Goal: Contribute content: Contribute content

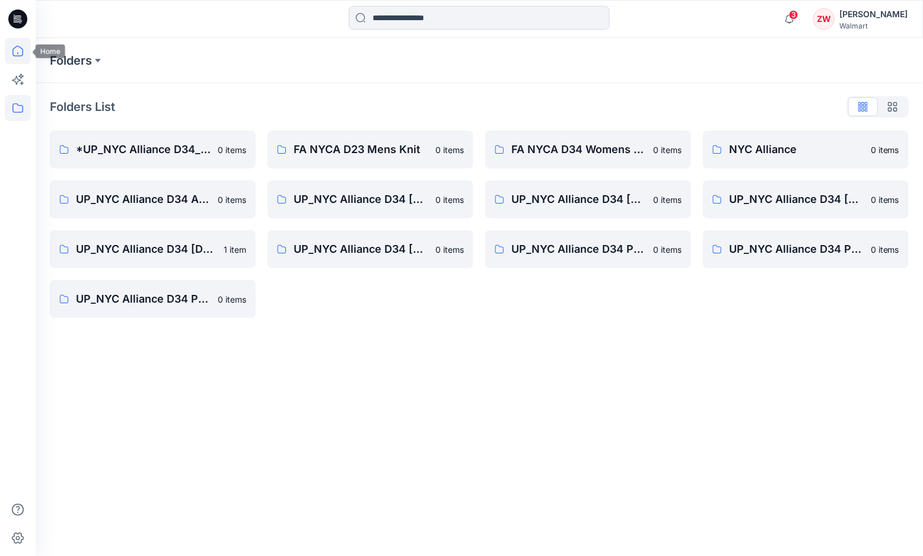
click at [24, 55] on icon at bounding box center [18, 51] width 26 height 26
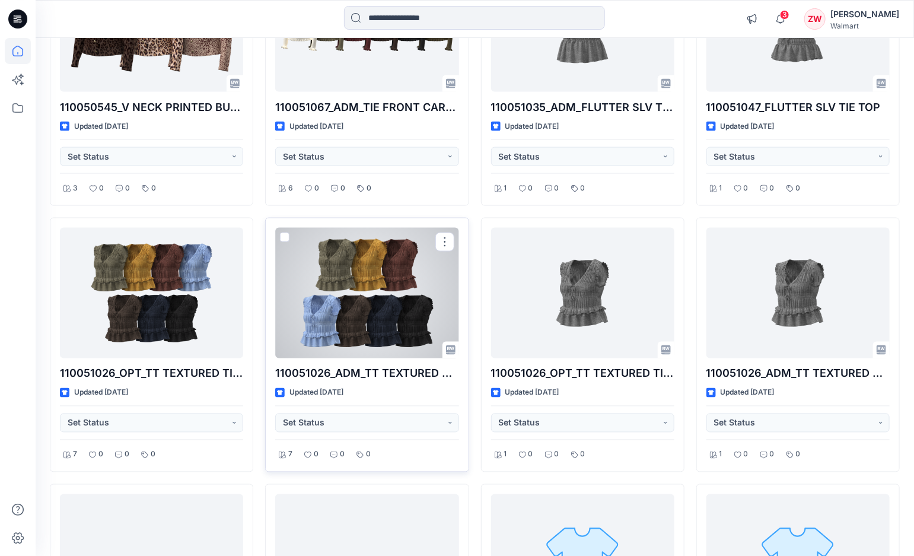
scroll to position [688, 0]
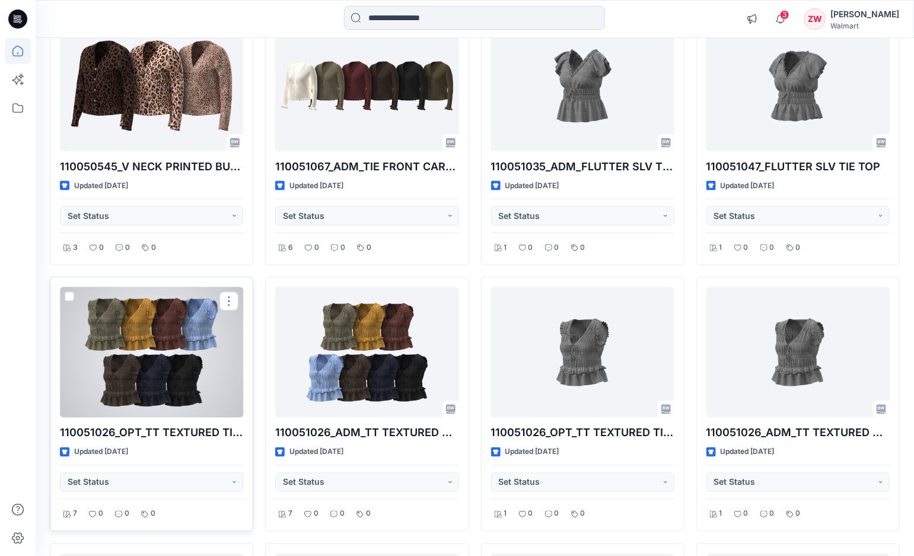
click at [126, 367] on div at bounding box center [151, 352] width 183 height 130
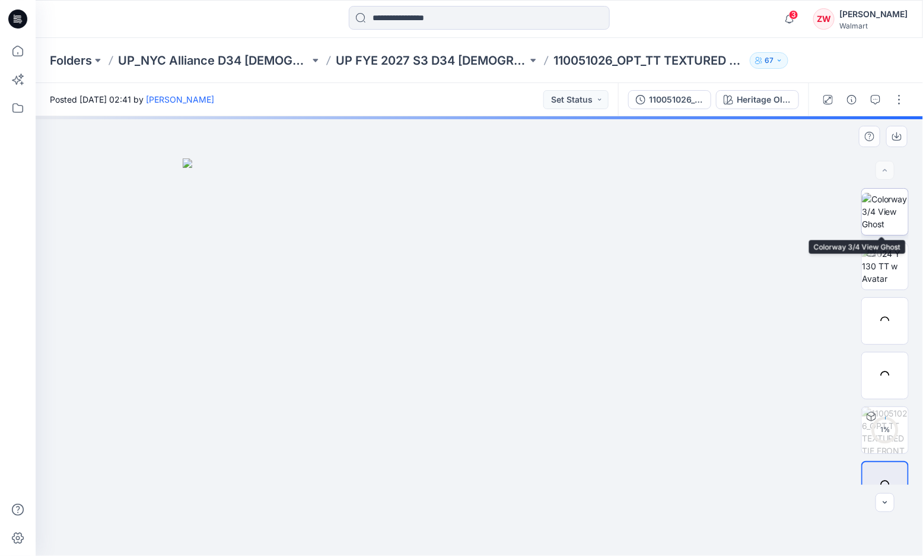
click at [888, 202] on img at bounding box center [884, 211] width 46 height 37
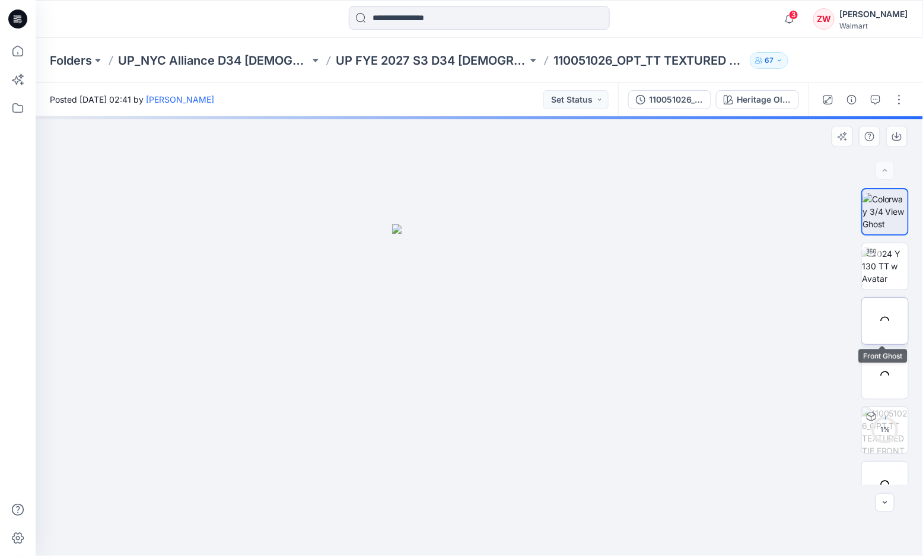
click at [885, 343] on div at bounding box center [884, 320] width 47 height 47
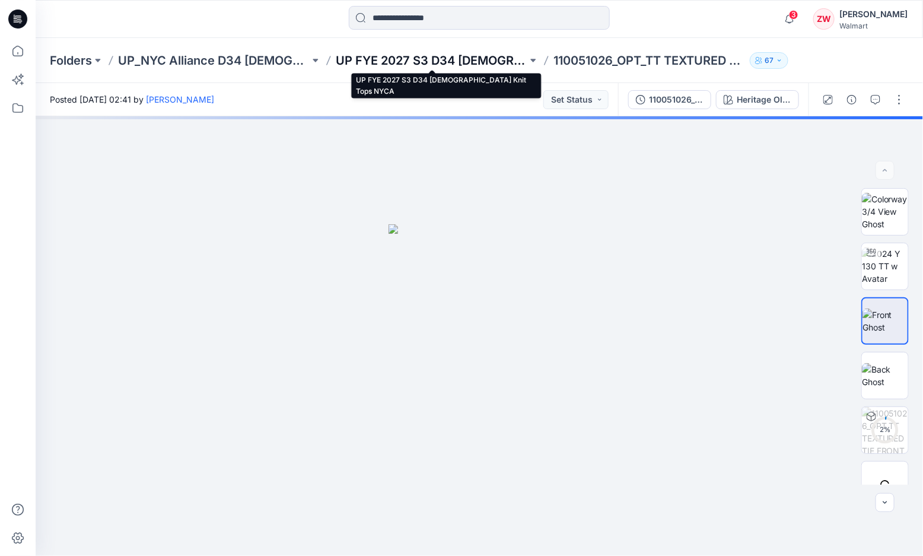
click at [490, 59] on p "UP FYE 2027 S3 D34 Ladies Knit Tops NYCA" at bounding box center [431, 60] width 191 height 17
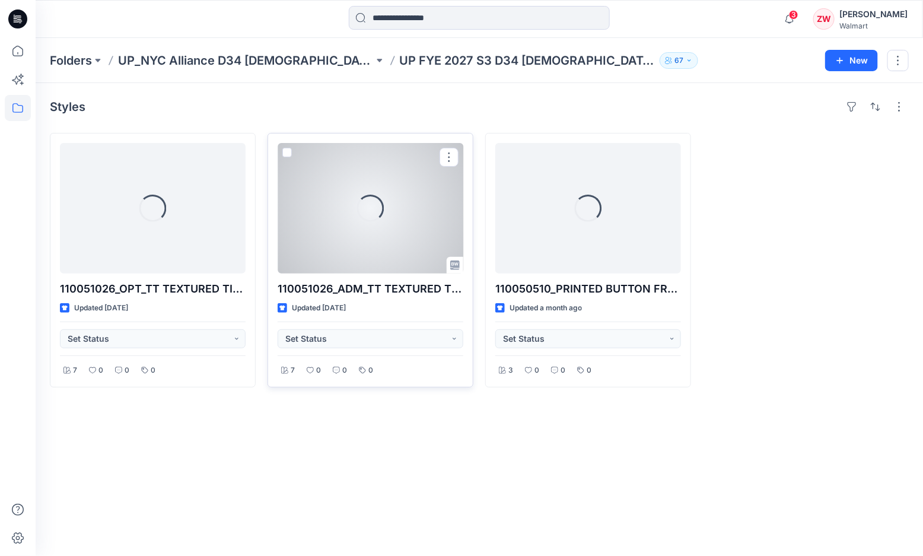
click at [345, 231] on div "Loading..." at bounding box center [370, 208] width 186 height 130
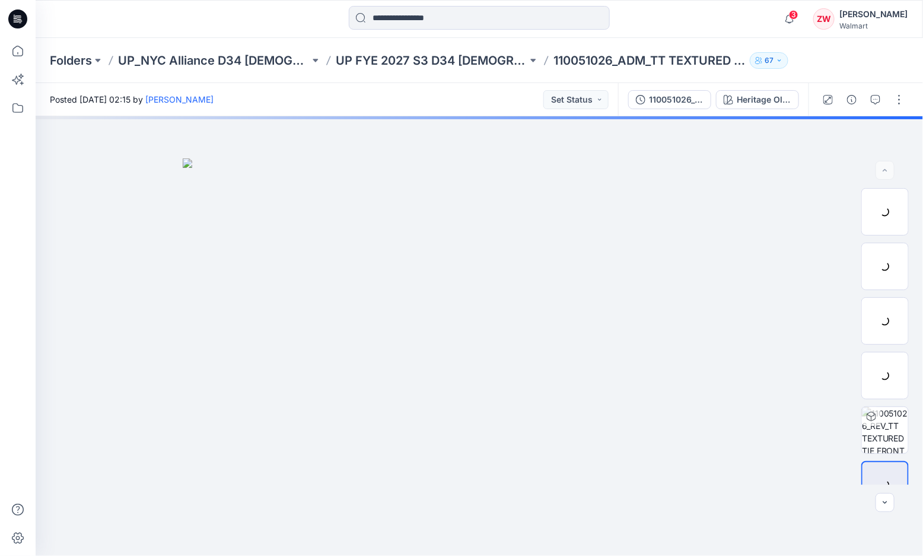
drag, startPoint x: 369, startPoint y: 92, endPoint x: 406, endPoint y: 41, distance: 63.3
click at [370, 93] on div "Posted Tuesday, September 23, 2025 02:15 by Zhonglin Wang Set Status" at bounding box center [327, 99] width 582 height 33
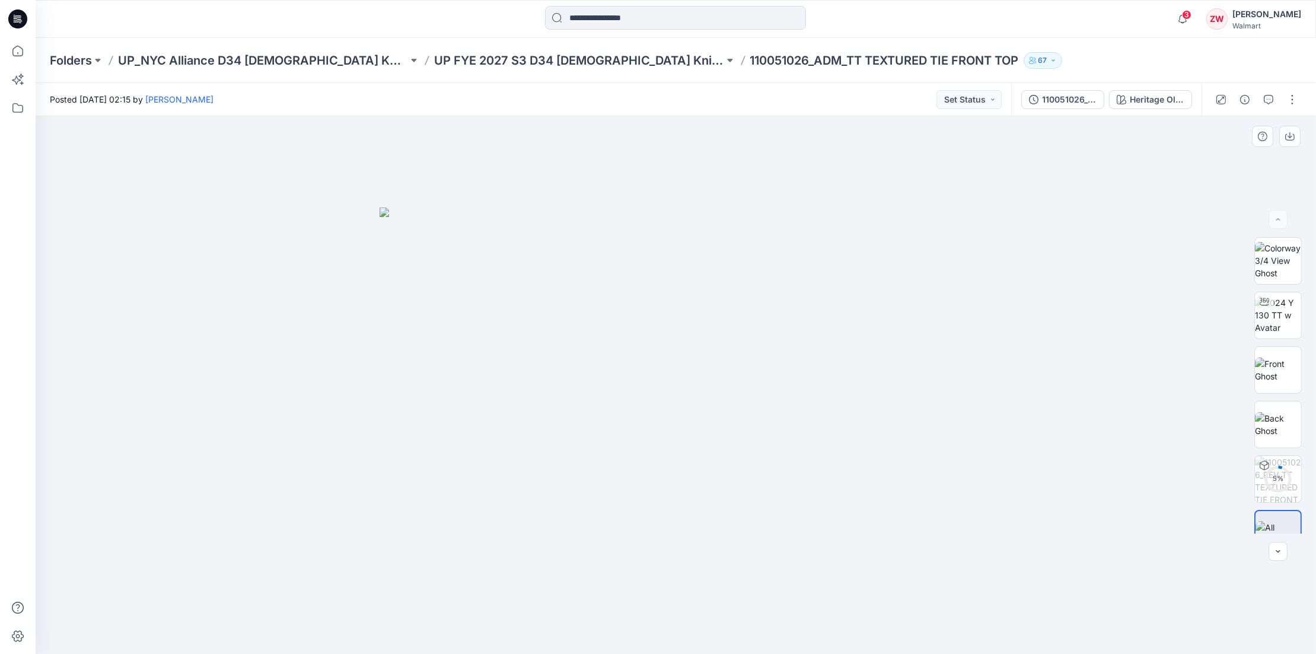
click at [709, 295] on img at bounding box center [675, 431] width 593 height 447
click at [382, 323] on img at bounding box center [675, 431] width 593 height 447
click at [558, 55] on p "UP FYE 2027 S3 D34 [DEMOGRAPHIC_DATA] Knit Tops NYCA" at bounding box center [579, 60] width 290 height 17
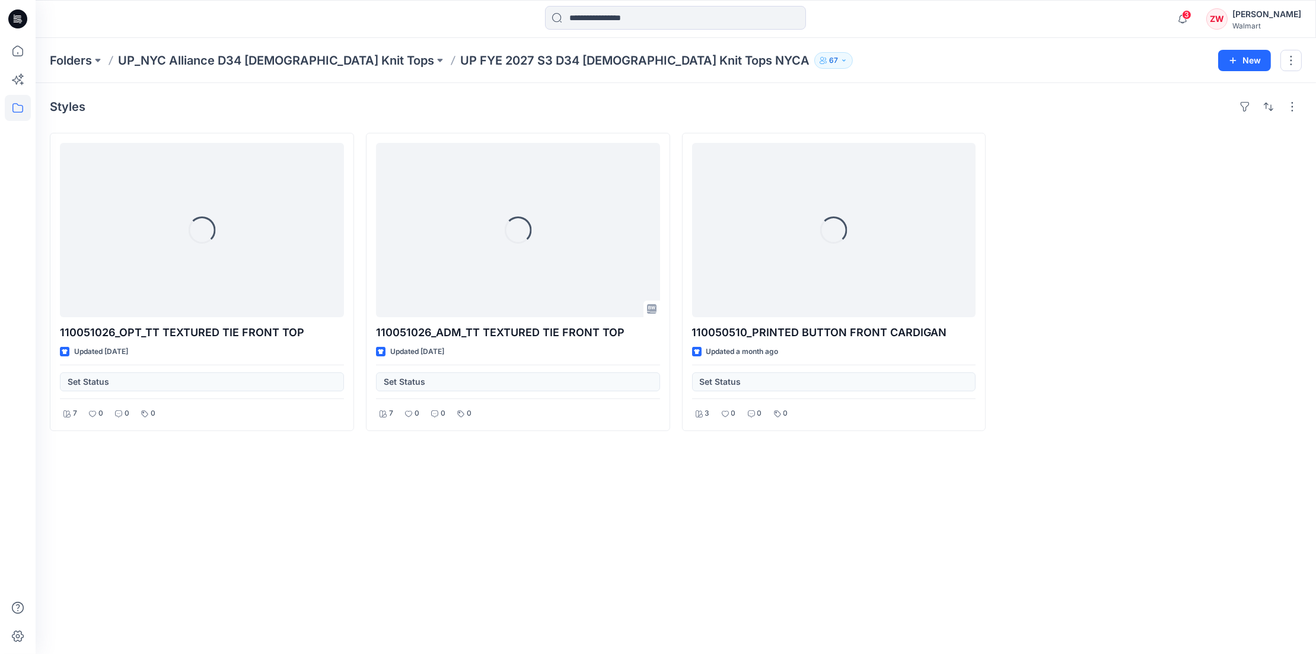
click at [922, 38] on div "Folders UP_NYC Alliance D34 Ladies Knit Tops UP FYE 2027 S3 D34 Ladies Knit Top…" at bounding box center [676, 60] width 1280 height 45
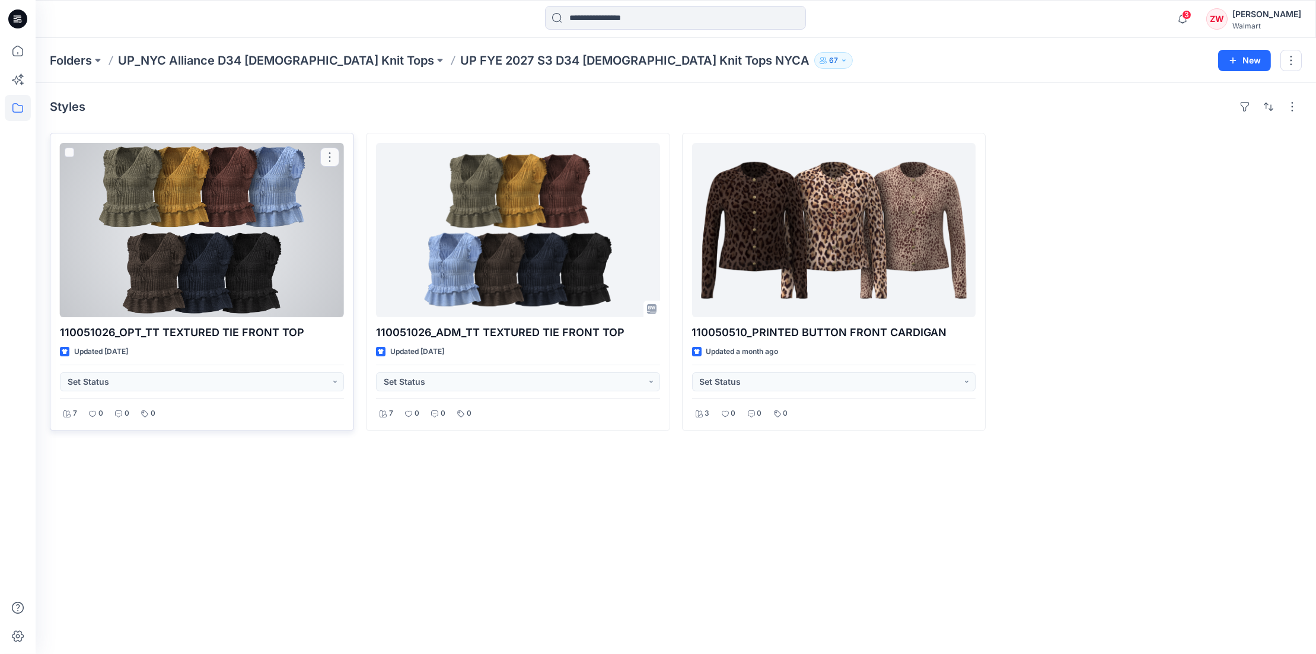
click at [161, 244] on div at bounding box center [202, 230] width 284 height 174
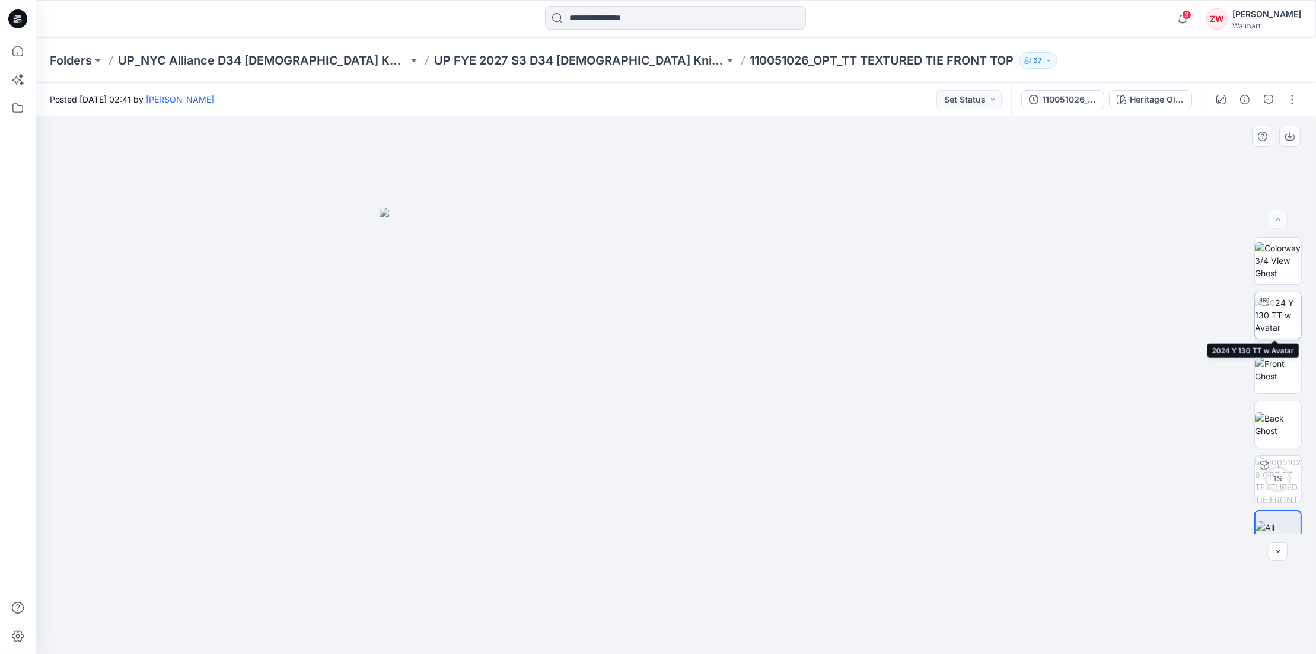
click at [922, 327] on img at bounding box center [1278, 314] width 46 height 37
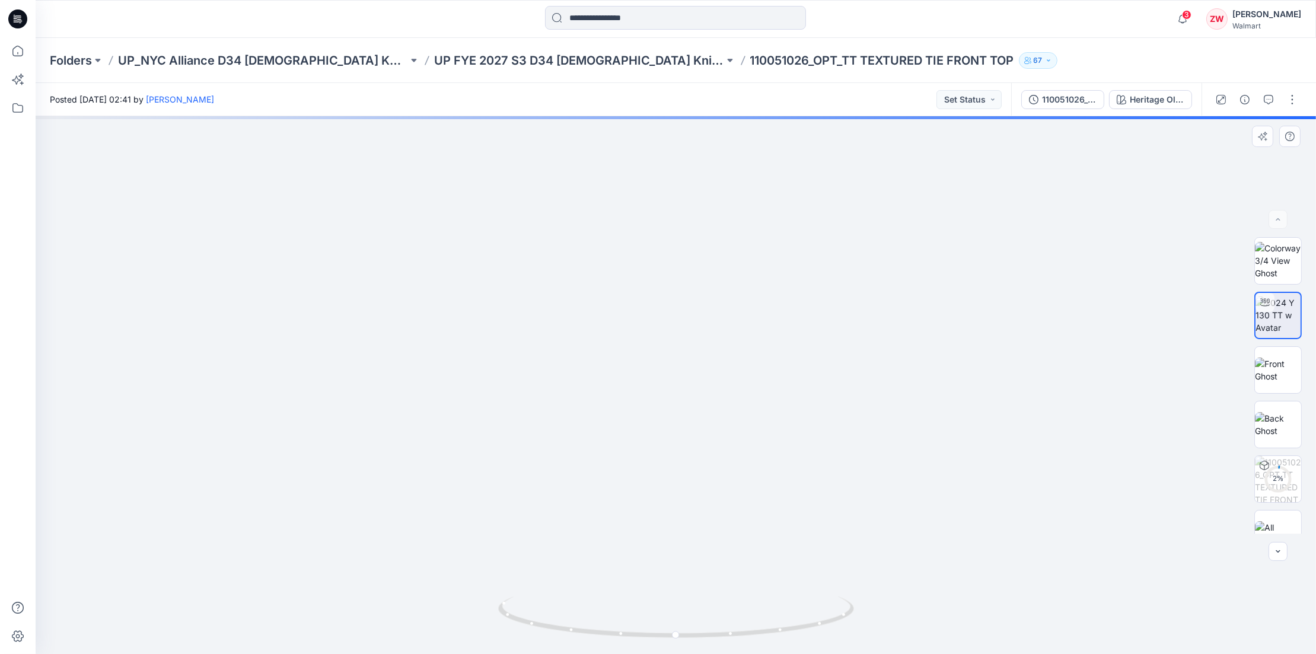
drag, startPoint x: 688, startPoint y: 231, endPoint x: 711, endPoint y: 438, distance: 208.9
click at [711, 438] on img at bounding box center [688, 5] width 2428 height 1298
drag, startPoint x: 690, startPoint y: 280, endPoint x: 706, endPoint y: 398, distance: 119.0
click at [706, 398] on img at bounding box center [699, 22] width 2428 height 1265
drag, startPoint x: 721, startPoint y: 478, endPoint x: 691, endPoint y: 328, distance: 153.5
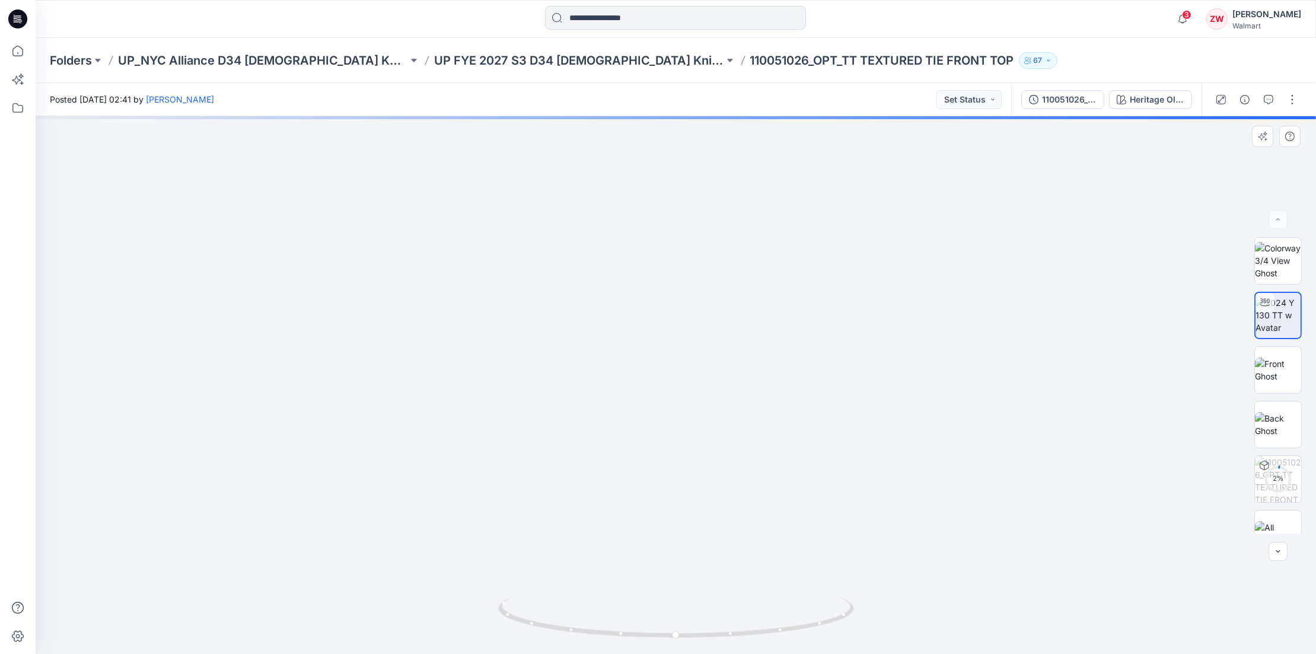
click at [691, 328] on img at bounding box center [715, 81] width 2428 height 1147
drag, startPoint x: 714, startPoint y: 484, endPoint x: 706, endPoint y: 454, distance: 32.1
drag, startPoint x: 789, startPoint y: 632, endPoint x: 814, endPoint y: 631, distance: 24.9
click at [814, 555] on icon at bounding box center [677, 618] width 359 height 44
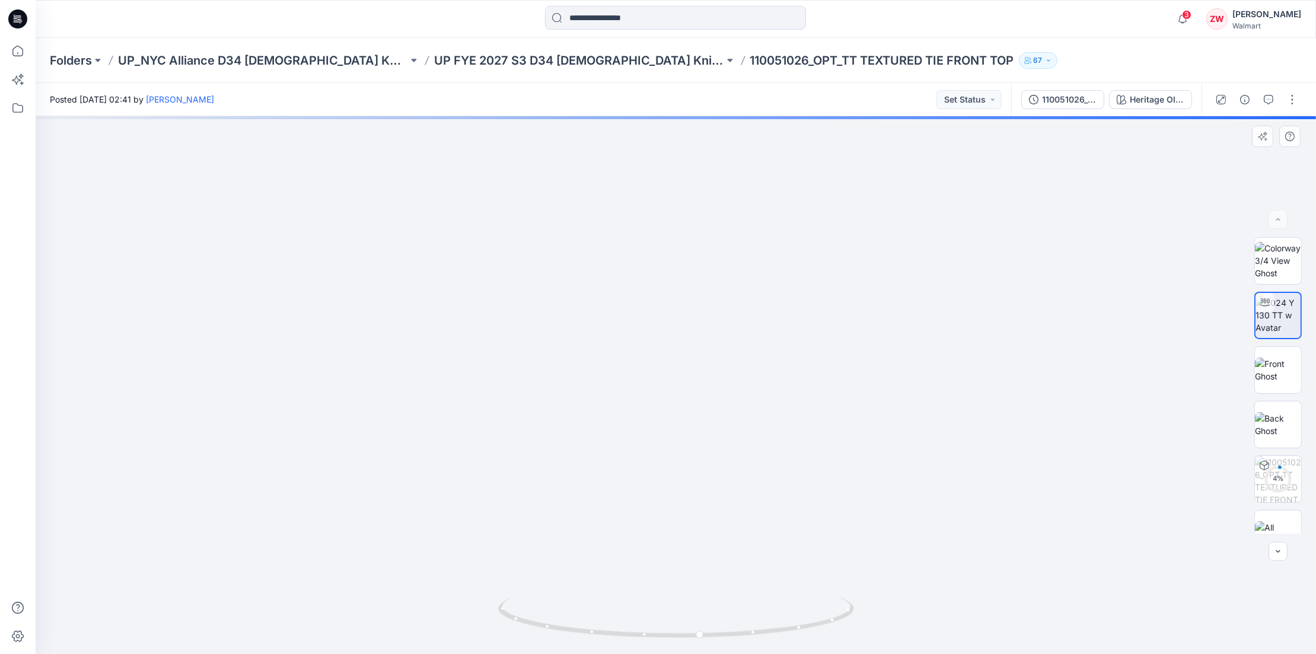
drag, startPoint x: 813, startPoint y: 507, endPoint x: 807, endPoint y: 452, distance: 55.4
drag, startPoint x: 764, startPoint y: 526, endPoint x: 756, endPoint y: 370, distance: 156.7
drag, startPoint x: 749, startPoint y: 484, endPoint x: 759, endPoint y: 378, distance: 107.1
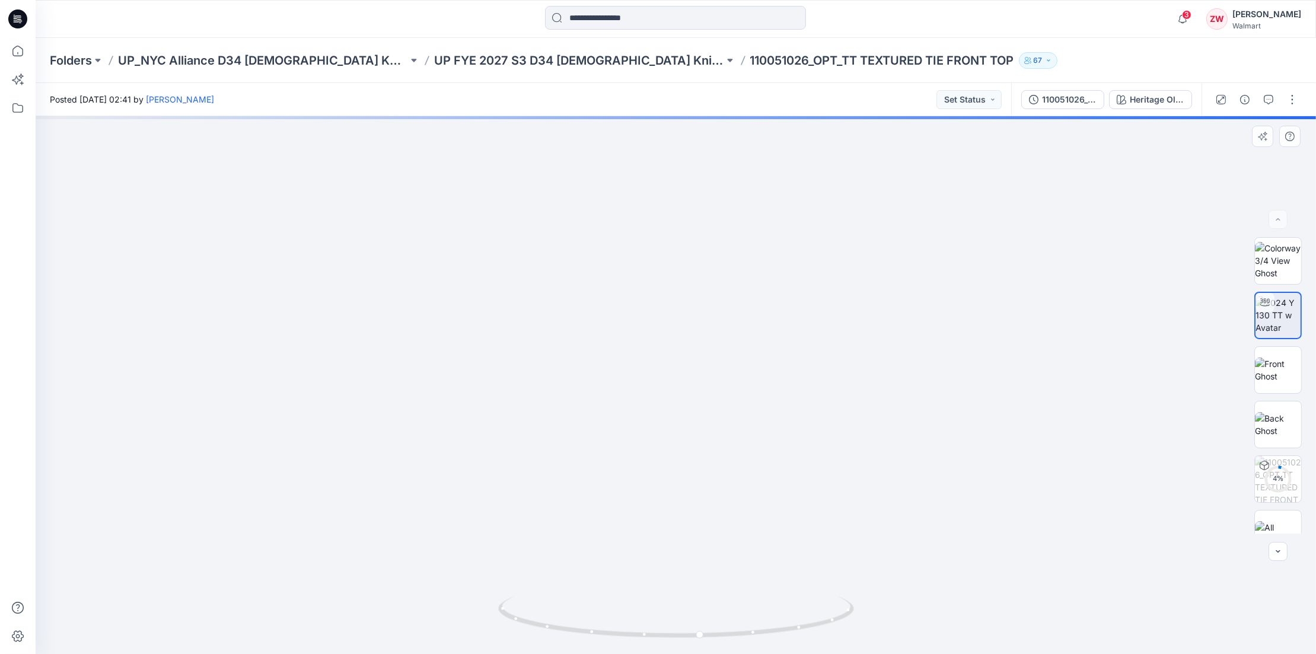
drag, startPoint x: 694, startPoint y: 350, endPoint x: 716, endPoint y: 478, distance: 130.5
drag, startPoint x: 682, startPoint y: 455, endPoint x: 680, endPoint y: 479, distance: 23.8
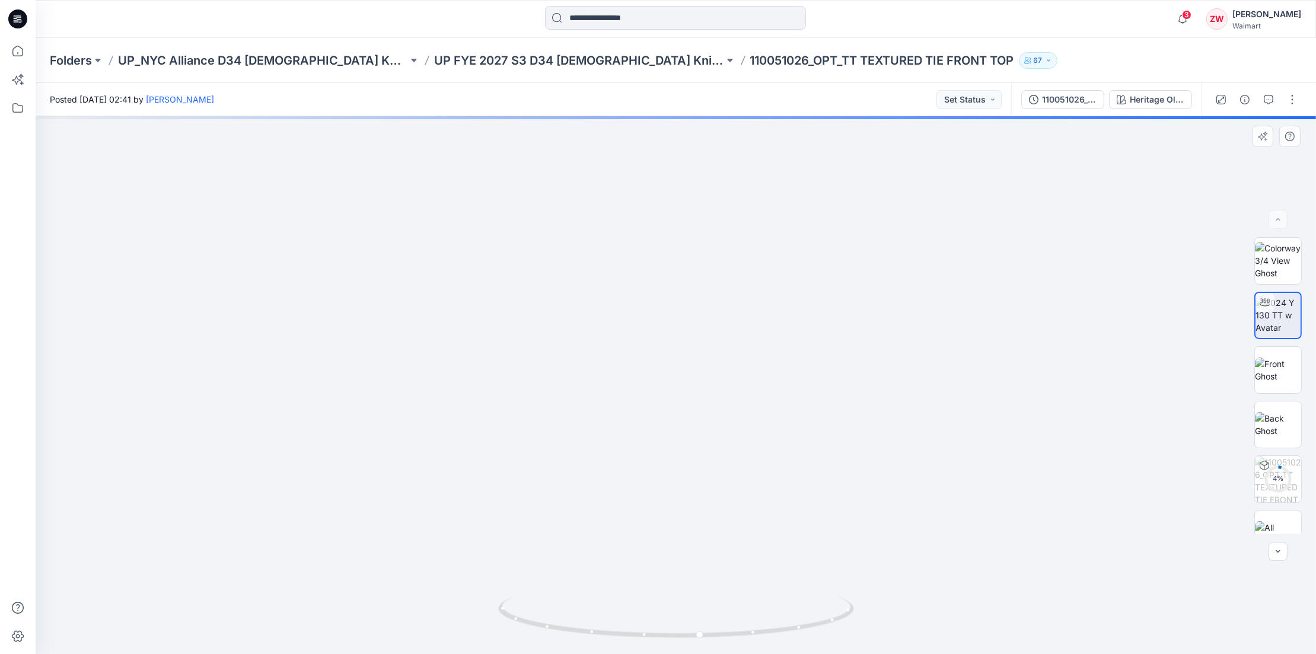
drag, startPoint x: 789, startPoint y: 637, endPoint x: 528, endPoint y: 637, distance: 260.9
click at [528, 555] on icon at bounding box center [677, 618] width 359 height 44
drag, startPoint x: 734, startPoint y: 621, endPoint x: 764, endPoint y: 628, distance: 31.2
click at [735, 555] on icon at bounding box center [677, 618] width 359 height 44
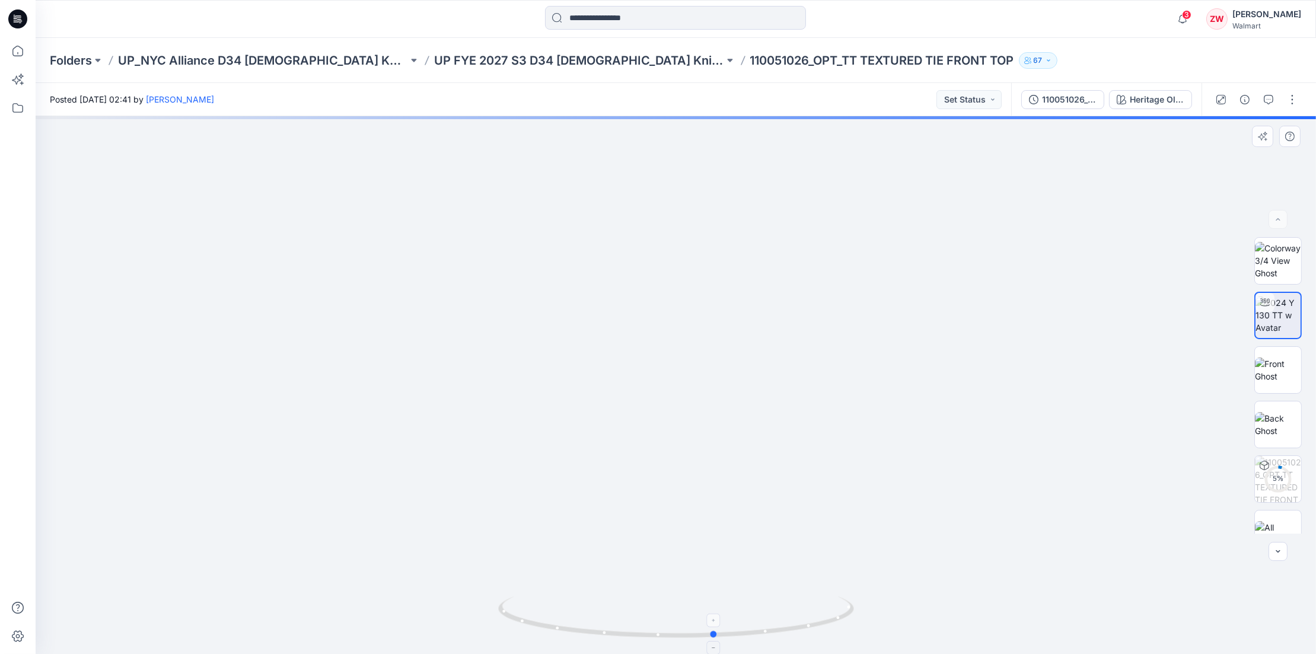
drag, startPoint x: 820, startPoint y: 627, endPoint x: 753, endPoint y: 631, distance: 67.1
click at [753, 555] on icon at bounding box center [677, 618] width 359 height 44
click at [527, 46] on div "Folders UP_NYC Alliance D34 Ladies Knit Tops UP FYE 2027 S3 D34 Ladies Knit Top…" at bounding box center [676, 60] width 1280 height 45
click at [534, 57] on p "UP FYE 2027 S3 D34 [DEMOGRAPHIC_DATA] Knit Tops NYCA" at bounding box center [579, 60] width 290 height 17
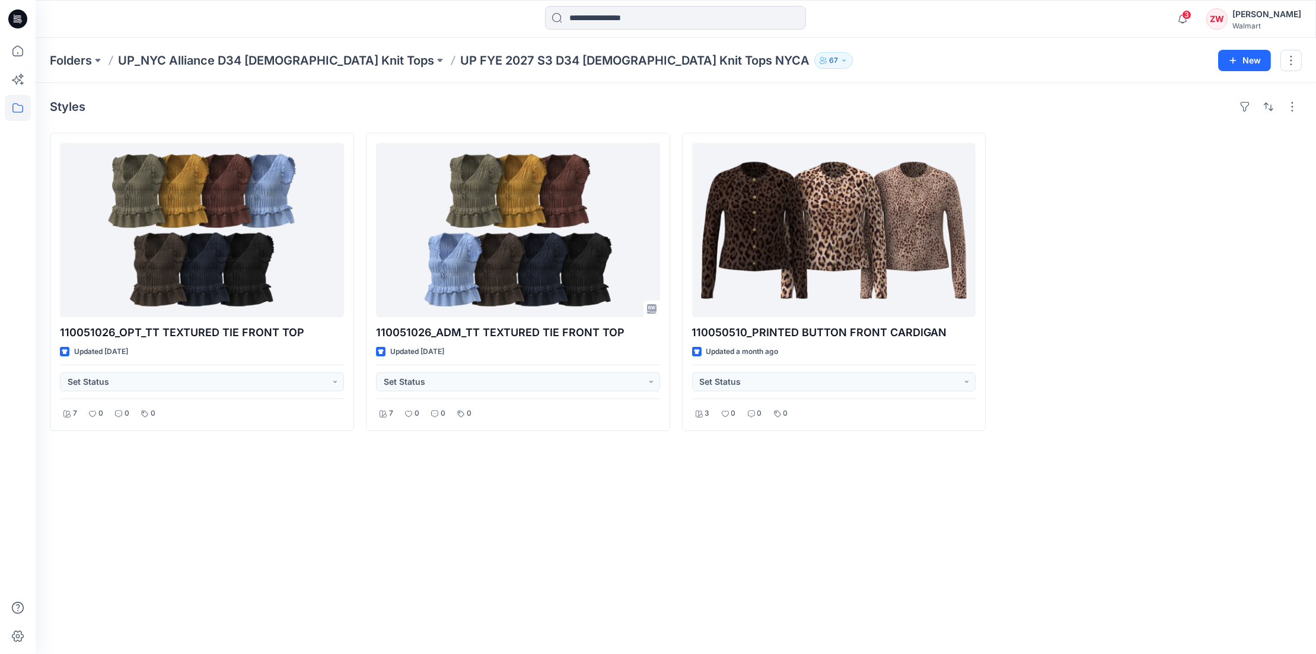
click at [765, 57] on div "Folders UP_NYC Alliance D34 [DEMOGRAPHIC_DATA] Knit Tops UP FYE 2027 S3 D34 [DE…" at bounding box center [629, 60] width 1159 height 17
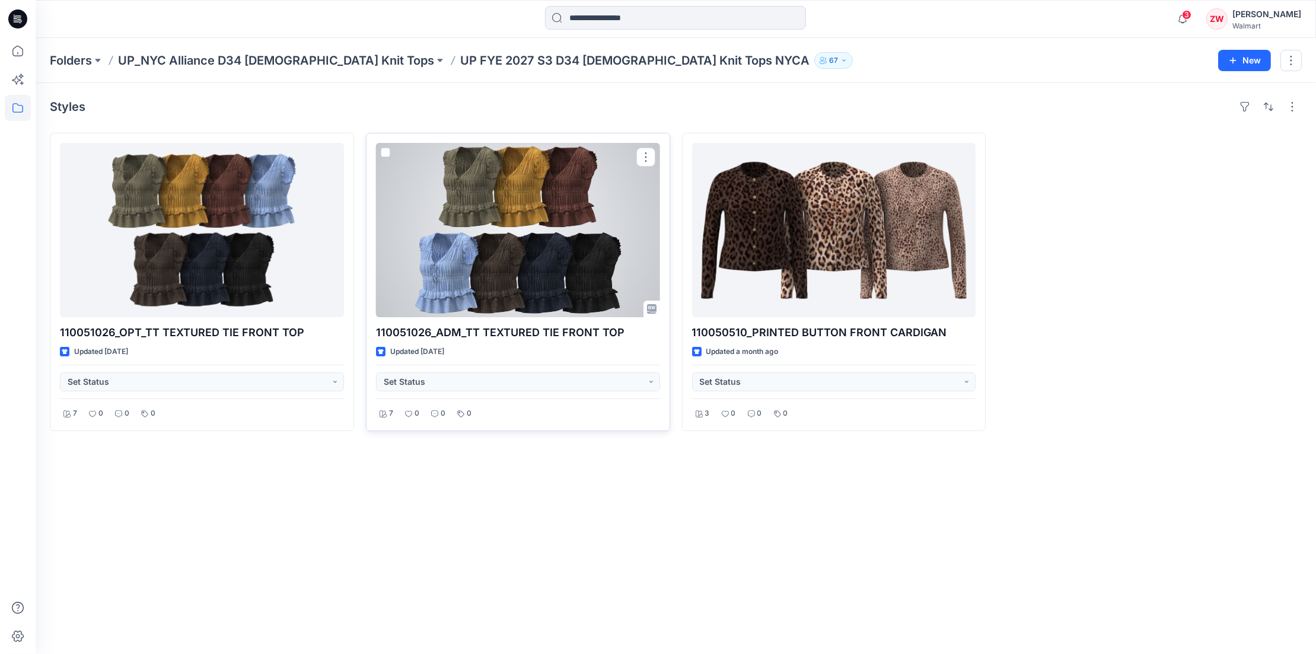
click at [529, 213] on div at bounding box center [518, 230] width 284 height 174
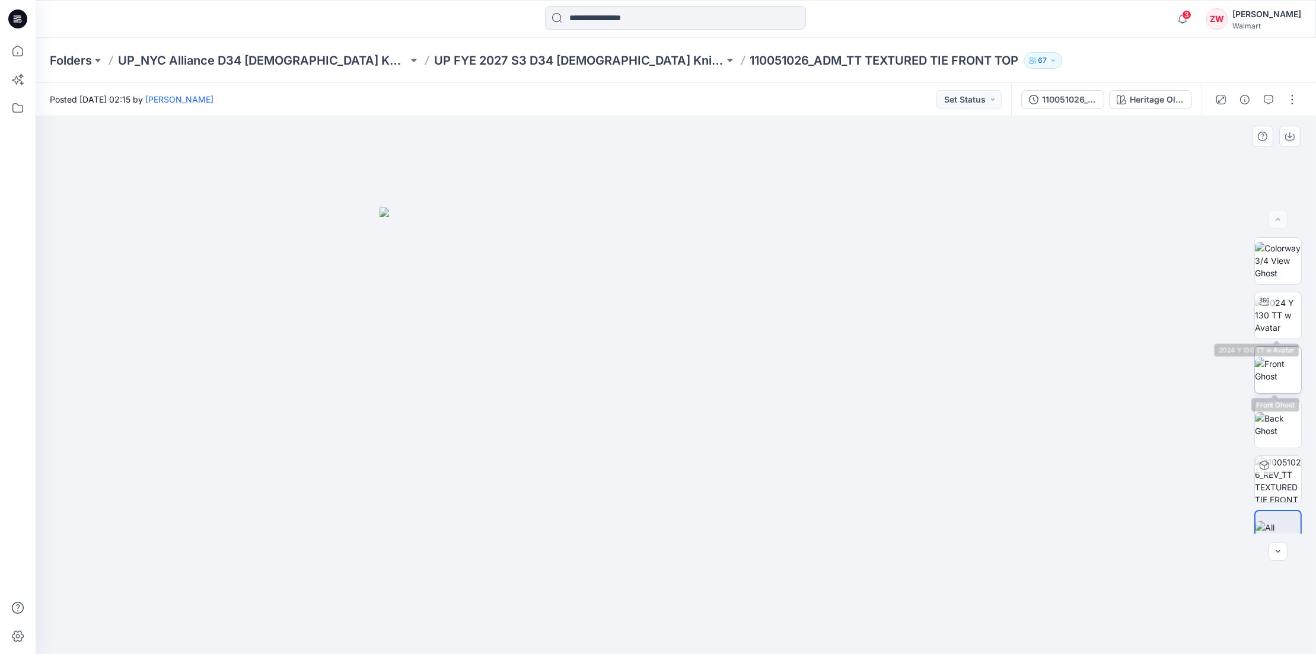
click at [922, 382] on img at bounding box center [1278, 369] width 46 height 25
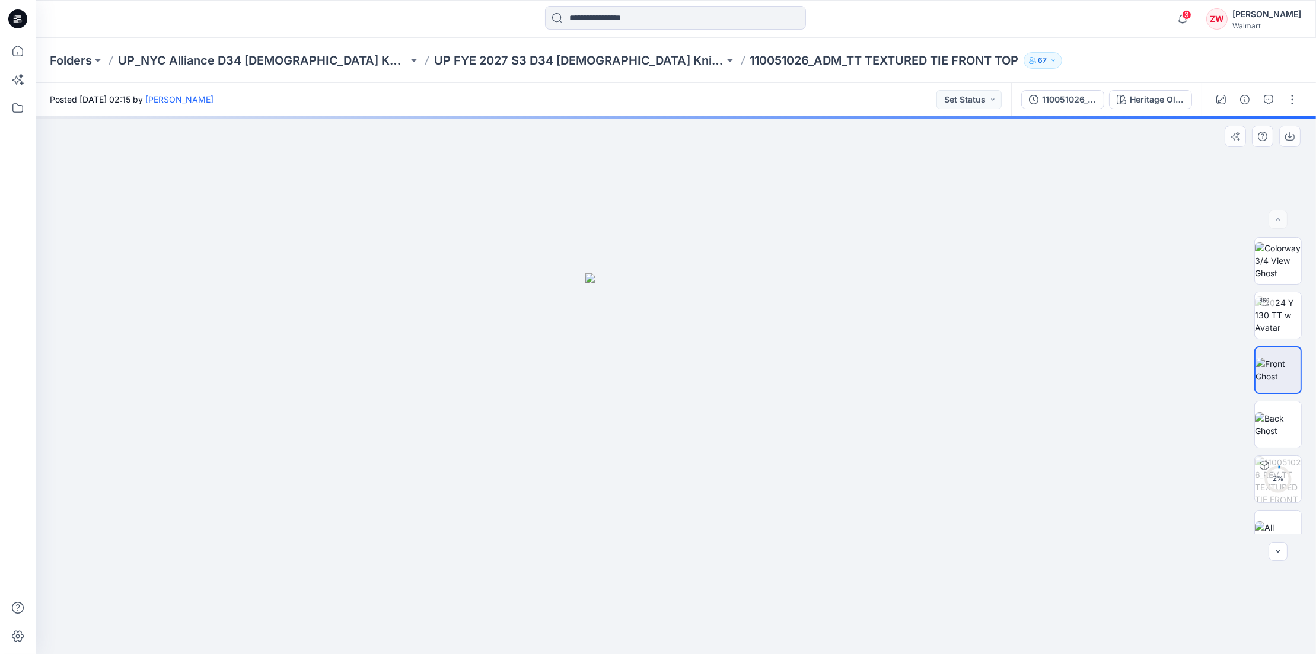
click at [256, 284] on div at bounding box center [676, 385] width 1280 height 538
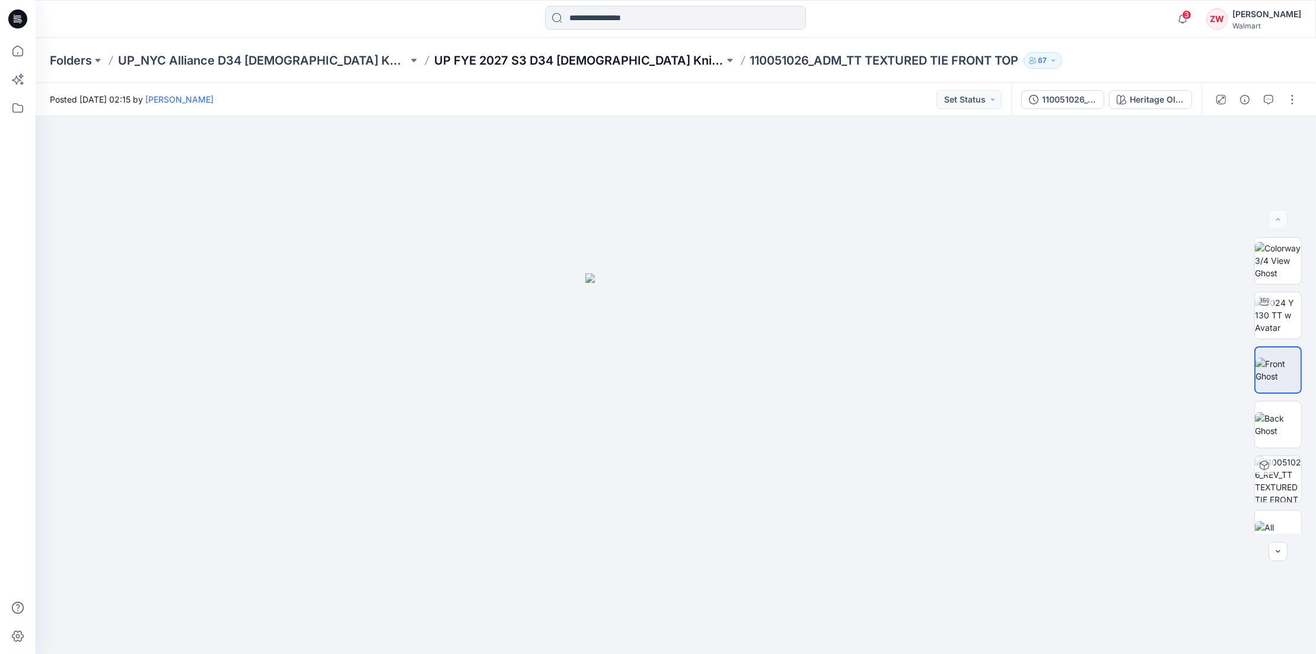
click at [538, 57] on p "UP FYE 2027 S3 D34 [DEMOGRAPHIC_DATA] Knit Tops NYCA" at bounding box center [579, 60] width 290 height 17
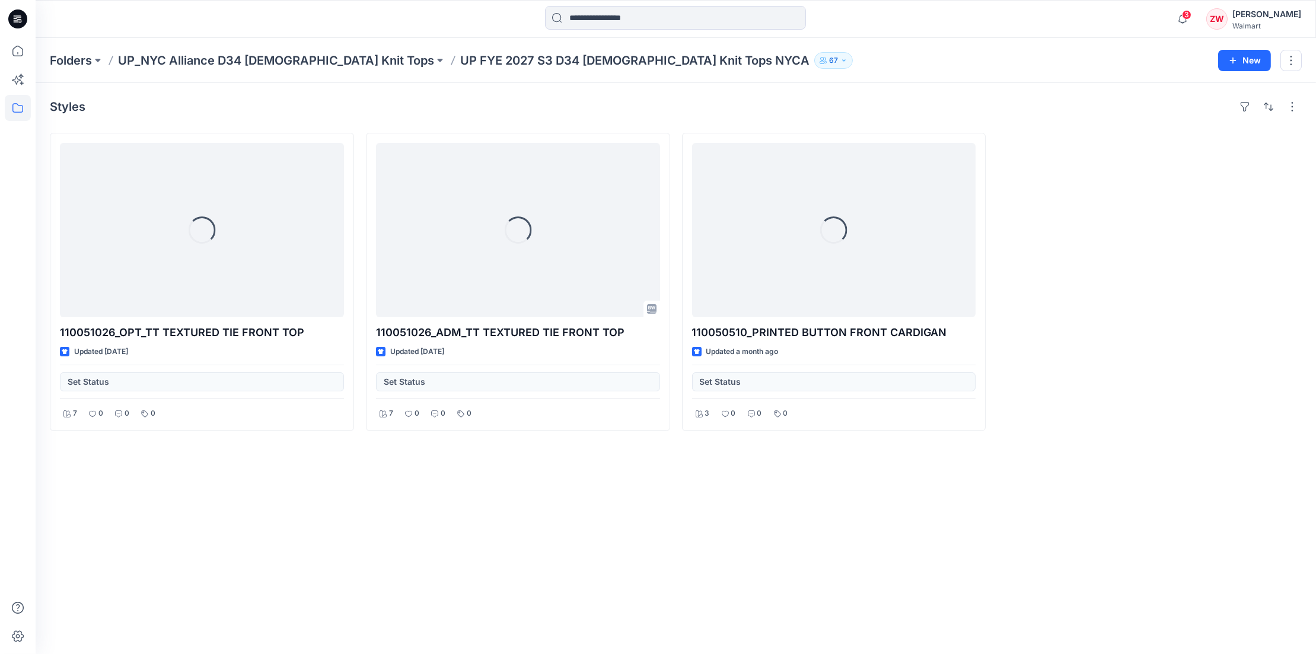
drag, startPoint x: 256, startPoint y: 59, endPoint x: 251, endPoint y: 128, distance: 68.9
click at [256, 59] on p "UP_NYC Alliance D34 Ladies Knit Tops" at bounding box center [276, 60] width 316 height 17
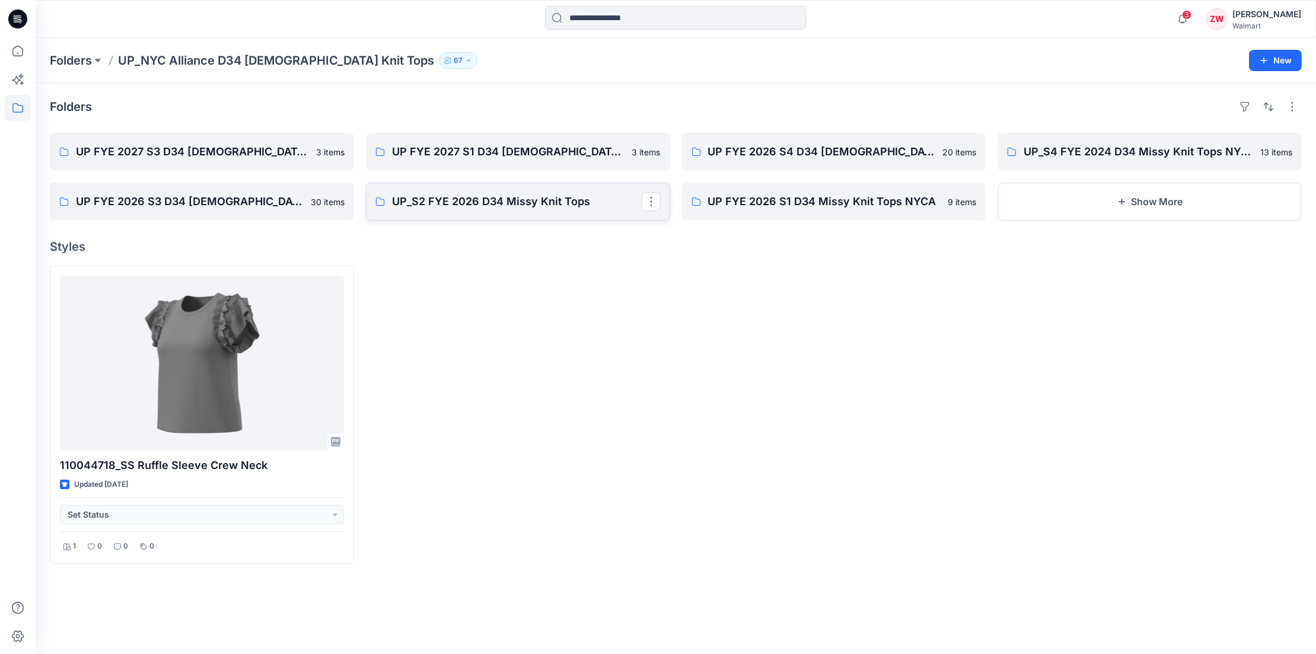
click at [423, 200] on p "UP_S2 FYE 2026 D34 Missy Knit Tops" at bounding box center [517, 201] width 250 height 17
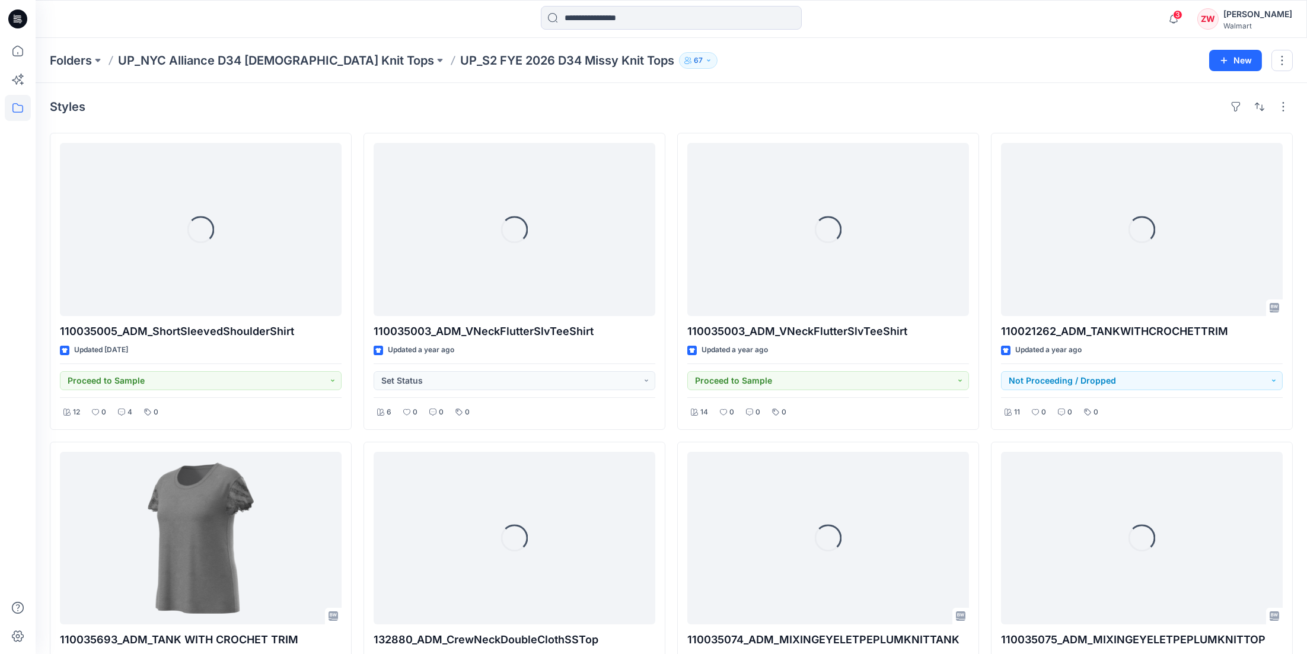
click at [833, 97] on div "Styles" at bounding box center [671, 106] width 1243 height 19
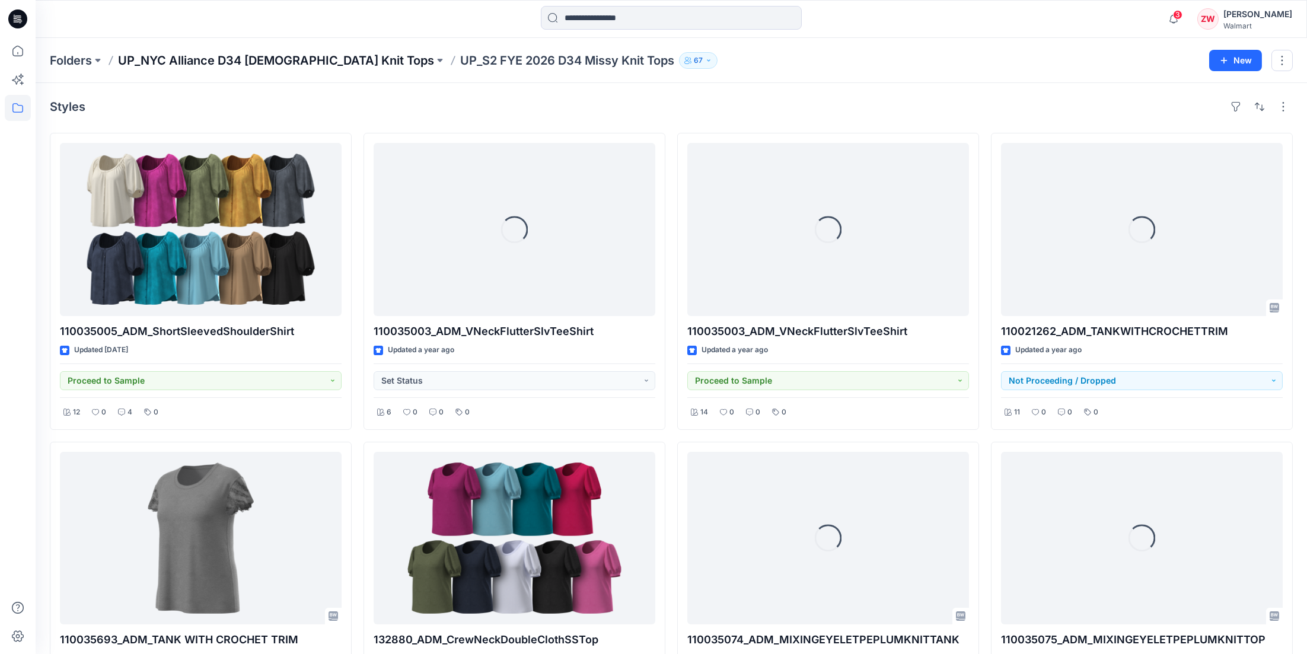
click at [229, 53] on p "UP_NYC Alliance D34 Ladies Knit Tops" at bounding box center [276, 60] width 316 height 17
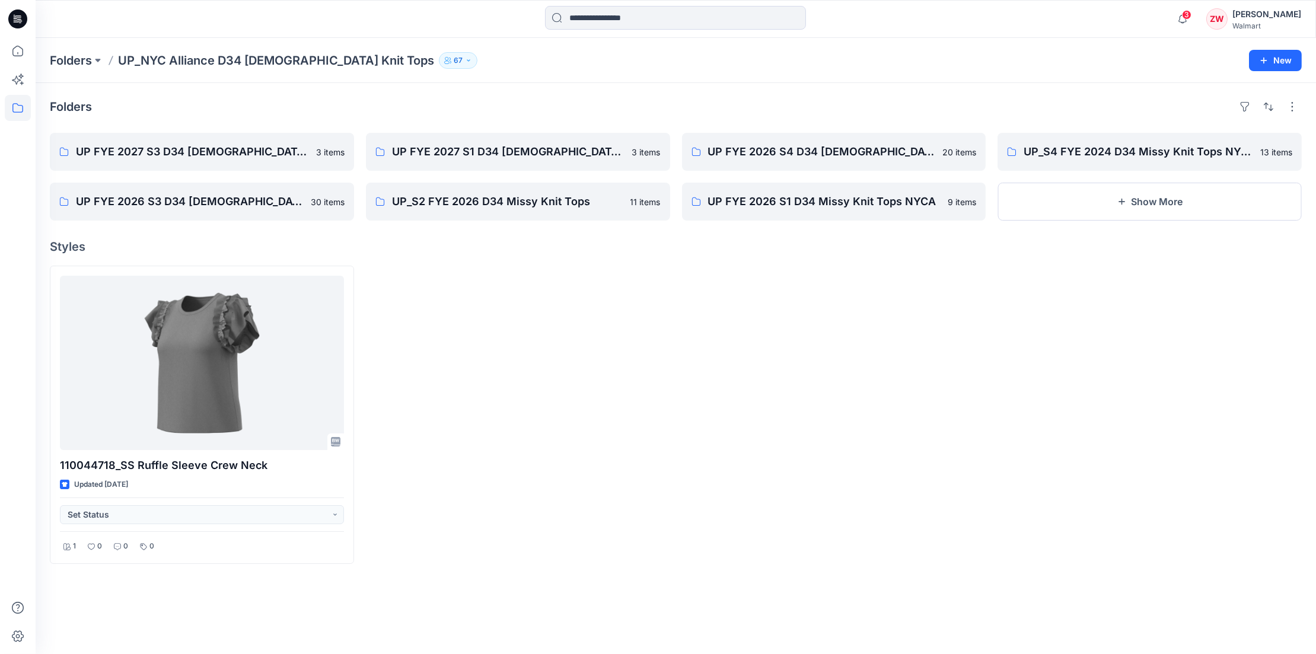
click at [885, 346] on div at bounding box center [834, 415] width 304 height 298
click at [580, 11] on input at bounding box center [675, 18] width 261 height 24
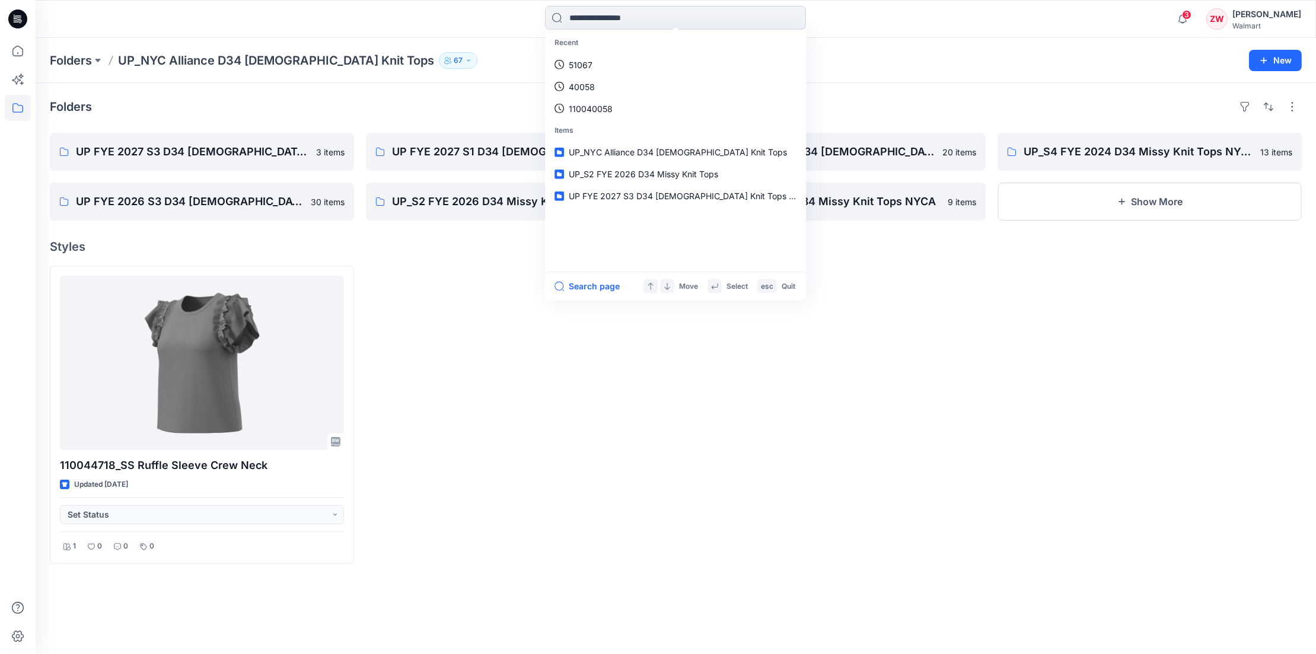
click at [605, 19] on input at bounding box center [675, 18] width 261 height 24
paste input "**********"
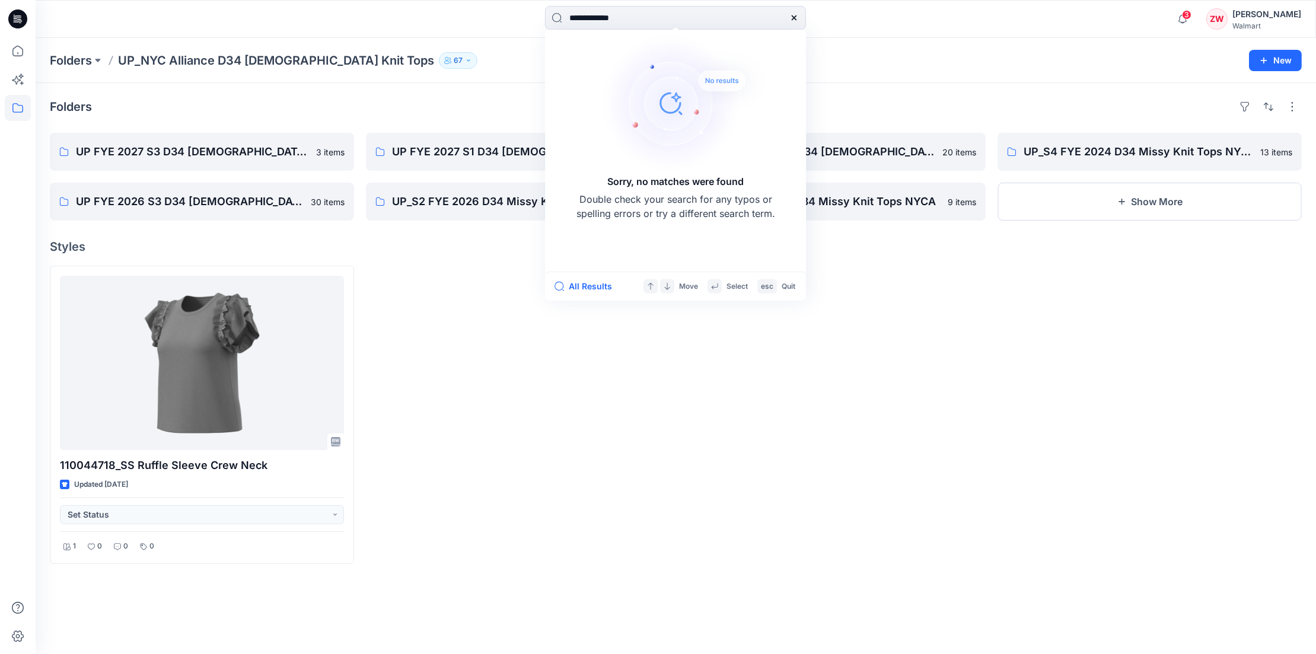
type input "**********"
click at [794, 12] on div at bounding box center [794, 18] width 24 height 24
click at [818, 43] on div "Folders UP_NYC Alliance D34 Ladies Knit Tops 67 New" at bounding box center [676, 60] width 1280 height 45
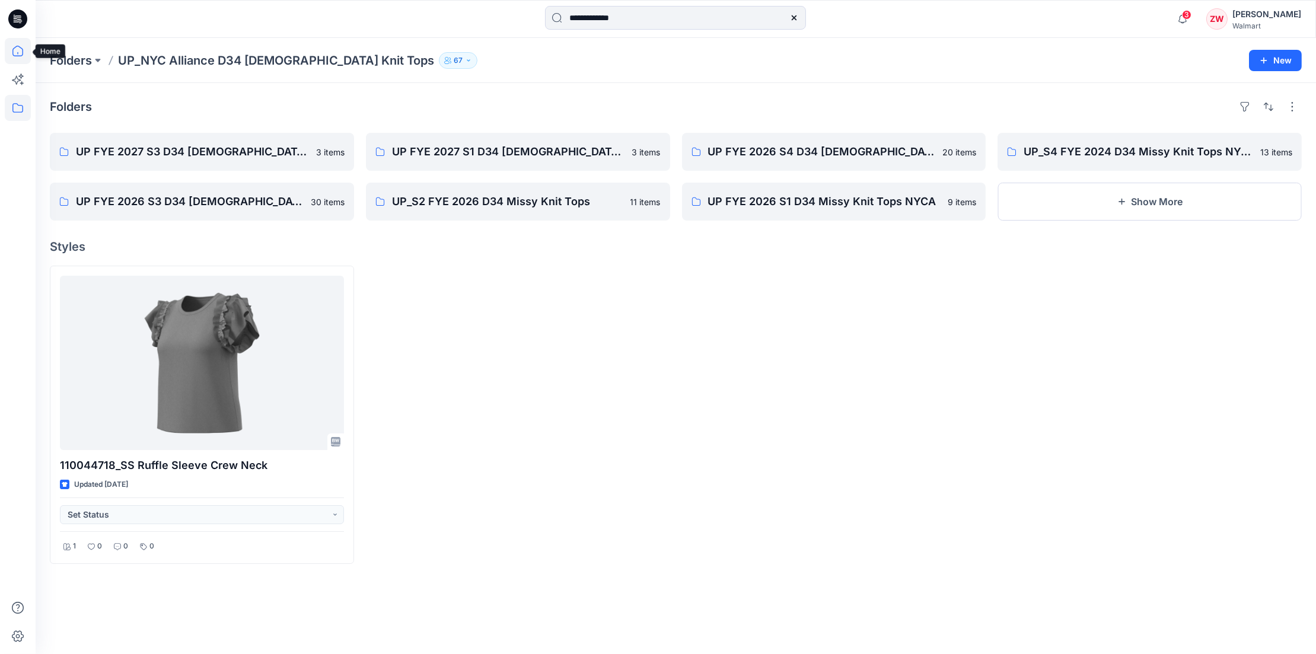
click at [24, 45] on icon at bounding box center [18, 51] width 26 height 26
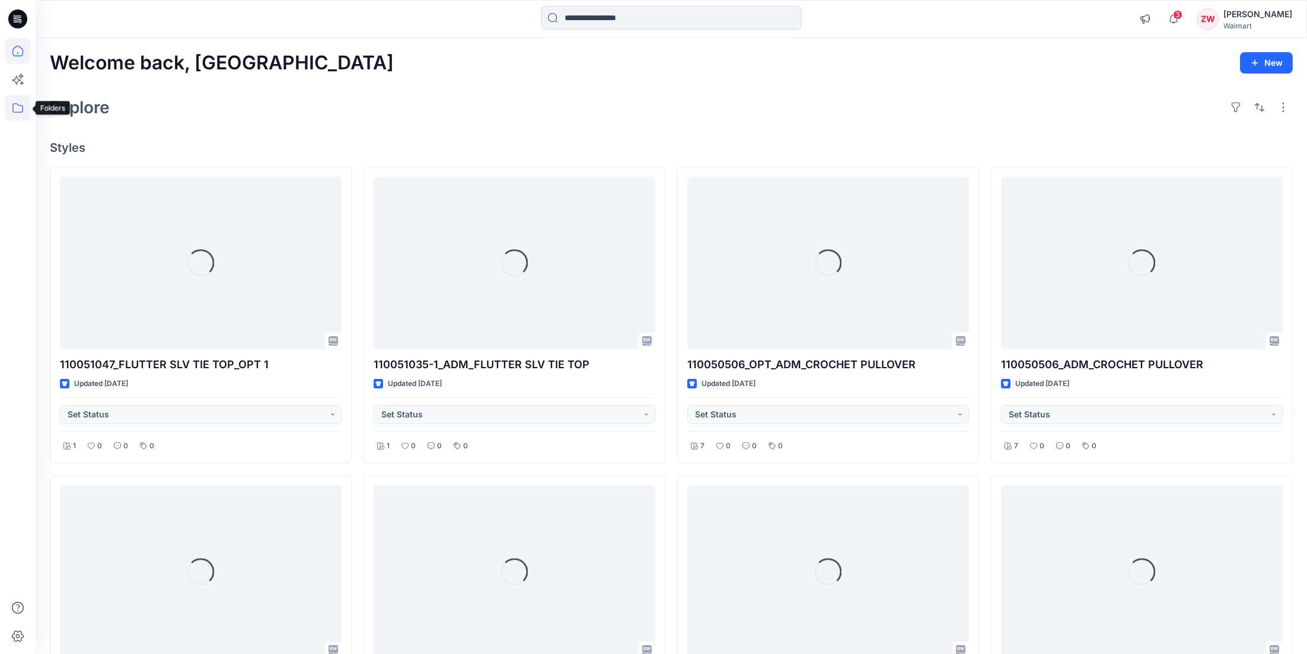
click at [11, 107] on icon at bounding box center [18, 108] width 26 height 26
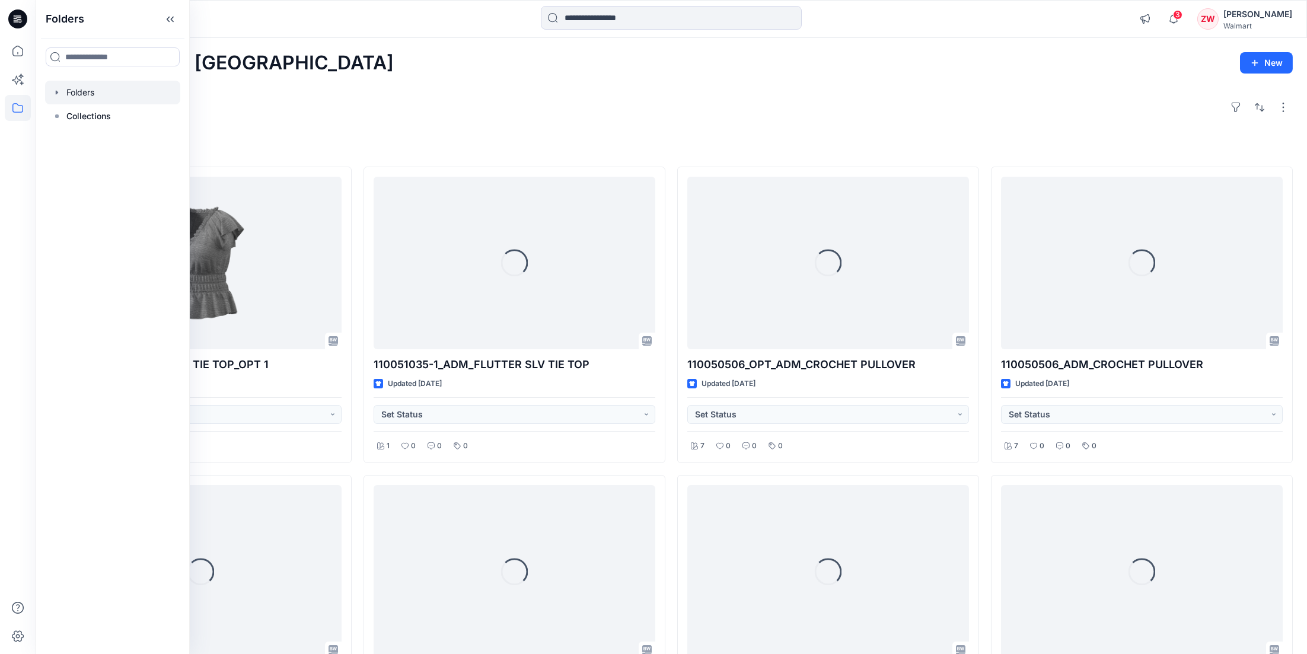
click at [101, 87] on div at bounding box center [112, 93] width 135 height 24
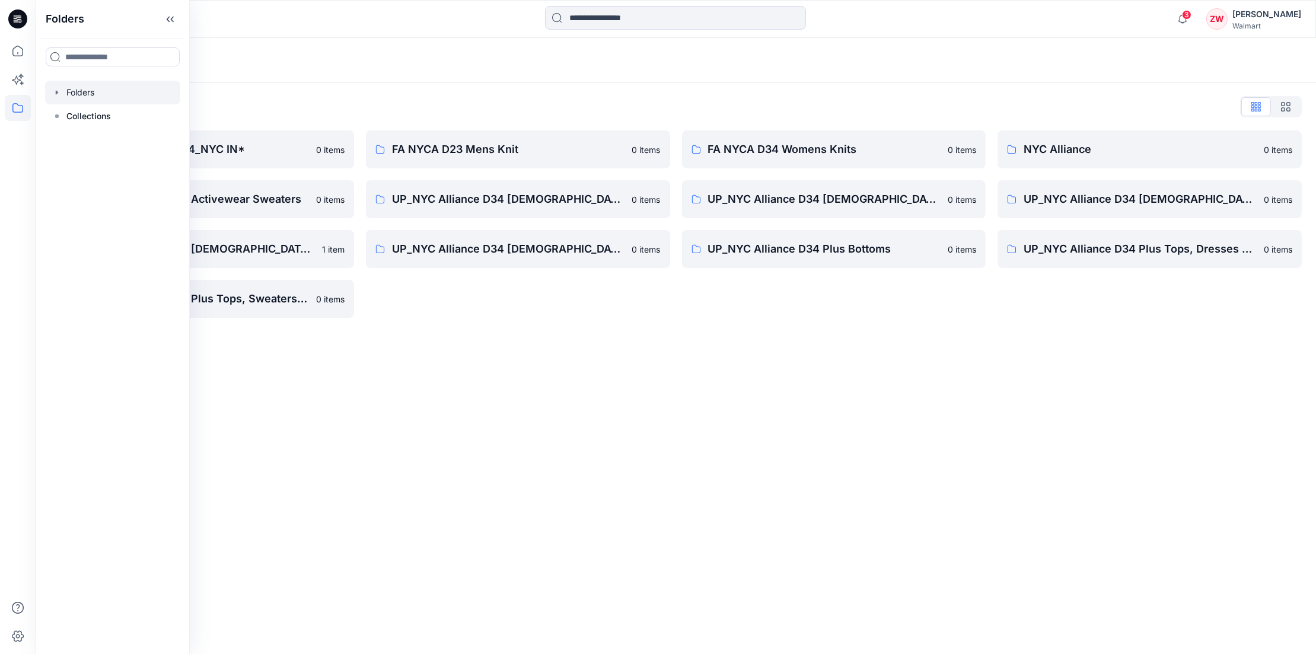
click at [715, 70] on div "Folders" at bounding box center [676, 60] width 1280 height 45
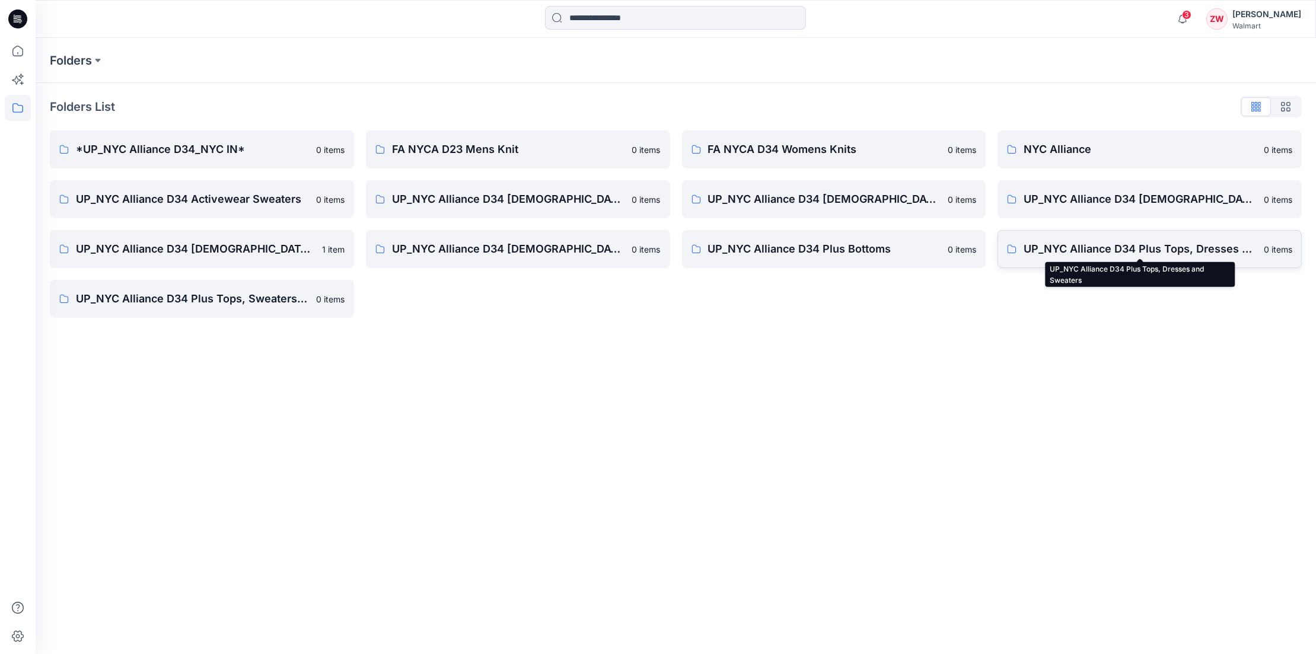
click at [922, 248] on p "UP_NYC Alliance D34 Plus Tops, Dresses and Sweaters" at bounding box center [1139, 249] width 233 height 17
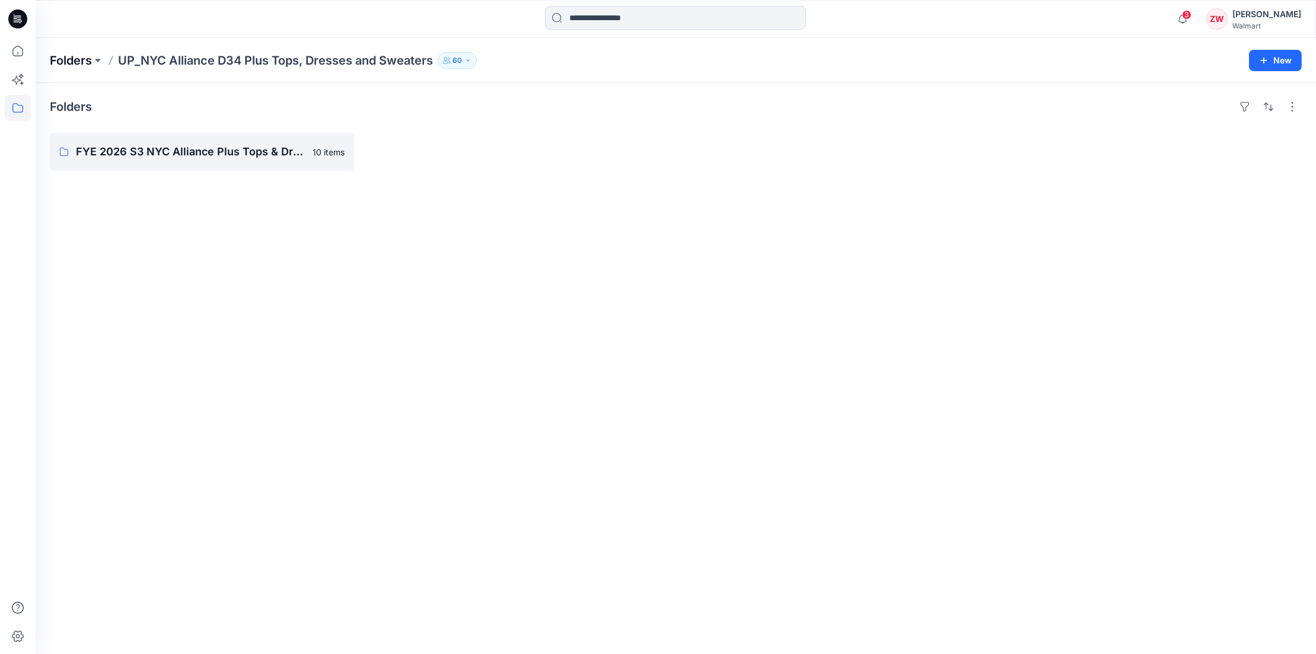
click at [58, 56] on p "Folders" at bounding box center [71, 60] width 42 height 17
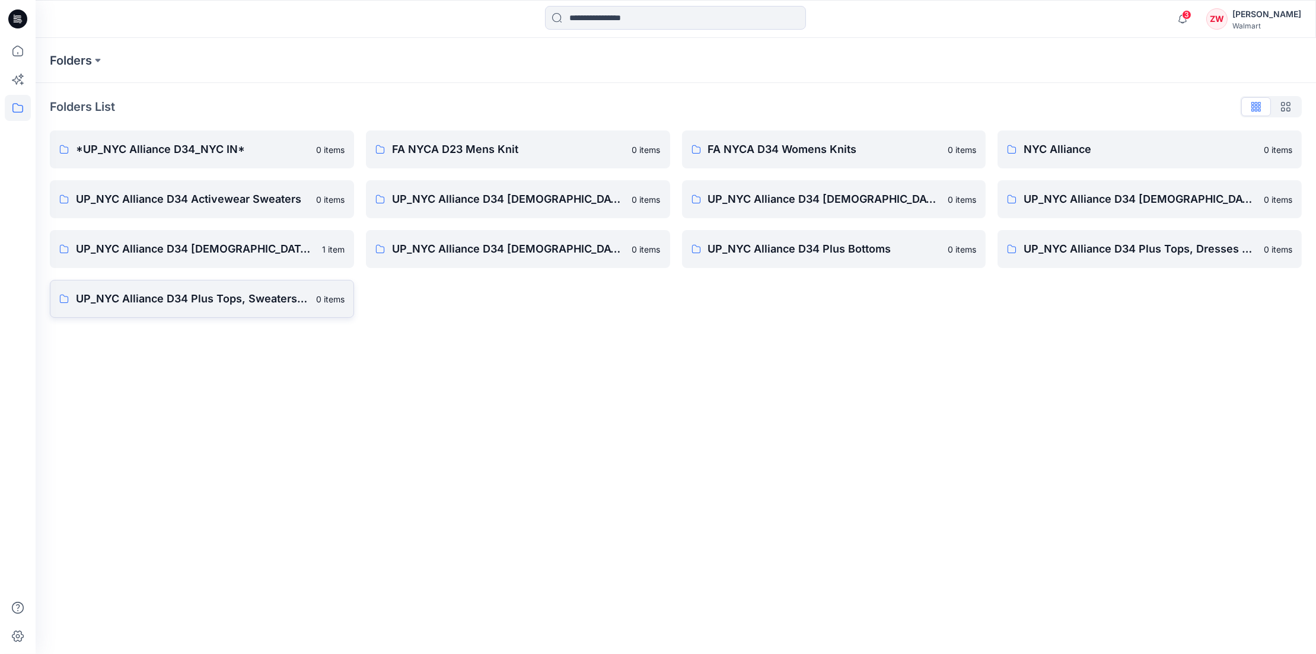
click at [240, 308] on link "UP_NYC Alliance D34 Plus Tops, Sweaters and Dresses 0 items" at bounding box center [202, 299] width 304 height 38
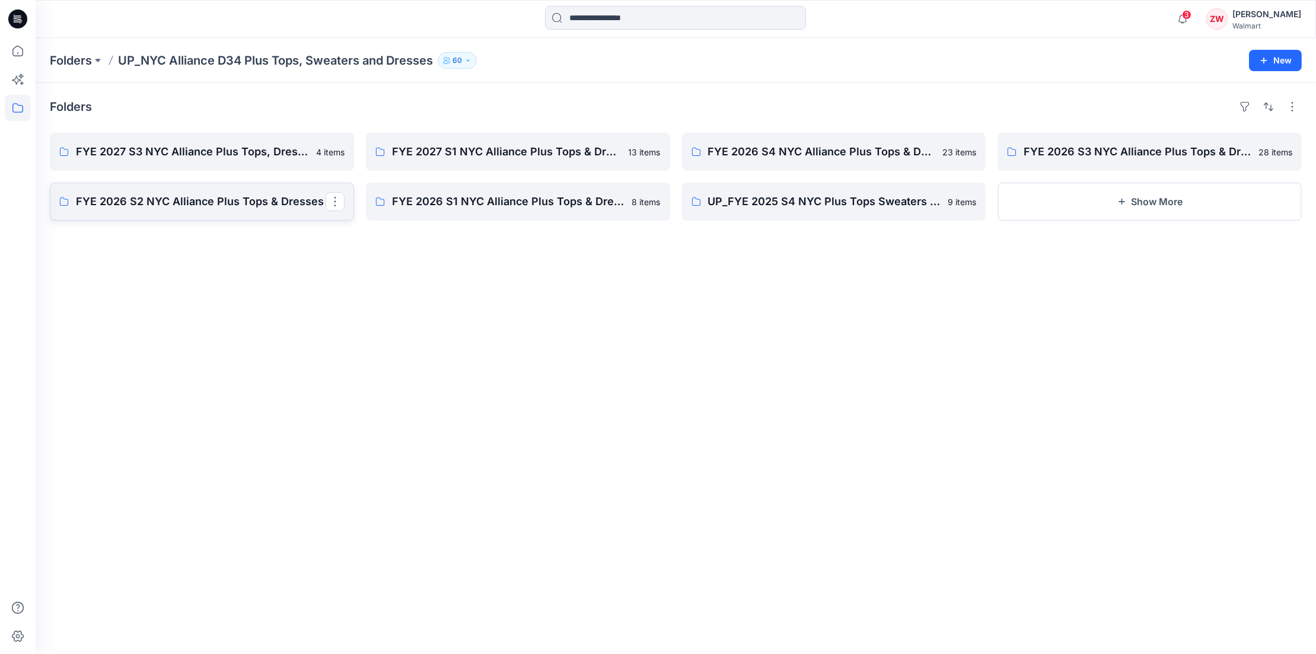
click at [178, 202] on p "FYE 2026 S2 NYC Alliance Plus Tops & Dresses" at bounding box center [201, 201] width 250 height 17
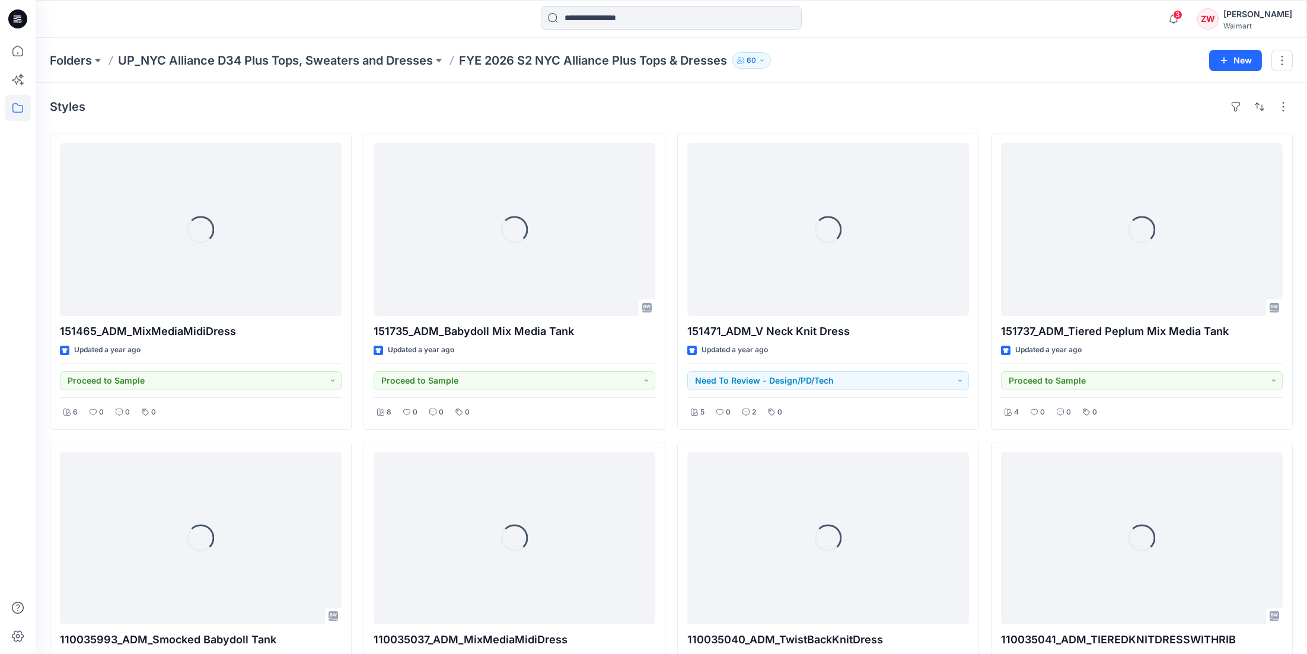
click at [866, 66] on div "Folders UP_NYC Alliance D34 Plus Tops, Sweaters and Dresses FYE 2026 S2 NYC All…" at bounding box center [625, 60] width 1150 height 17
click at [353, 68] on p "UP_NYC Alliance D34 Plus Tops, Sweaters and Dresses" at bounding box center [275, 60] width 315 height 17
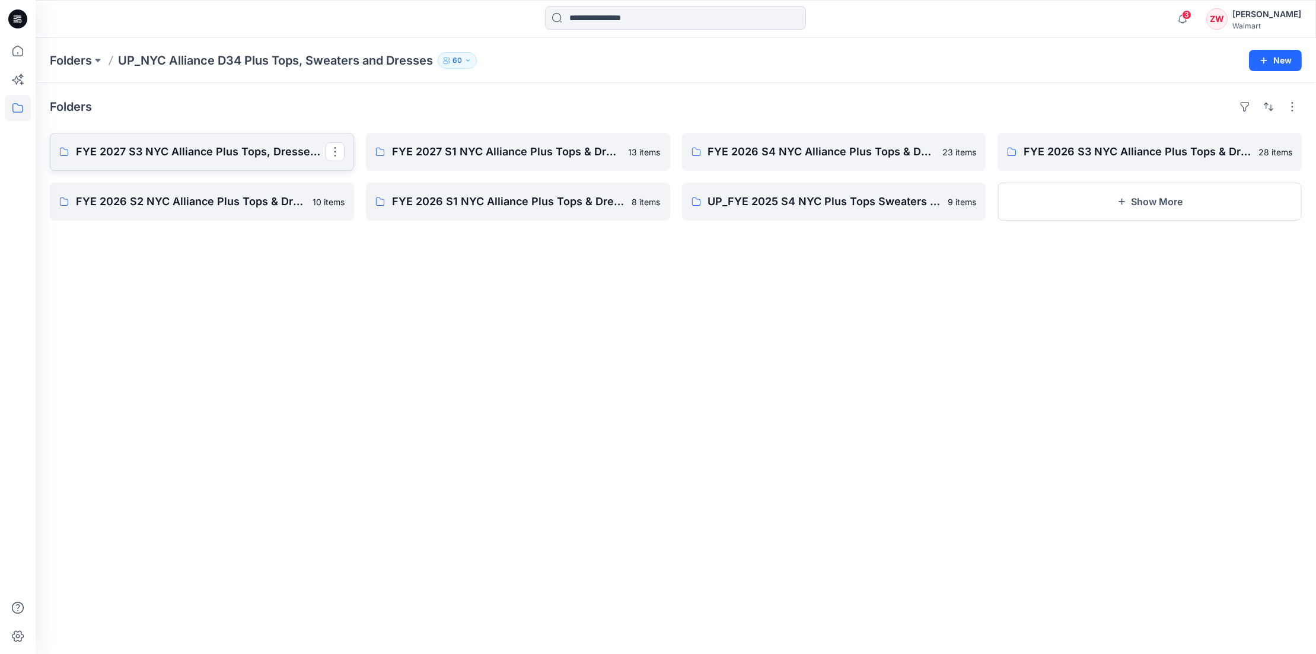
click at [157, 157] on p "FYE 2027 S3 NYC Alliance Plus Tops, Dresses & Sweaters" at bounding box center [201, 151] width 250 height 17
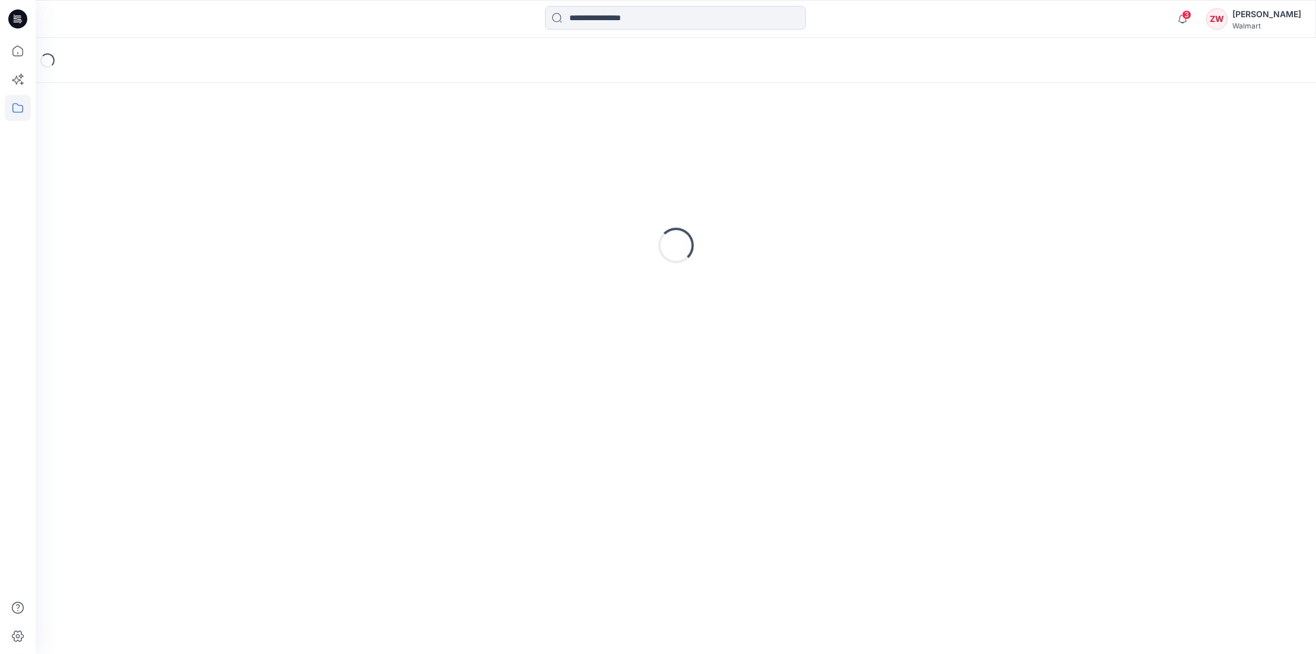
click at [636, 60] on div "Loading..." at bounding box center [676, 60] width 1280 height 45
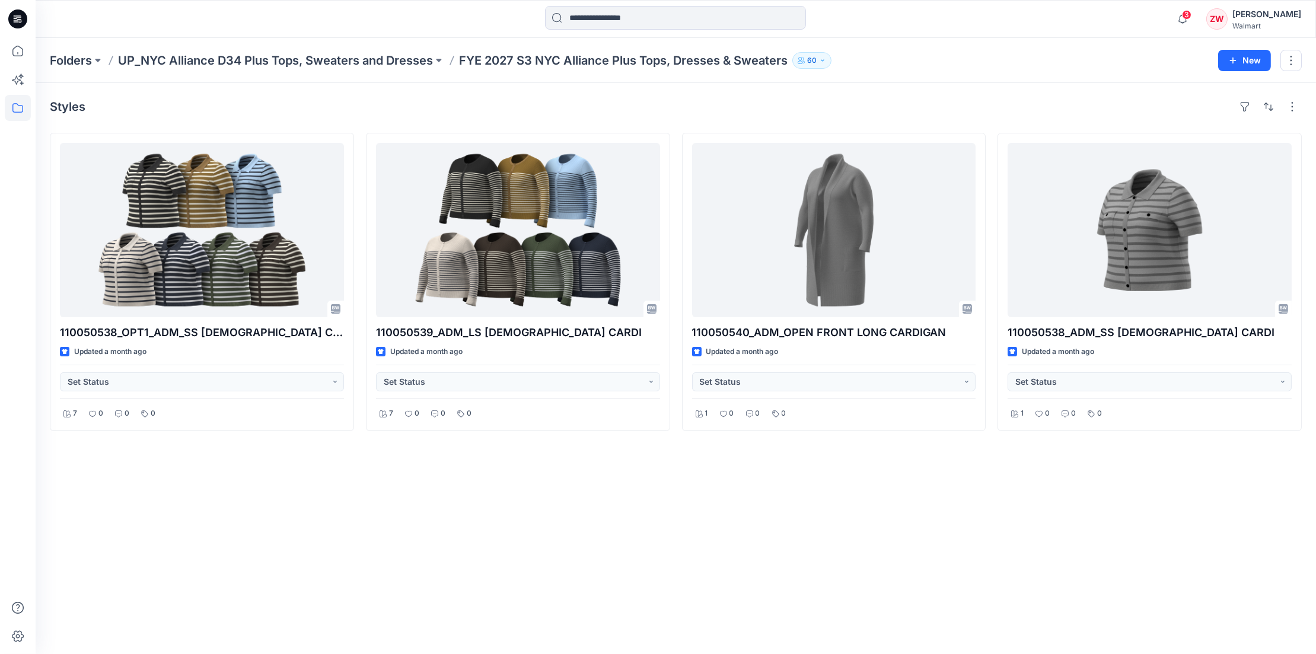
click at [790, 101] on div "Styles" at bounding box center [676, 106] width 1252 height 19
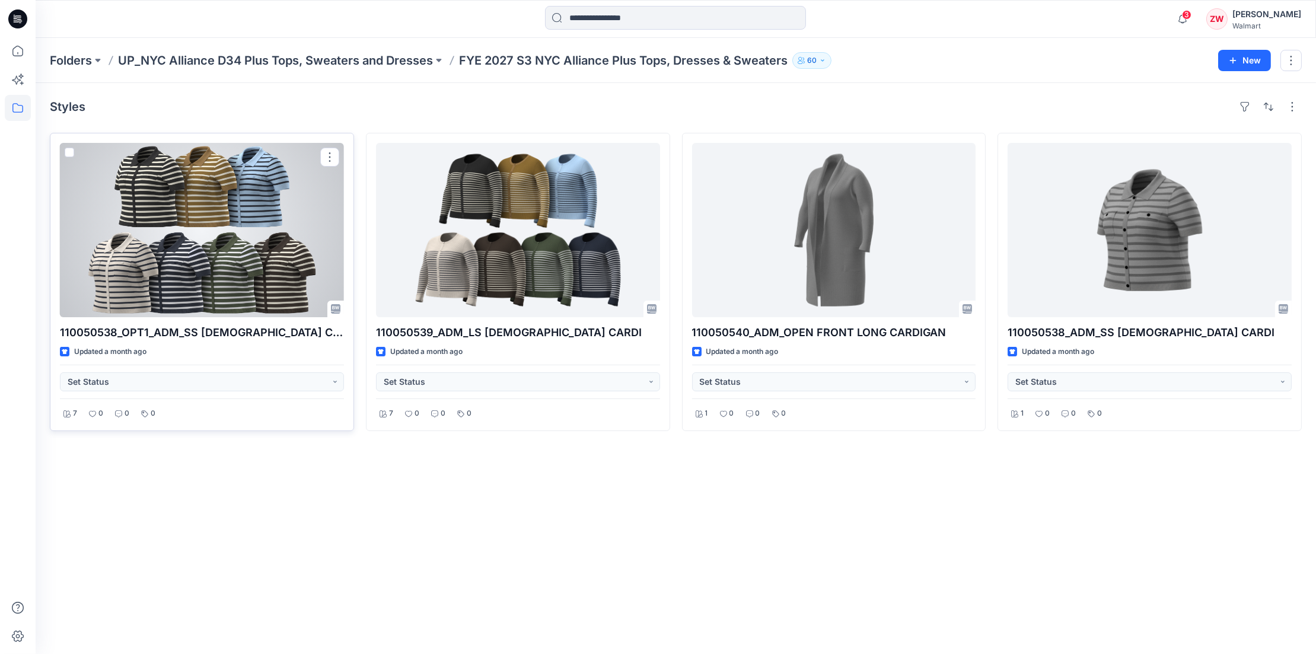
click at [200, 241] on div at bounding box center [202, 230] width 284 height 174
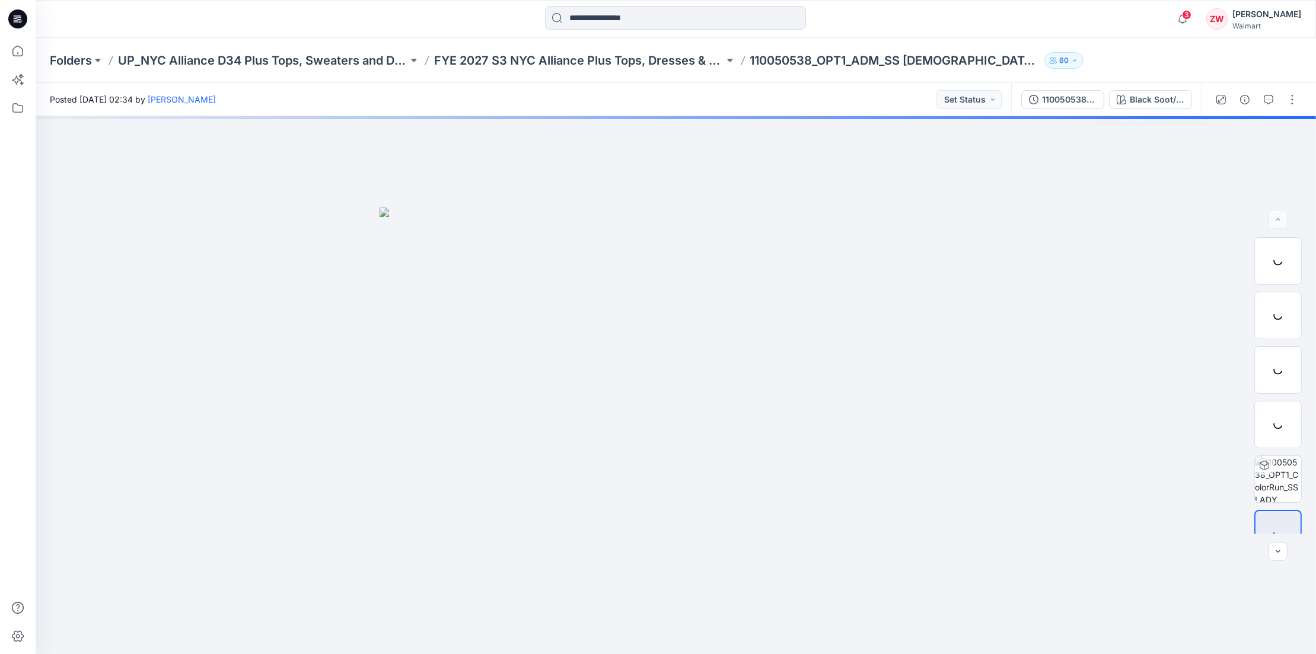
click at [922, 94] on div "Black Soot/Winter white" at bounding box center [1156, 99] width 55 height 13
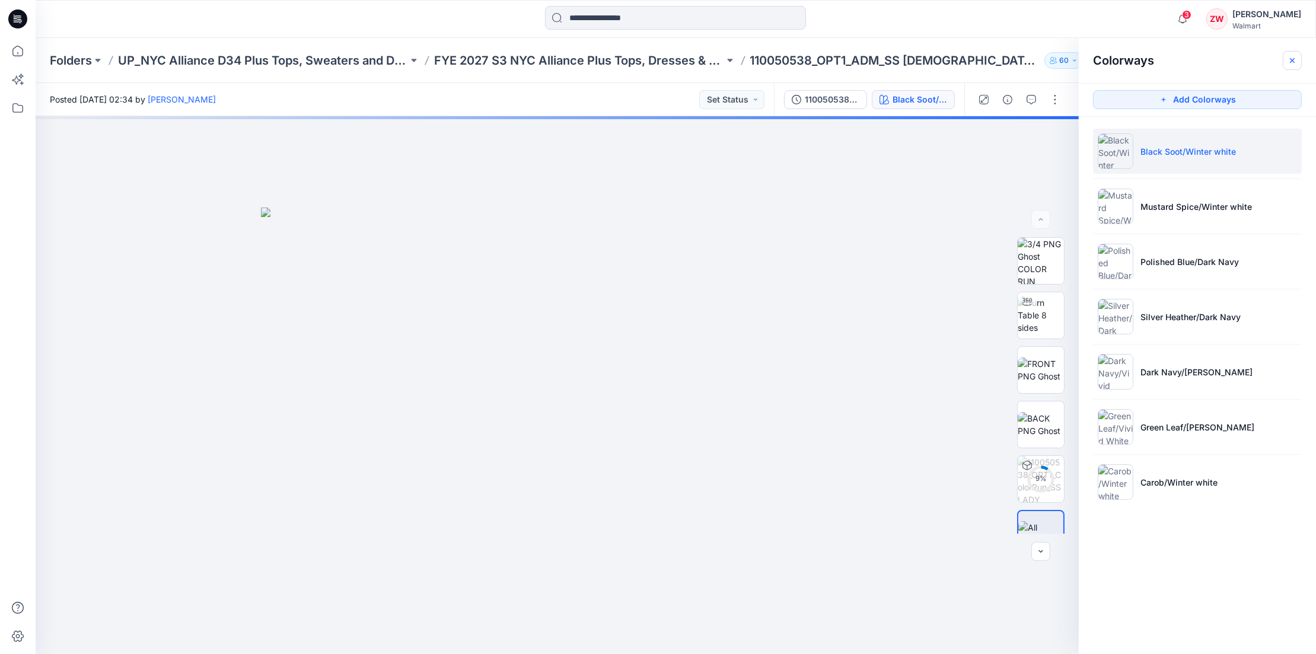
click at [922, 58] on icon "button" at bounding box center [1291, 60] width 9 height 9
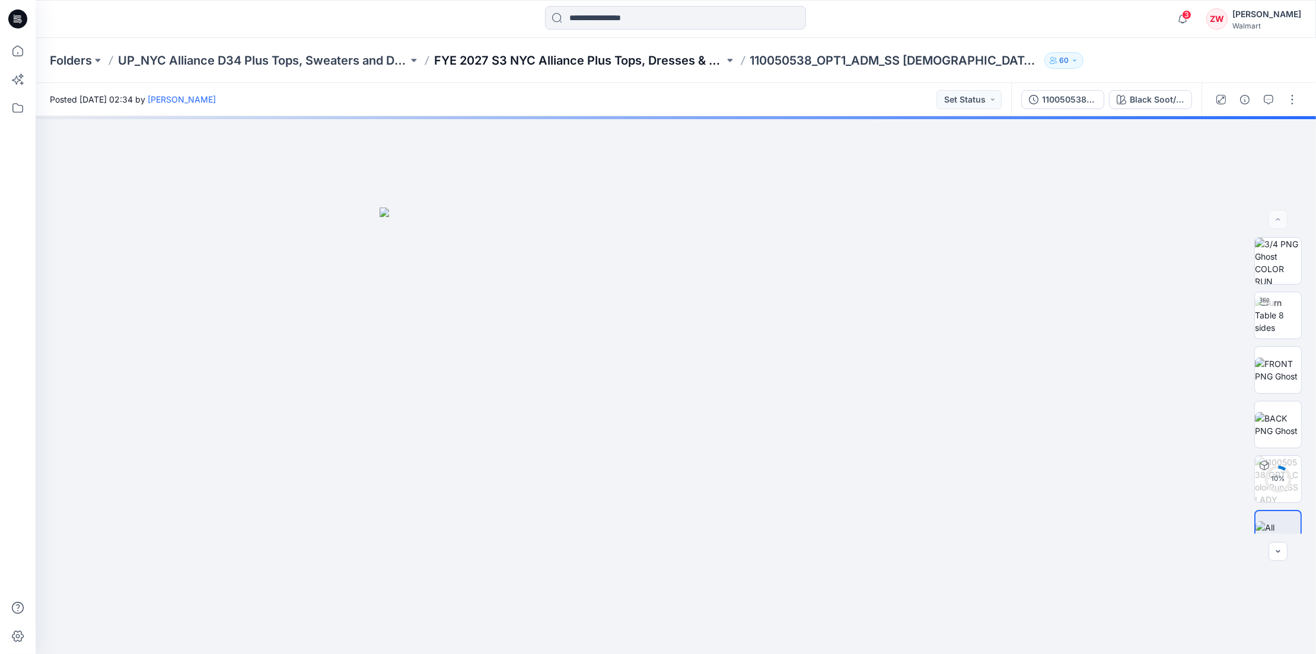
click at [577, 58] on p "FYE 2027 S3 NYC Alliance Plus Tops, Dresses & Sweaters" at bounding box center [579, 60] width 290 height 17
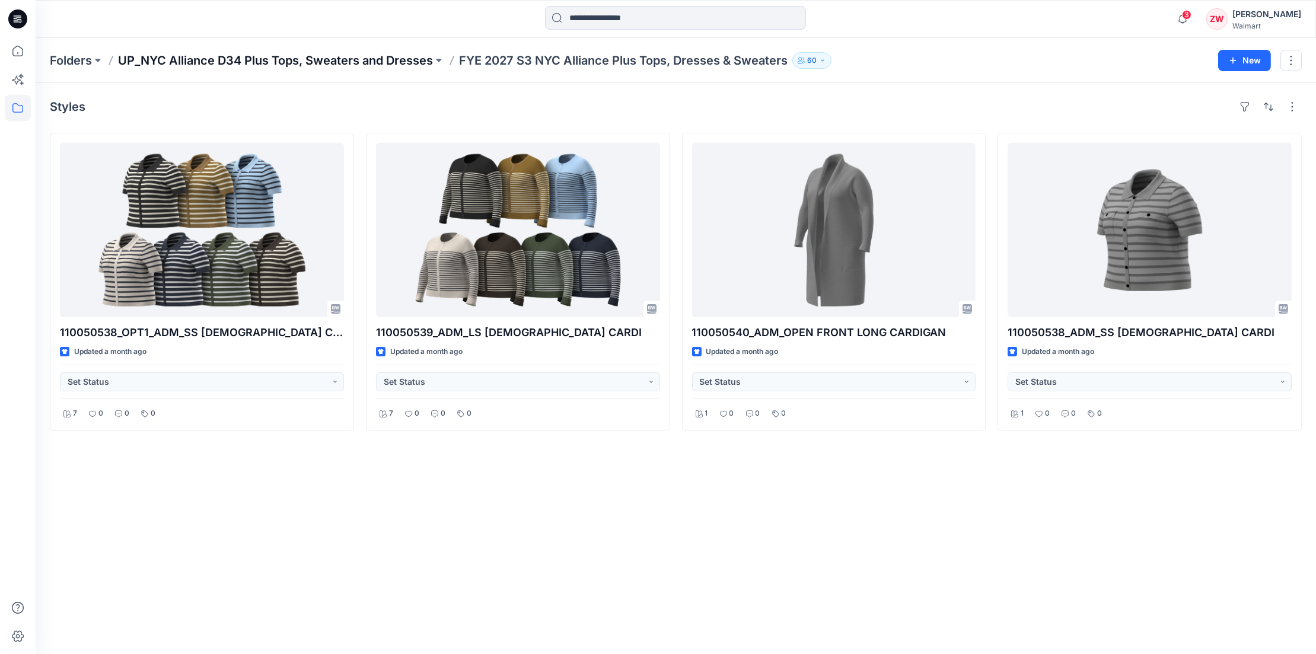
click at [283, 62] on p "UP_NYC Alliance D34 Plus Tops, Sweaters and Dresses" at bounding box center [275, 60] width 315 height 17
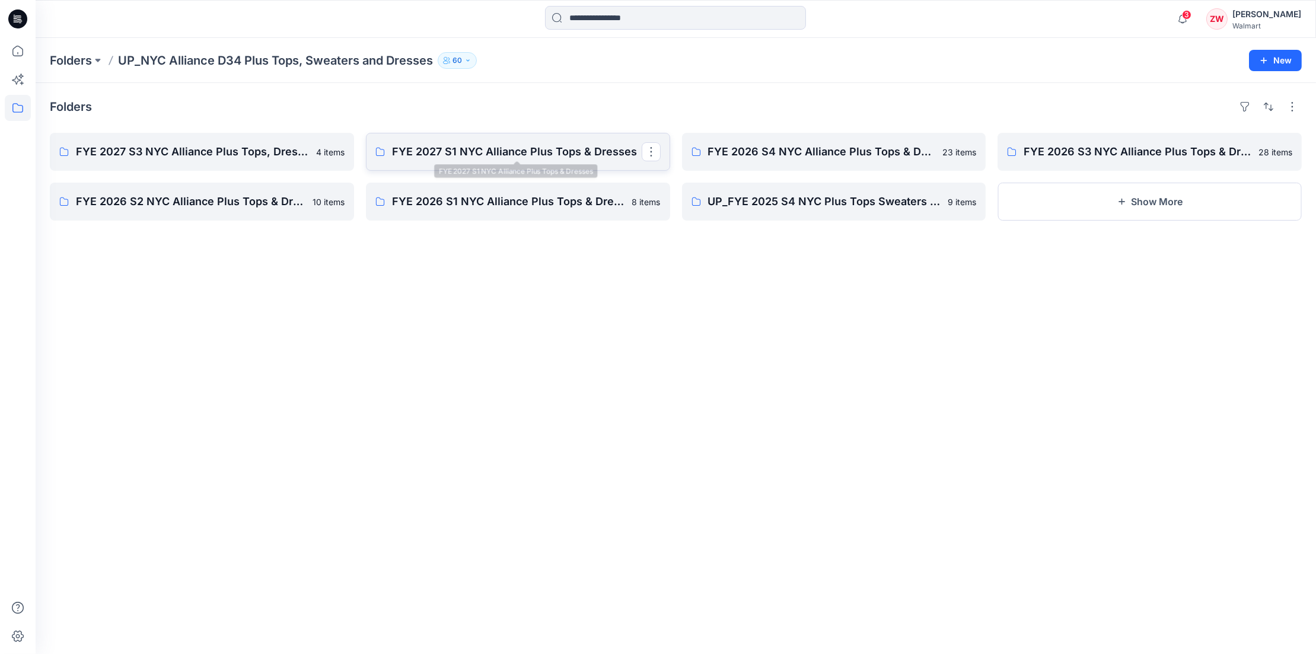
click at [444, 145] on p "FYE 2027 S1 NYC Alliance Plus Tops & Dresses" at bounding box center [517, 151] width 250 height 17
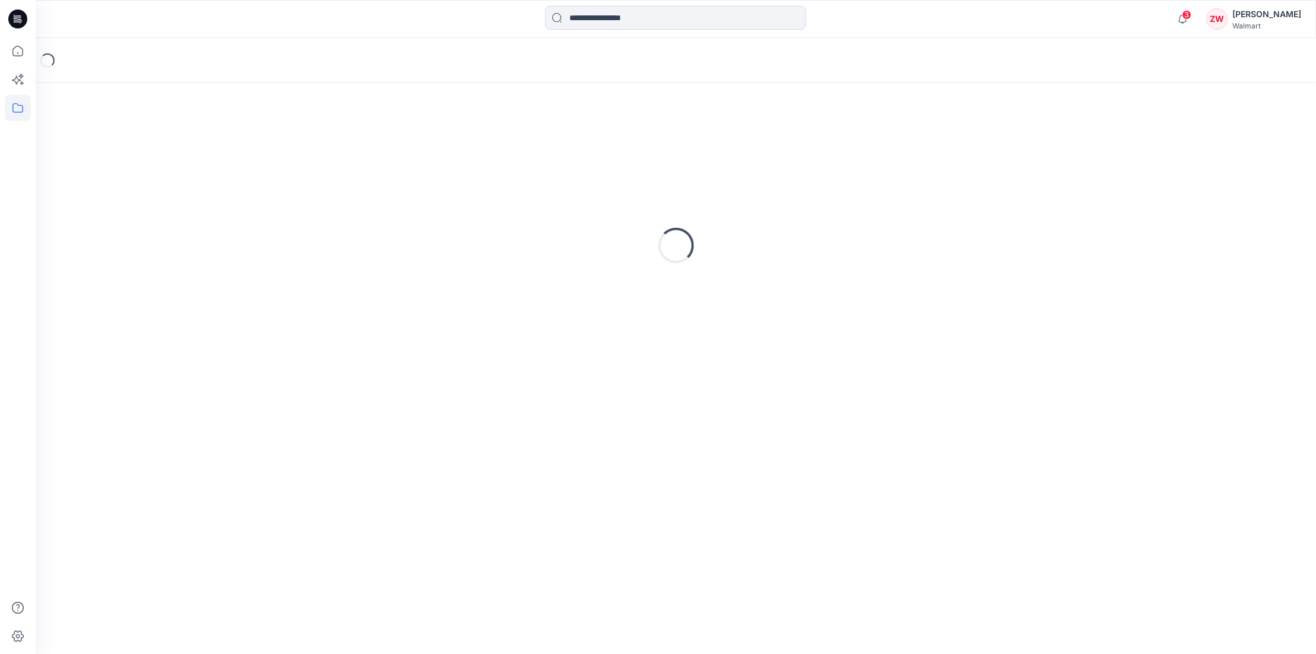
click at [677, 74] on div "Loading..." at bounding box center [676, 60] width 1280 height 45
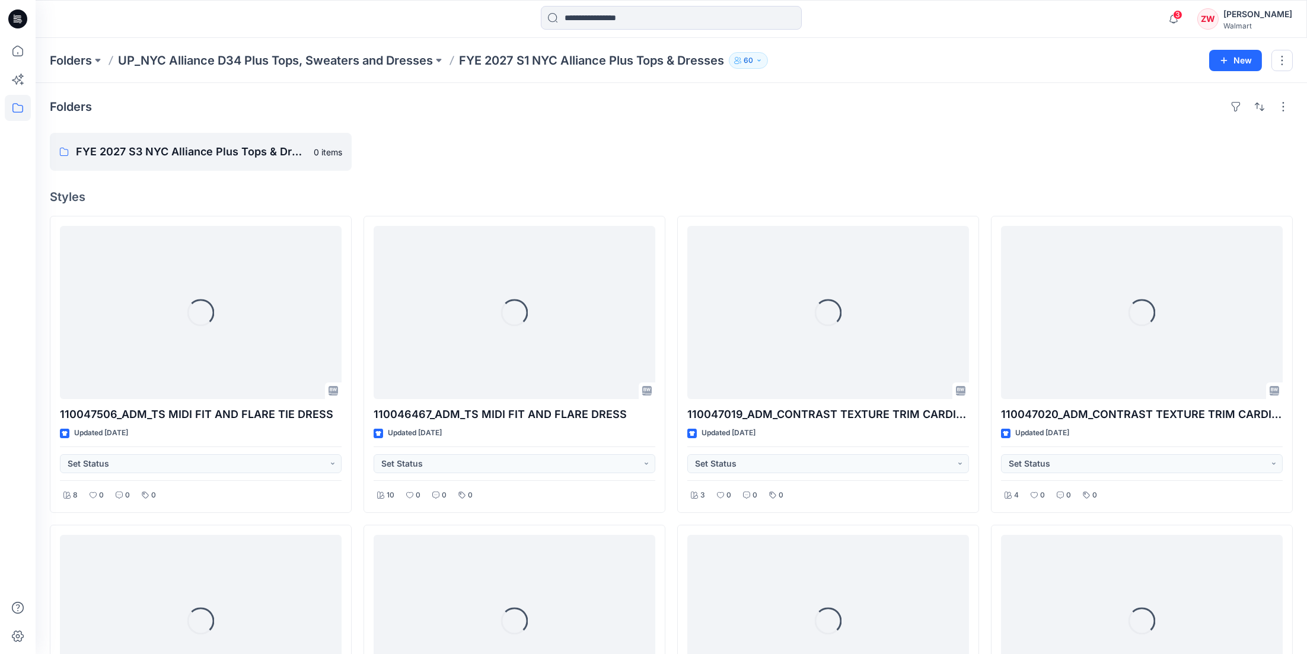
click at [519, 167] on div at bounding box center [514, 152] width 302 height 38
click at [197, 139] on link "FYE 2027 S3 NYC Alliance Plus Tops & Dress & Sweaters" at bounding box center [201, 152] width 302 height 38
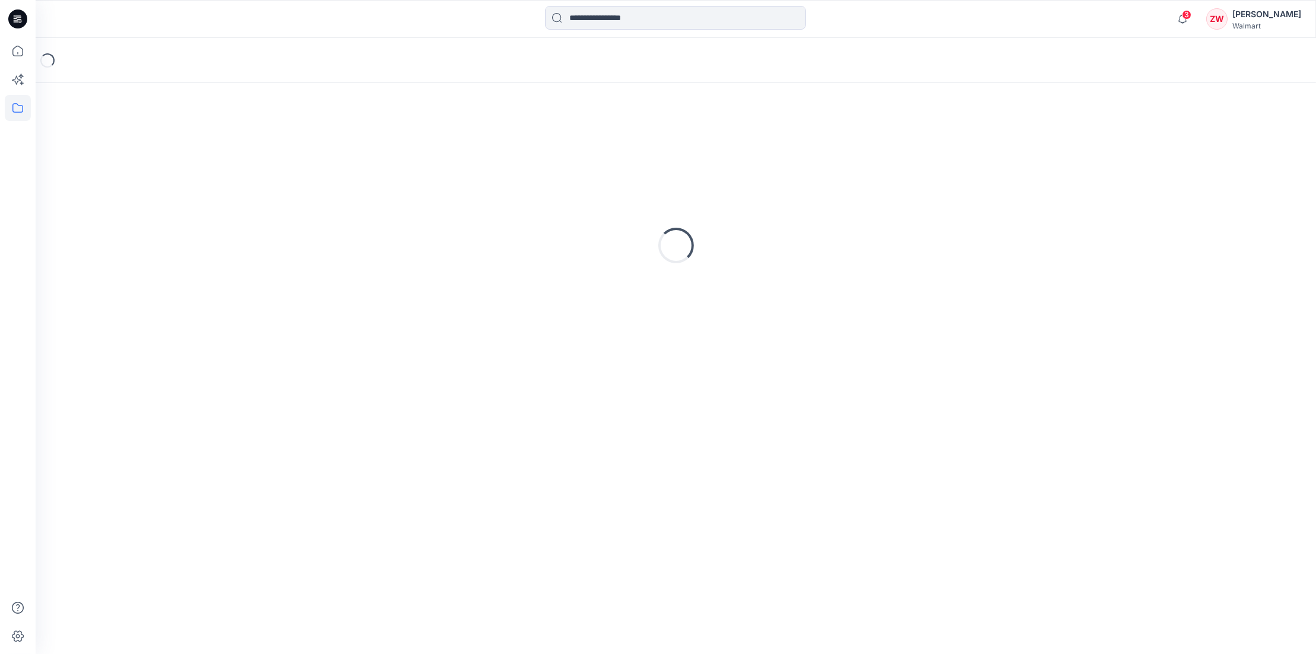
click at [715, 95] on div "Loading..." at bounding box center [676, 368] width 1280 height 571
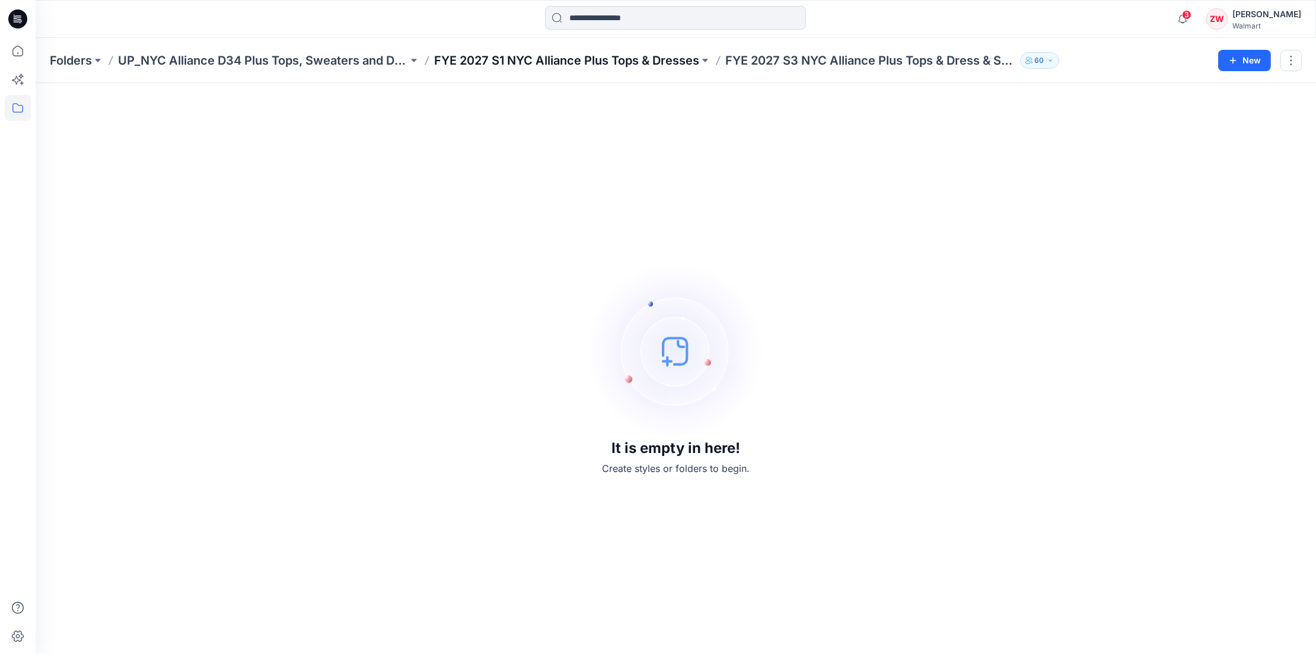
click at [609, 60] on p "FYE 2027 S1 NYC Alliance Plus Tops & Dresses" at bounding box center [566, 60] width 265 height 17
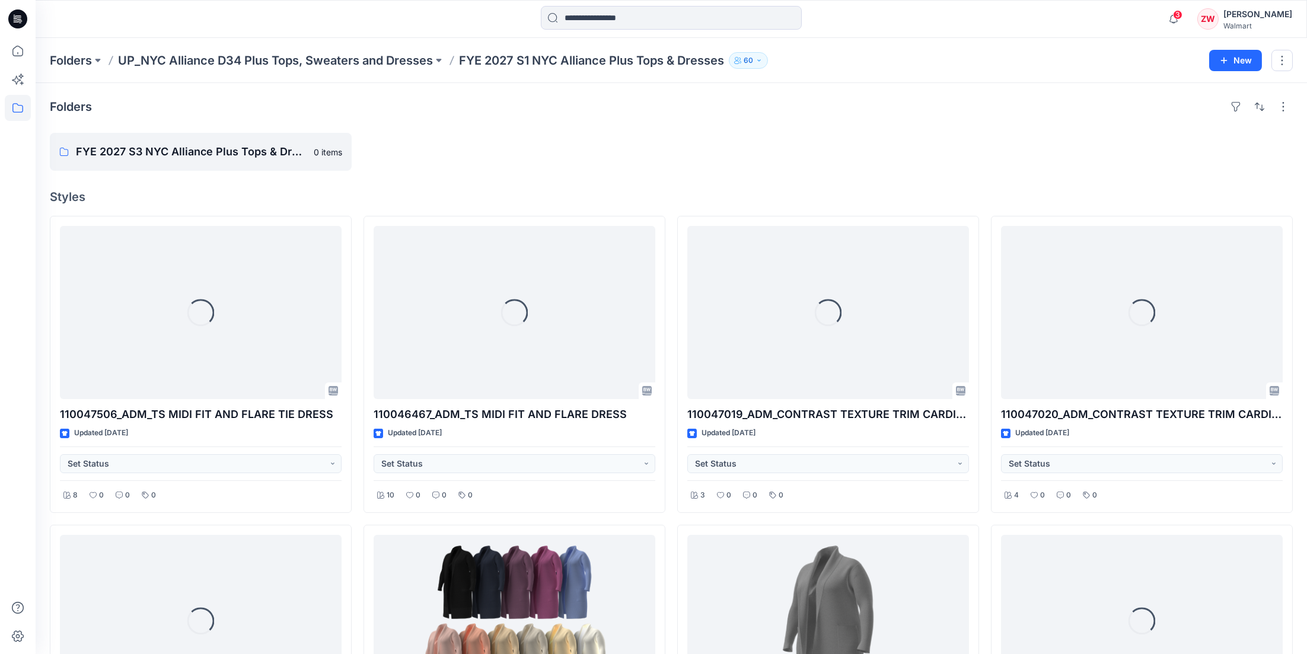
scroll to position [356, 0]
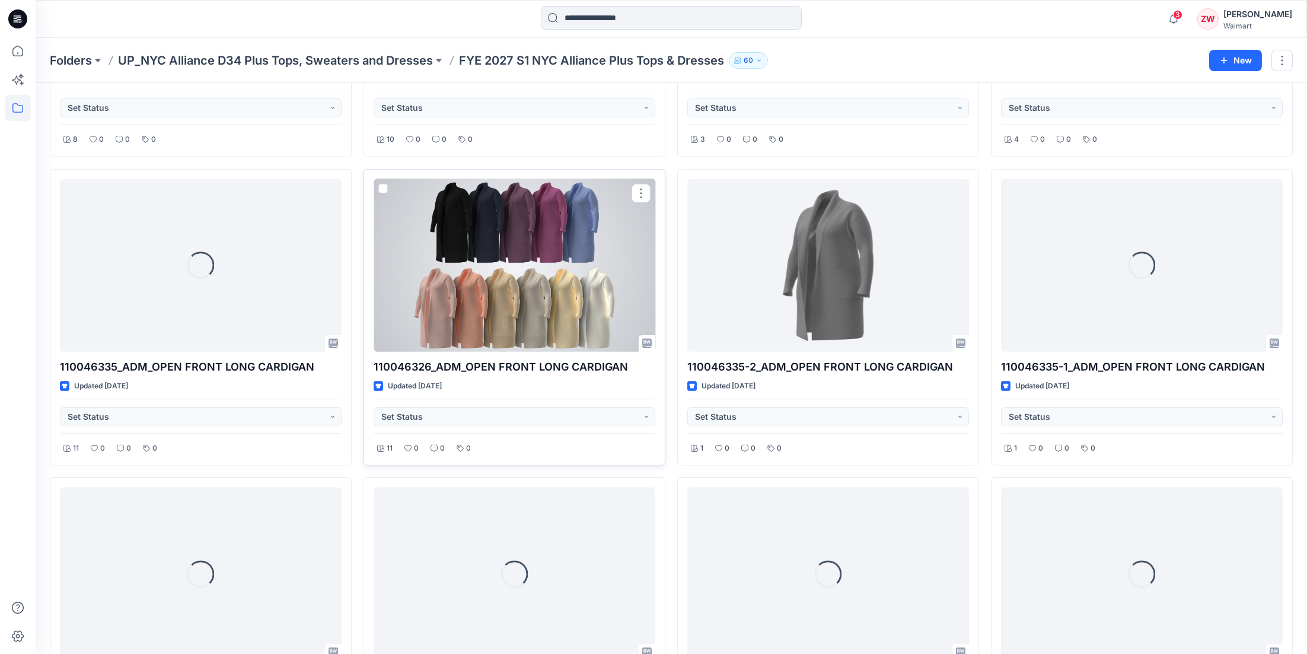
click at [561, 250] on div at bounding box center [515, 265] width 282 height 173
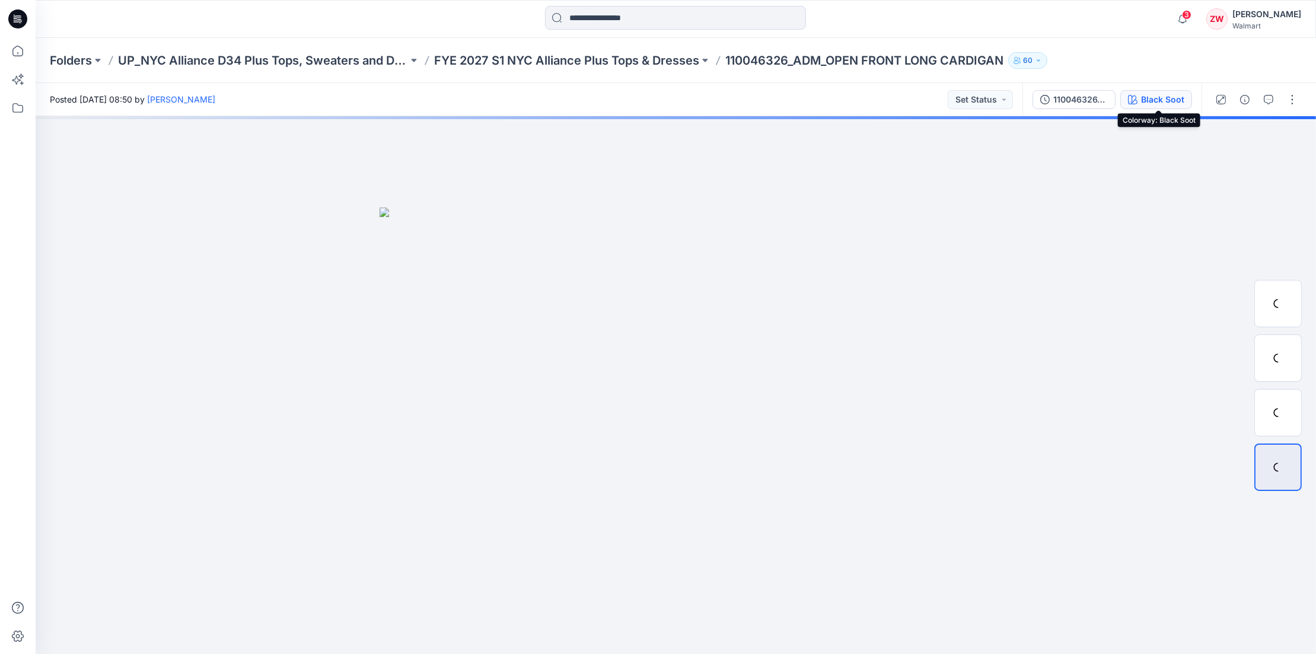
click at [922, 90] on button "Black Soot" at bounding box center [1156, 99] width 72 height 19
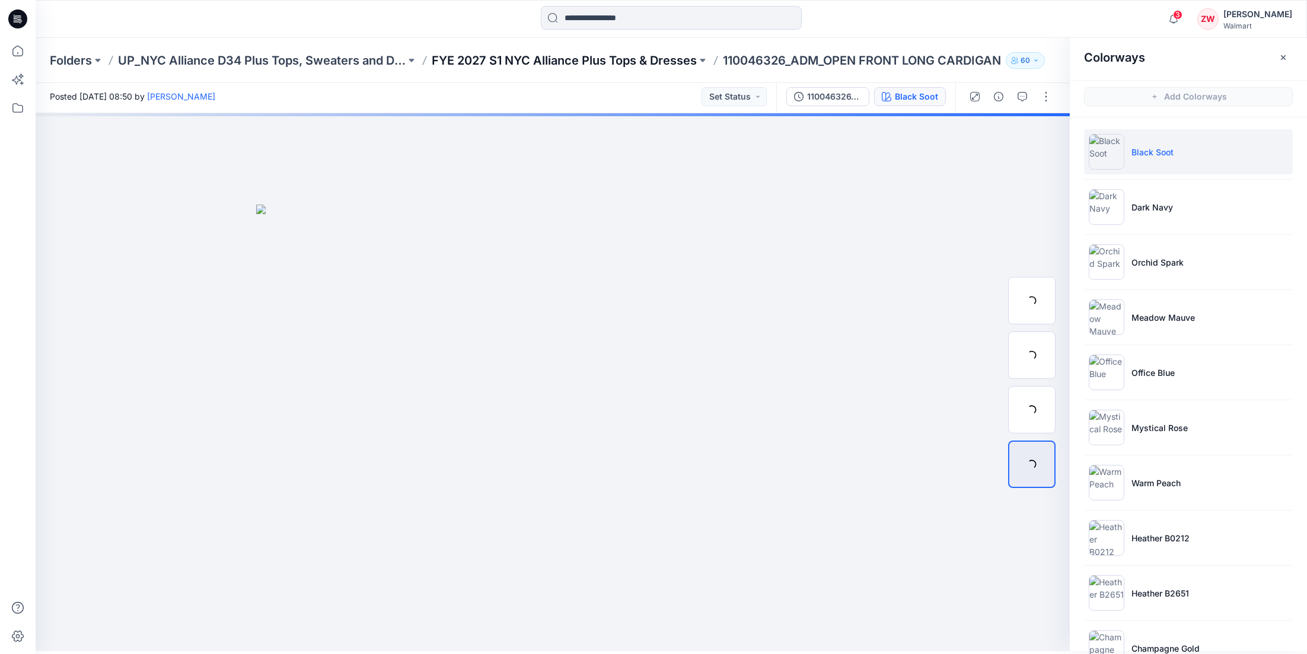
click at [600, 55] on p "FYE 2027 S1 NYC Alliance Plus Tops & Dresses" at bounding box center [564, 60] width 265 height 17
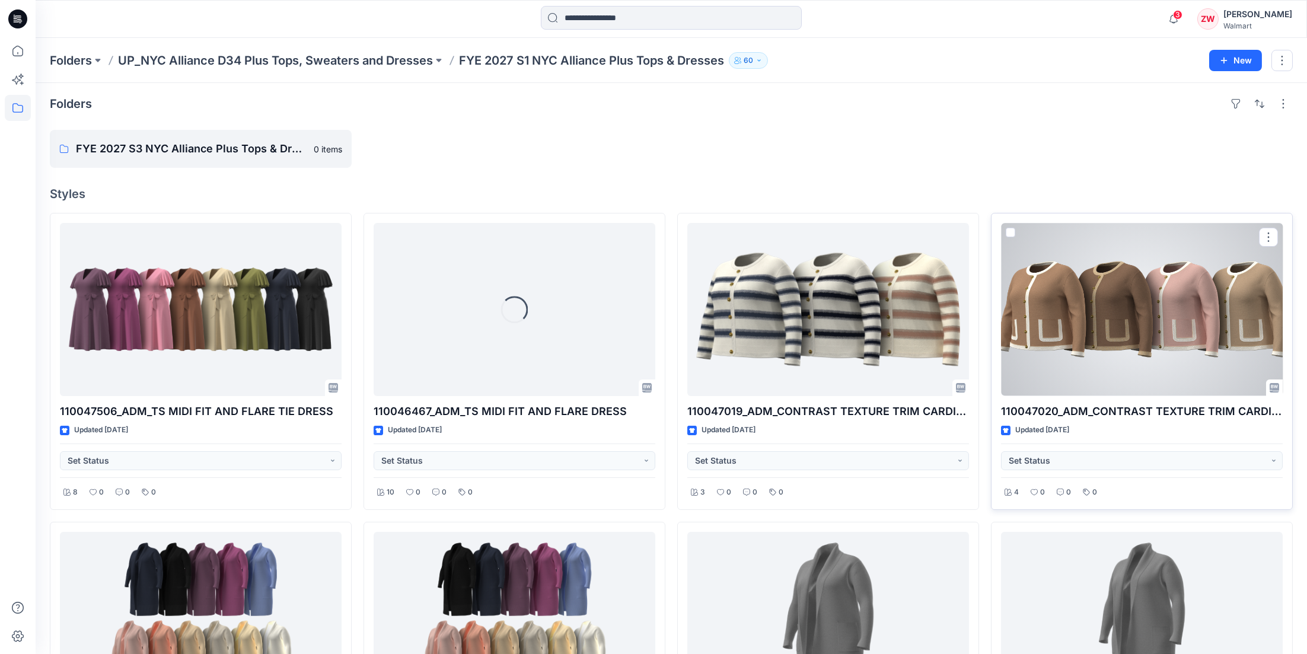
click at [922, 314] on div at bounding box center [1142, 309] width 282 height 173
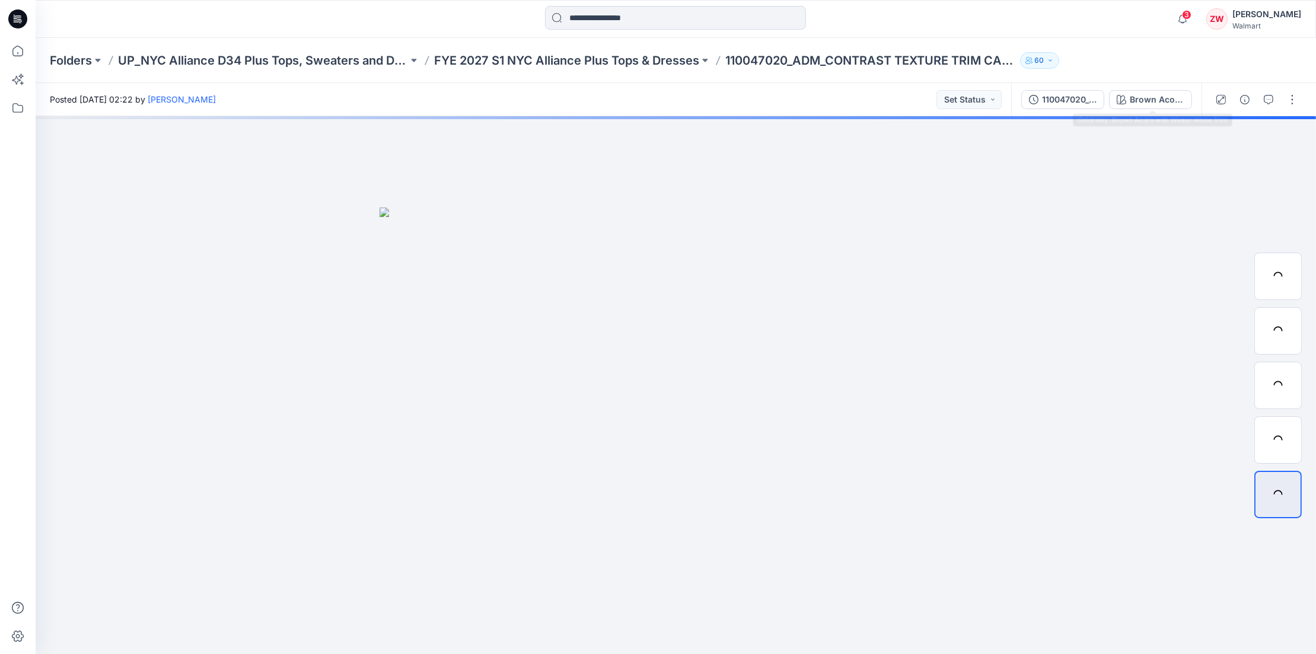
click at [922, 84] on div "110047020_ColorRun_CONTRAST TEXTURE TRIM CARDIGAN Brown Acorn with Winter White…" at bounding box center [1106, 99] width 190 height 33
click at [922, 94] on div "Brown Acorn with Winter White Trim" at bounding box center [1156, 99] width 55 height 13
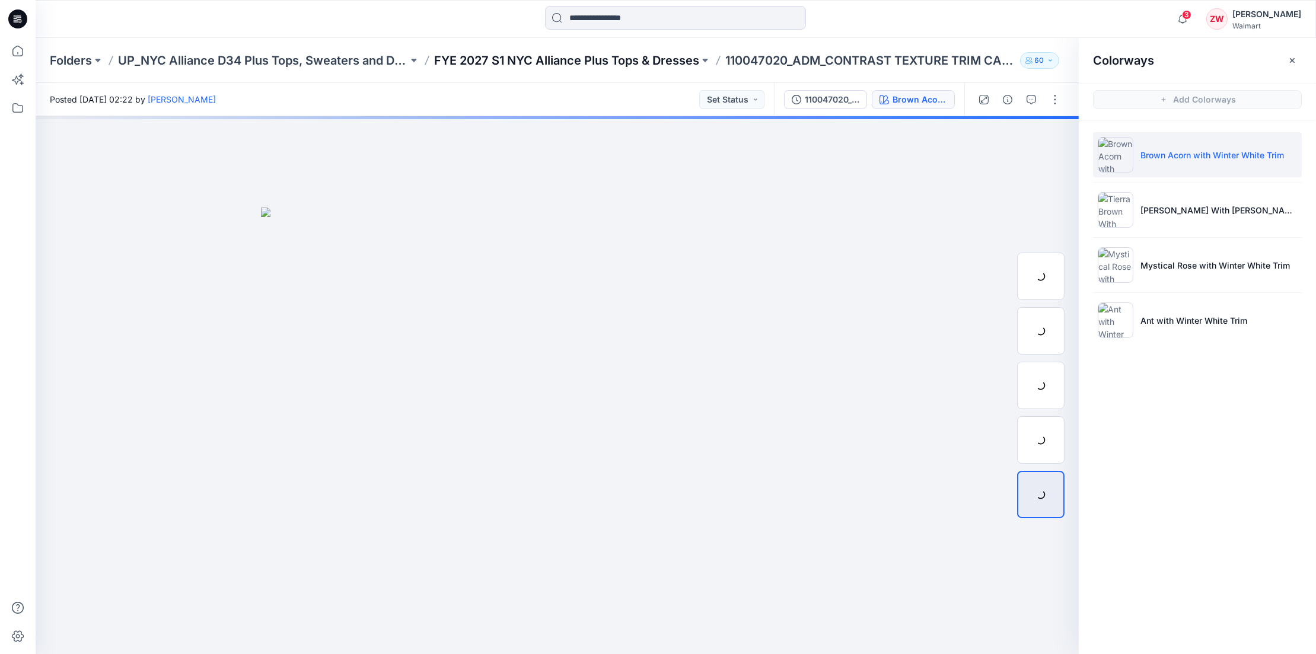
click at [617, 61] on p "FYE 2027 S1 NYC Alliance Plus Tops & Dresses" at bounding box center [566, 60] width 265 height 17
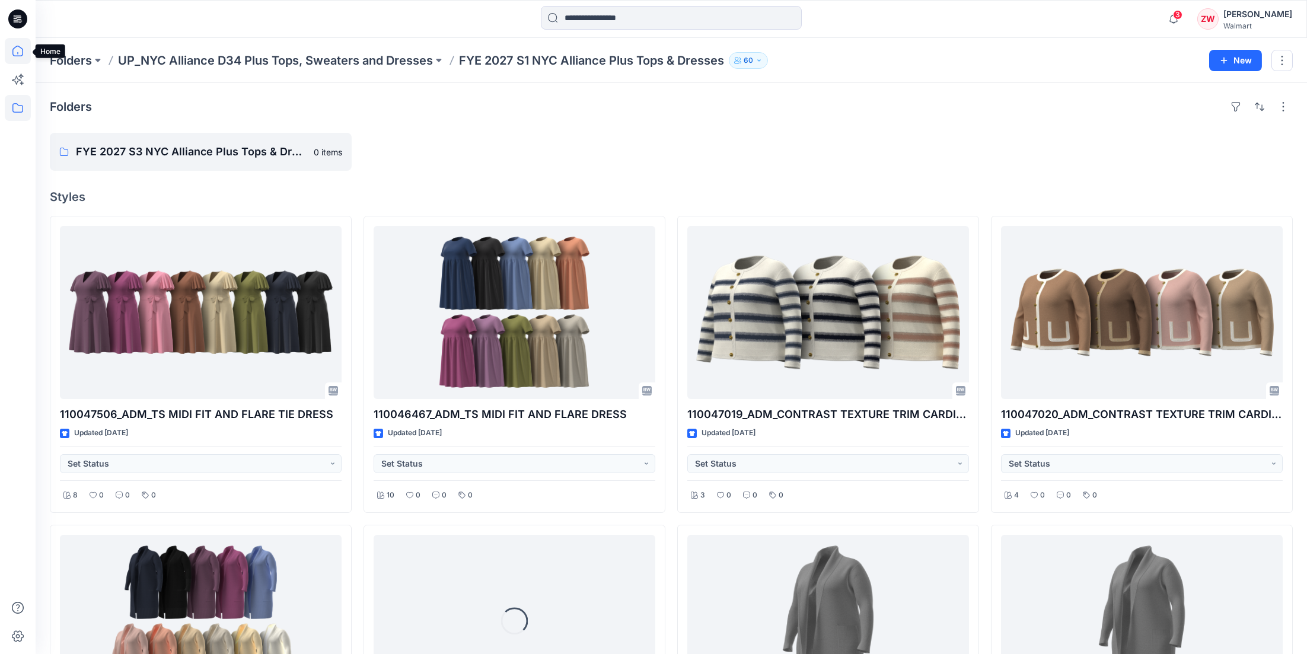
click at [17, 39] on icon at bounding box center [18, 51] width 26 height 26
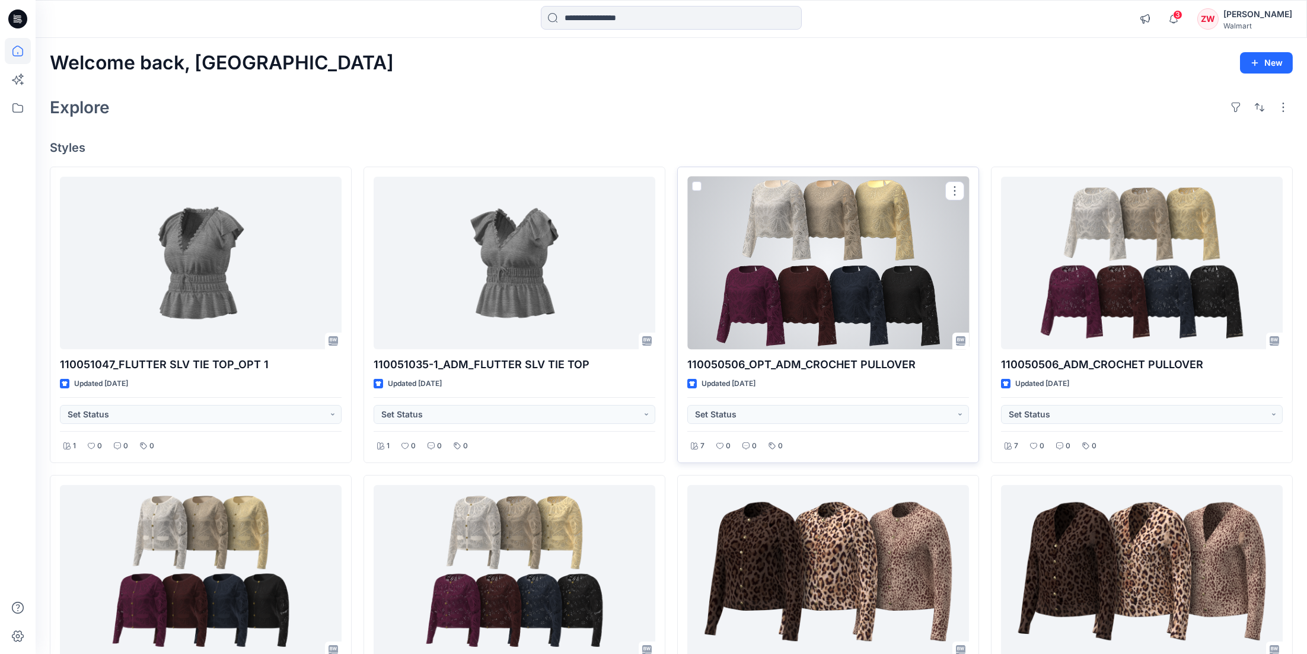
click at [818, 272] on div at bounding box center [828, 263] width 282 height 173
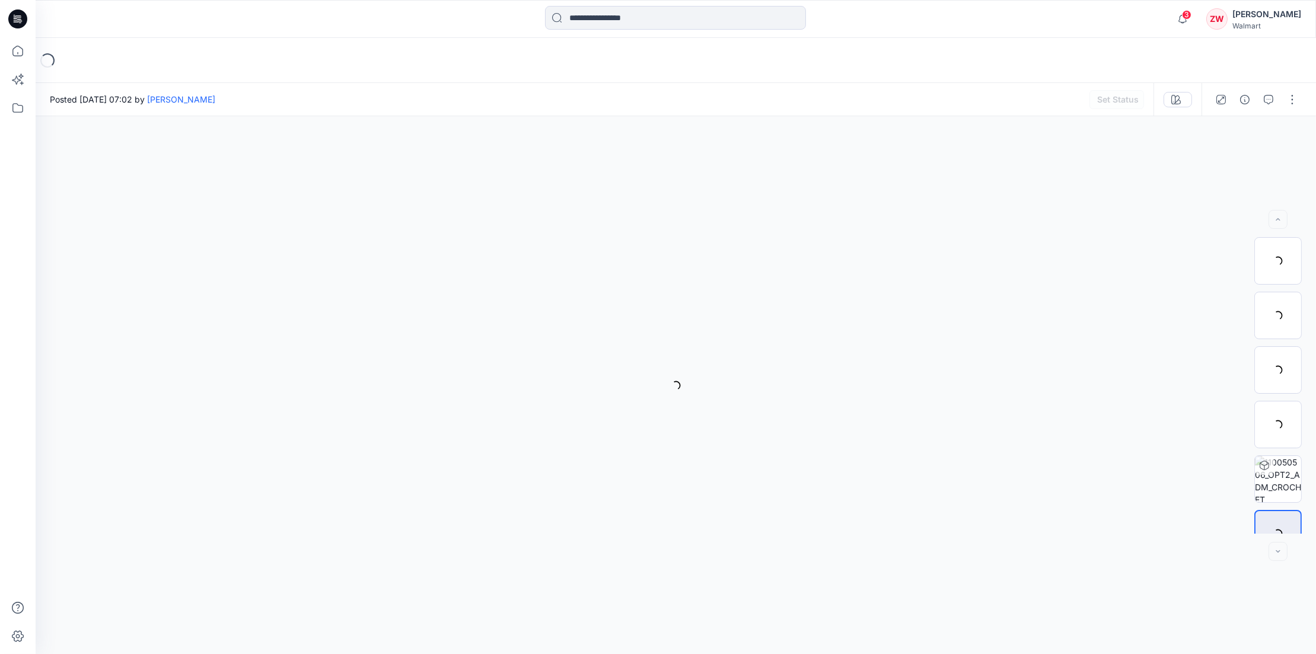
click at [922, 39] on div "Loading..." at bounding box center [676, 60] width 1280 height 45
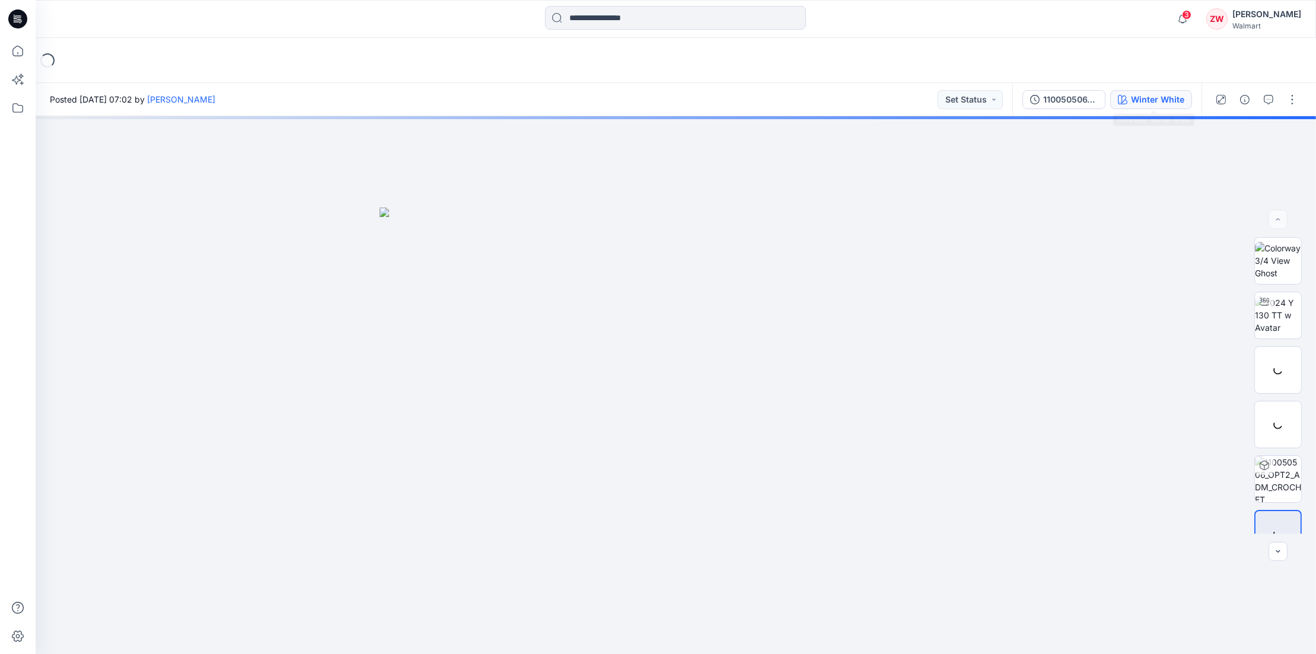
drag, startPoint x: 1163, startPoint y: 85, endPoint x: 1138, endPoint y: 104, distance: 31.3
click at [922, 85] on div "110050506_OPT2_ADM_CROCHET PULLOVER Winter White" at bounding box center [1106, 99] width 189 height 33
click at [922, 101] on div "Winter White" at bounding box center [1157, 99] width 53 height 13
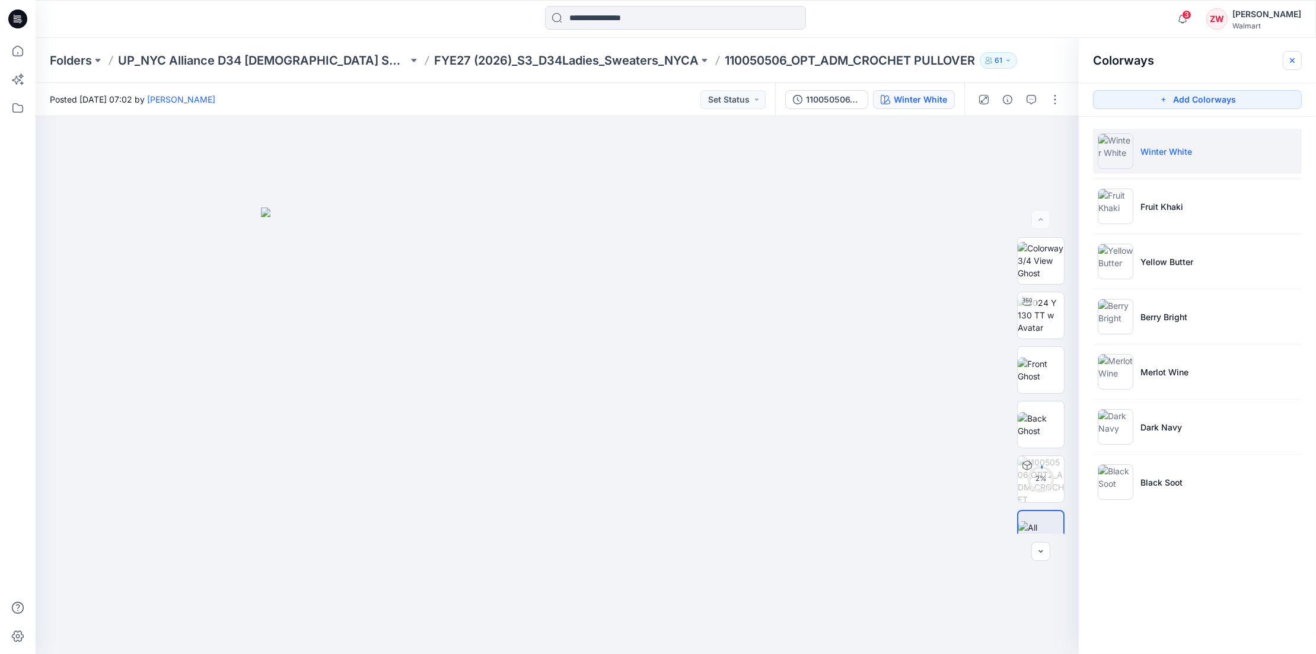
click at [922, 57] on icon "button" at bounding box center [1291, 60] width 9 height 9
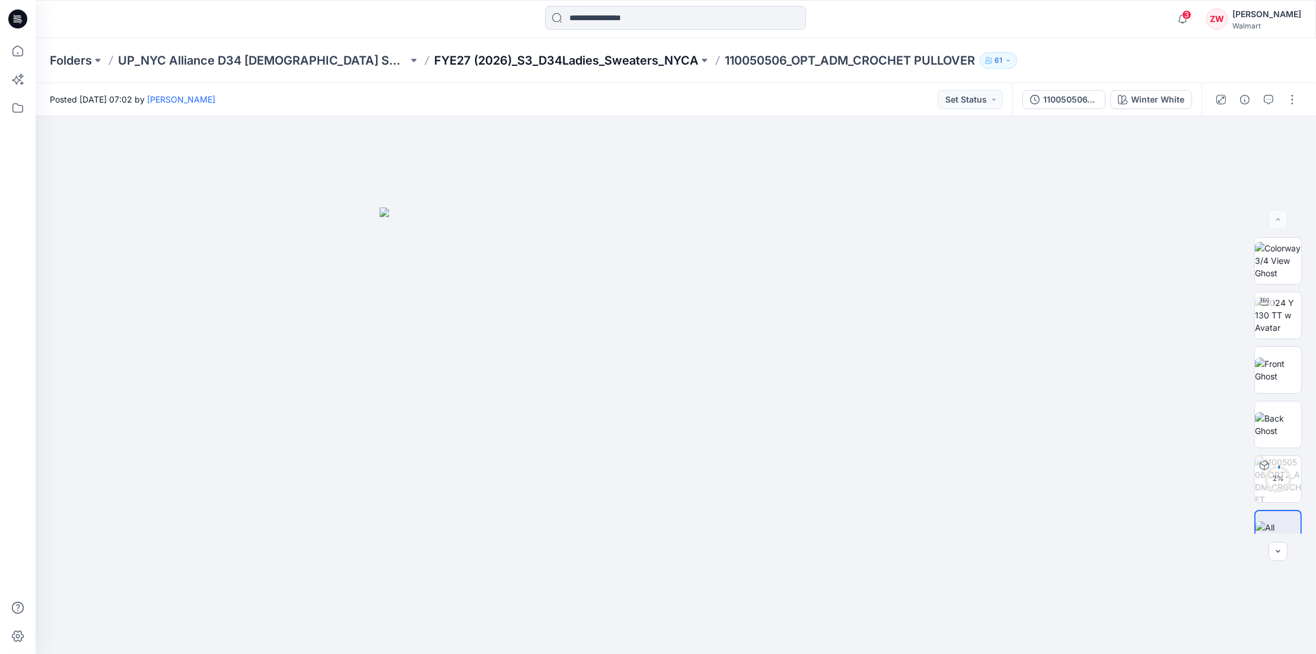
click at [521, 53] on p "FYE27 (2026)_S3_D34Ladies_Sweaters_NYCA" at bounding box center [566, 60] width 264 height 17
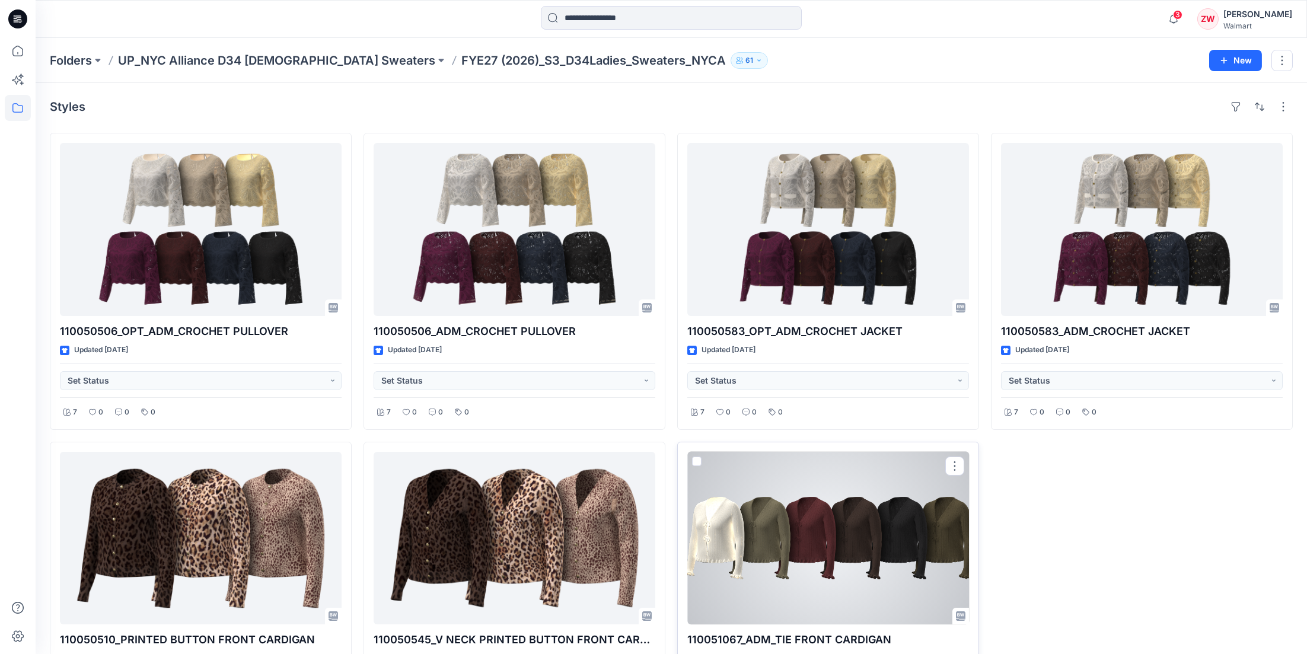
click at [826, 551] on div at bounding box center [828, 538] width 282 height 173
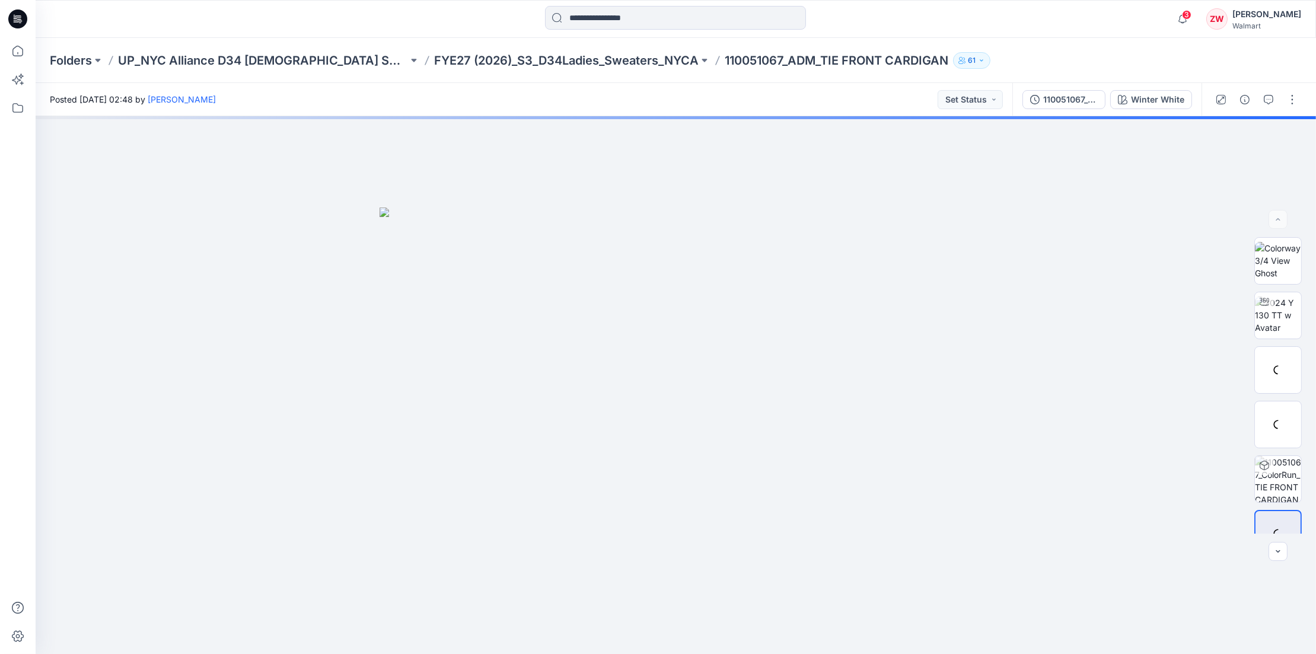
click at [922, 88] on div "110051067_ColorRun_TIE FRONT CARDIGAN-9-26 Winter White" at bounding box center [1106, 99] width 189 height 33
click at [922, 93] on div "Winter White" at bounding box center [1157, 99] width 53 height 13
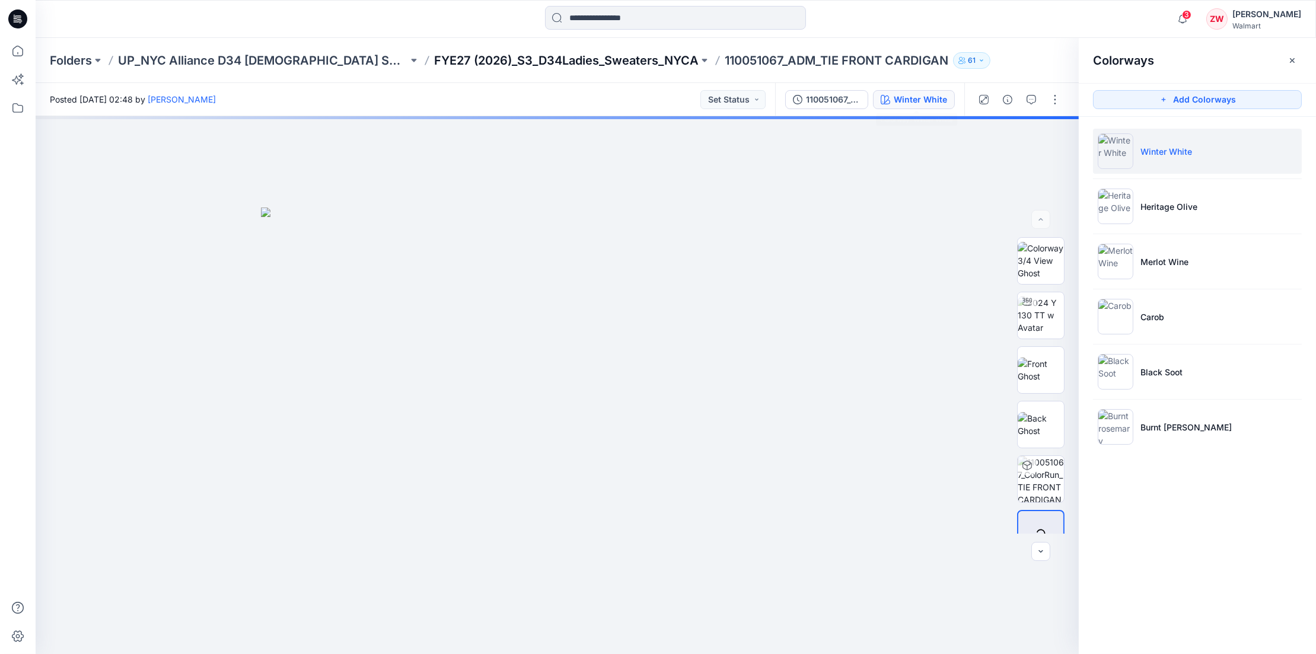
click at [436, 54] on p "FYE27 (2026)_S3_D34Ladies_Sweaters_NYCA" at bounding box center [566, 60] width 264 height 17
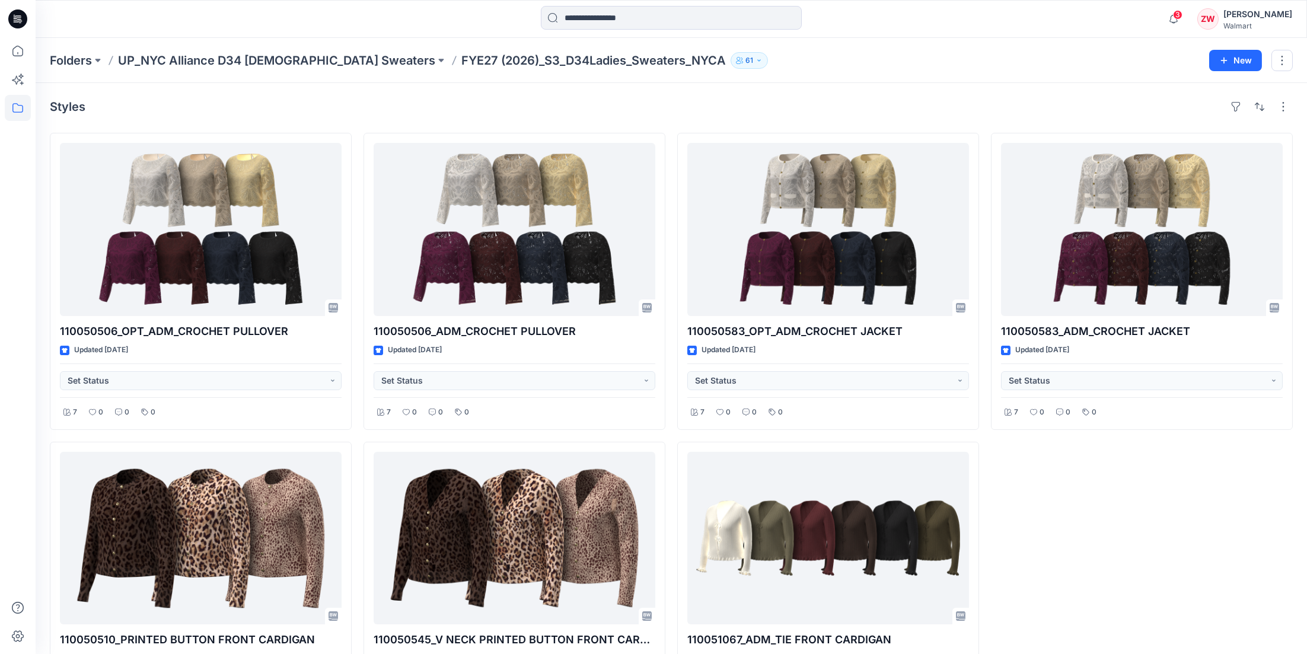
click at [461, 62] on p "FYE27 (2026)_S3_D34Ladies_Sweaters_NYCA" at bounding box center [593, 60] width 264 height 17
click at [238, 59] on p "UP_NYC Alliance D34 Ladies Sweaters" at bounding box center [276, 60] width 317 height 17
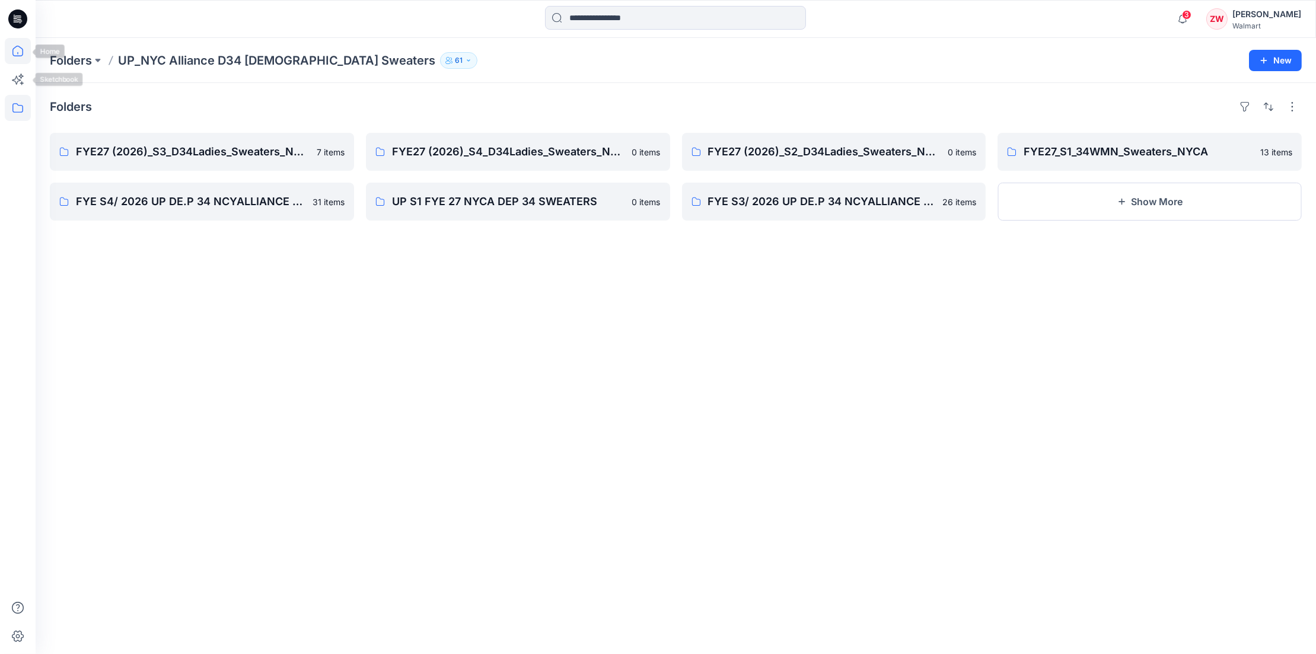
click at [25, 47] on icon at bounding box center [18, 51] width 26 height 26
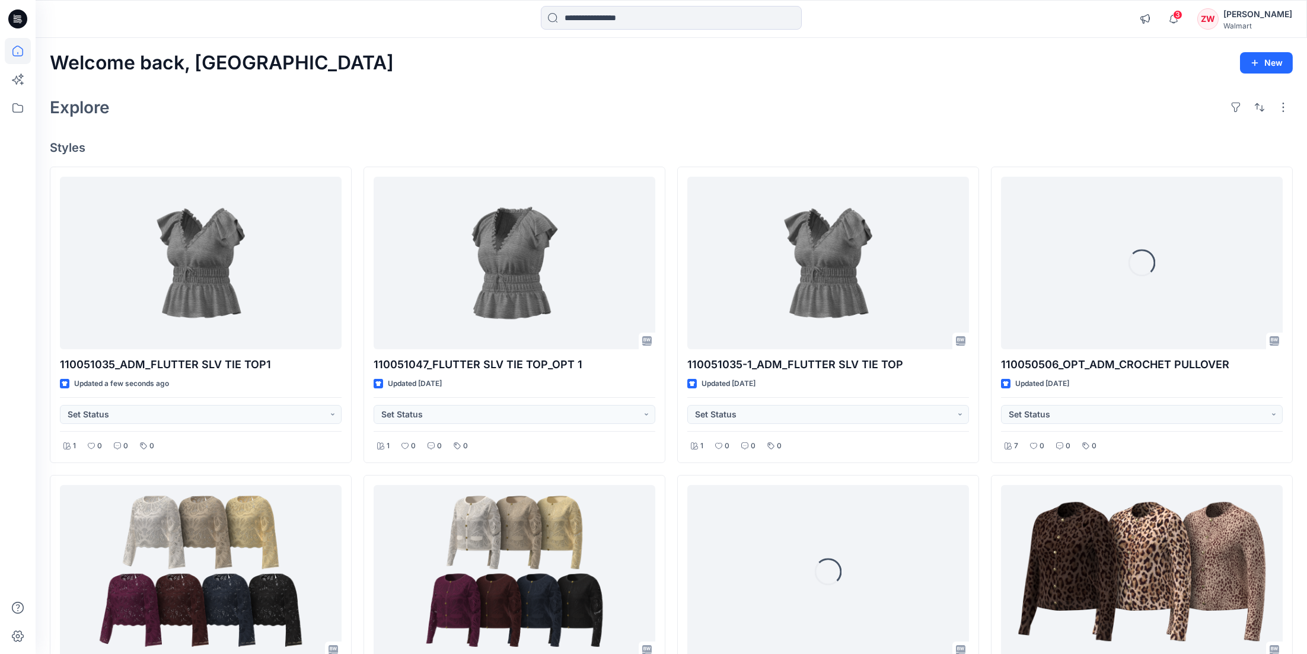
click at [494, 98] on div "Explore" at bounding box center [671, 107] width 1243 height 28
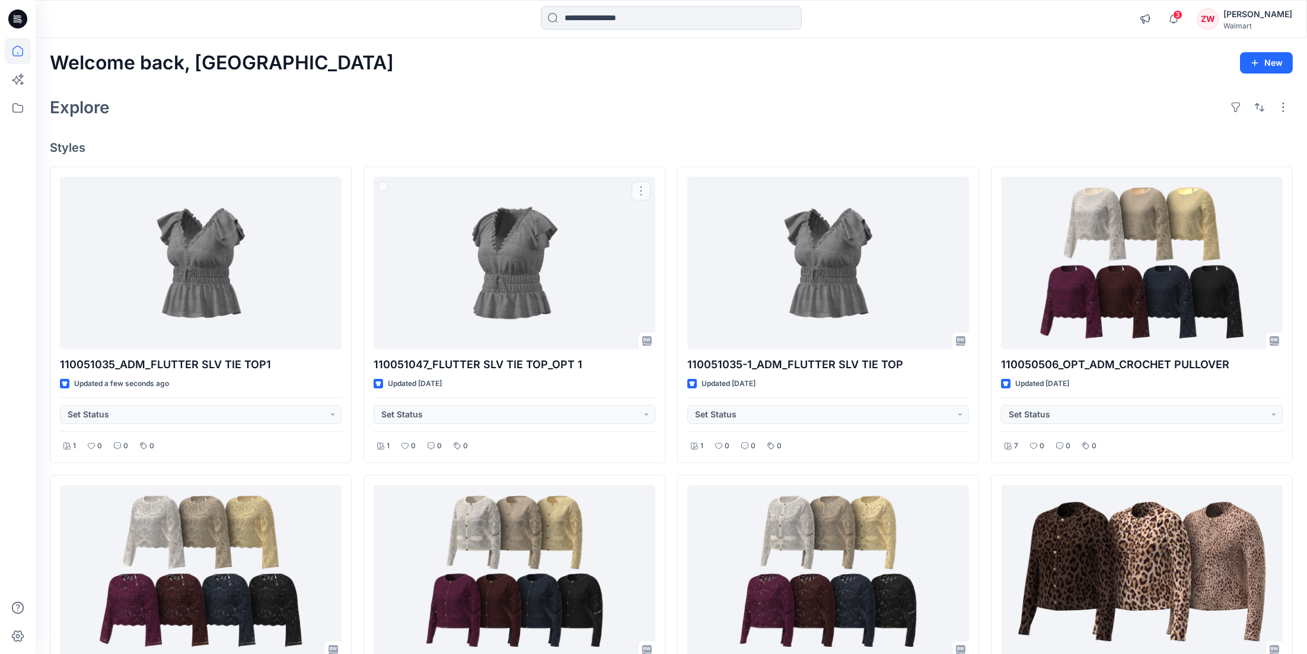
drag, startPoint x: 614, startPoint y: 130, endPoint x: 624, endPoint y: 129, distance: 10.2
click at [617, 129] on div "Welcome back, Zhonglin New Explore Styles 110051035_ADM_FLUTTER SLV TIE TOP1 Up…" at bounding box center [671, 587] width 1271 height 1099
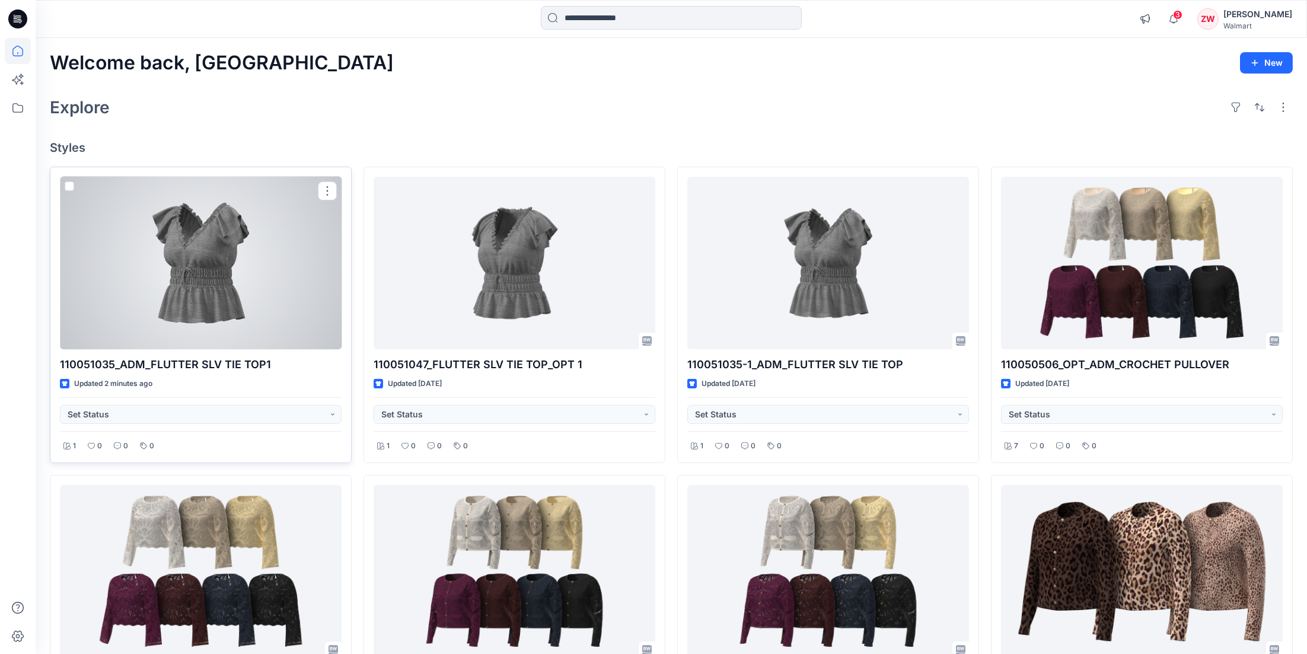
click at [126, 294] on div at bounding box center [201, 263] width 282 height 173
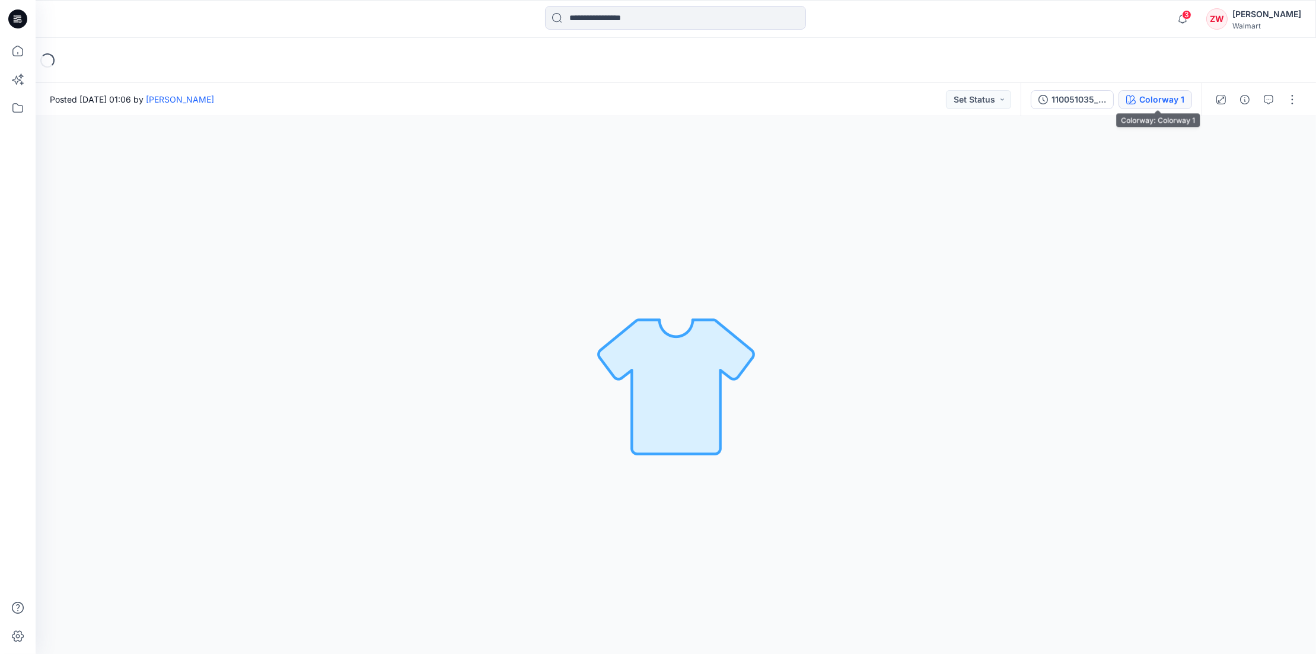
click at [922, 94] on div "Colorway 1" at bounding box center [1161, 99] width 45 height 13
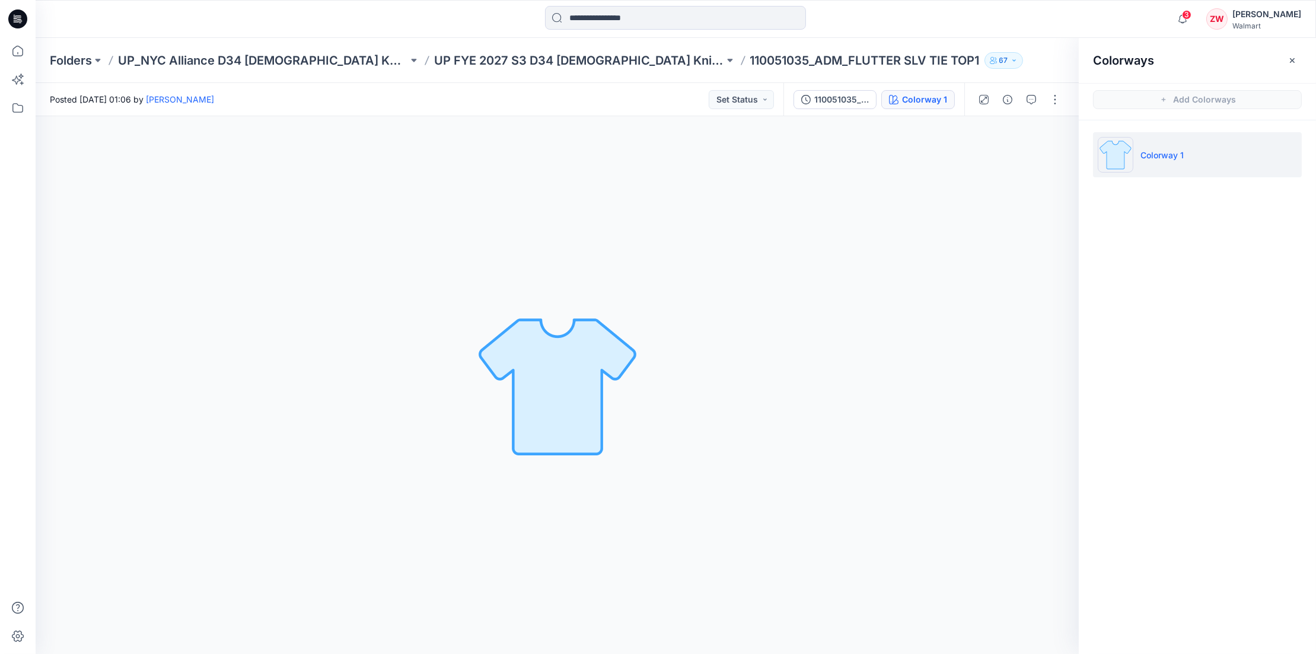
click at [812, 110] on div "110051035_ADM_FLUTTER SLV TIE TOP1 Colorway 1" at bounding box center [873, 99] width 181 height 33
click at [819, 104] on div "110051035_ADM_FLUTTER SLV TIE TOP1" at bounding box center [841, 99] width 55 height 13
click at [922, 168] on span "Posted by: [PERSON_NAME]" at bounding box center [1212, 173] width 119 height 12
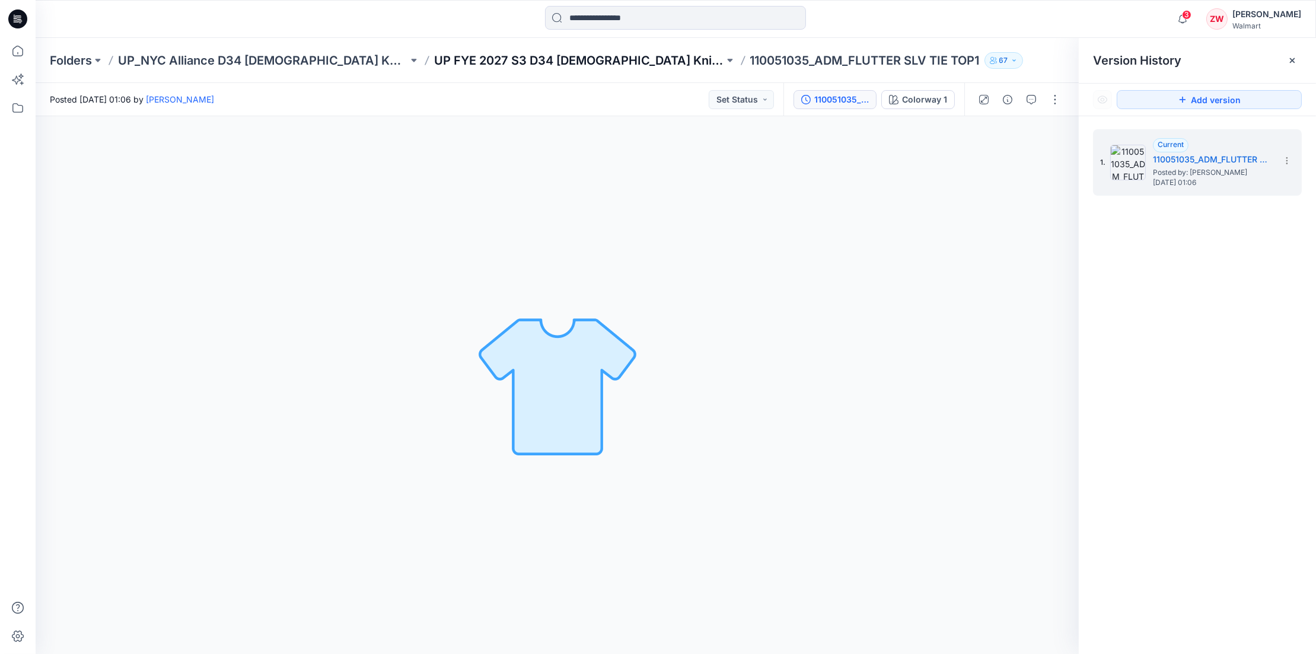
click at [551, 60] on p "UP FYE 2027 S3 D34 [DEMOGRAPHIC_DATA] Knit Tops NYCA" at bounding box center [579, 60] width 290 height 17
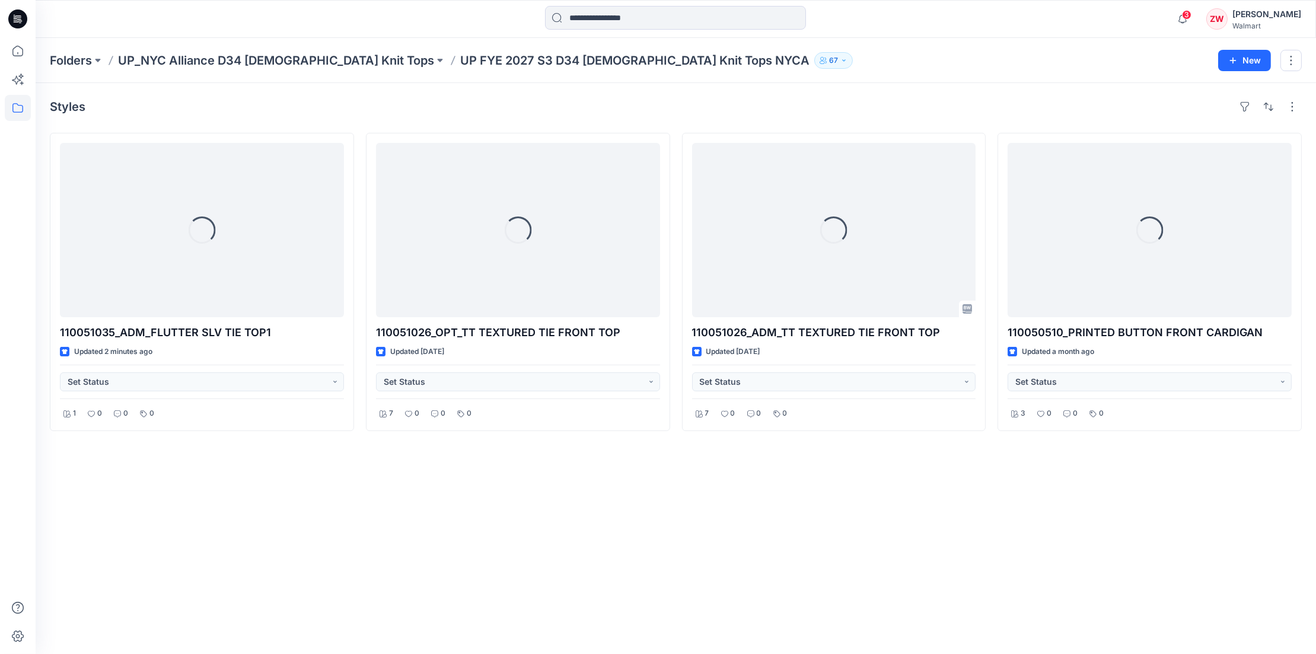
click at [844, 59] on div "Folders UP_NYC Alliance D34 [DEMOGRAPHIC_DATA] Knit Tops UP FYE 2027 S3 D34 [DE…" at bounding box center [629, 60] width 1159 height 17
click at [0, 50] on html "3 Notifications Winnie Liu has updated 110051047_FLUTTER SLV TIE TOP_OPT 1 with…" at bounding box center [658, 327] width 1316 height 654
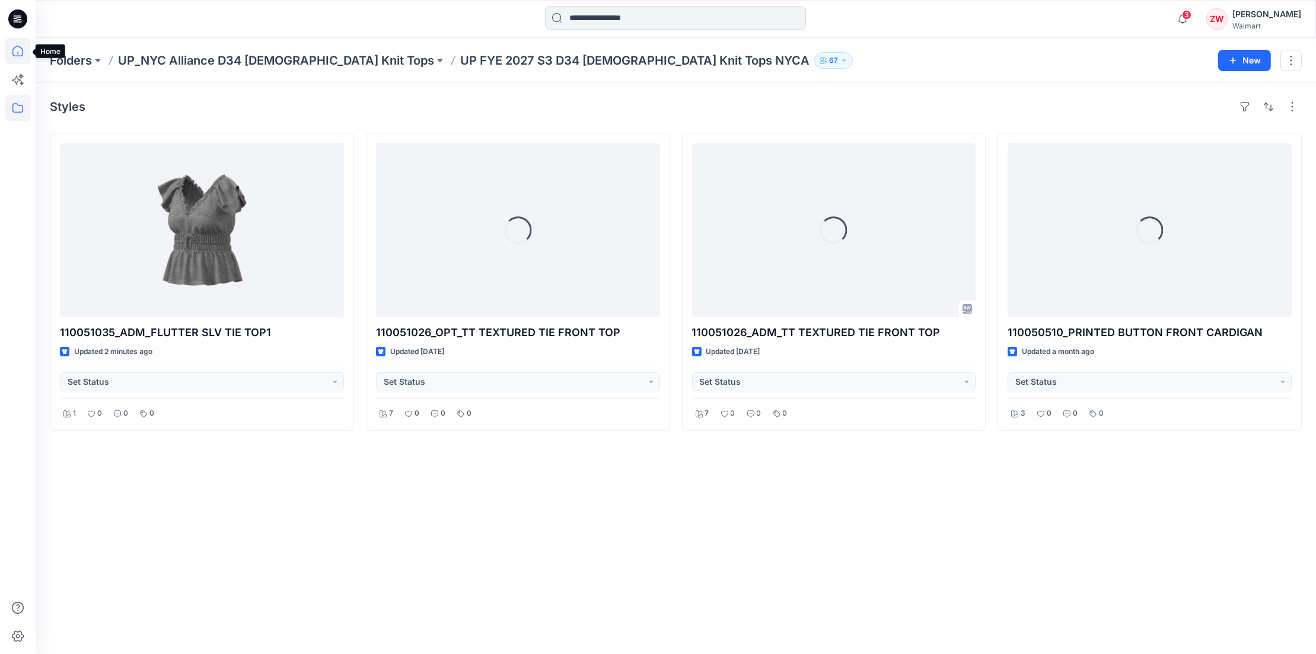
click at [14, 49] on icon at bounding box center [18, 51] width 26 height 26
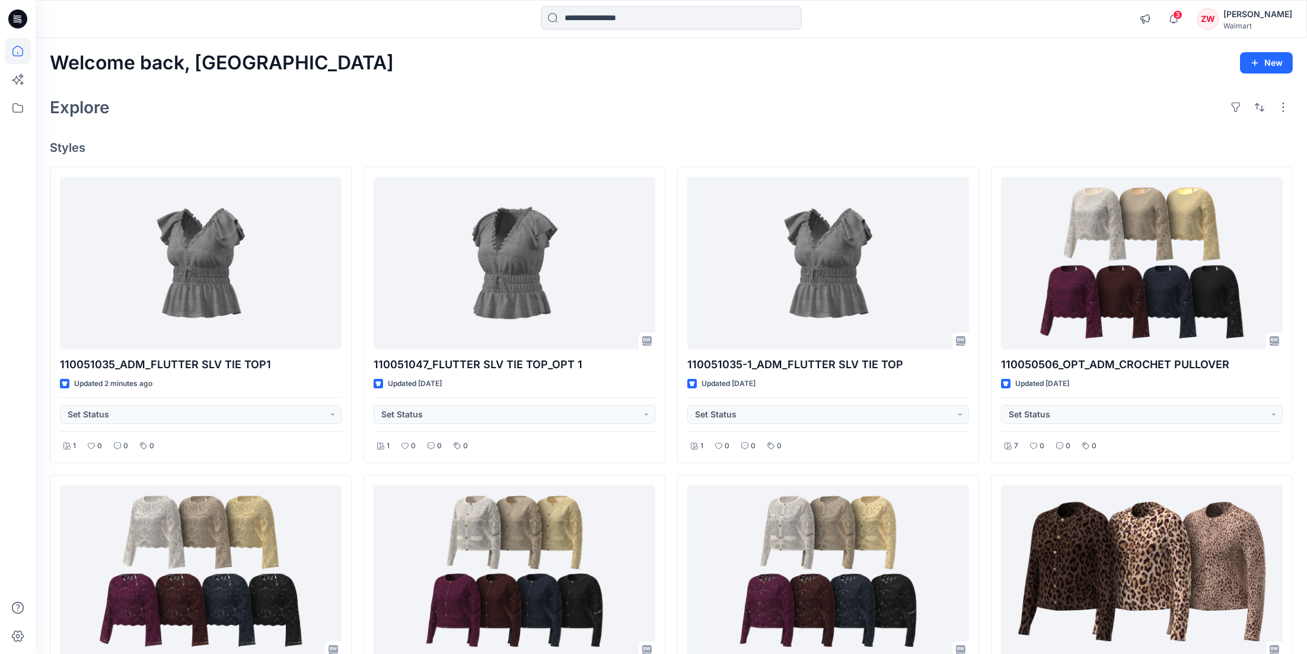
click at [518, 96] on div "Explore" at bounding box center [671, 107] width 1243 height 28
click at [893, 86] on div "Welcome back, Zhonglin New Explore Styles 110051035_ADM_FLUTTER SLV TIE TOP1 Up…" at bounding box center [671, 587] width 1271 height 1099
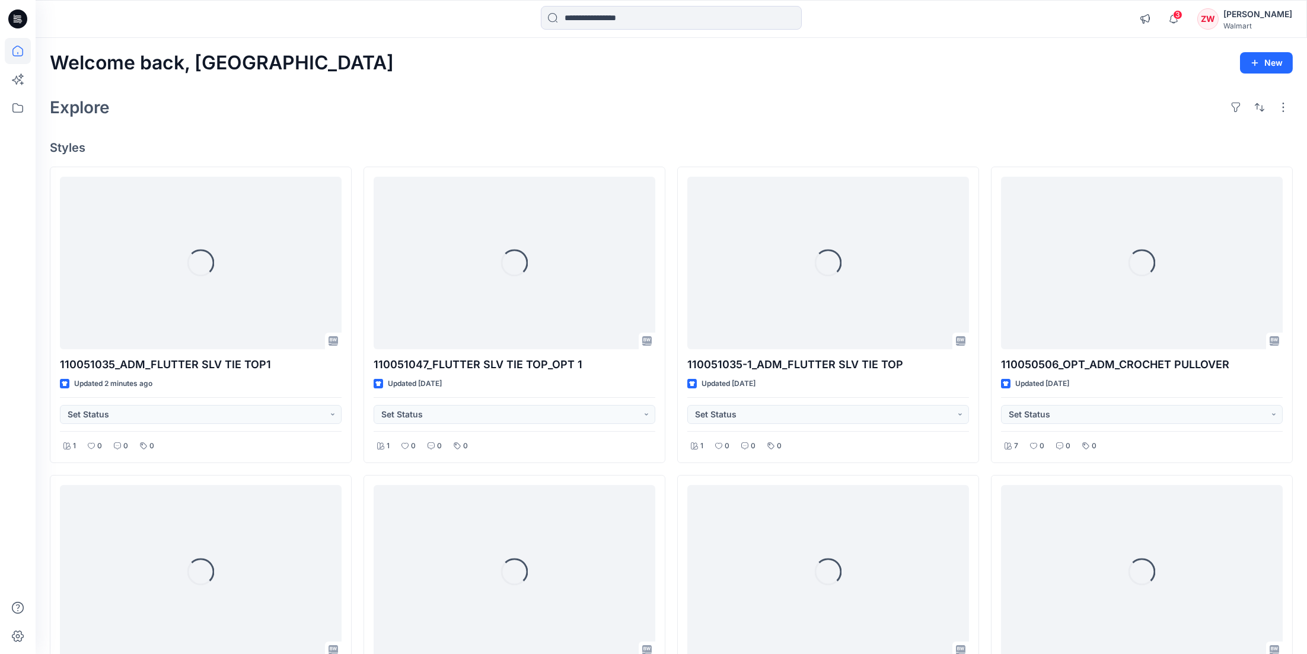
click at [806, 24] on div at bounding box center [671, 19] width 636 height 26
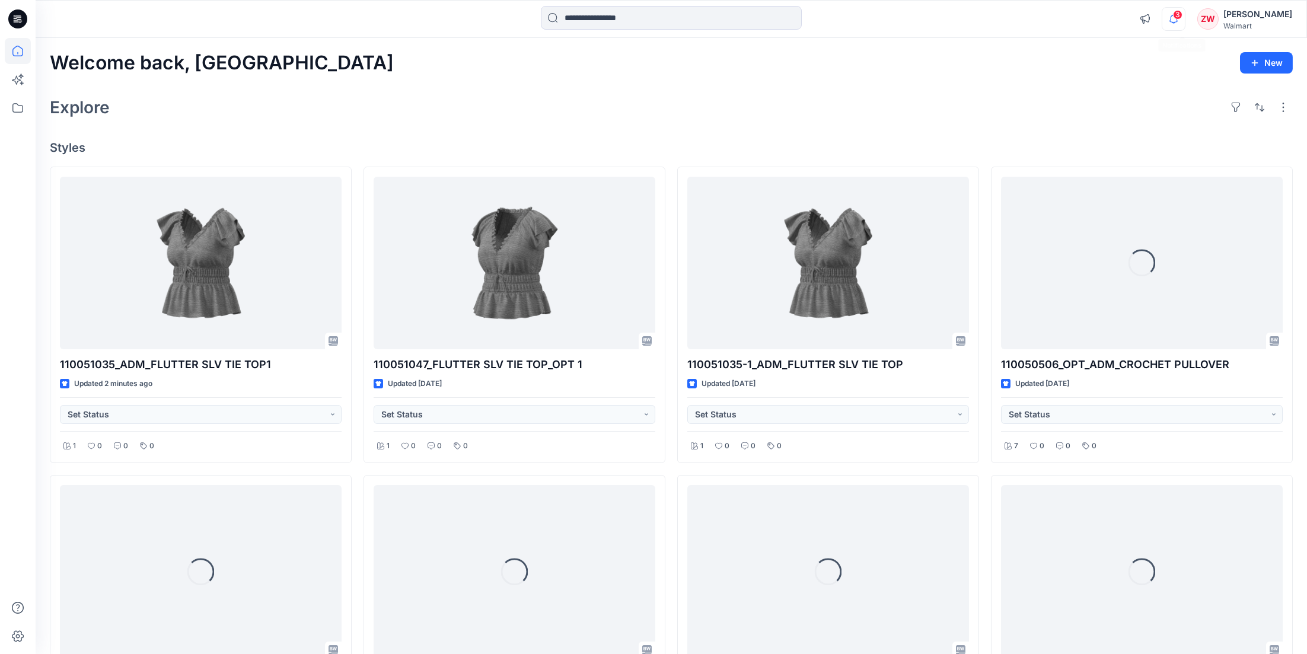
click at [1182, 9] on icon "button" at bounding box center [1173, 19] width 23 height 24
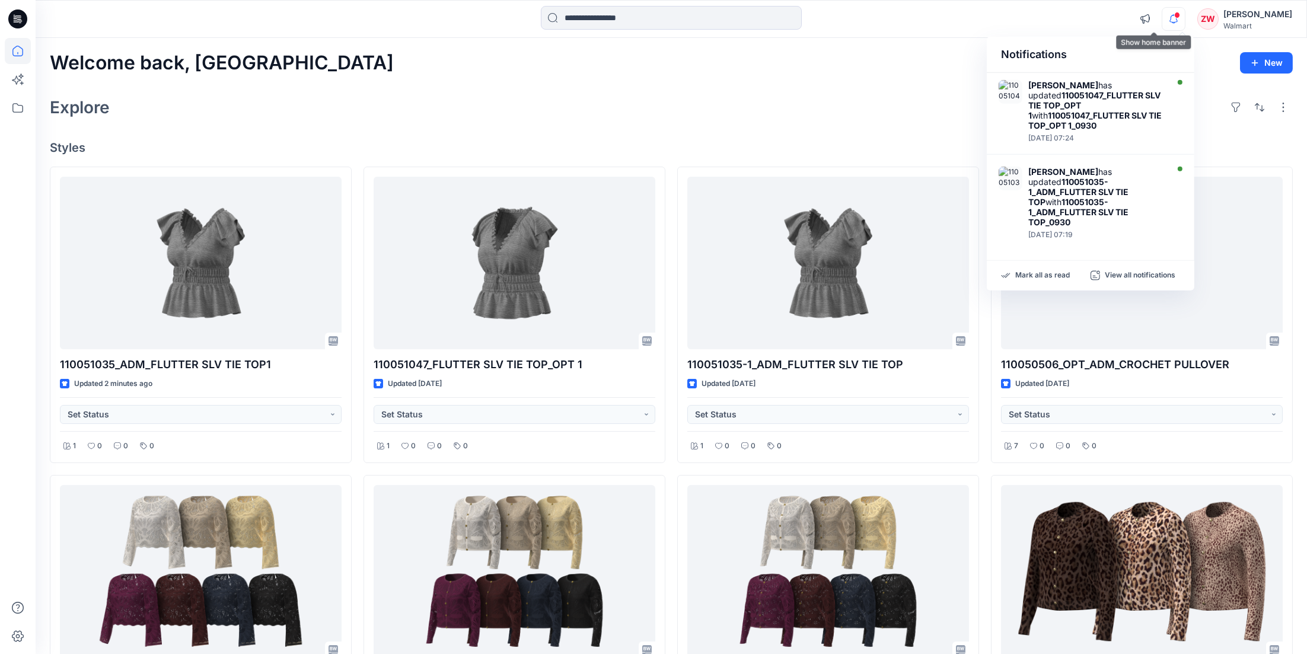
click at [1068, 27] on div "Notifications Winnie Liu has updated 110051047_FLUTTER SLV TIE TOP_OPT 1 with 1…" at bounding box center [671, 19] width 1271 height 26
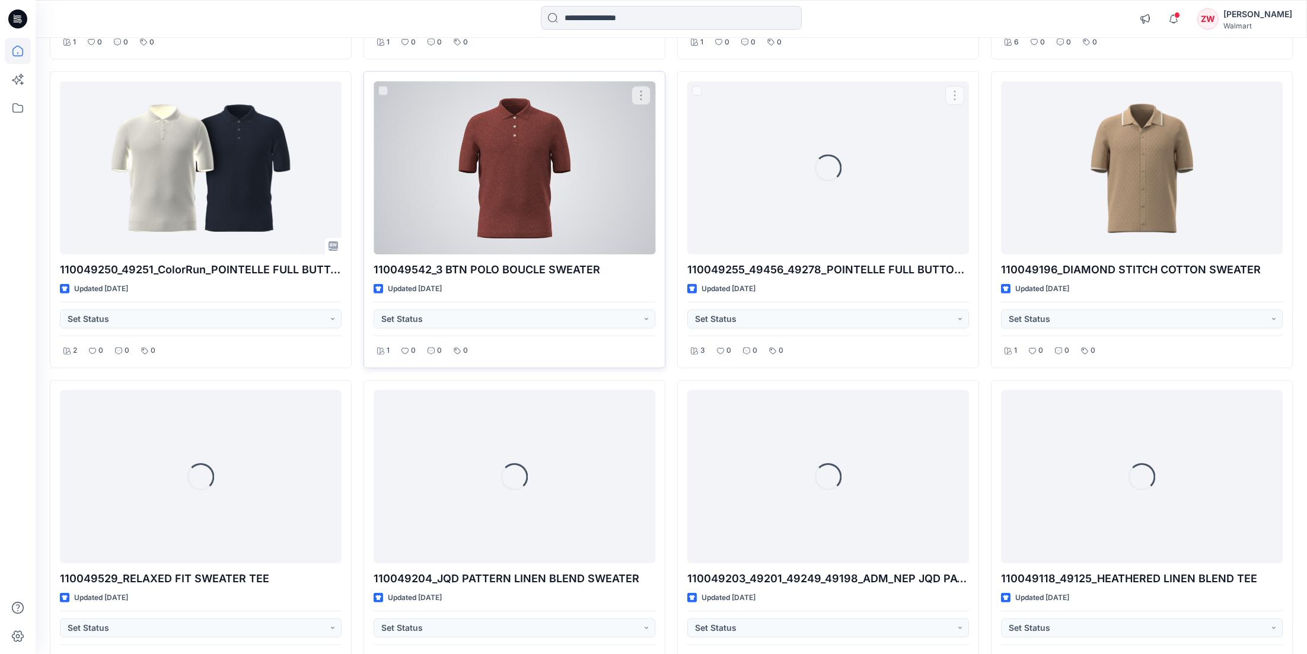
scroll to position [2507, 0]
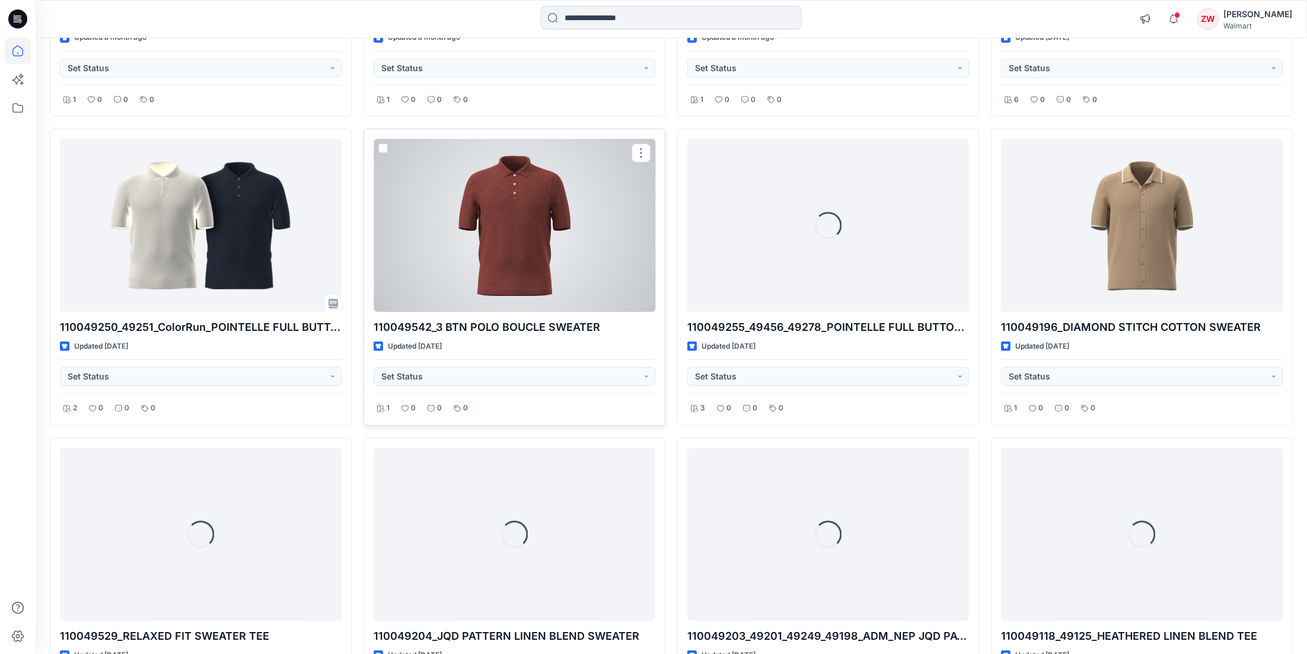
click at [532, 245] on div at bounding box center [515, 225] width 282 height 173
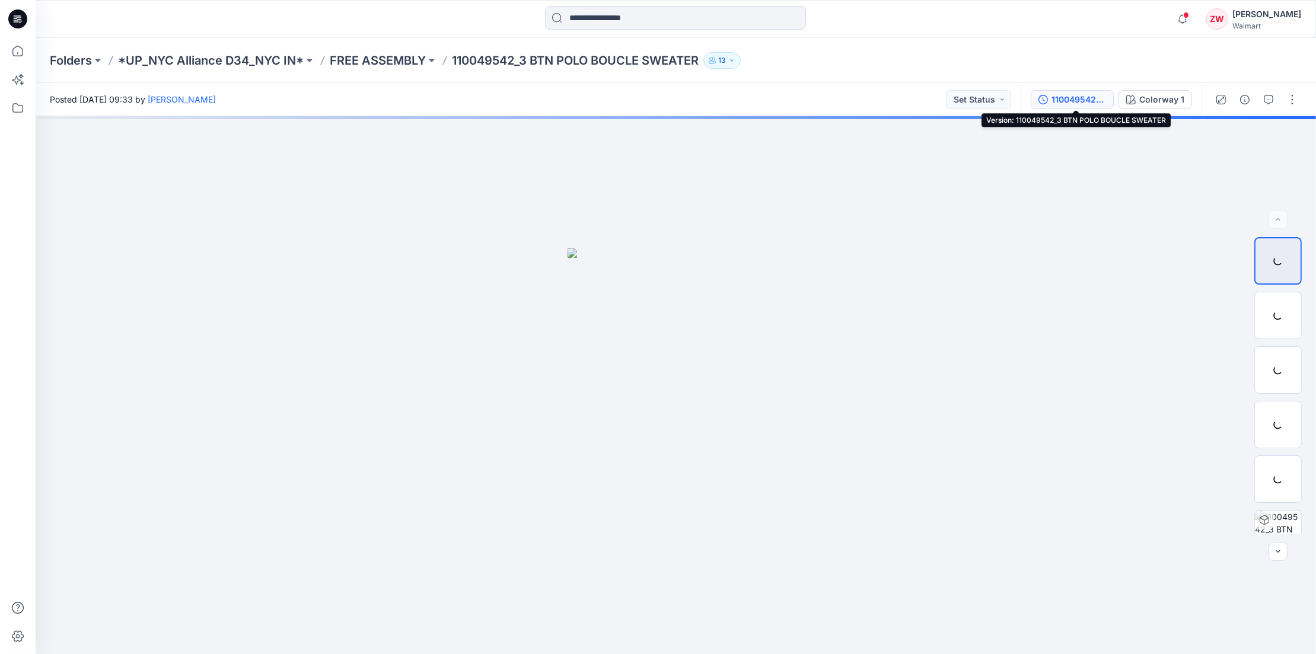
click at [1095, 97] on div "110049542_3 BTN POLO BOUCLE SWEATER" at bounding box center [1078, 99] width 55 height 13
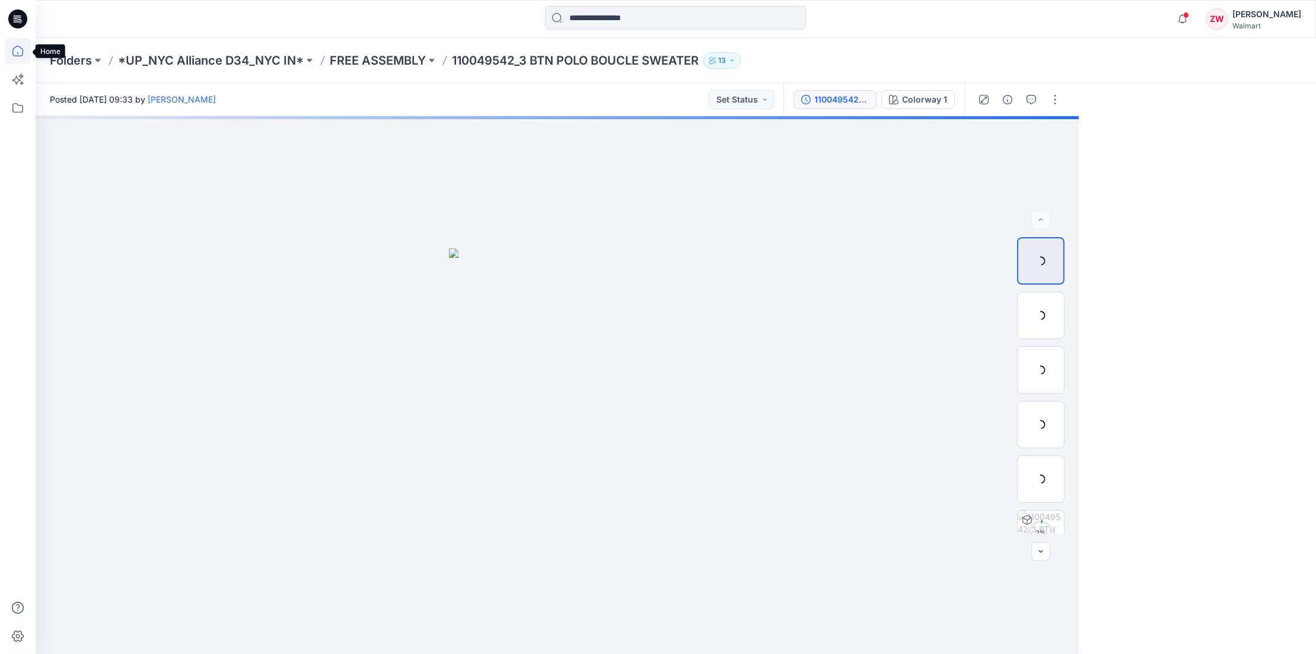
click at [15, 45] on icon at bounding box center [18, 51] width 26 height 26
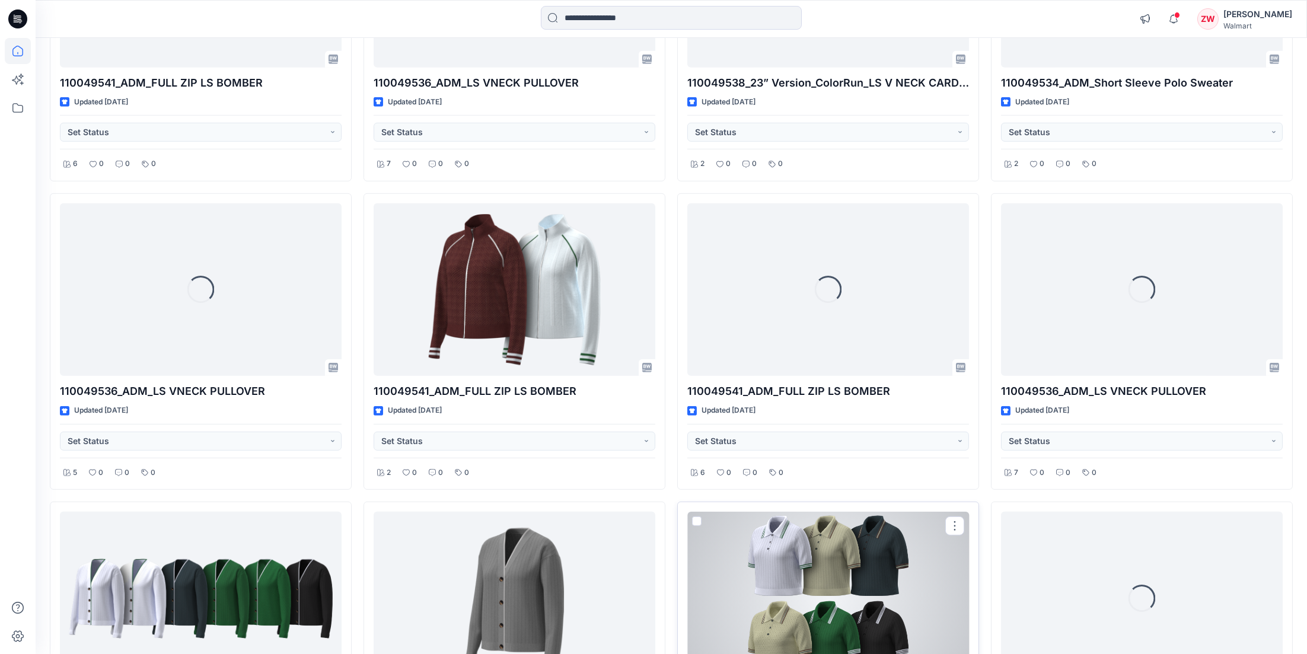
scroll to position [3643, 0]
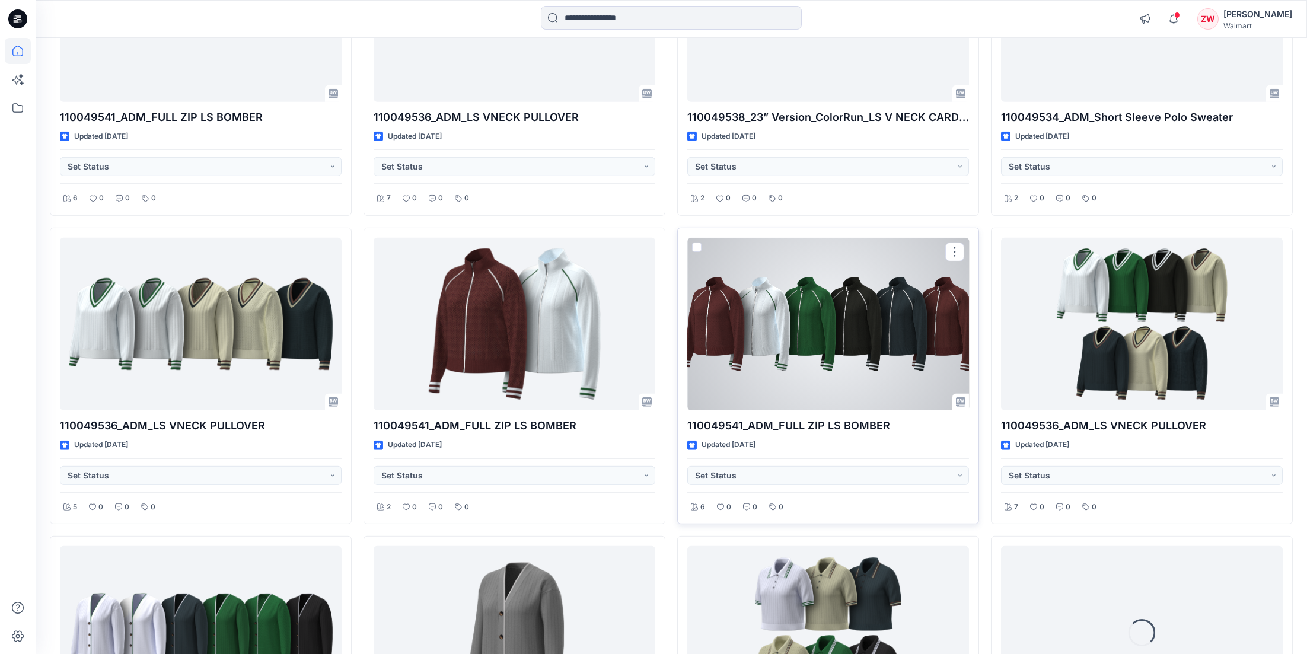
click at [867, 305] on div at bounding box center [828, 324] width 282 height 173
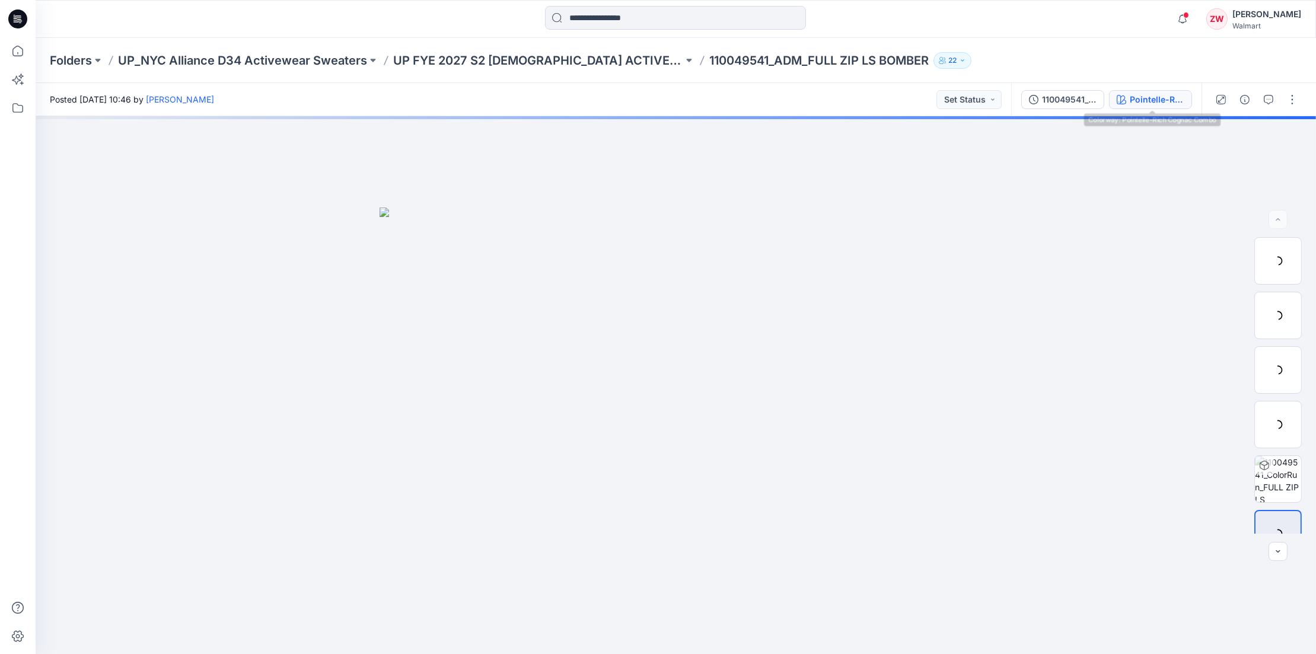
click at [1157, 95] on div "Pointelle-Rich Cognac Combo" at bounding box center [1156, 99] width 55 height 13
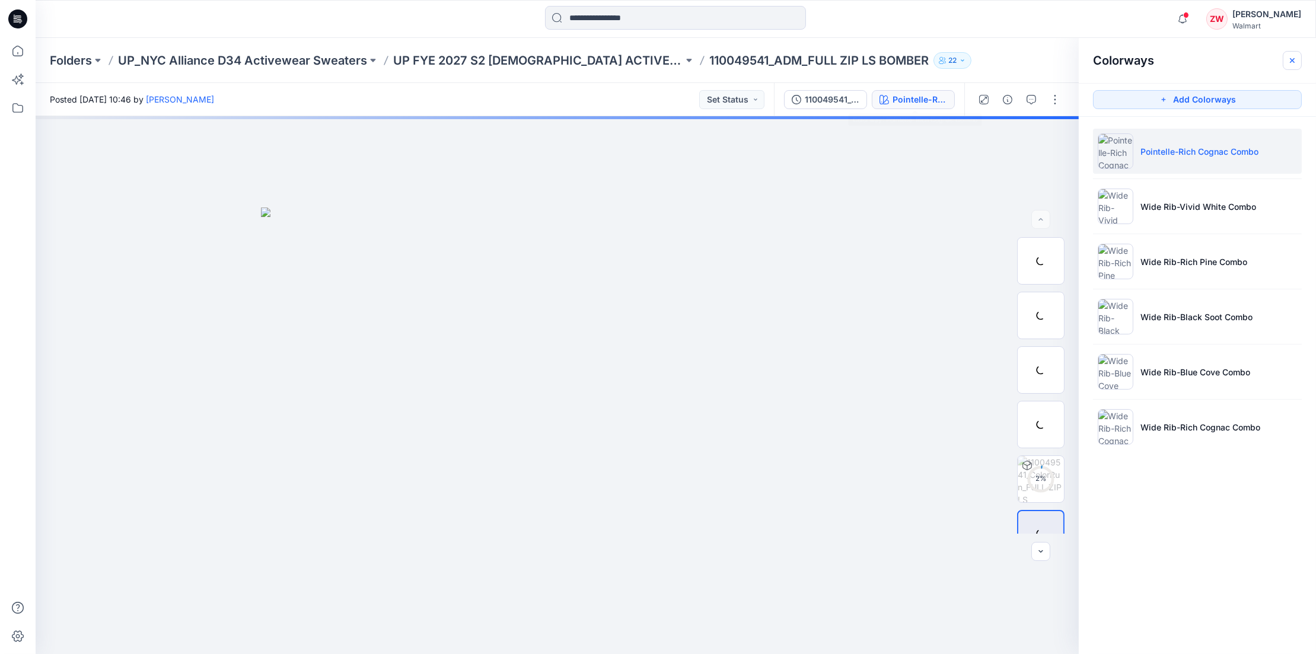
click at [1291, 58] on icon "button" at bounding box center [1291, 60] width 9 height 9
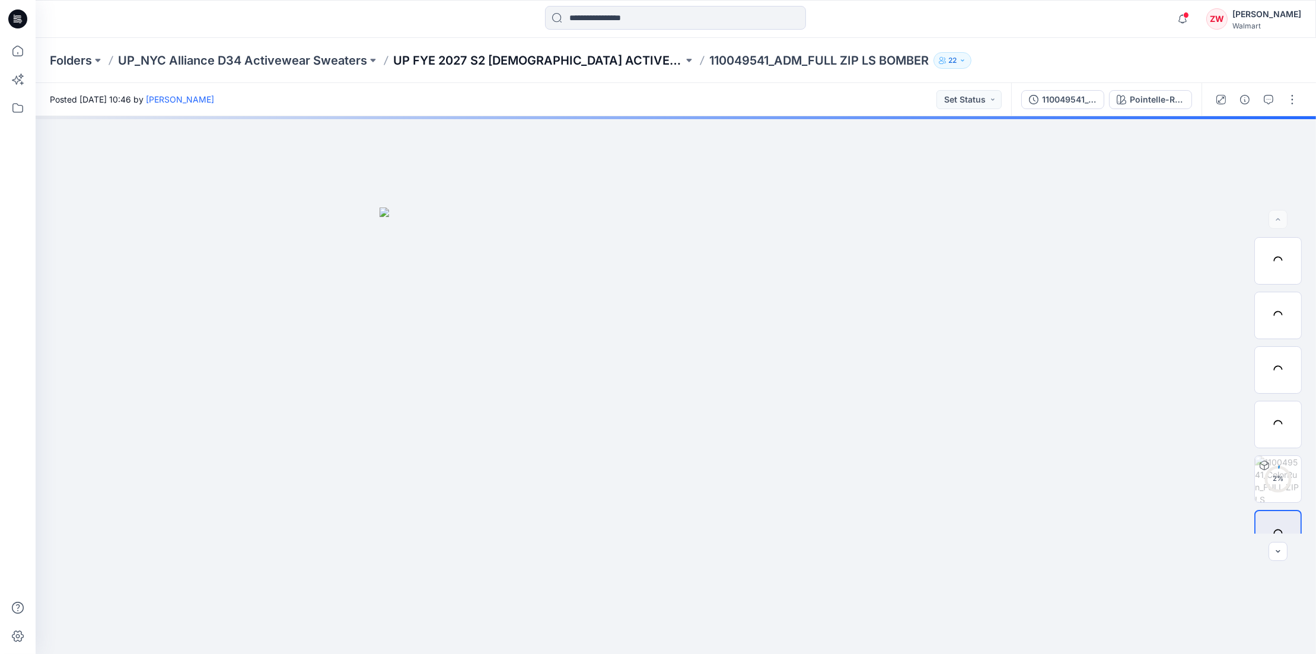
click at [598, 53] on p "UP FYE 2027 S2 LADIES ACTIVE NYC Alliance" at bounding box center [538, 60] width 290 height 17
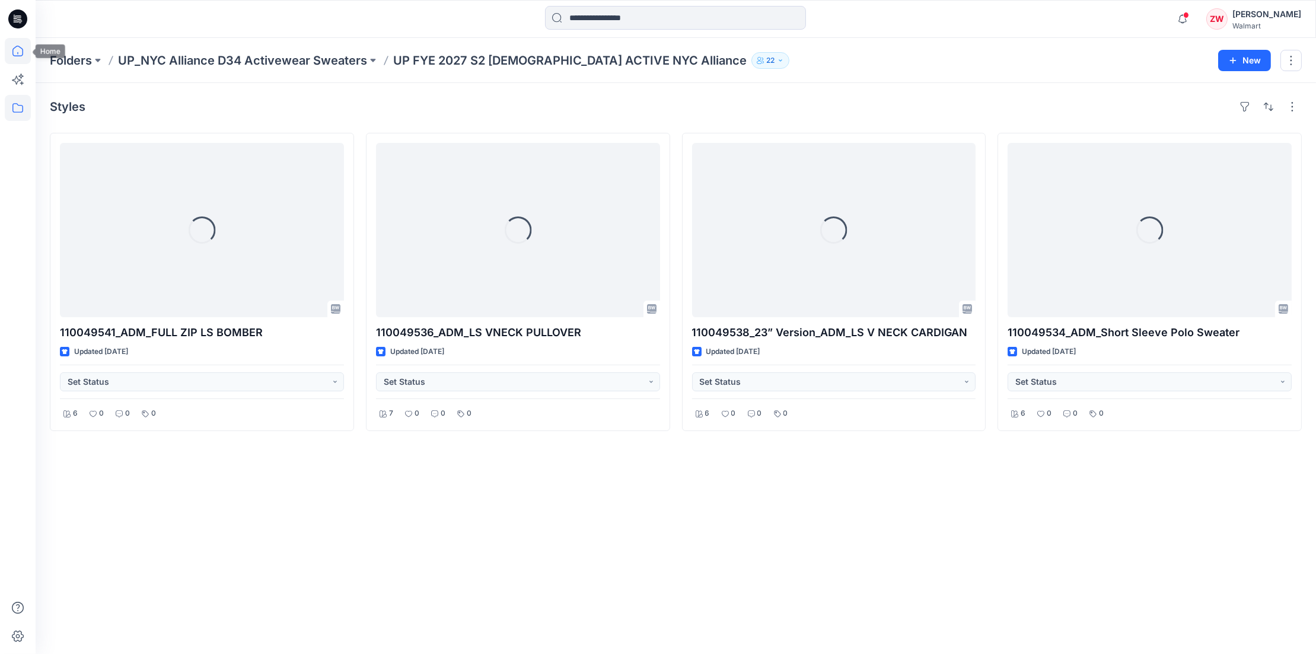
click at [20, 56] on icon at bounding box center [18, 51] width 26 height 26
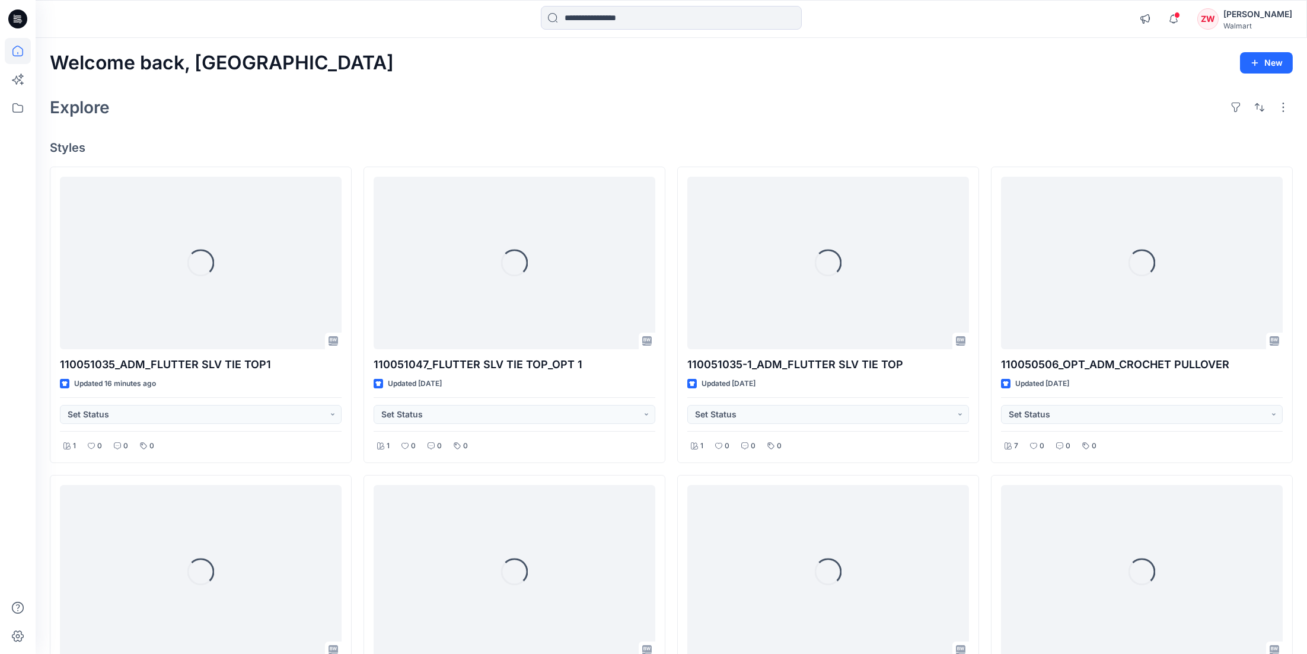
click at [803, 53] on div "Welcome back, Zhonglin New" at bounding box center [671, 63] width 1243 height 22
click at [1096, 100] on div "Explore" at bounding box center [671, 107] width 1243 height 28
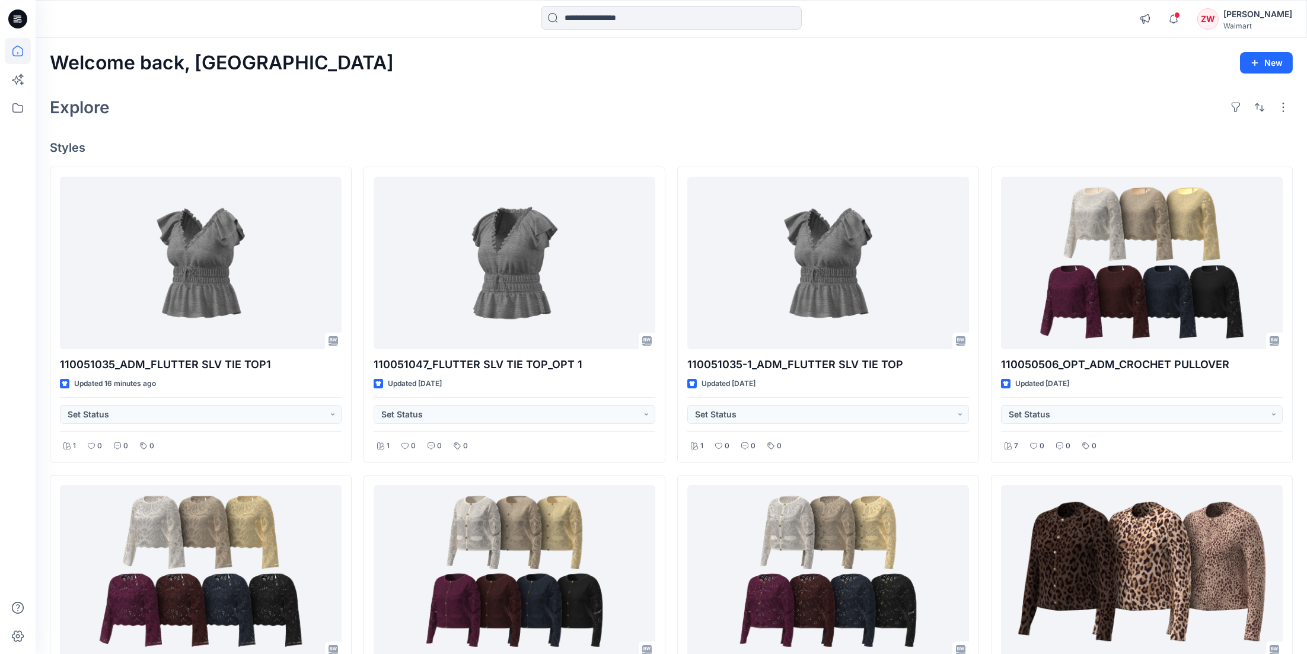
click at [247, 120] on div "Explore" at bounding box center [671, 107] width 1243 height 28
drag, startPoint x: 197, startPoint y: 63, endPoint x: 272, endPoint y: 60, distance: 74.8
click at [272, 60] on h2 "Welcome back, [GEOGRAPHIC_DATA]" at bounding box center [222, 63] width 344 height 22
click at [270, 60] on h2 "Welcome back, [GEOGRAPHIC_DATA]" at bounding box center [222, 63] width 344 height 22
click at [274, 62] on h2 "Welcome back, [GEOGRAPHIC_DATA]" at bounding box center [222, 63] width 344 height 22
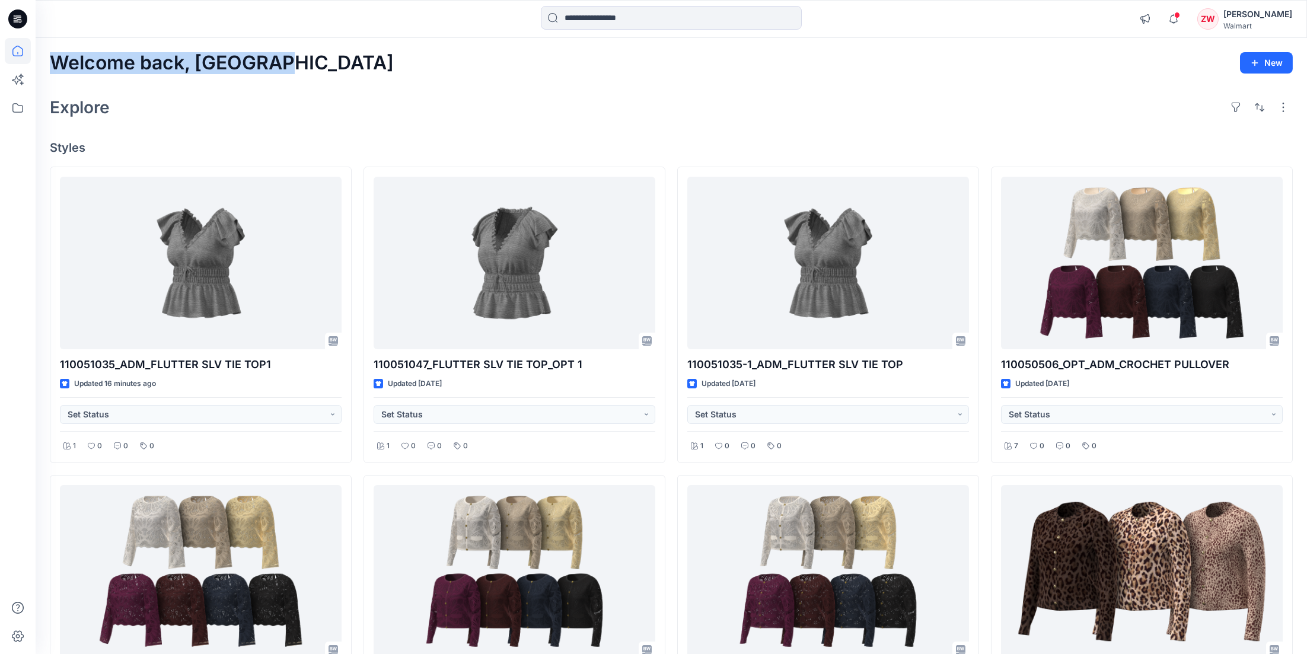
drag, startPoint x: 272, startPoint y: 63, endPoint x: 42, endPoint y: 59, distance: 229.5
drag, startPoint x: 42, startPoint y: 59, endPoint x: 247, endPoint y: 104, distance: 209.6
click at [247, 109] on div "Explore" at bounding box center [671, 107] width 1243 height 28
click at [240, 108] on div "Explore" at bounding box center [671, 107] width 1243 height 28
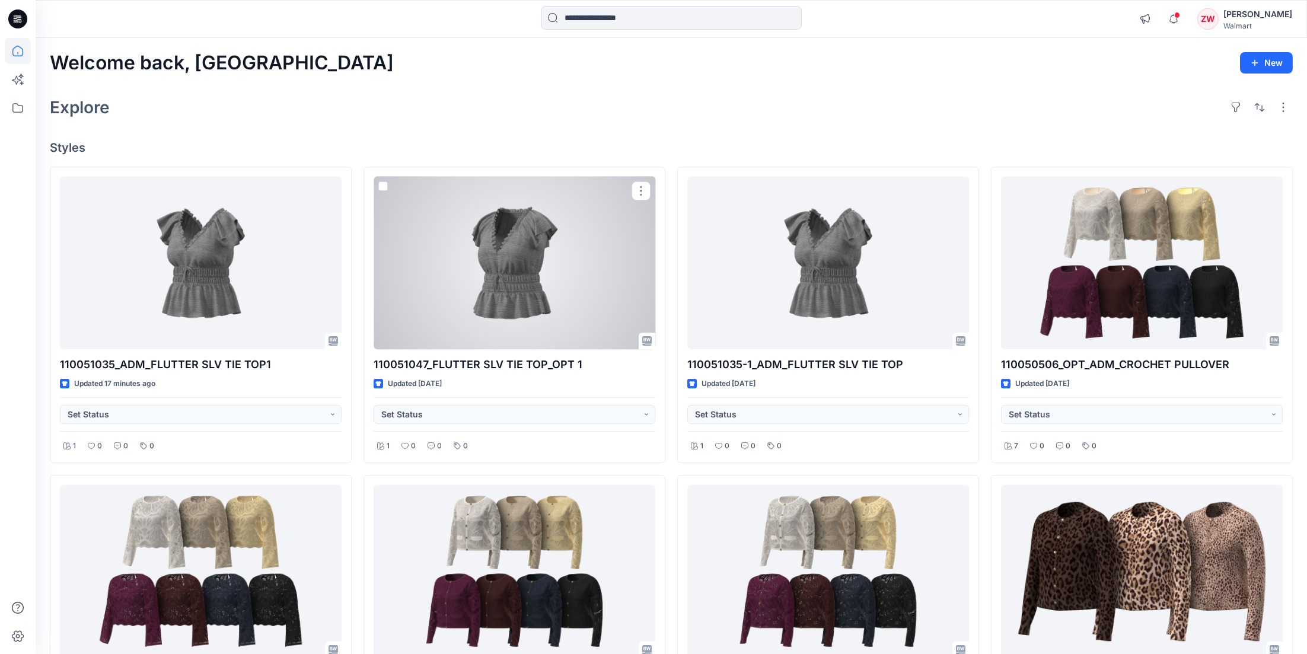
click at [456, 270] on div at bounding box center [515, 263] width 282 height 173
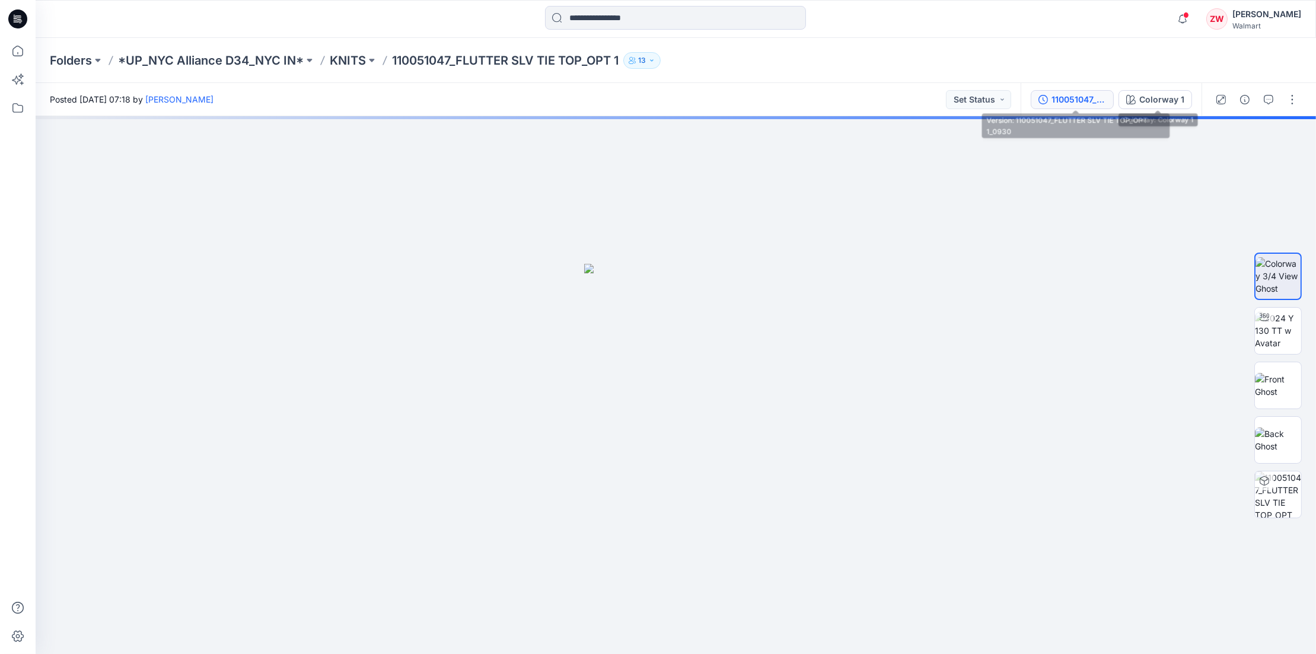
click at [1097, 99] on div "110051047_FLUTTER SLV TIE TOP_OPT 1_0930" at bounding box center [1078, 99] width 55 height 13
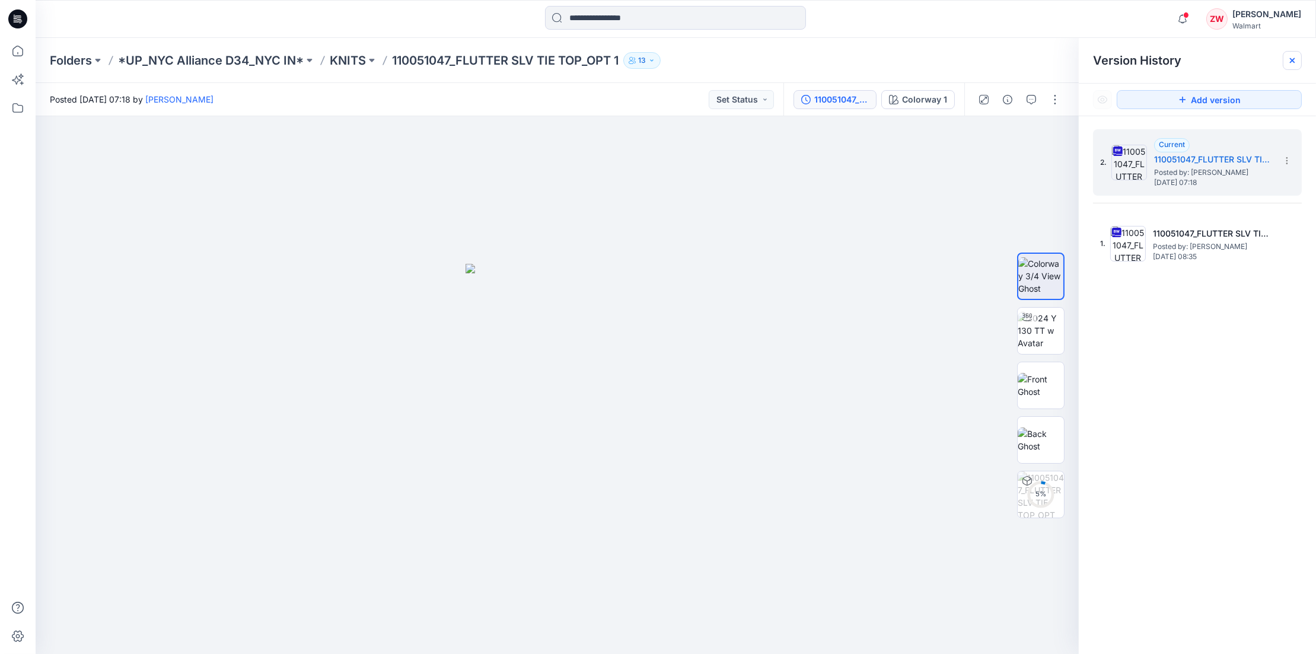
click at [1287, 53] on div at bounding box center [1291, 60] width 19 height 19
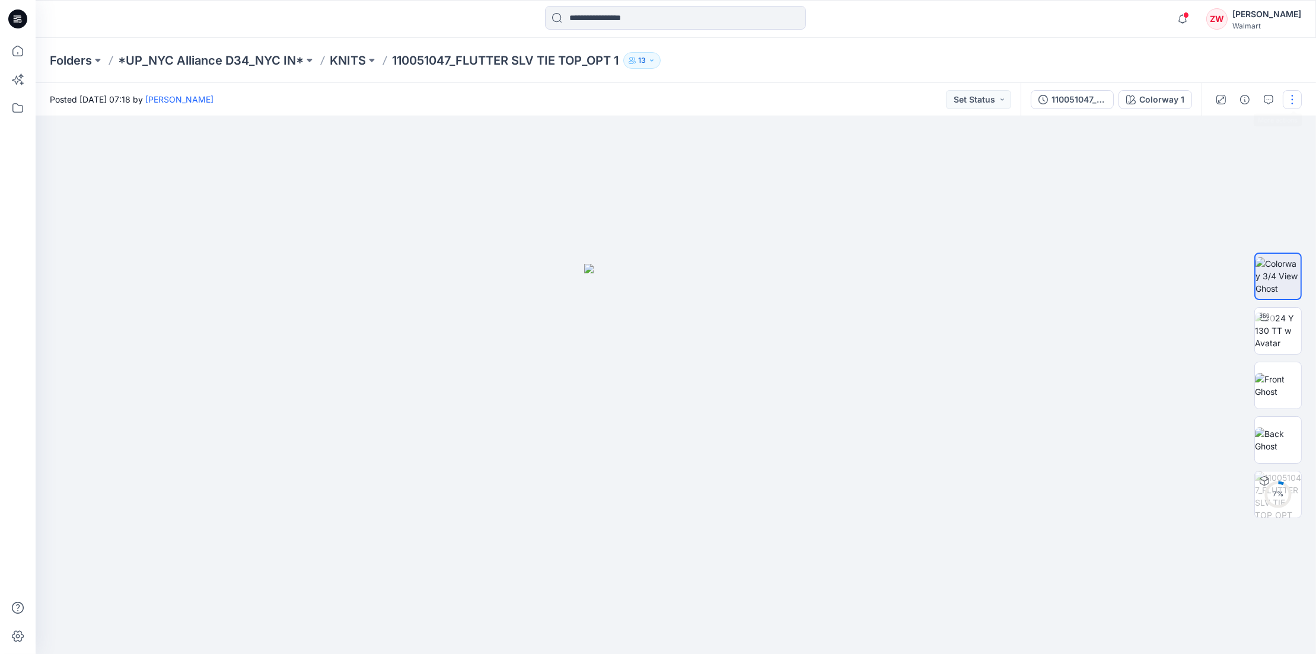
click at [1290, 106] on button "button" at bounding box center [1291, 99] width 19 height 19
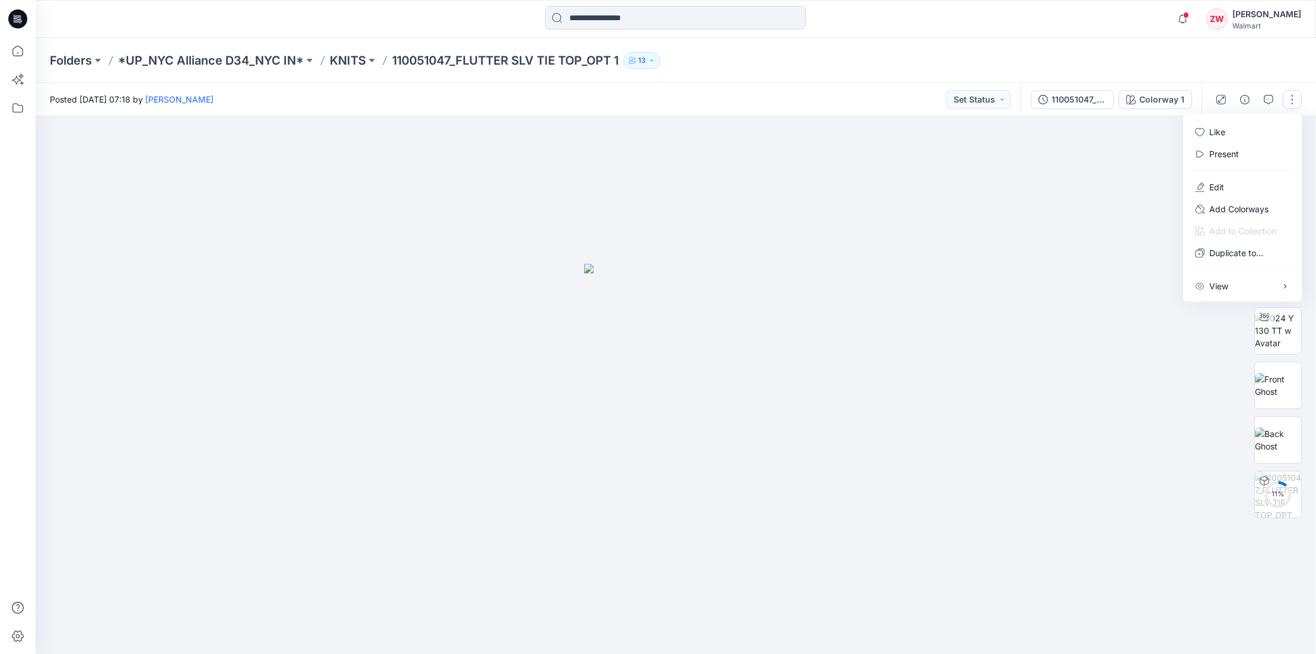
click at [1050, 215] on div at bounding box center [676, 385] width 1280 height 538
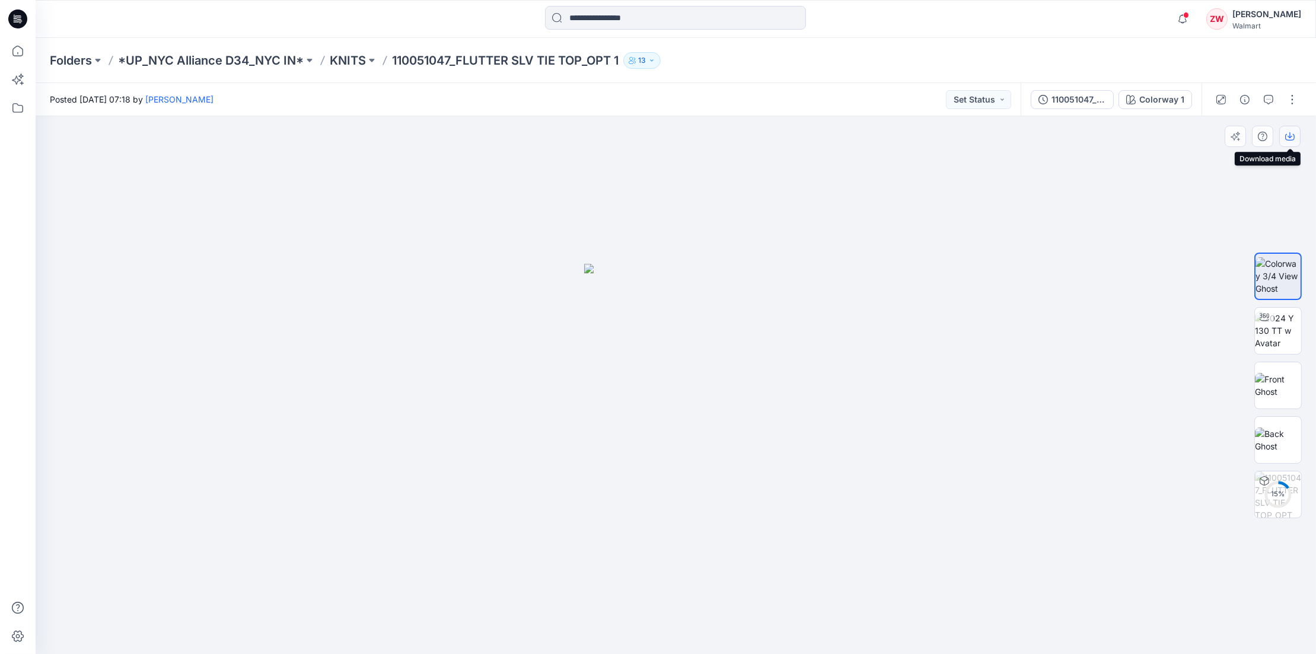
click at [1288, 134] on icon "button" at bounding box center [1289, 136] width 9 height 9
drag, startPoint x: 1298, startPoint y: 78, endPoint x: 1292, endPoint y: 95, distance: 18.4
click at [1298, 78] on div "Folders *UP_NYC Alliance D34_NYC IN* KNITS 110051047_FLUTTER SLV TIE TOP_OPT 1 …" at bounding box center [676, 60] width 1280 height 45
click at [1288, 103] on button "button" at bounding box center [1291, 99] width 19 height 19
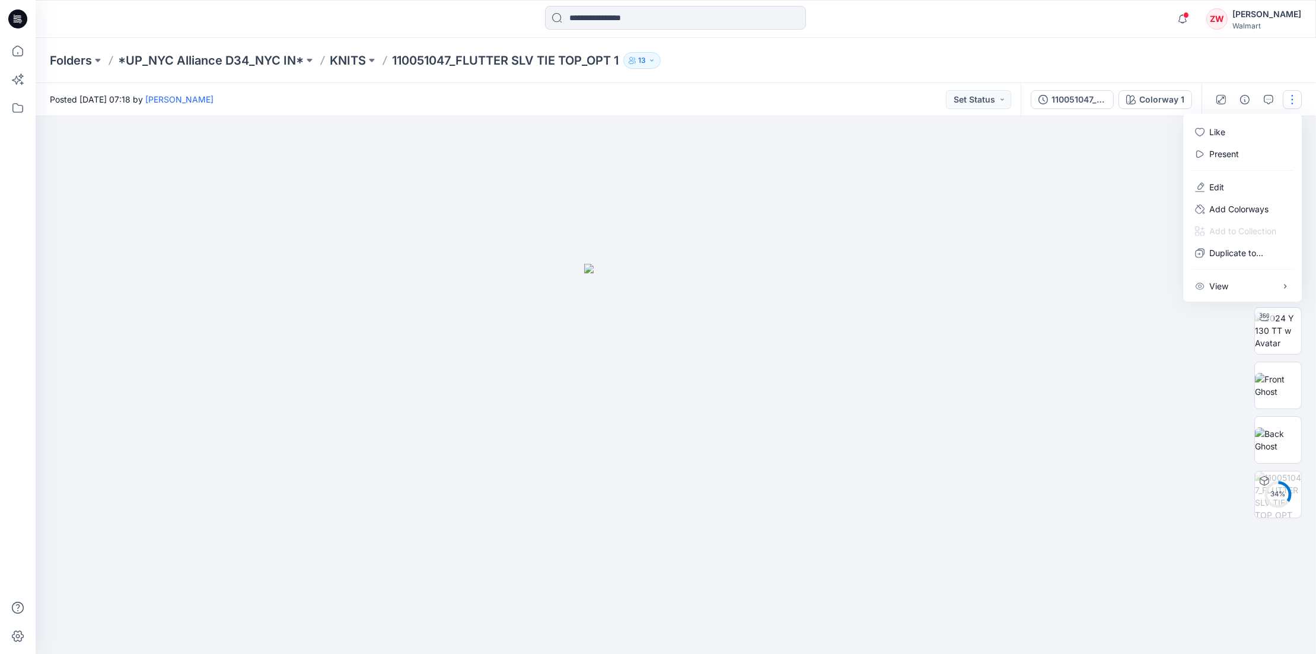
click at [1287, 40] on div "Folders *UP_NYC Alliance D34_NYC IN* KNITS 110051047_FLUTTER SLV TIE TOP_OPT 1 …" at bounding box center [676, 60] width 1280 height 45
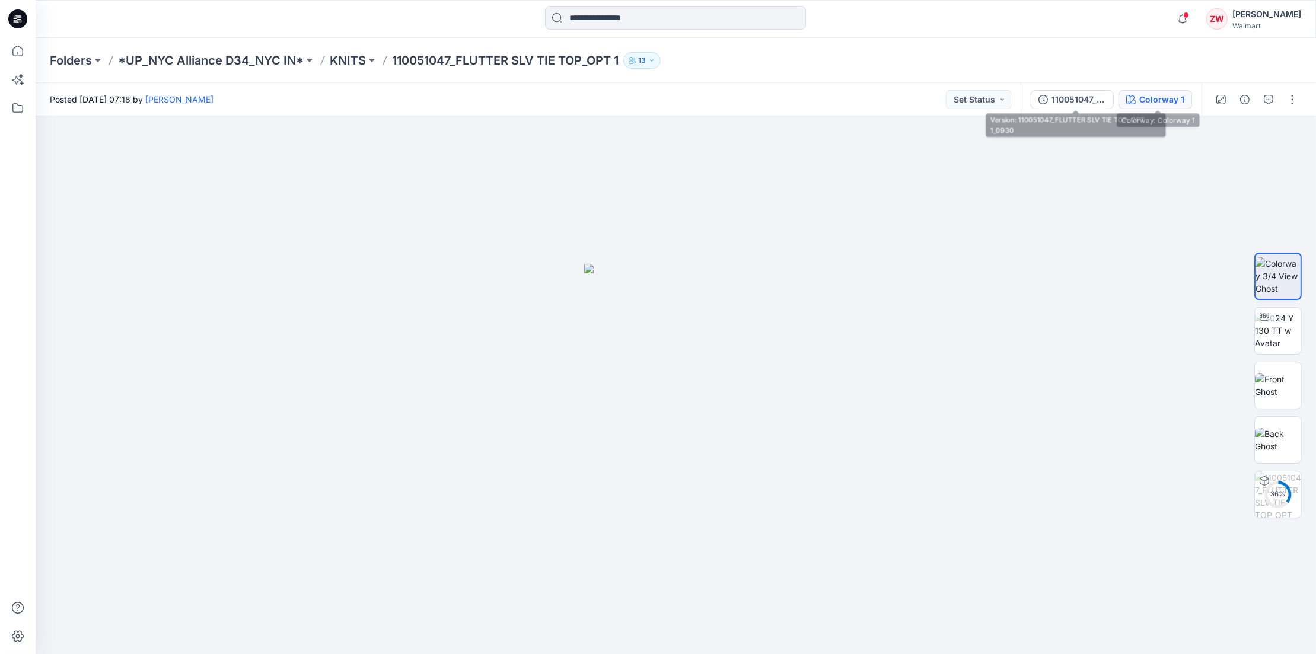
click at [1167, 100] on div "Colorway 1" at bounding box center [1161, 99] width 45 height 13
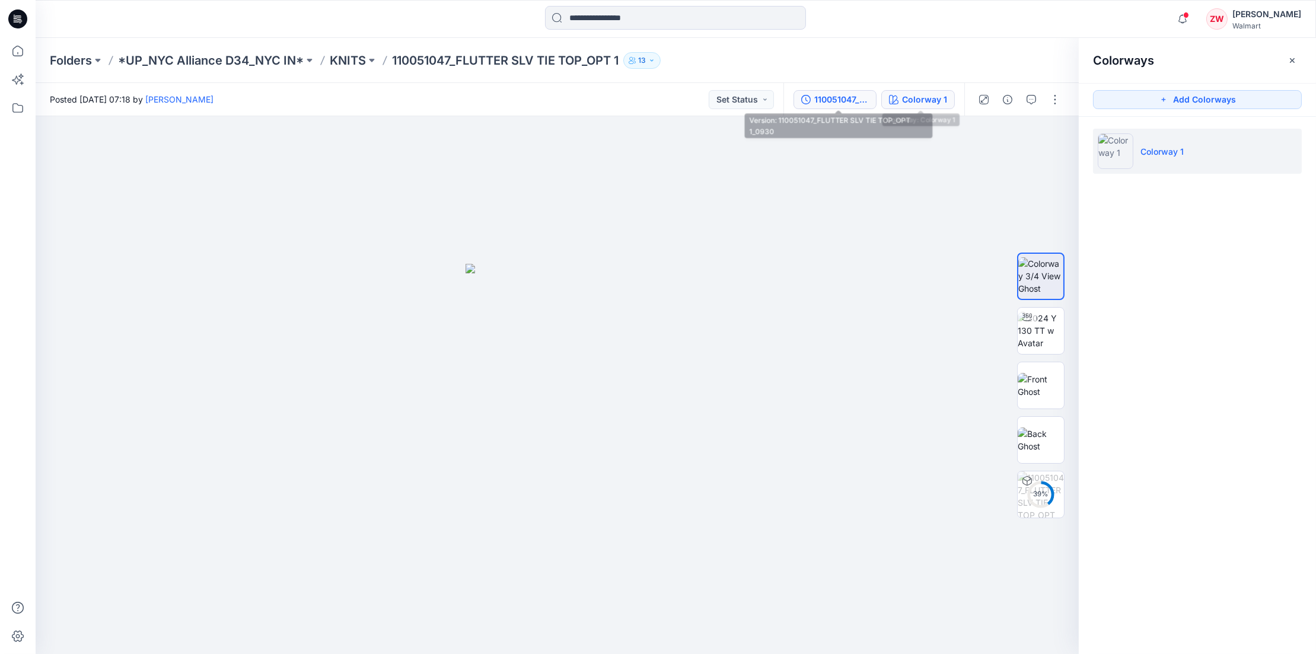
click at [873, 94] on button "110051047_FLUTTER SLV TIE TOP_OPT 1_0930" at bounding box center [834, 99] width 83 height 19
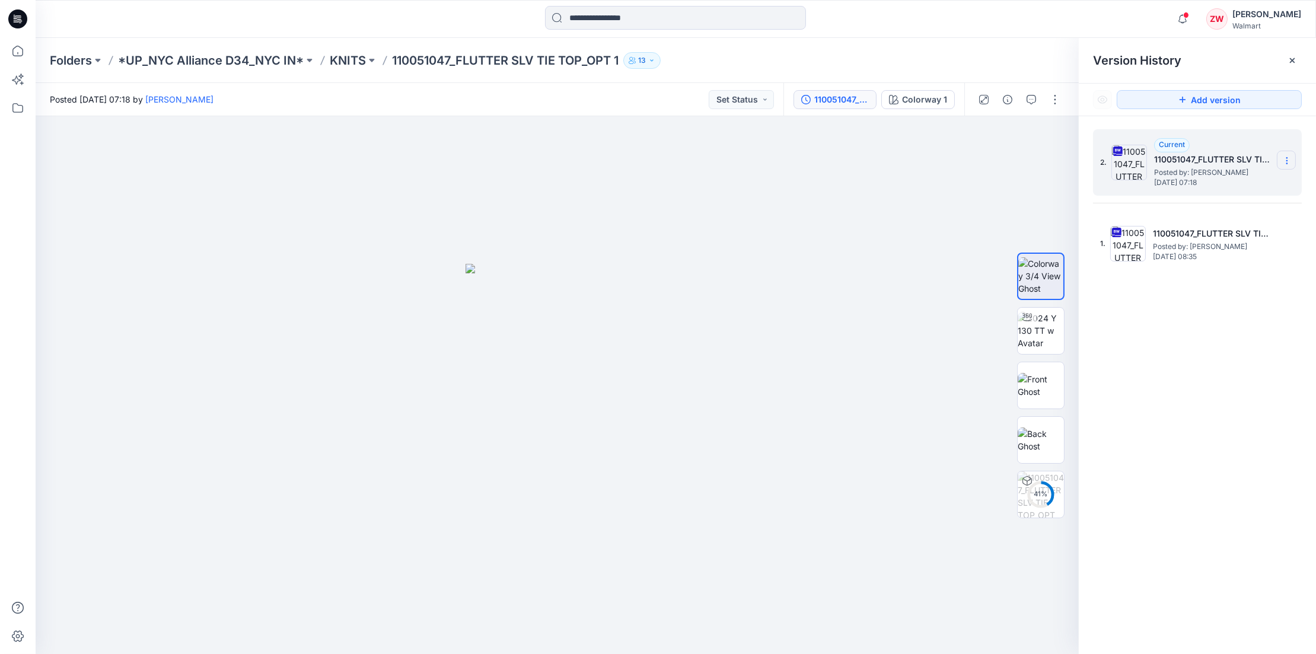
click at [1287, 157] on icon at bounding box center [1286, 160] width 9 height 9
click at [1209, 189] on span "Download Source BW File" at bounding box center [1227, 184] width 100 height 14
click at [353, 56] on p "KNITS" at bounding box center [348, 60] width 36 height 17
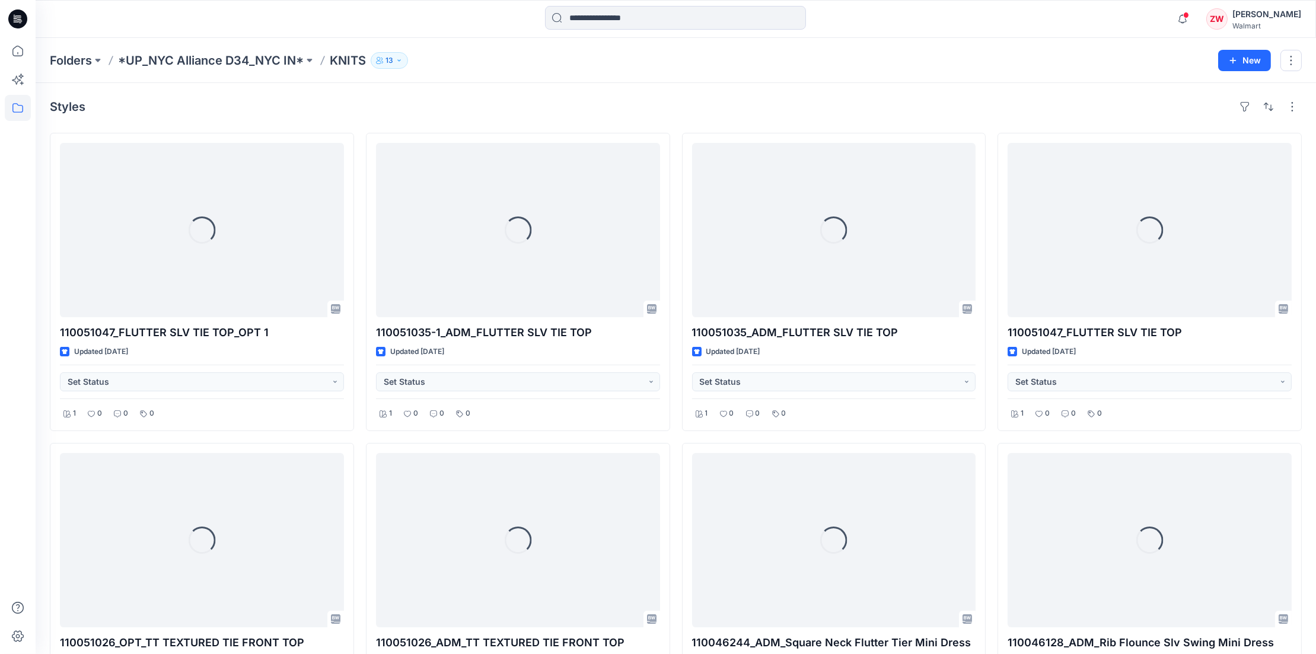
click at [429, 36] on div "Notifications Winnie Liu has updated 110051047_FLUTTER SLV TIE TOP_OPT 1 with 1…" at bounding box center [676, 19] width 1280 height 38
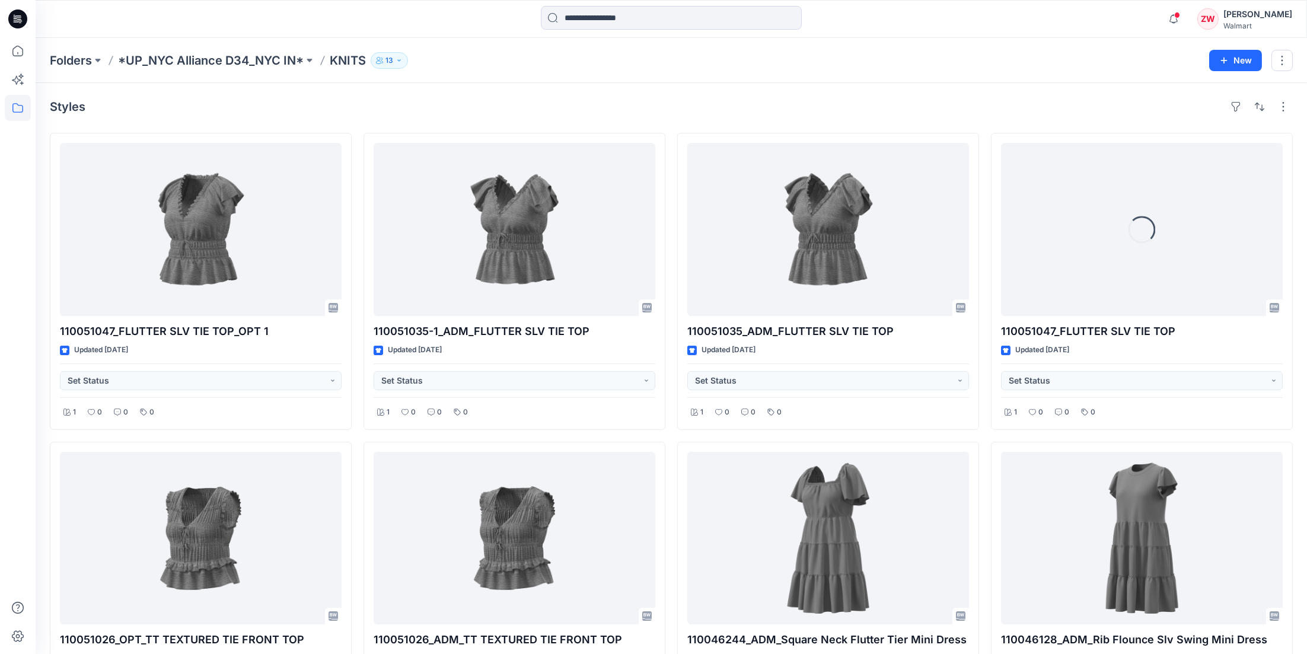
click at [657, 103] on div "Styles" at bounding box center [671, 106] width 1243 height 19
click at [13, 52] on icon at bounding box center [17, 51] width 11 height 11
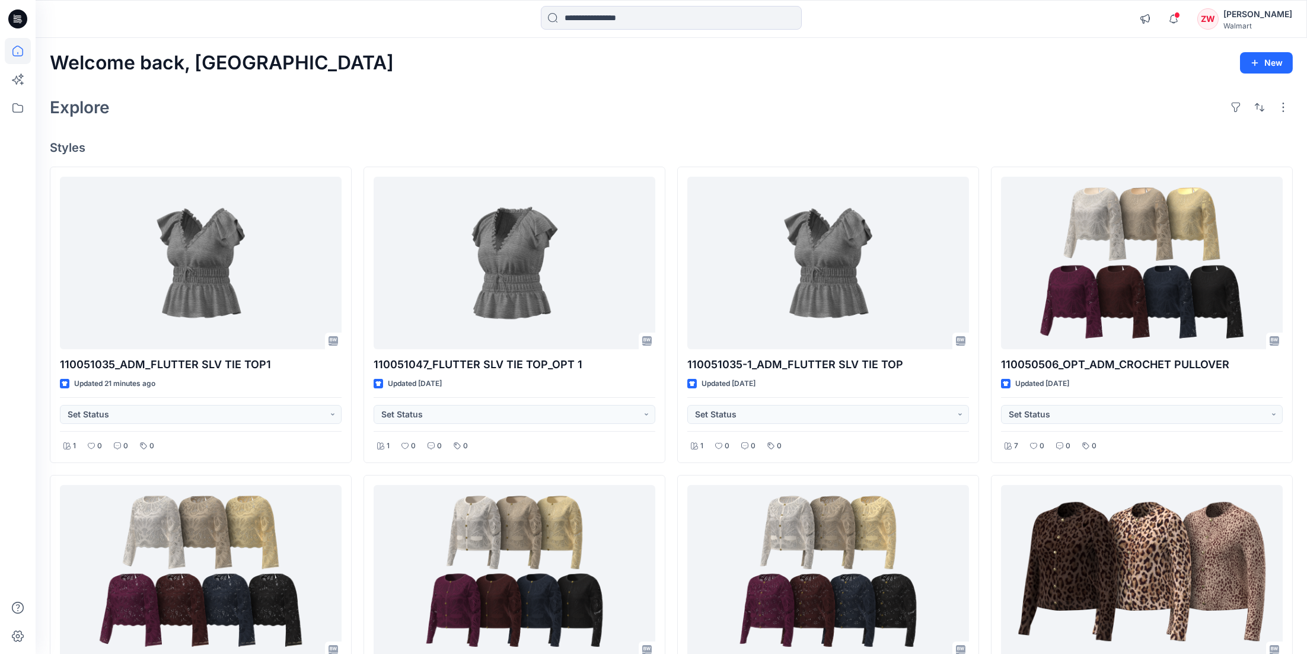
click at [1020, 105] on div "Explore" at bounding box center [671, 107] width 1243 height 28
click at [1185, 15] on icon "button" at bounding box center [1173, 19] width 23 height 24
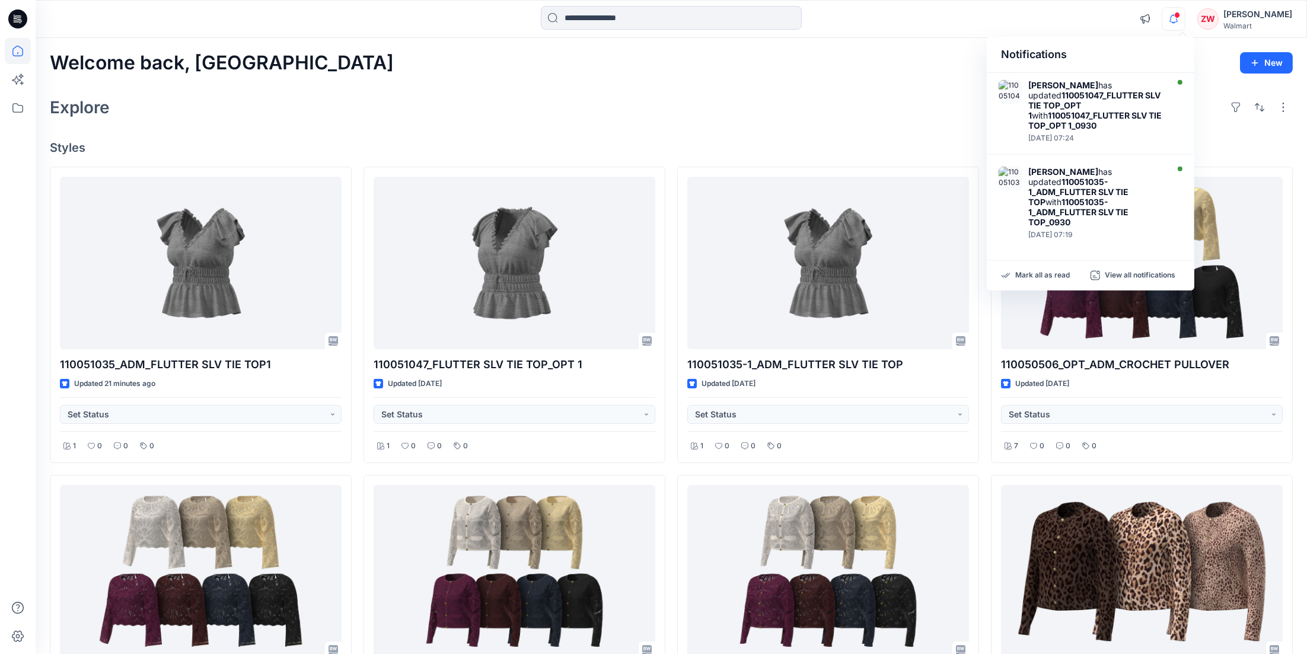
click at [1042, 261] on div "Mark all as read View all notifications" at bounding box center [1091, 276] width 208 height 30
click at [1042, 273] on p "Mark all as read" at bounding box center [1042, 275] width 55 height 11
click at [829, 109] on div "Explore" at bounding box center [671, 107] width 1243 height 28
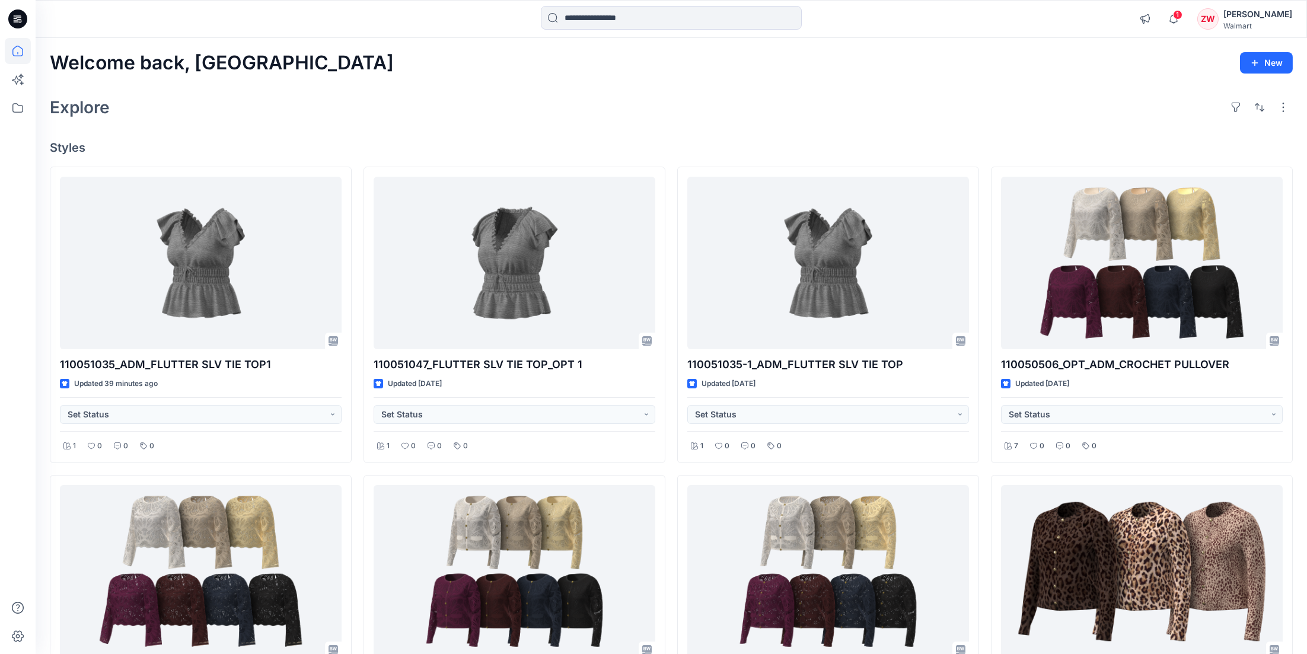
click at [555, 104] on div "Explore" at bounding box center [671, 107] width 1243 height 28
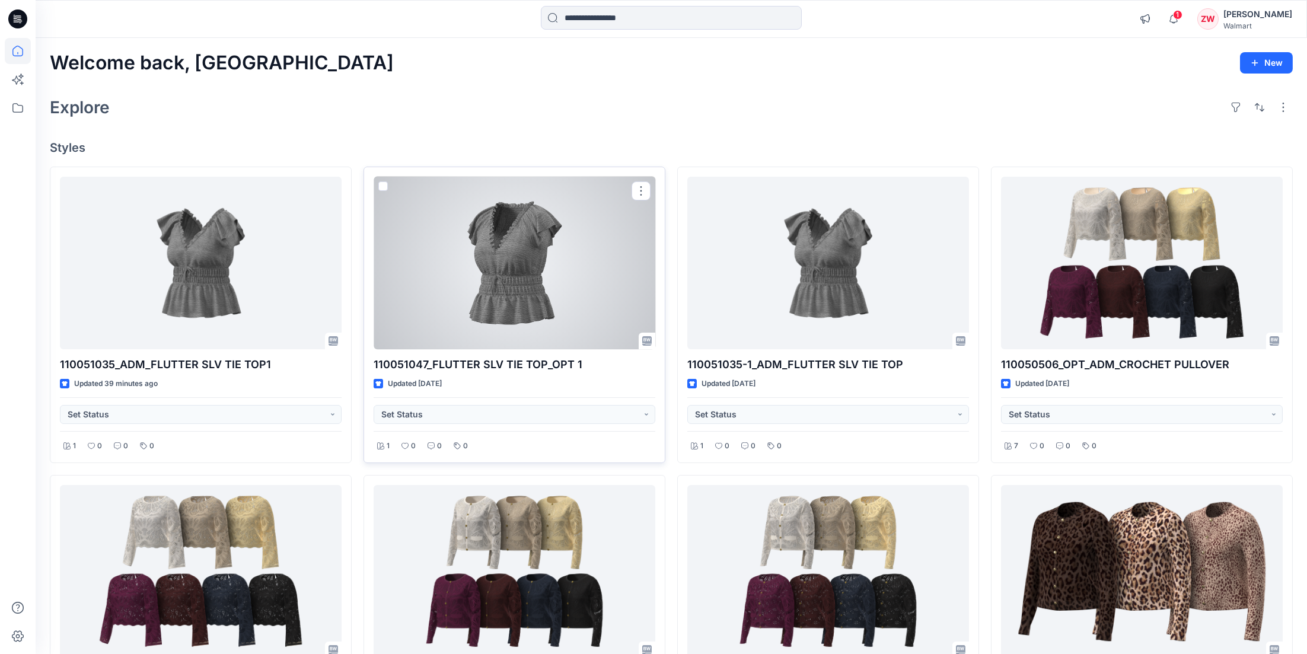
click at [481, 331] on div at bounding box center [515, 263] width 282 height 173
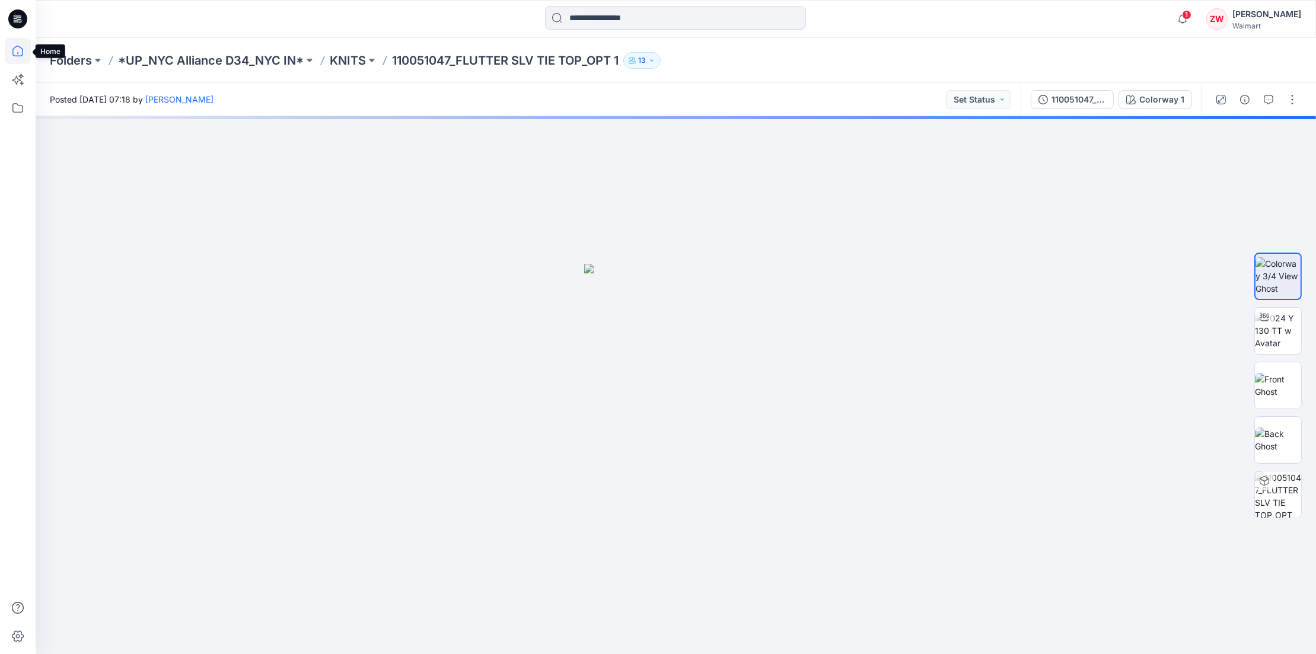
click at [11, 50] on icon at bounding box center [18, 51] width 26 height 26
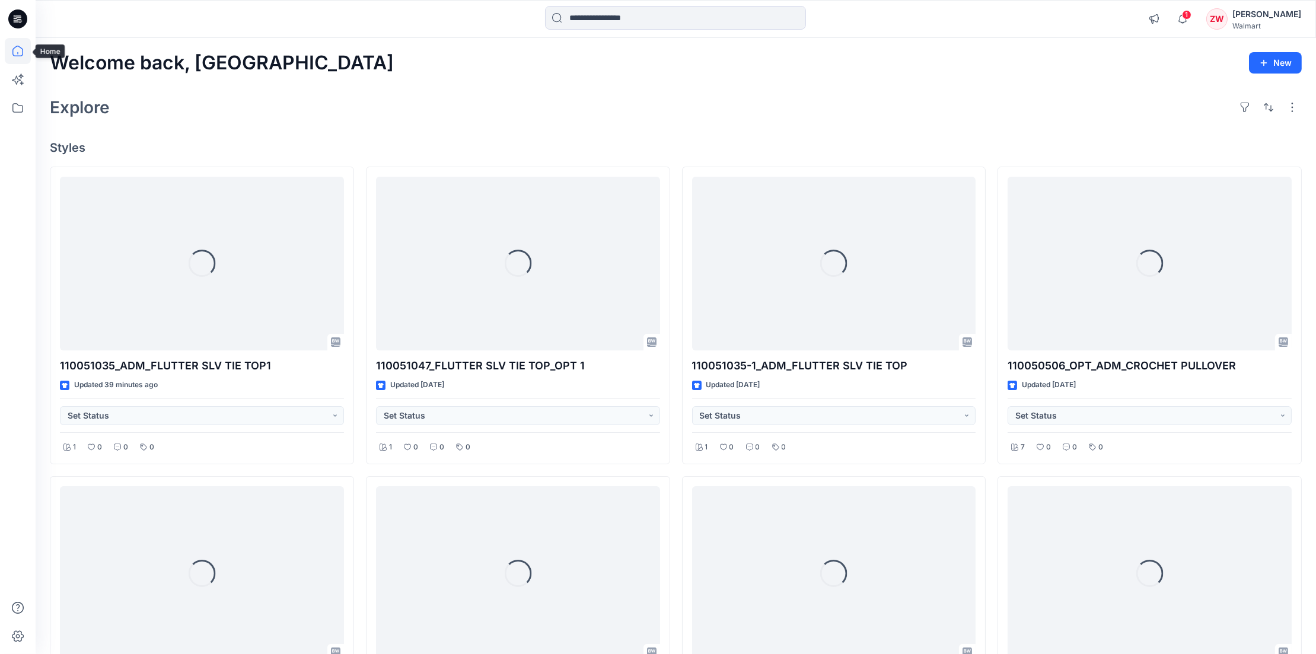
click at [848, 63] on div "Welcome back, Zhonglin New" at bounding box center [676, 63] width 1252 height 22
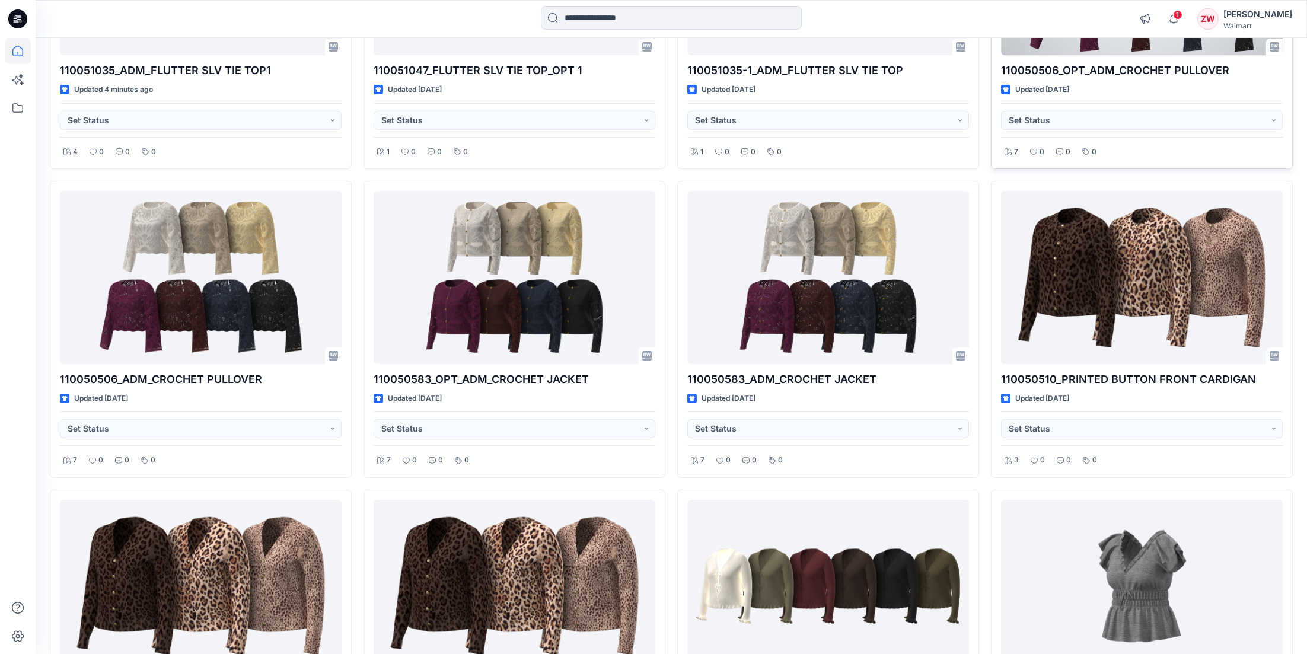
scroll to position [296, 0]
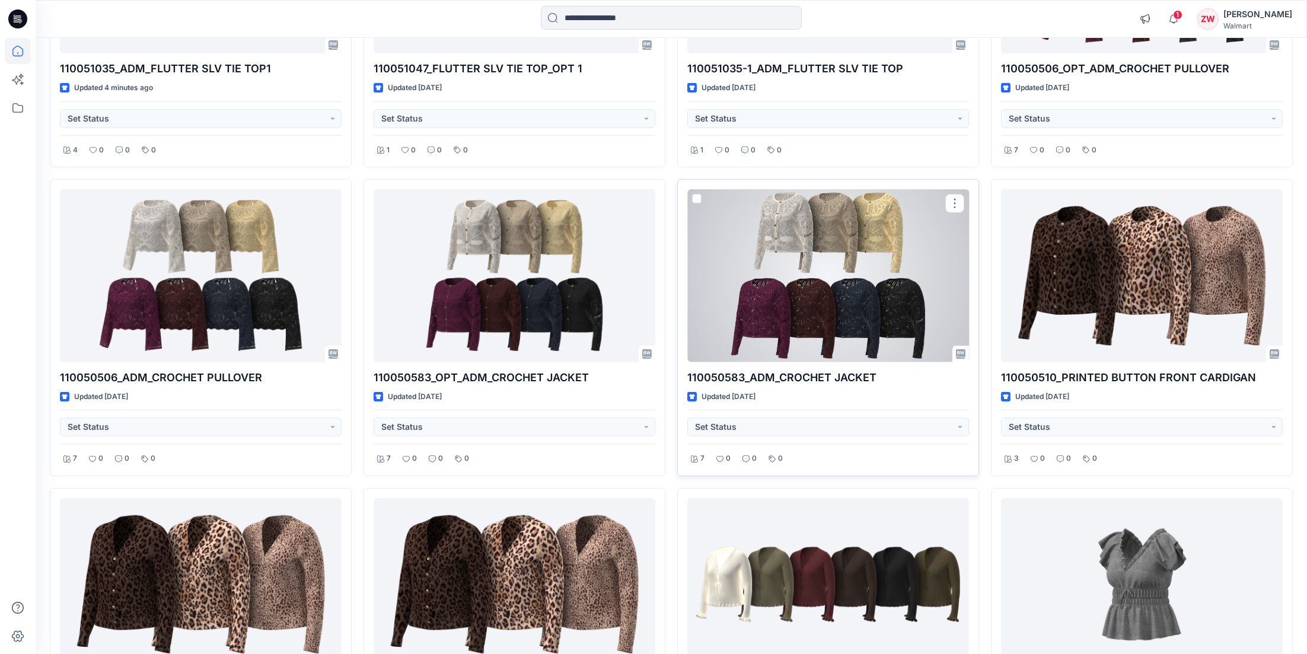
click at [828, 284] on div at bounding box center [828, 275] width 282 height 173
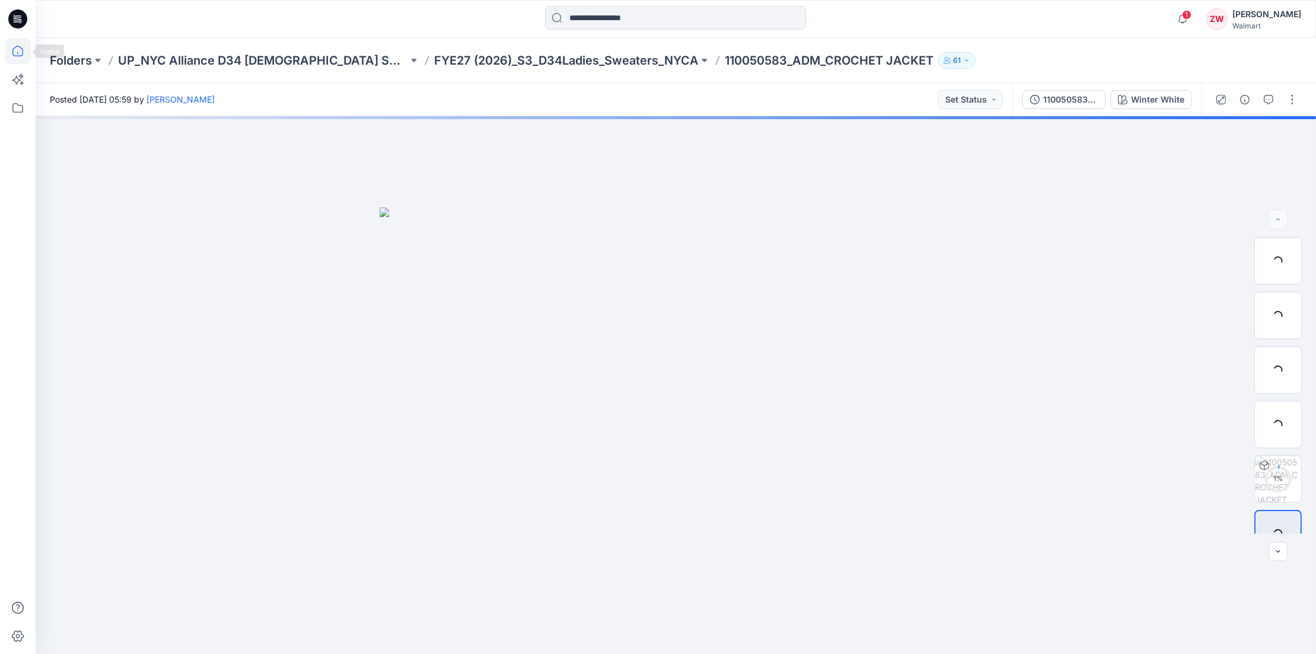
click at [9, 43] on icon at bounding box center [18, 51] width 26 height 26
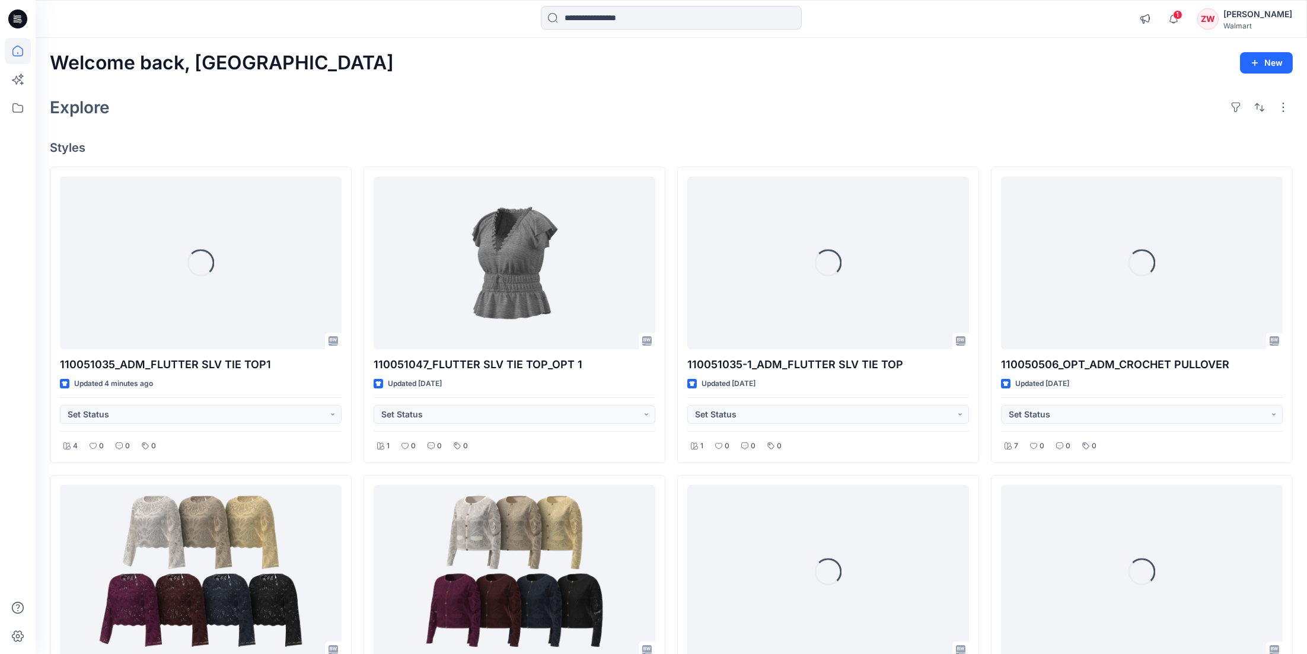
click at [874, 146] on h4 "Styles" at bounding box center [671, 148] width 1243 height 14
click at [1179, 12] on icon "button" at bounding box center [1173, 19] width 23 height 24
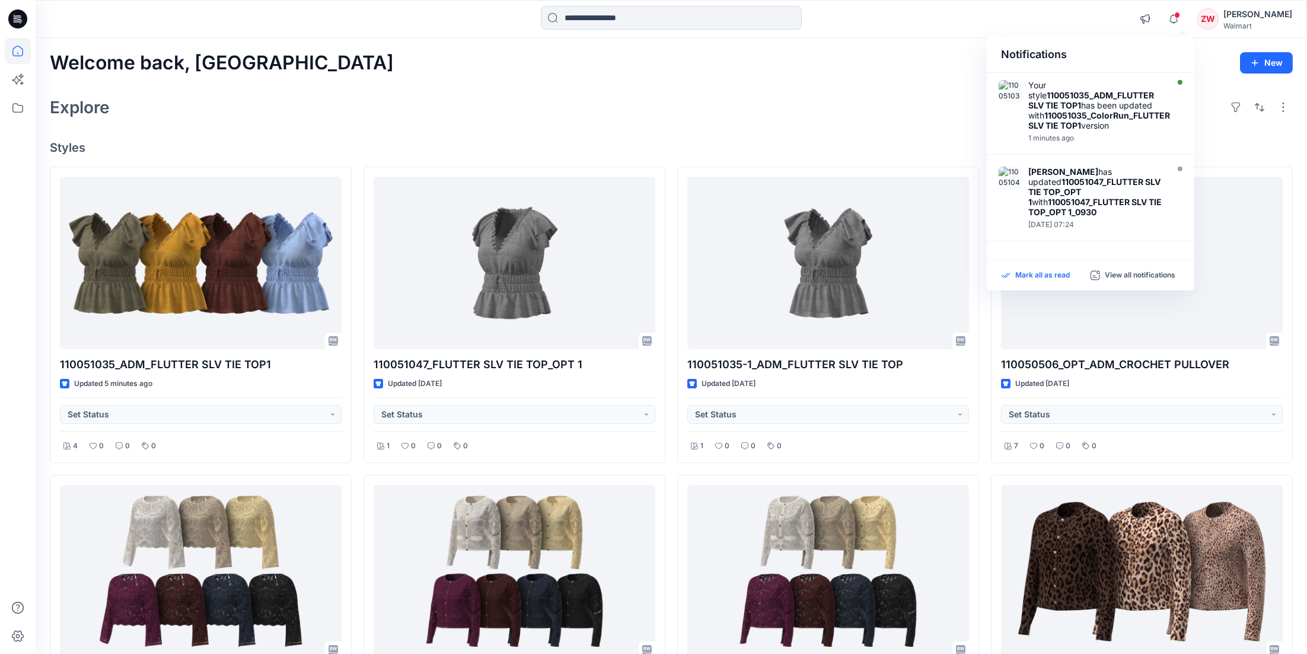
click at [1045, 275] on p "Mark all as read" at bounding box center [1042, 275] width 55 height 11
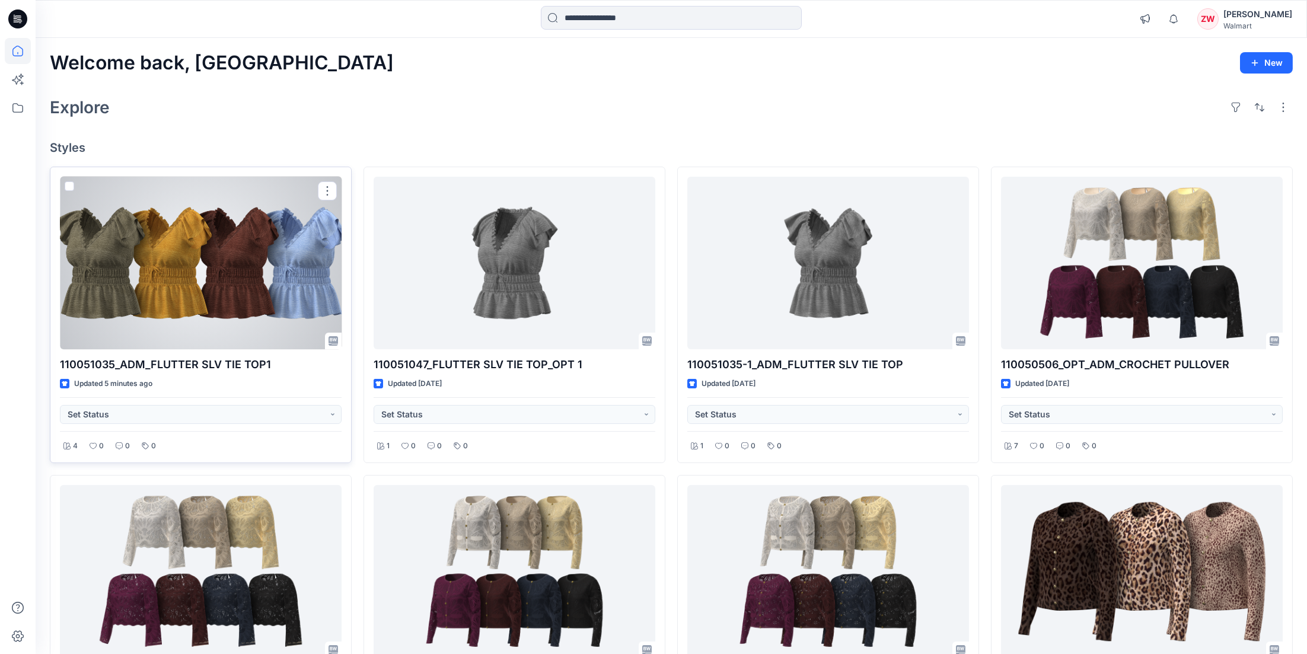
click at [161, 250] on div at bounding box center [201, 263] width 282 height 173
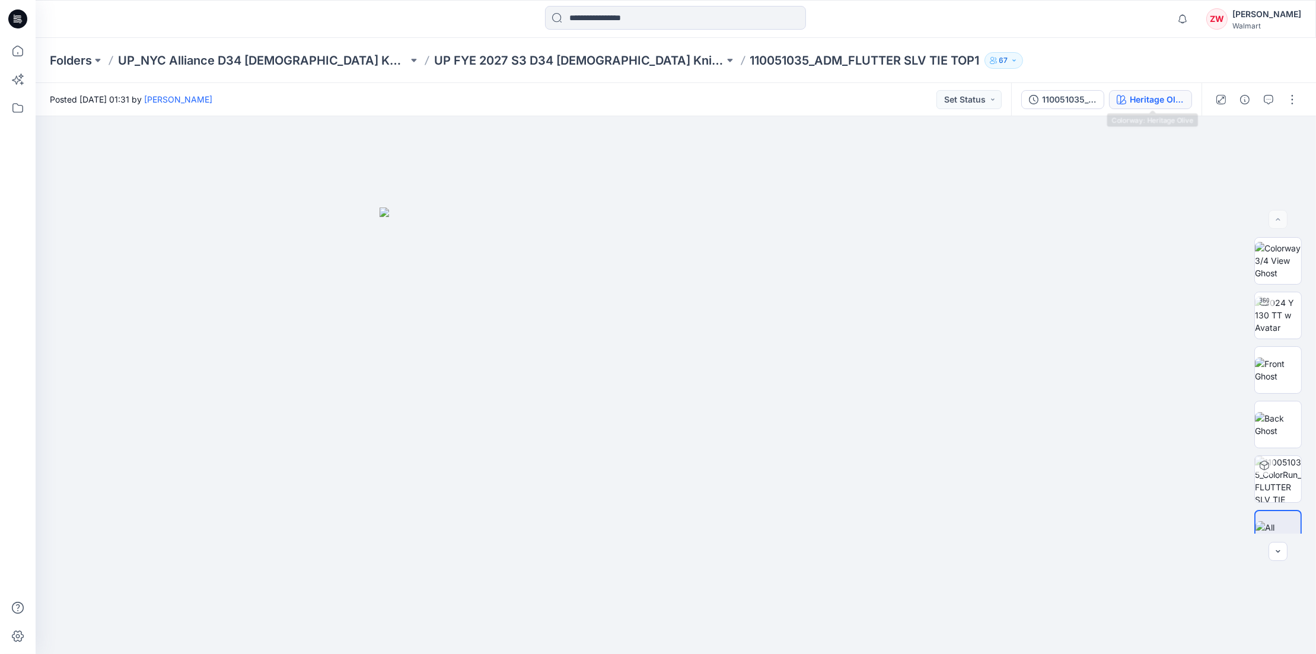
click at [1126, 101] on icon "button" at bounding box center [1120, 99] width 9 height 9
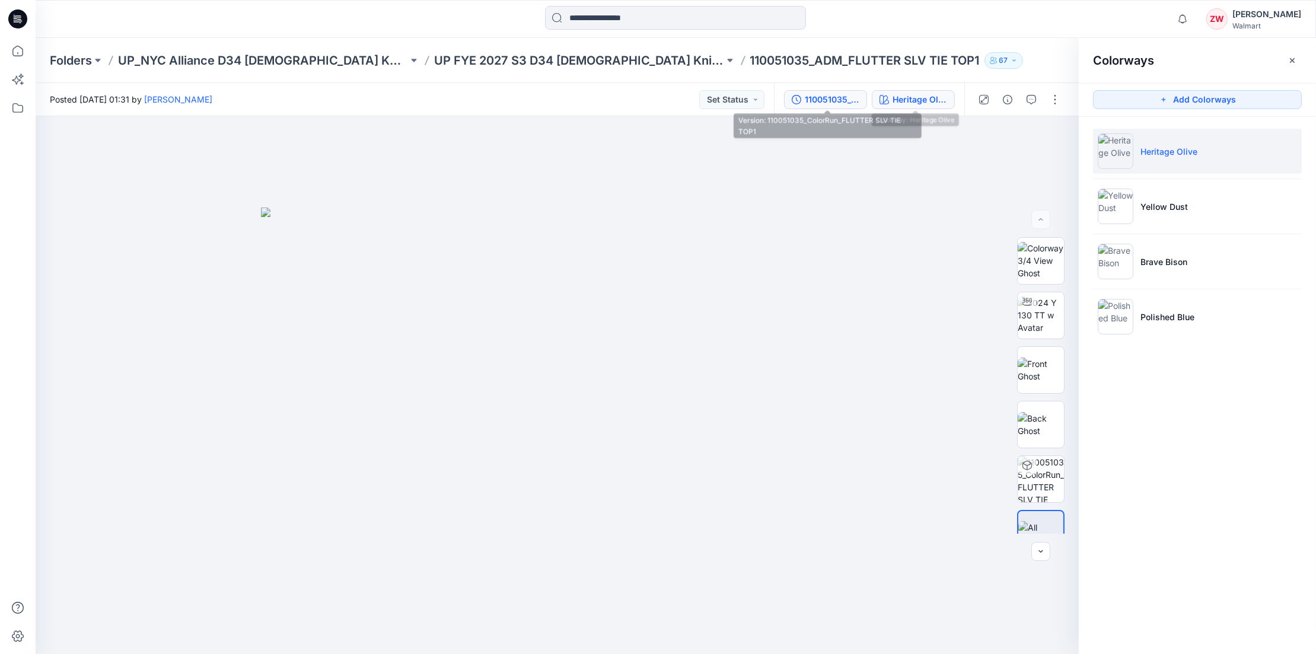
click at [859, 103] on div "110051035_ColorRun_FLUTTER SLV TIE TOP1" at bounding box center [832, 99] width 55 height 13
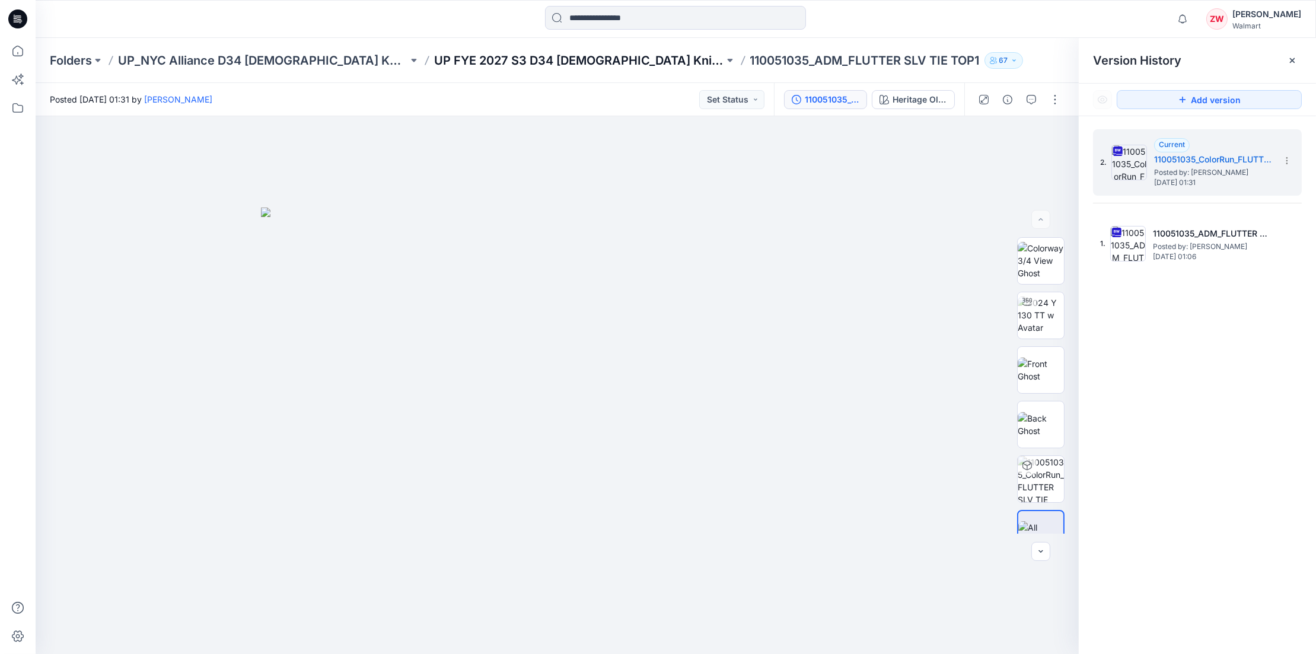
click at [482, 63] on p "UP FYE 2027 S3 D34 [DEMOGRAPHIC_DATA] Knit Tops NYCA" at bounding box center [579, 60] width 290 height 17
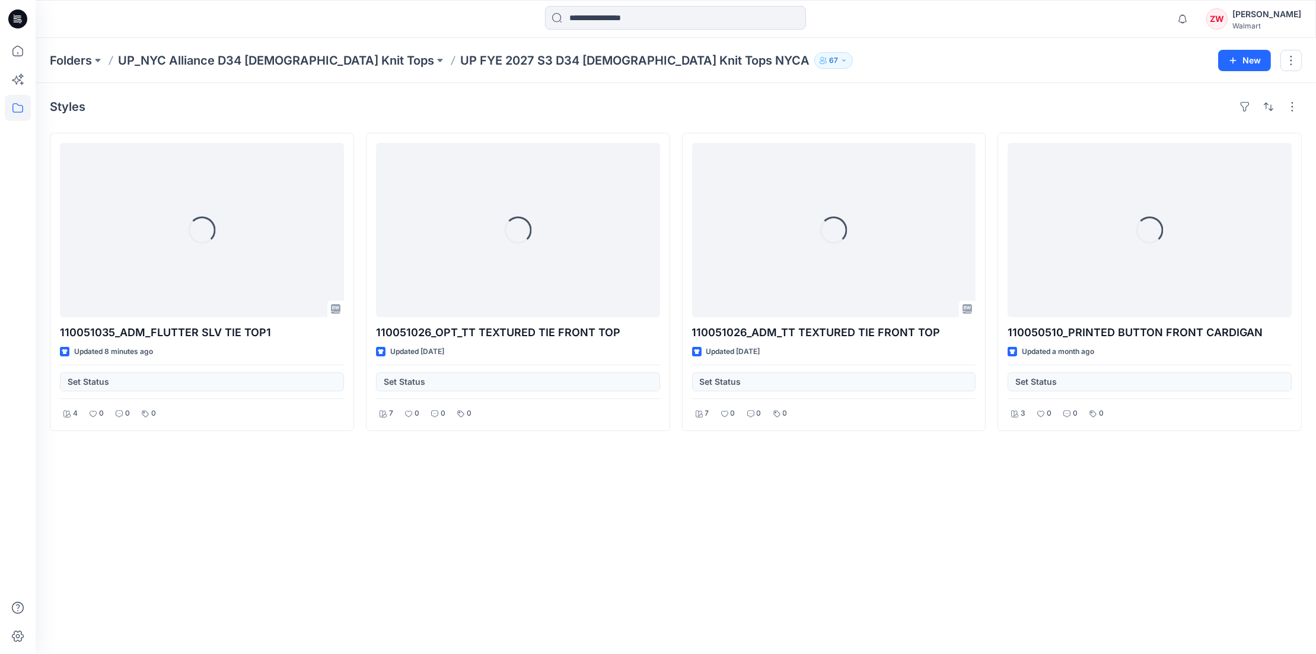
click at [823, 64] on div "Folders UP_NYC Alliance D34 [DEMOGRAPHIC_DATA] Knit Tops UP FYE 2027 S3 D34 [DE…" at bounding box center [629, 60] width 1159 height 17
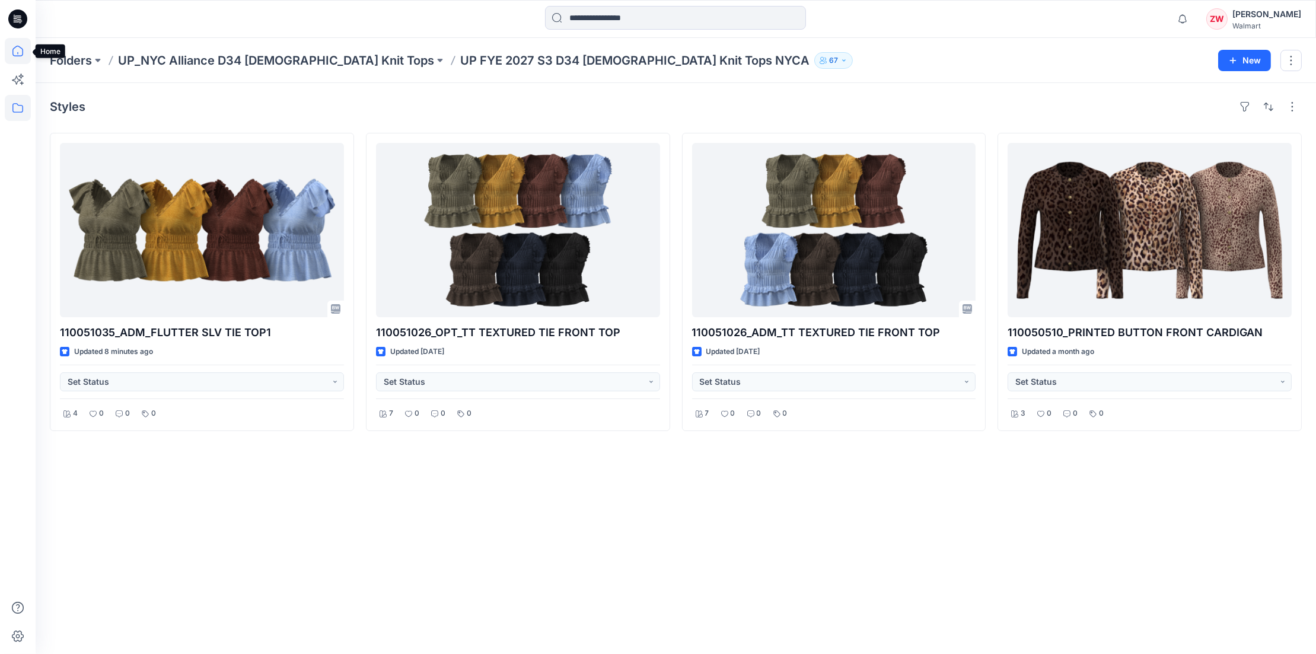
click at [9, 57] on icon at bounding box center [18, 51] width 26 height 26
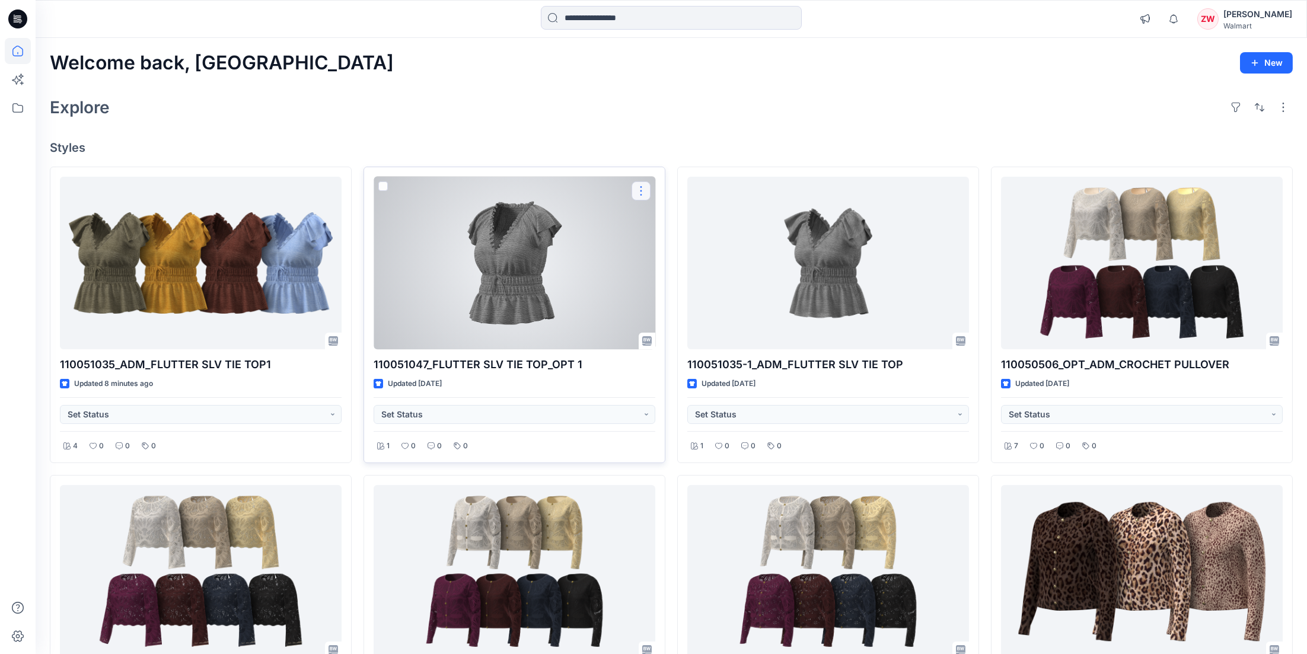
click at [642, 187] on button "button" at bounding box center [640, 190] width 19 height 19
click at [659, 264] on p "Duplicate to..." at bounding box center [682, 262] width 54 height 12
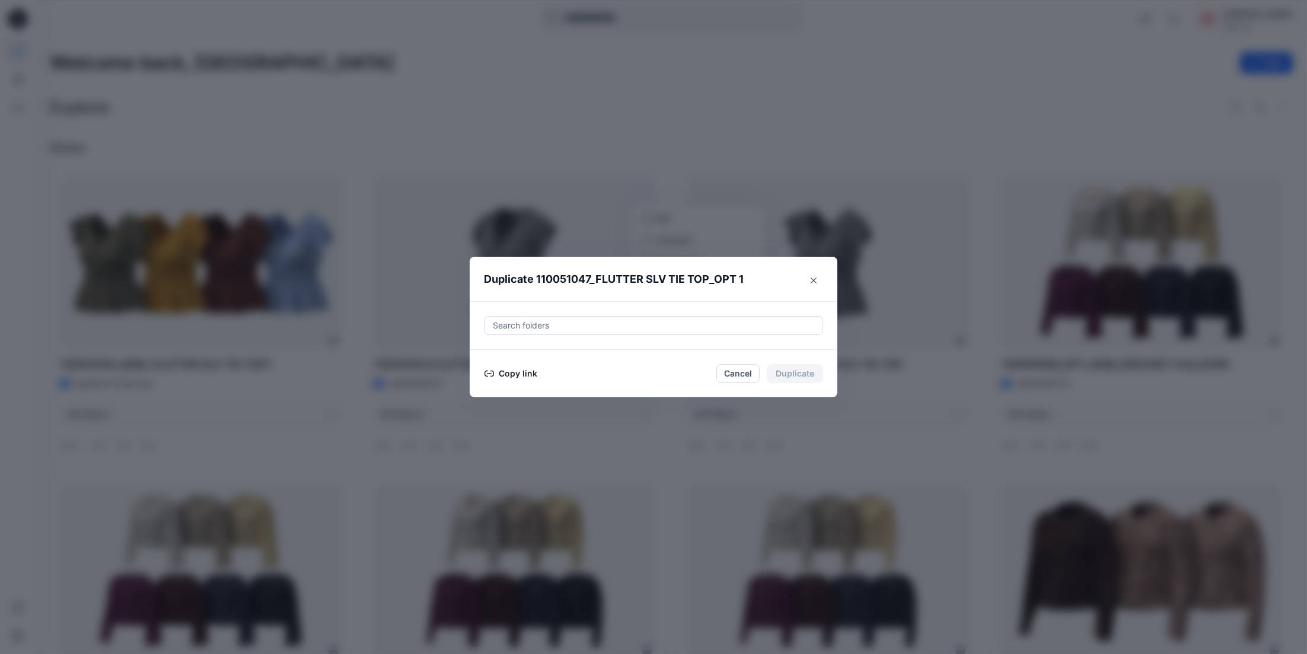
click at [518, 324] on div at bounding box center [653, 325] width 324 height 14
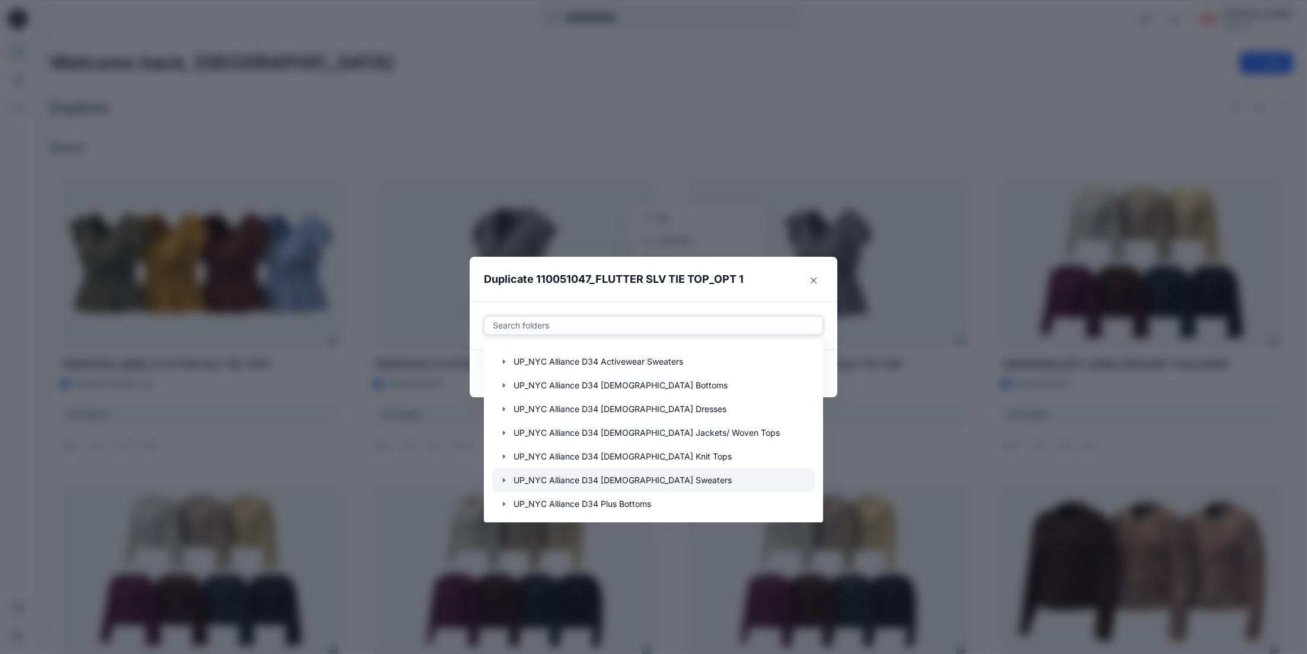
scroll to position [119, 0]
click at [507, 453] on icon "button" at bounding box center [503, 454] width 9 height 9
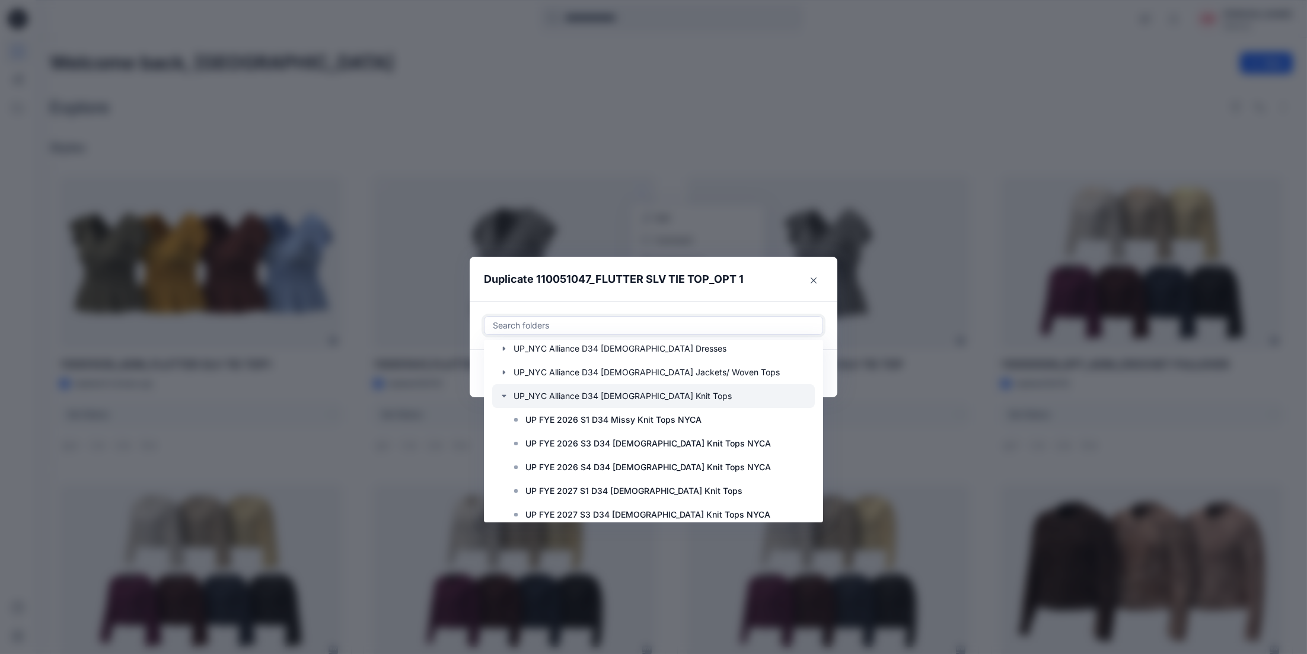
scroll to position [237, 0]
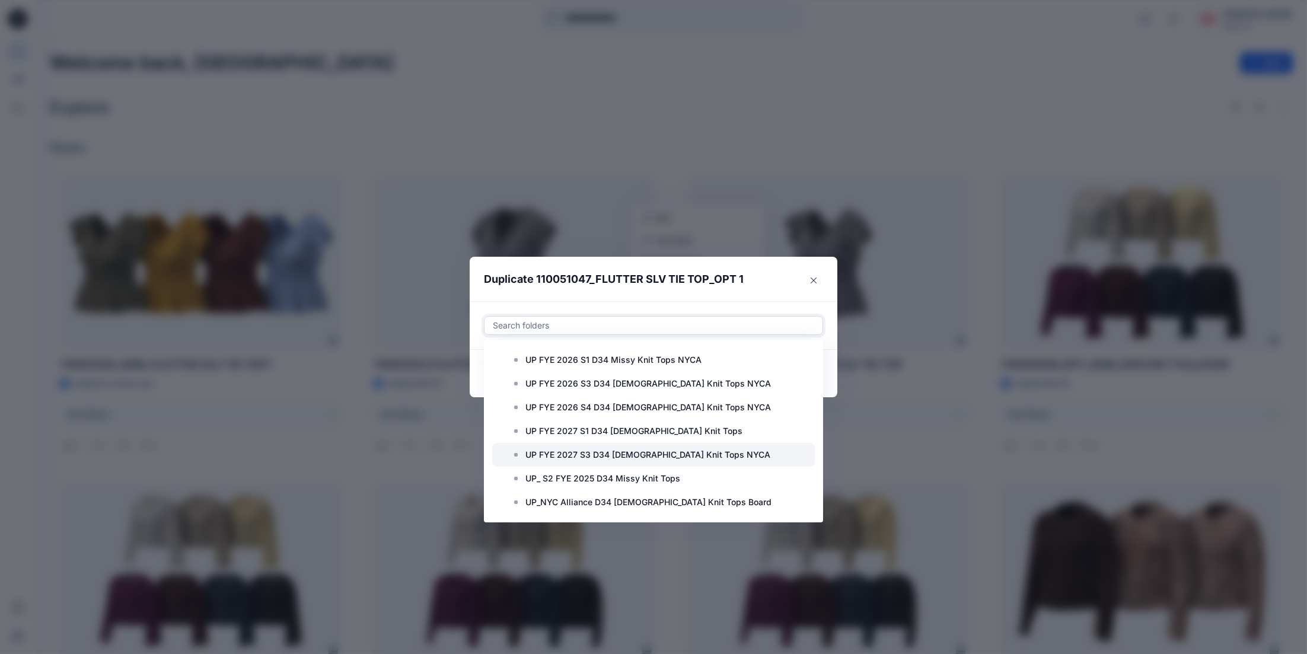
click at [557, 451] on p "UP FYE 2027 S3 D34 [DEMOGRAPHIC_DATA] Knit Tops NYCA" at bounding box center [647, 455] width 245 height 14
drag, startPoint x: 718, startPoint y: 271, endPoint x: 729, endPoint y: 283, distance: 16.4
click at [719, 271] on header "Duplicate 110051047_FLUTTER SLV TIE TOP_OPT 1" at bounding box center [642, 279] width 344 height 45
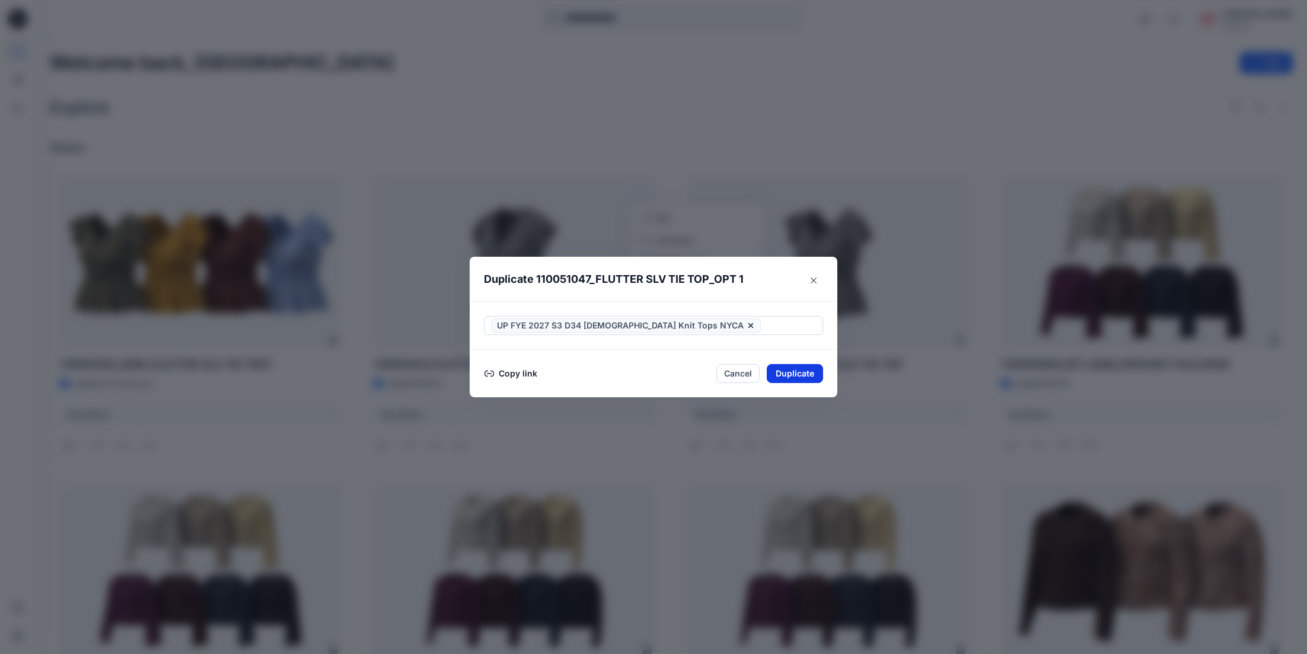
click at [806, 374] on button "Duplicate" at bounding box center [795, 373] width 56 height 19
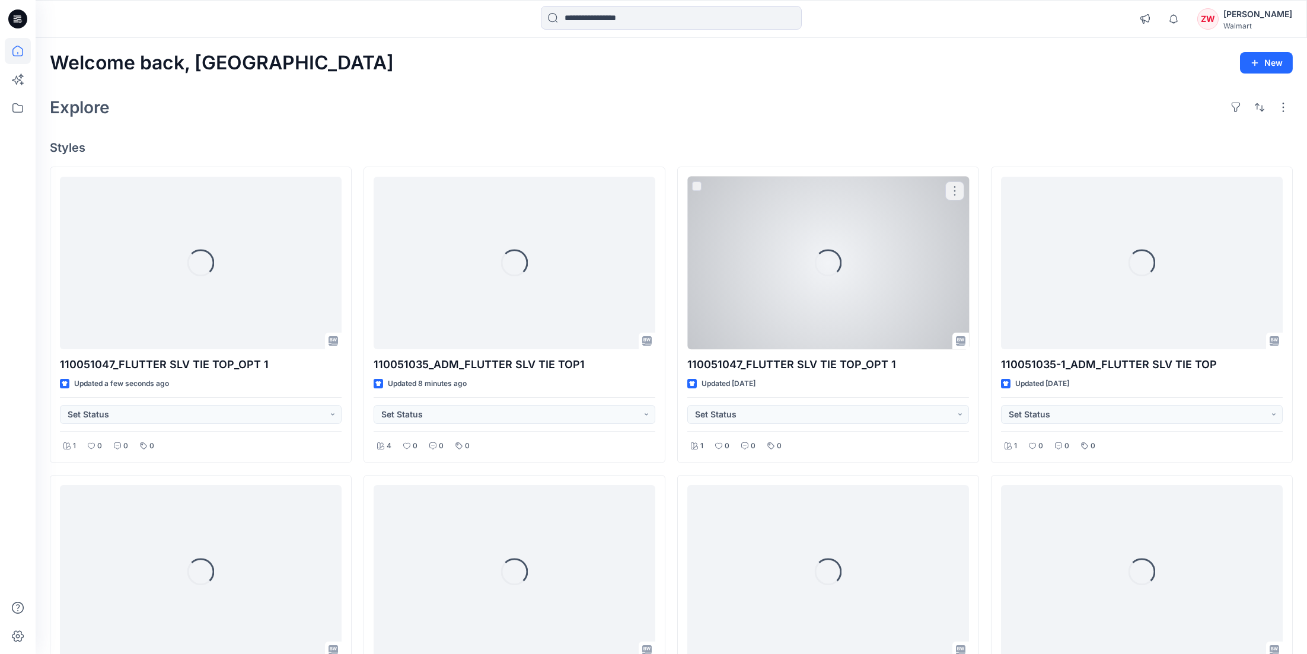
click at [823, 275] on div "Loading..." at bounding box center [828, 262] width 37 height 37
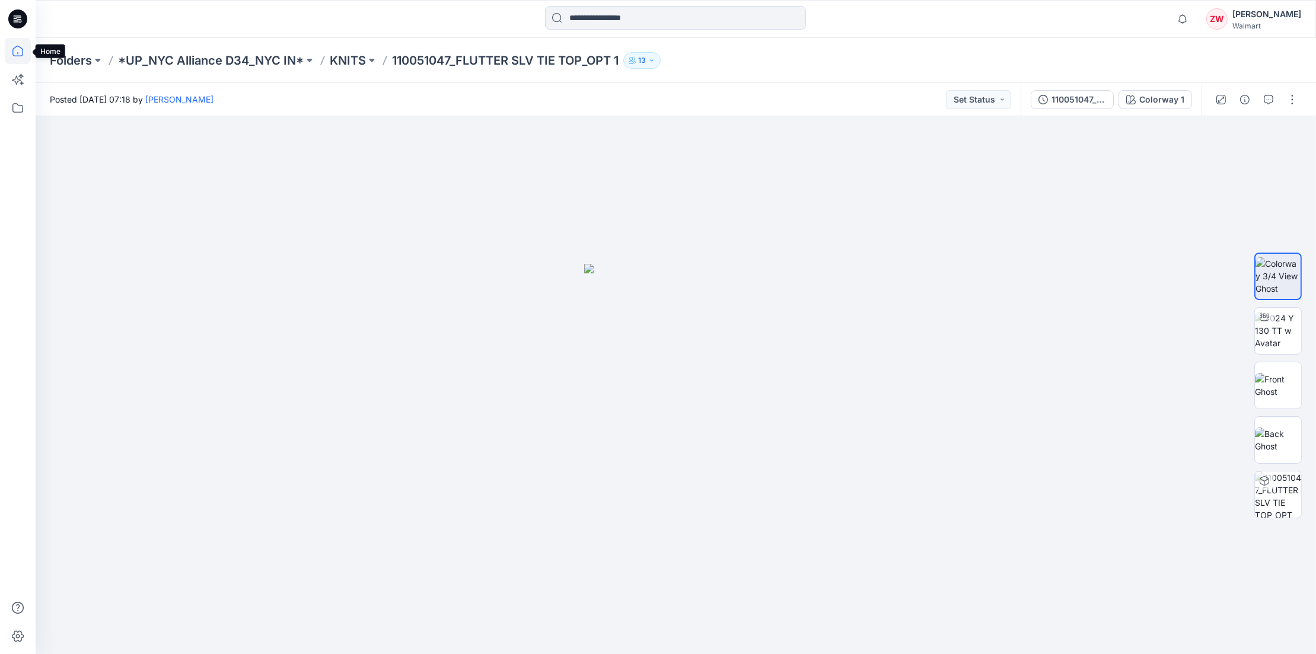
click at [18, 53] on icon at bounding box center [18, 51] width 26 height 26
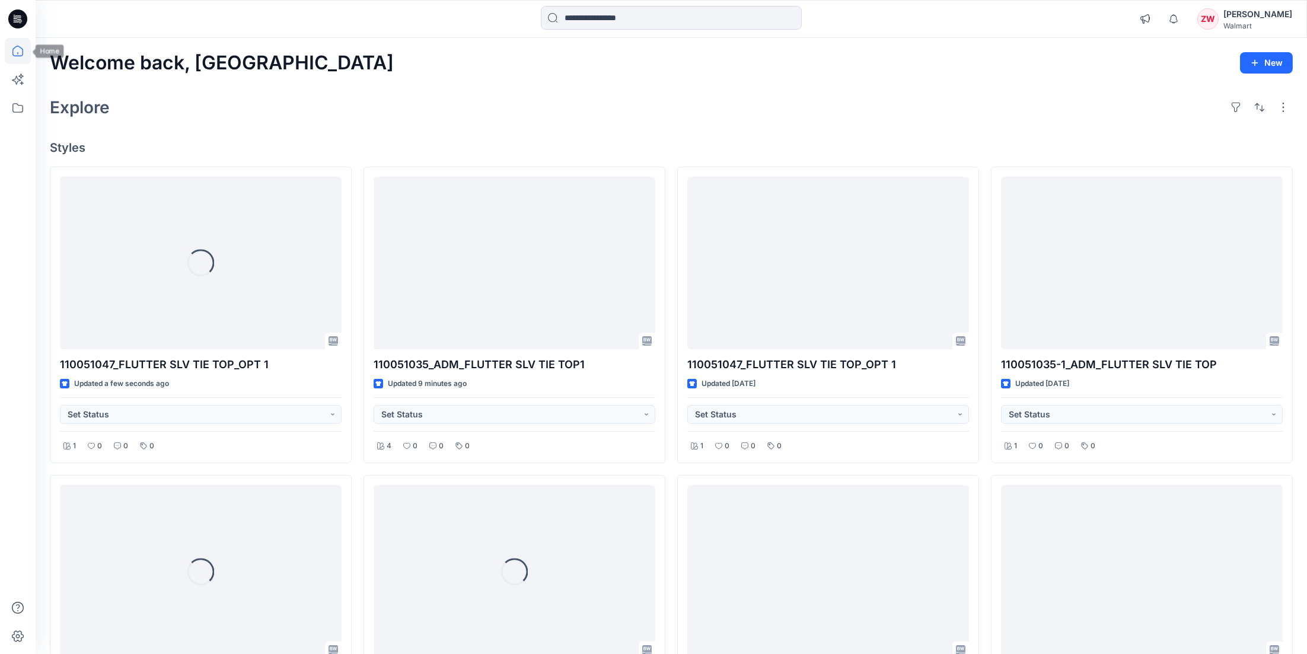
click at [781, 55] on div "Welcome back, Zhonglin New" at bounding box center [671, 63] width 1243 height 22
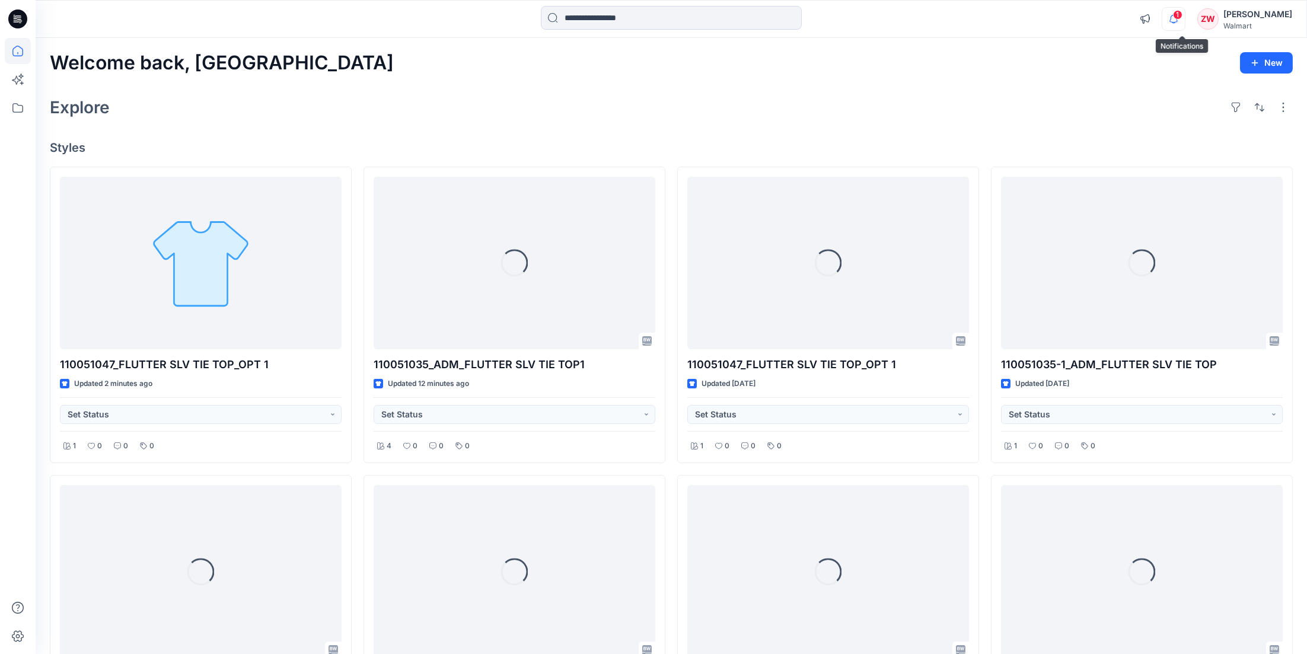
click at [1185, 19] on icon "button" at bounding box center [1173, 19] width 23 height 24
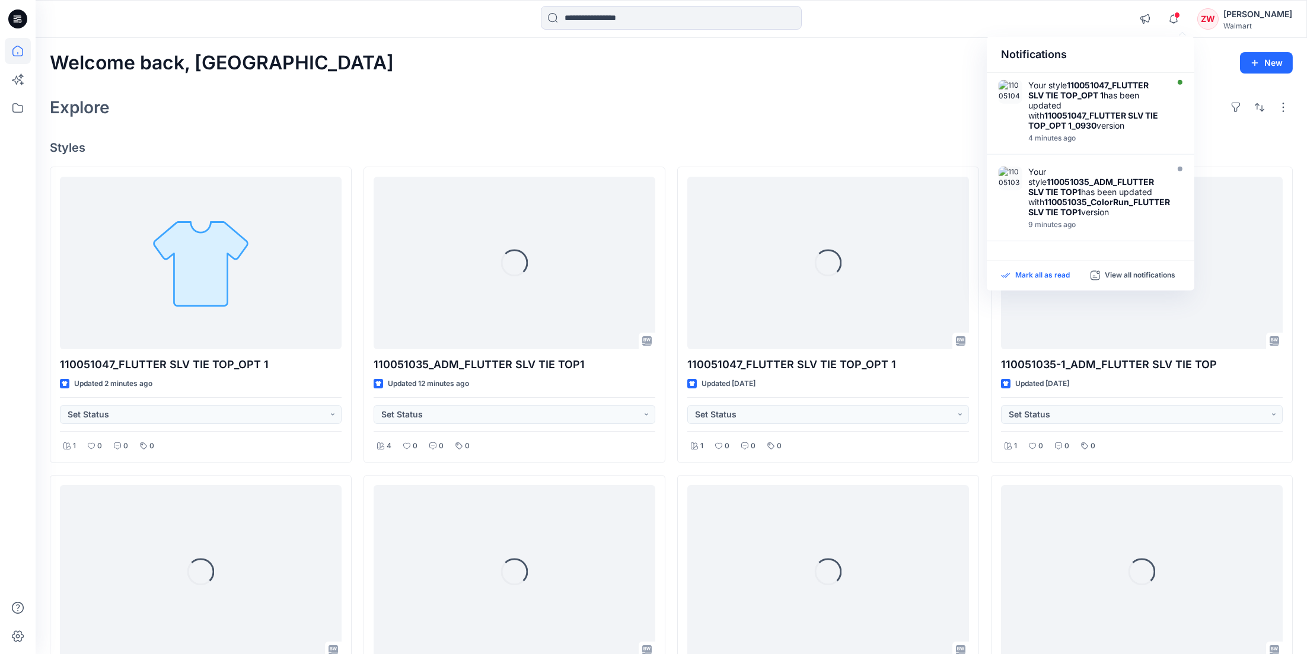
click at [1051, 273] on p "Mark all as read" at bounding box center [1042, 275] width 55 height 11
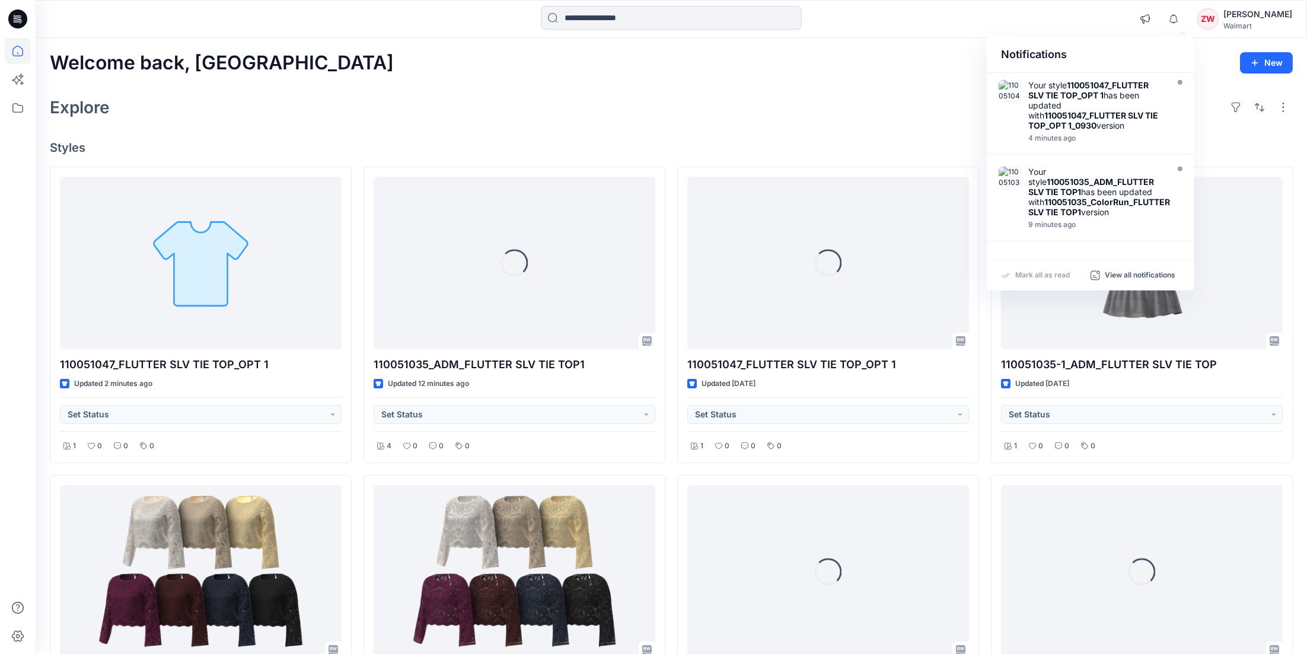
click at [1064, 16] on div "Notifications Your style 110051047_FLUTTER SLV TIE TOP_OPT 1 has been updated w…" at bounding box center [671, 19] width 1271 height 26
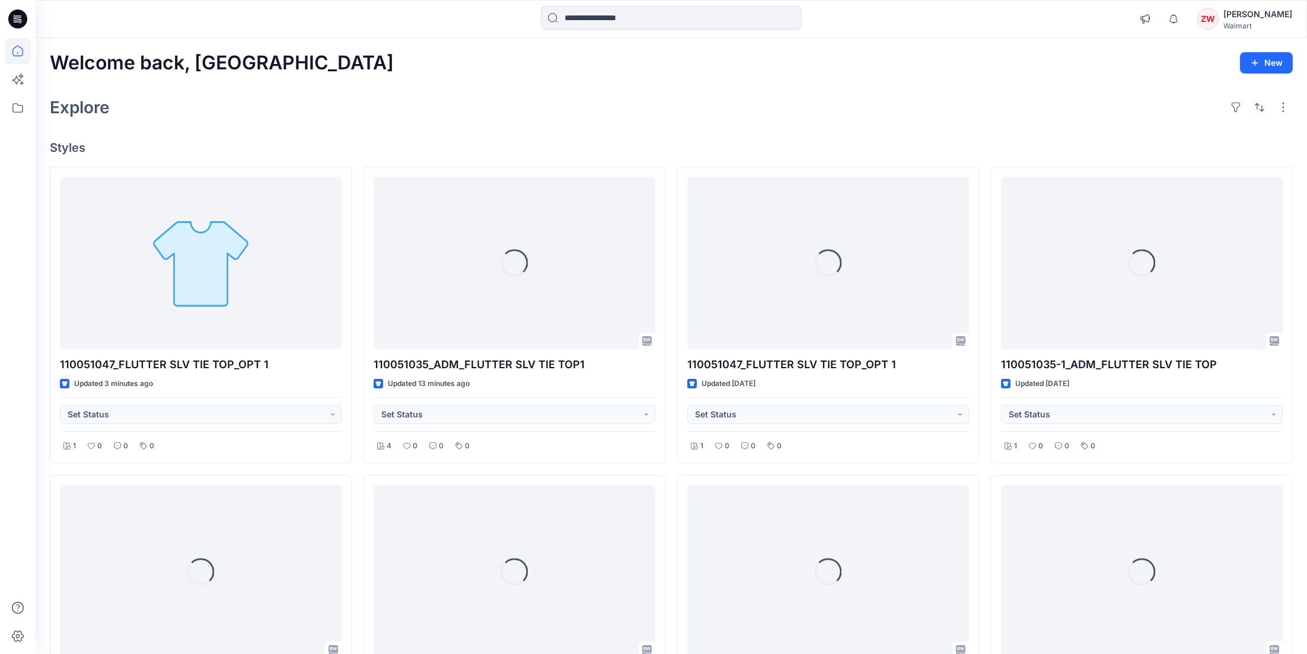
click at [818, 123] on div "Welcome back, Zhonglin New Explore Styles 110051047_FLUTTER SLV TIE TOP_OPT 1 U…" at bounding box center [671, 587] width 1271 height 1099
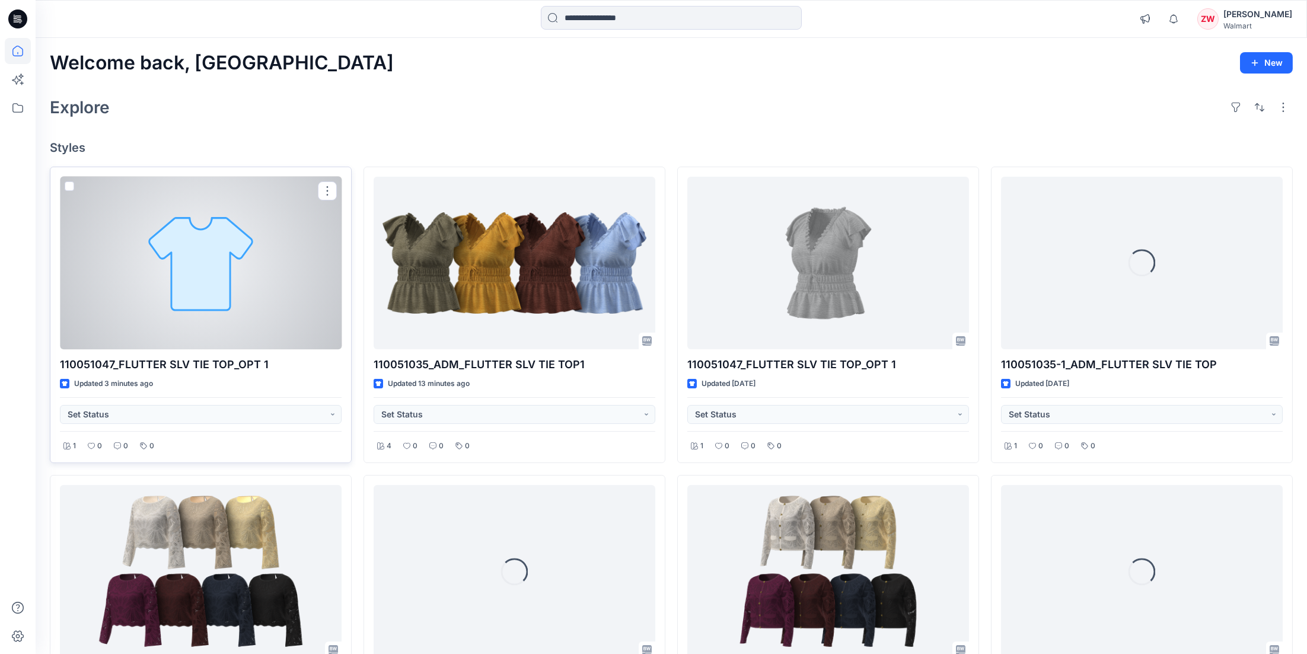
click at [183, 263] on div at bounding box center [201, 263] width 282 height 173
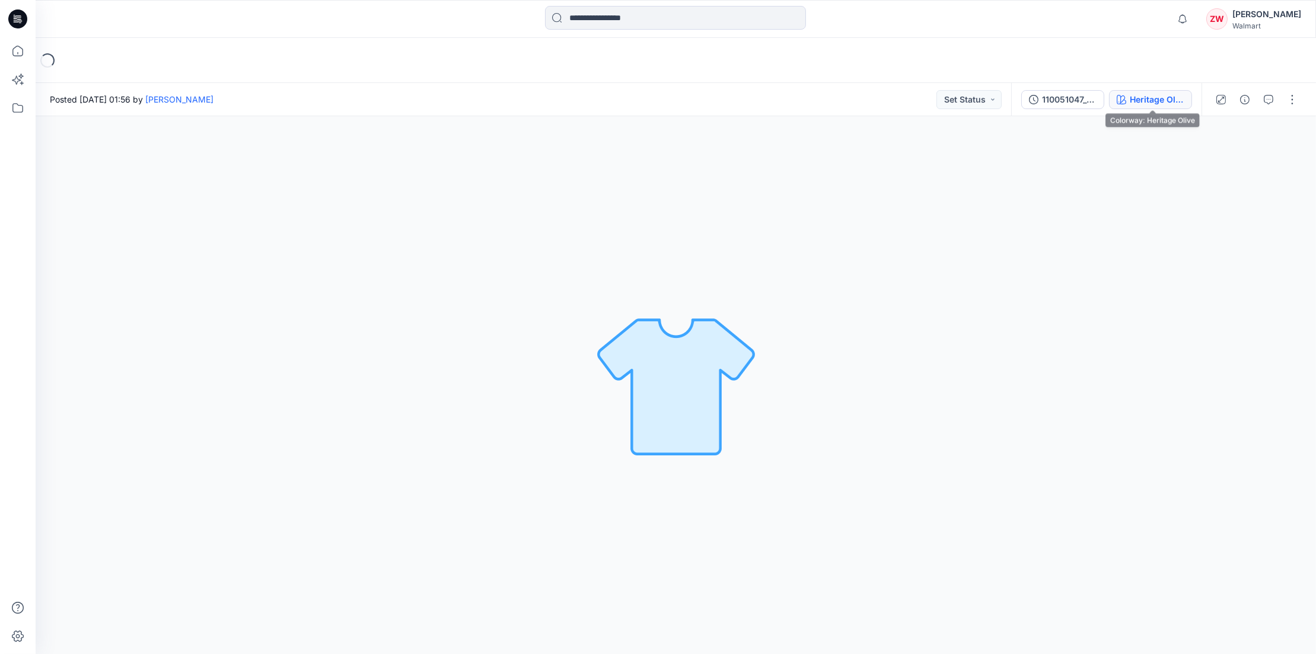
click at [1160, 91] on button "Heritage Olive" at bounding box center [1150, 99] width 83 height 19
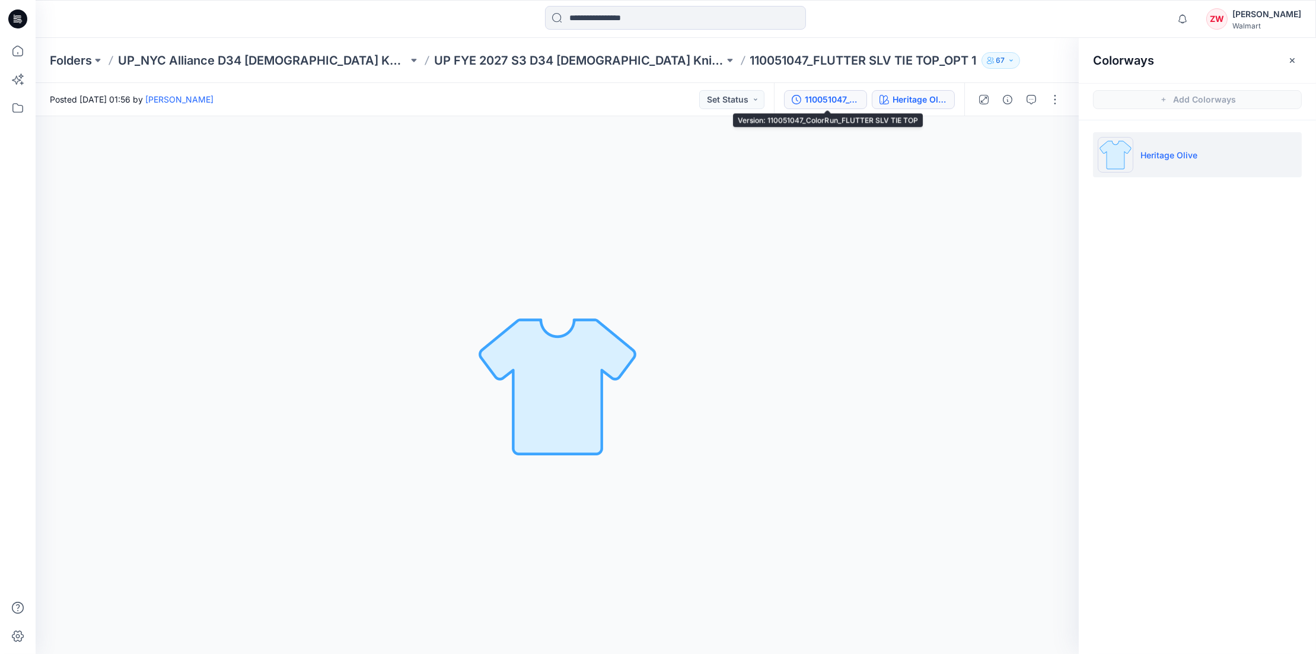
click at [833, 97] on div "110051047_ColorRun_FLUTTER SLV TIE TOP" at bounding box center [832, 99] width 55 height 13
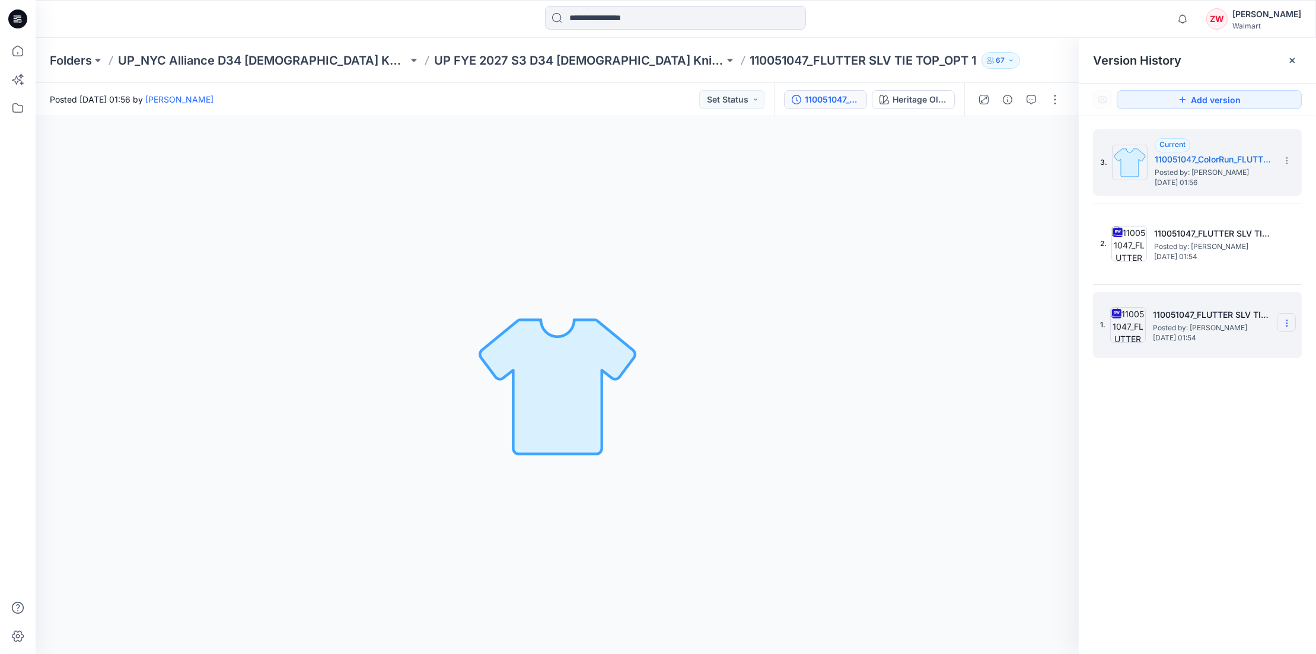
click at [1288, 317] on section at bounding box center [1285, 322] width 19 height 19
click at [1190, 413] on span "Hide Version" at bounding box center [1201, 417] width 49 height 14
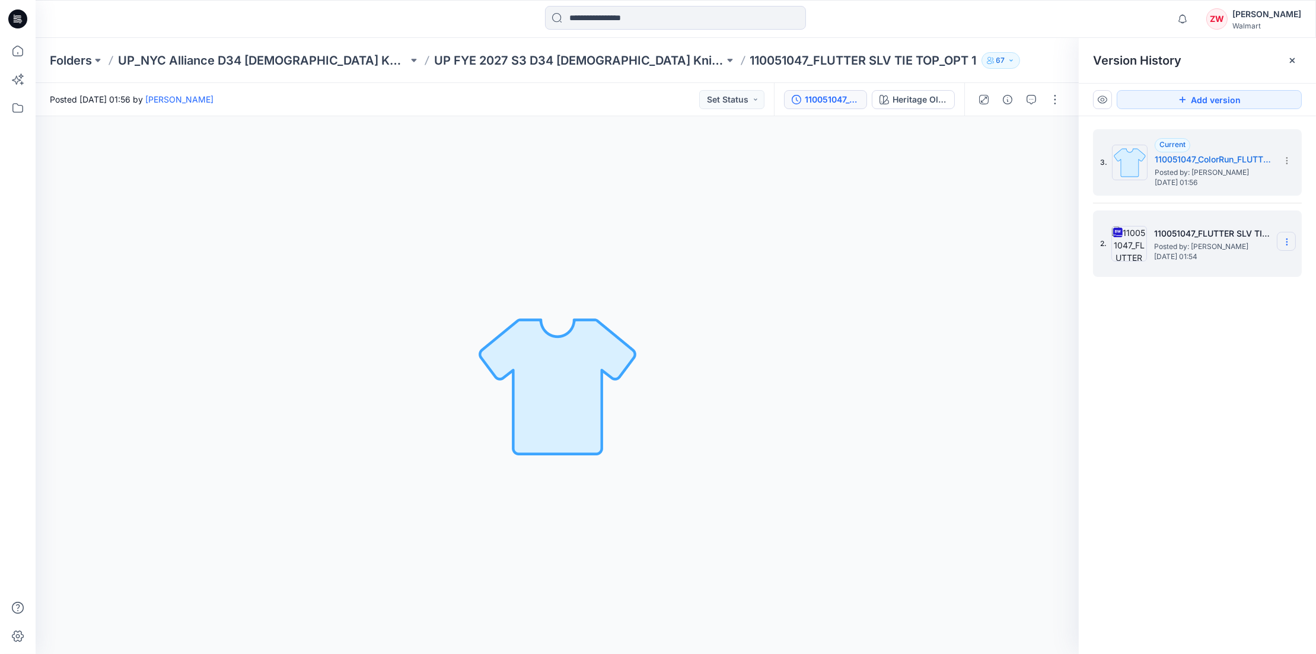
click at [1287, 238] on icon at bounding box center [1286, 241] width 9 height 9
click at [1215, 310] on span "Rename Version" at bounding box center [1208, 312] width 62 height 14
click at [1221, 238] on input "**********" at bounding box center [1228, 240] width 130 height 19
drag, startPoint x: 1265, startPoint y: 240, endPoint x: 1317, endPoint y: 240, distance: 51.6
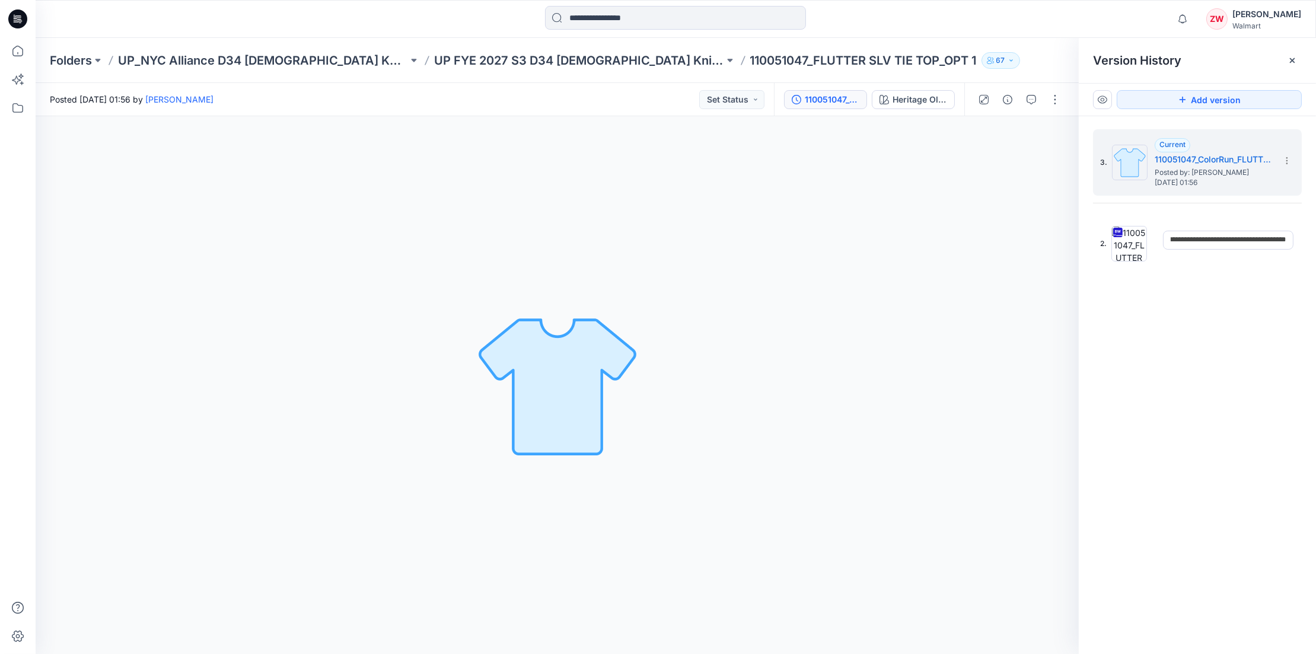
click at [1315, 240] on html "Notifications Your style 110051047_FLUTTER SLV TIE TOP_OPT 1 has been updated w…" at bounding box center [658, 327] width 1316 height 654
type input "**********"
click at [1264, 304] on div "3. Current 110051047_ColorRun_FLUTTER SLV TIE TOP Posted by: [PERSON_NAME] [DAT…" at bounding box center [1196, 393] width 237 height 555
click at [1286, 161] on icon at bounding box center [1286, 160] width 9 height 9
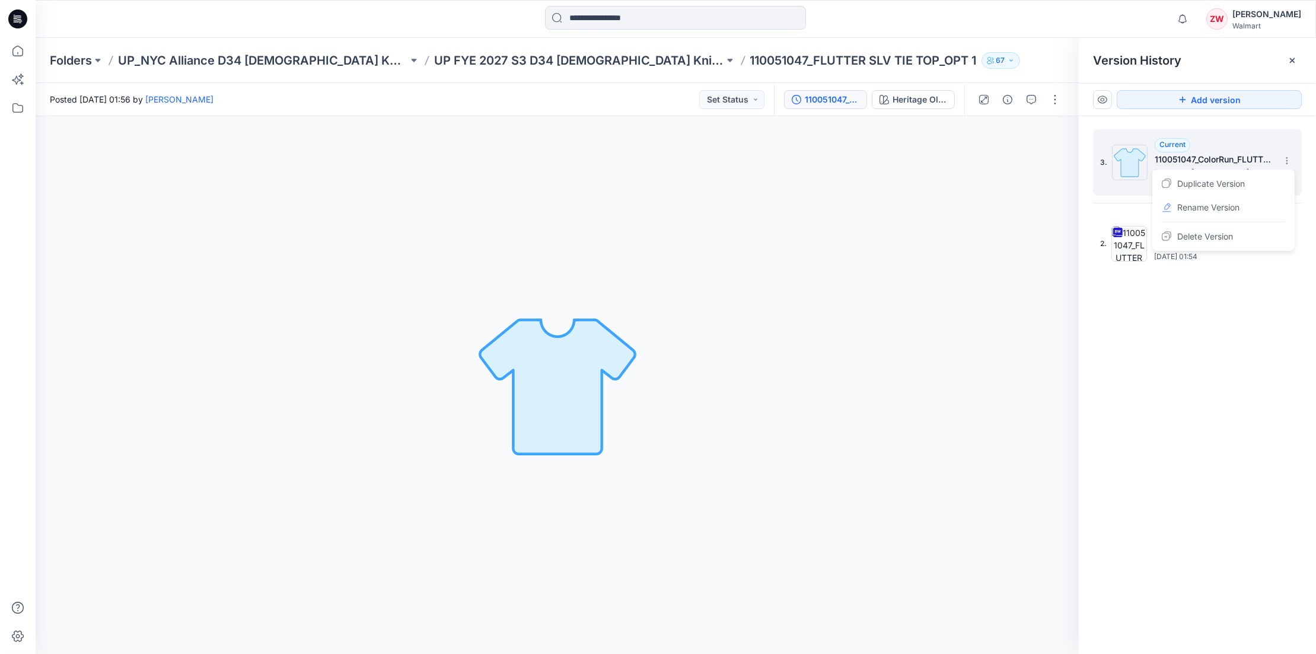
click at [1217, 155] on h5 "110051047_ColorRun_FLUTTER SLV TIE TOP" at bounding box center [1213, 159] width 119 height 14
click at [934, 99] on div "Heritage Olive" at bounding box center [919, 99] width 55 height 13
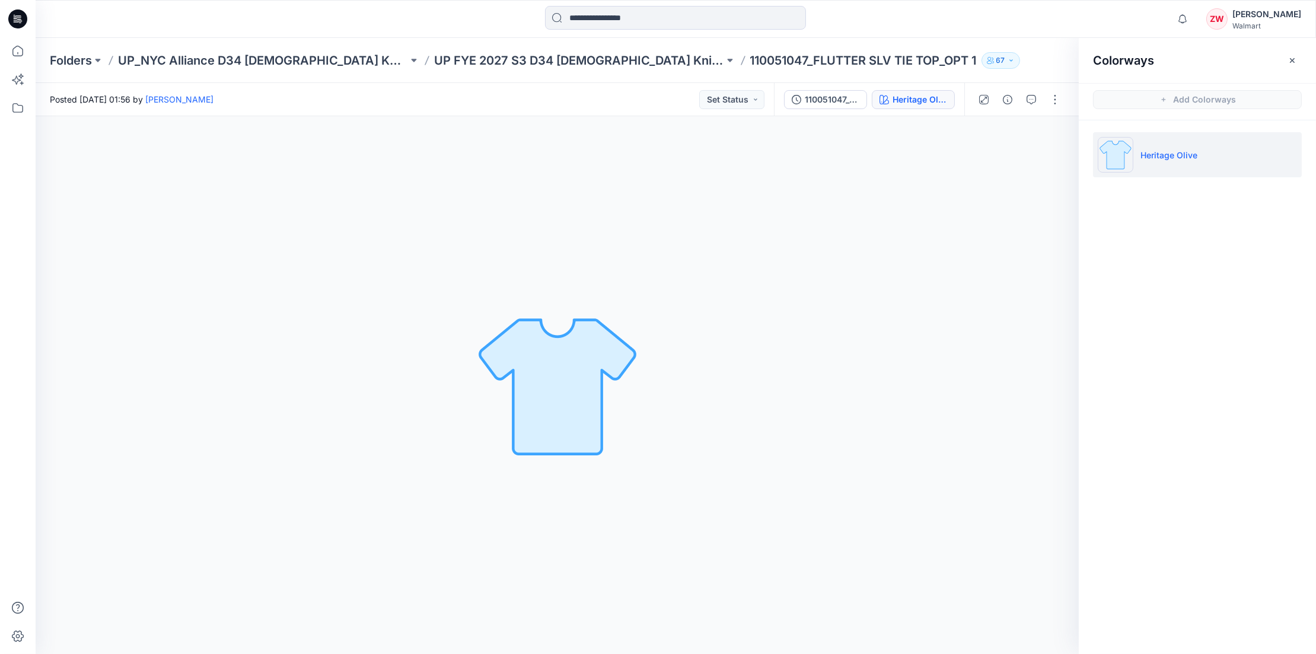
click at [1157, 159] on p "Heritage Olive" at bounding box center [1168, 155] width 57 height 12
click at [1163, 218] on div "Colorways Add Colorways Heritage Olive" at bounding box center [1196, 346] width 237 height 616
click at [557, 62] on p "UP FYE 2027 S3 D34 [DEMOGRAPHIC_DATA] Knit Tops NYCA" at bounding box center [579, 60] width 290 height 17
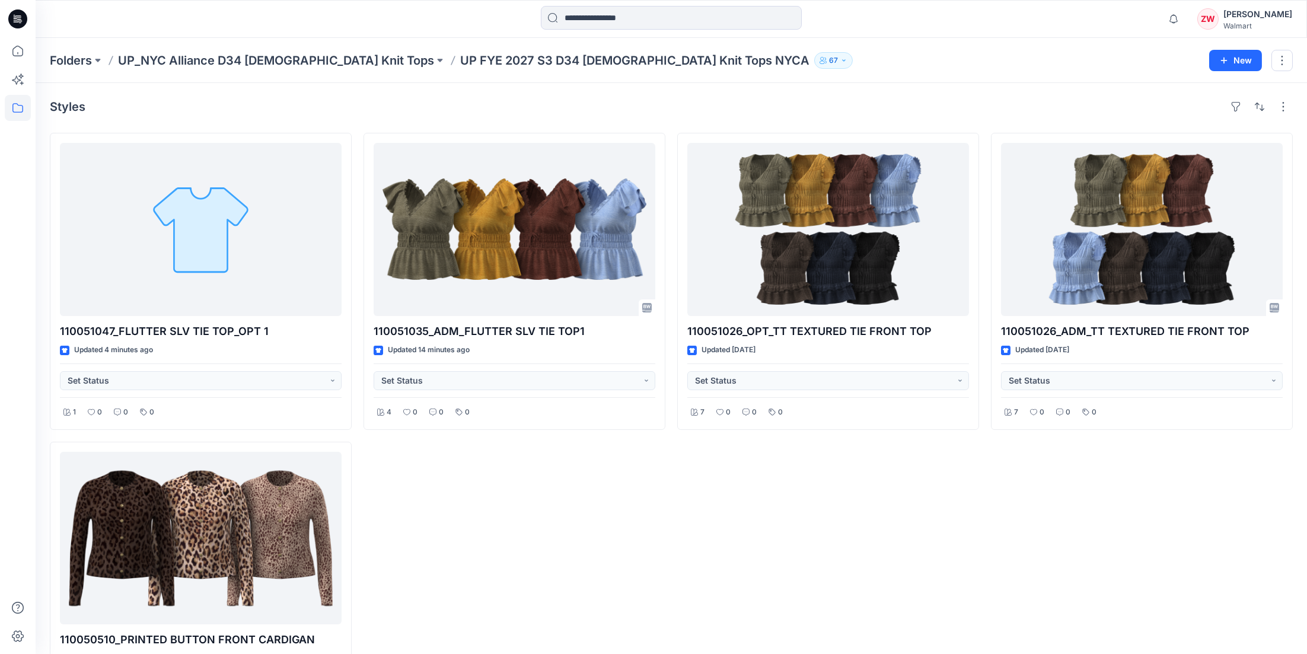
click at [783, 558] on div "110051026_OPT_TT TEXTURED TIE FRONT TOP Updated [DATE] Set Status 7 0 0 0" at bounding box center [828, 435] width 302 height 605
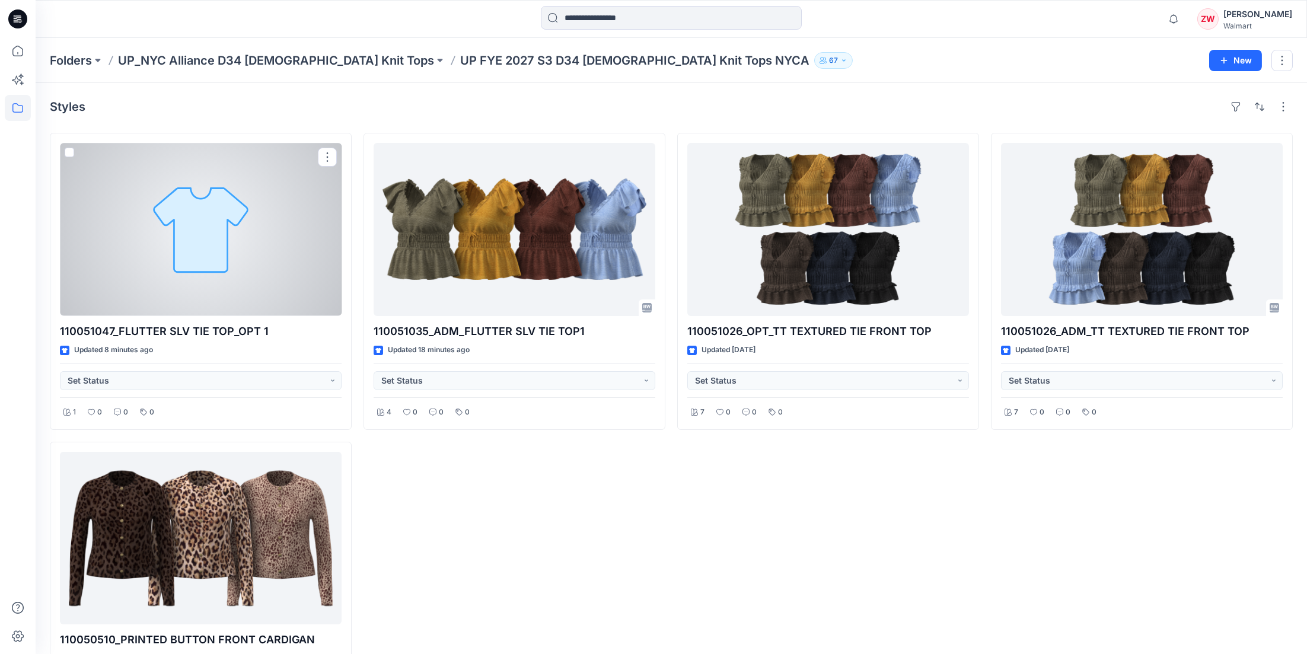
drag, startPoint x: 155, startPoint y: 219, endPoint x: 143, endPoint y: 228, distance: 14.7
click at [155, 219] on div at bounding box center [201, 229] width 282 height 173
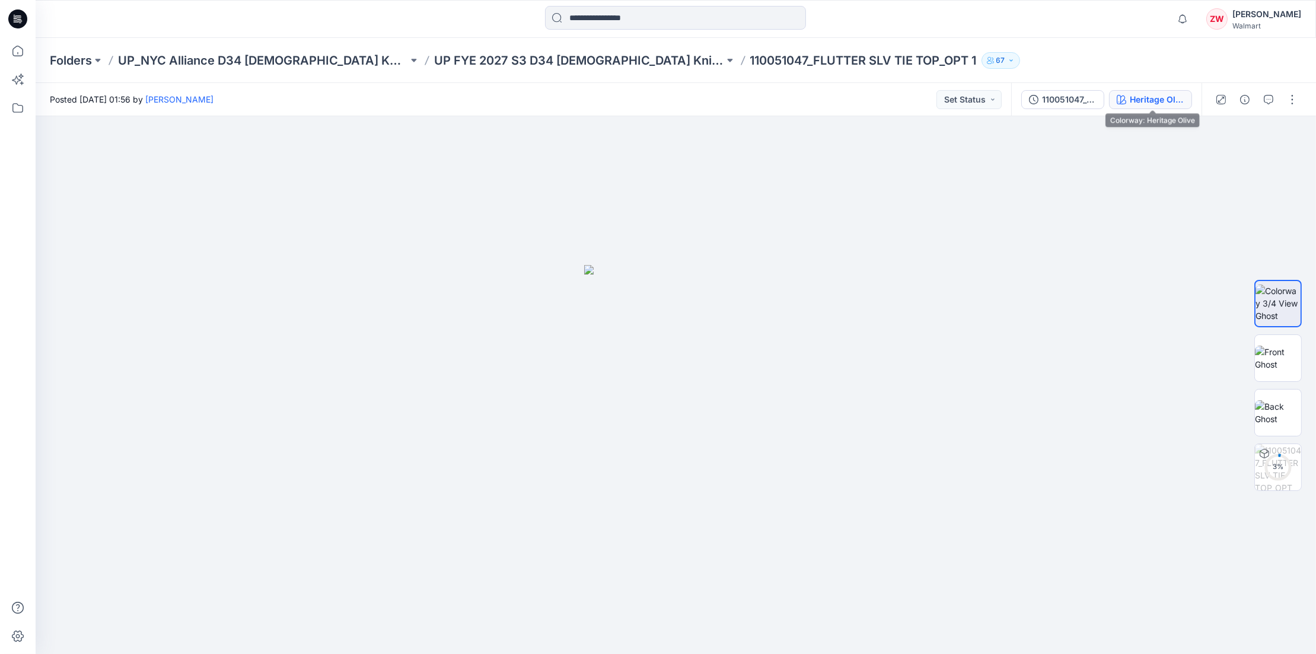
click at [1145, 95] on div "Heritage Olive" at bounding box center [1156, 99] width 55 height 13
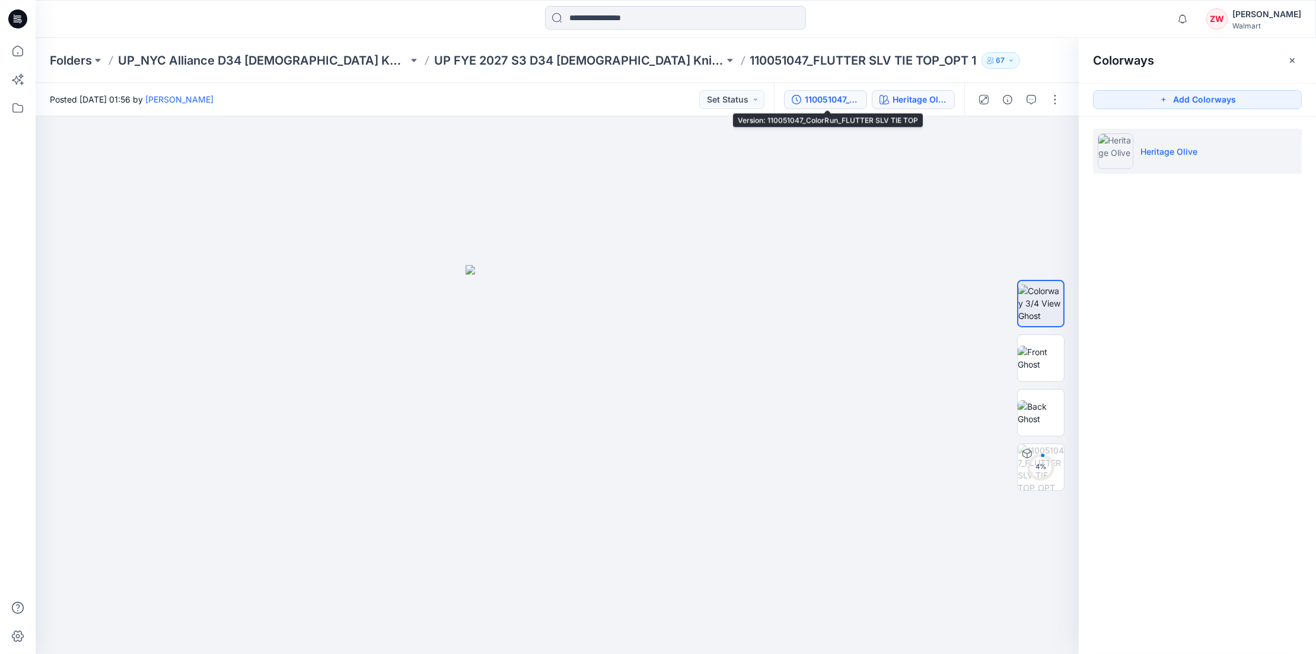
click at [818, 101] on div "110051047_ColorRun_FLUTTER SLV TIE TOP" at bounding box center [832, 99] width 55 height 13
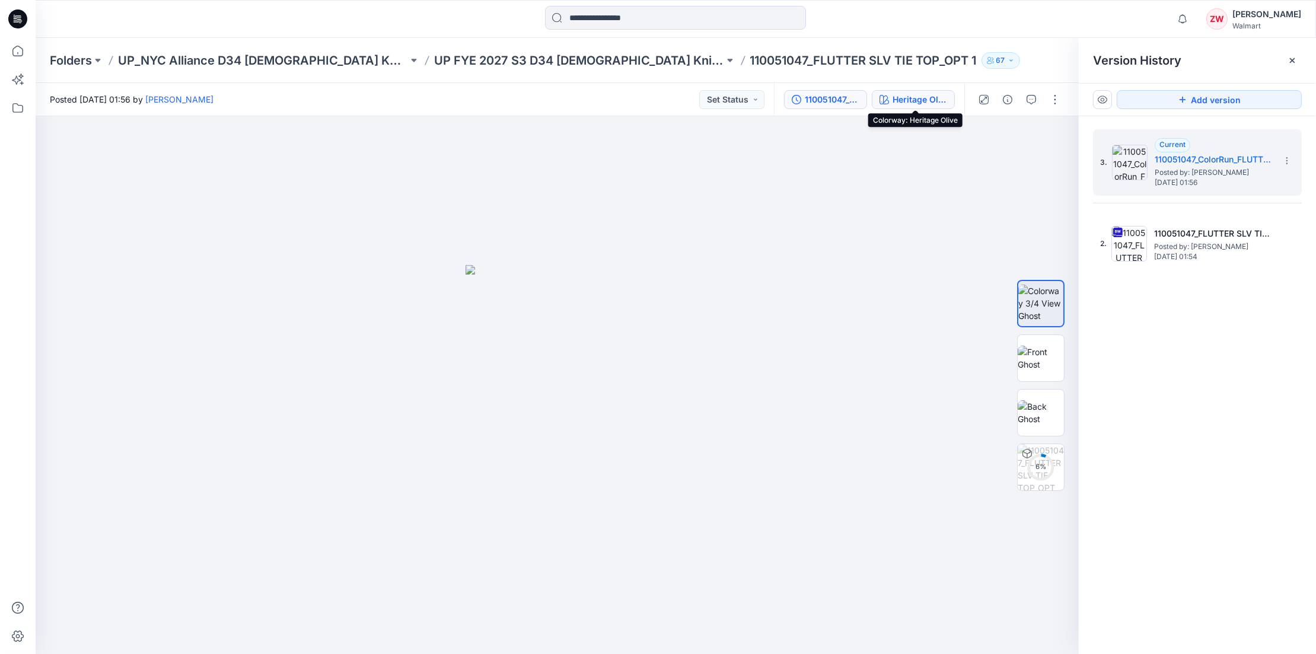
click at [909, 100] on div "Heritage Olive" at bounding box center [919, 99] width 55 height 13
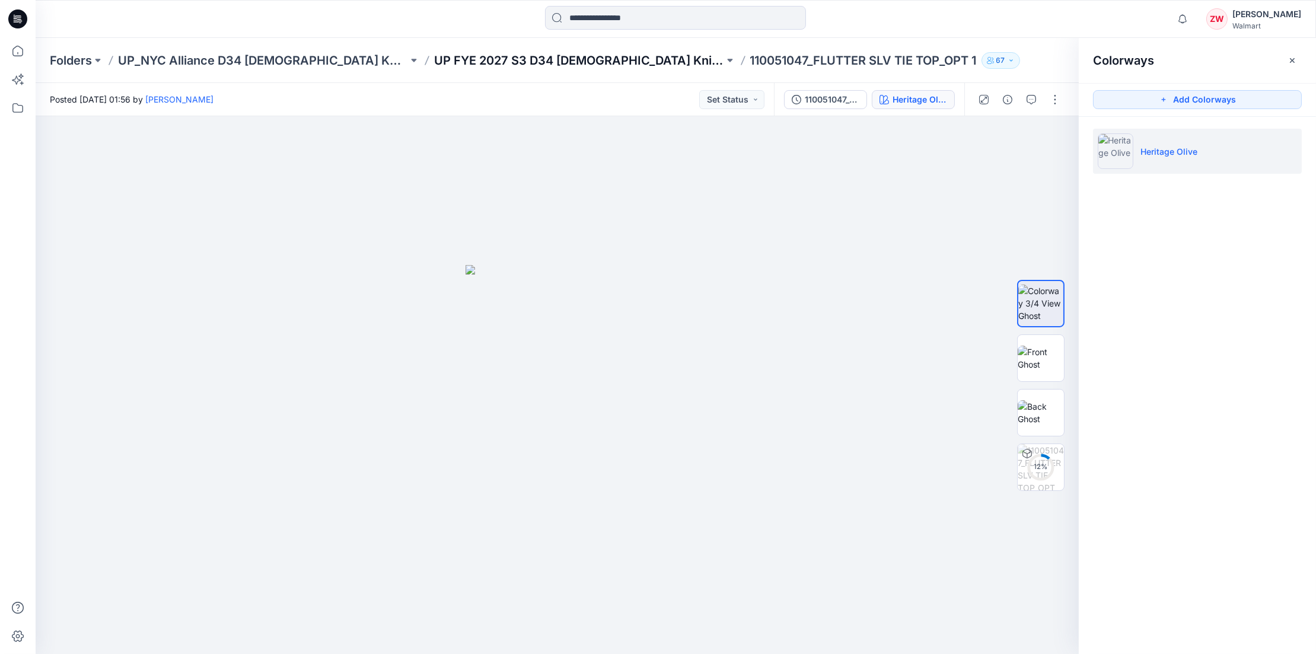
click at [528, 53] on p "UP FYE 2027 S3 D34 [DEMOGRAPHIC_DATA] Knit Tops NYCA" at bounding box center [579, 60] width 290 height 17
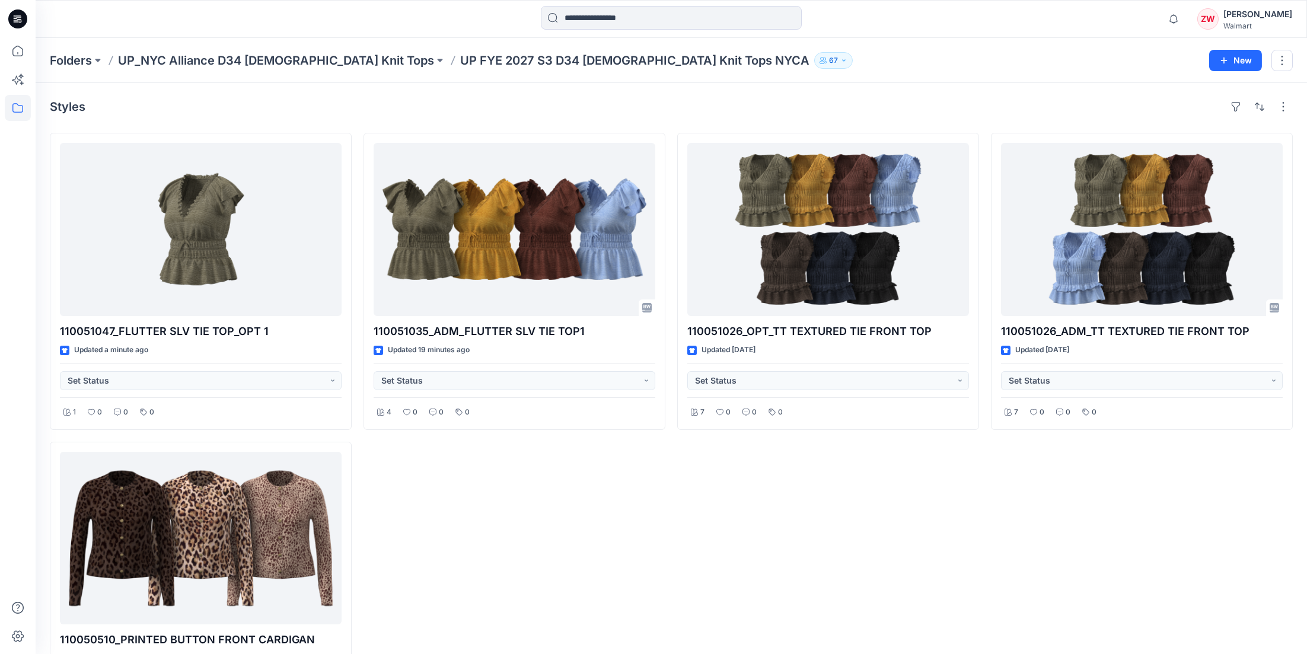
click at [735, 531] on div "110051026_OPT_TT TEXTURED TIE FRONT TOP Updated [DATE] Set Status 7 0 0 0" at bounding box center [828, 435] width 302 height 605
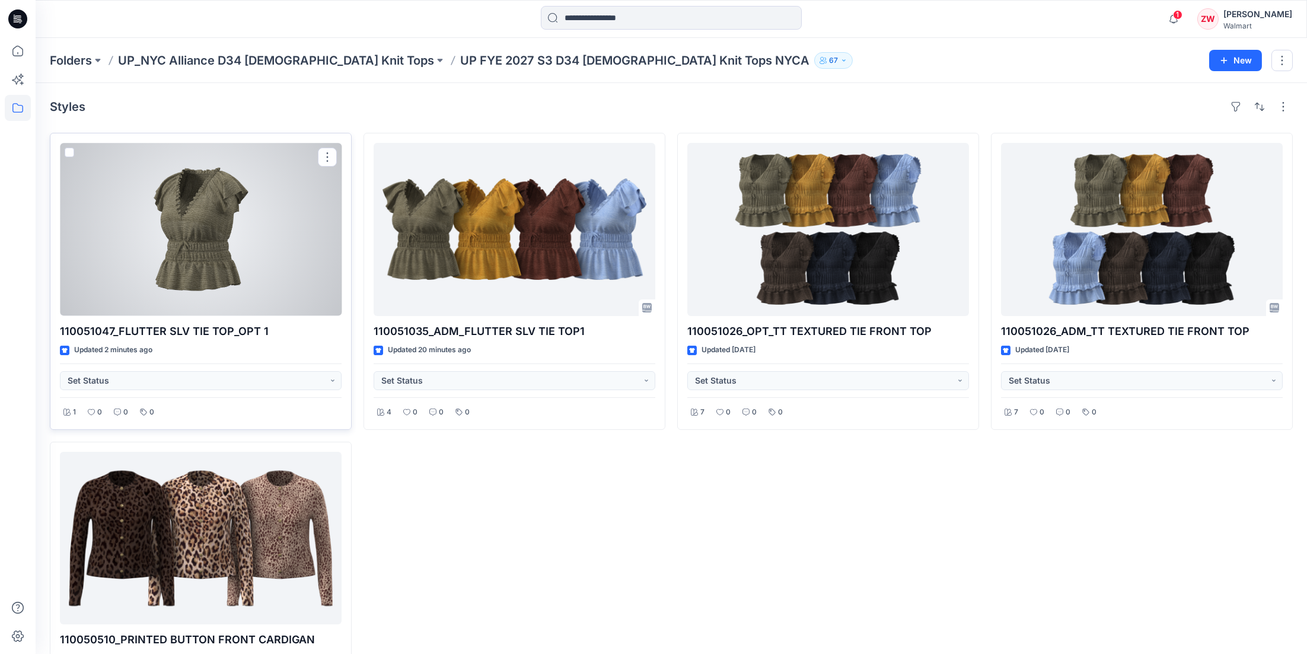
click at [194, 218] on div at bounding box center [201, 229] width 282 height 173
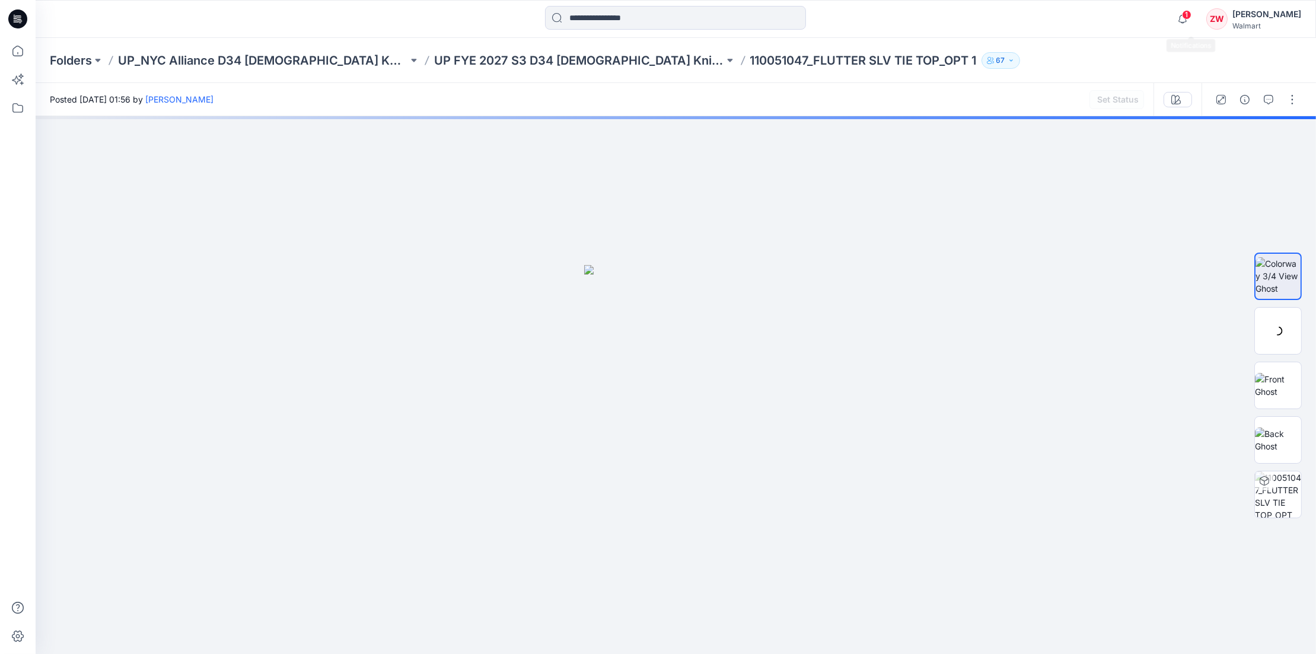
click at [1176, 8] on div "1 Notifications Your style 110051047_FLUTTER SLV TIE TOP_OPT 1 has been updated…" at bounding box center [675, 19] width 1279 height 26
click at [1192, 24] on icon "button" at bounding box center [1182, 19] width 23 height 24
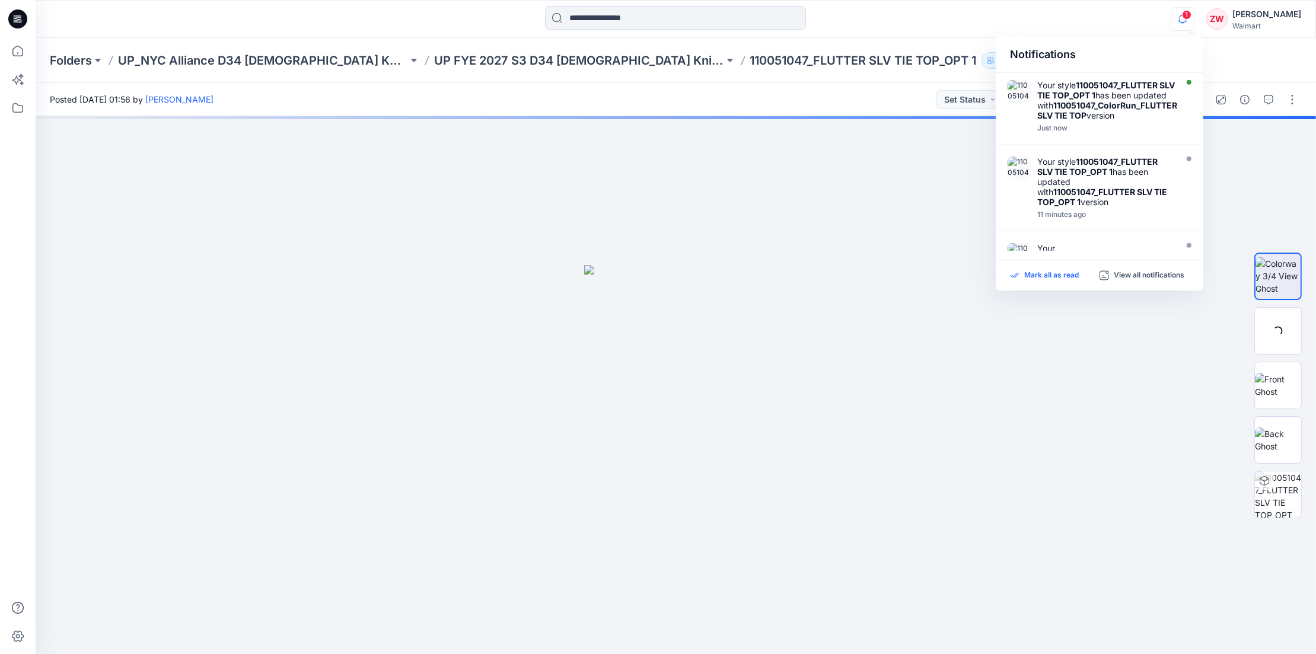
click at [1026, 272] on p "Mark all as read" at bounding box center [1051, 275] width 55 height 11
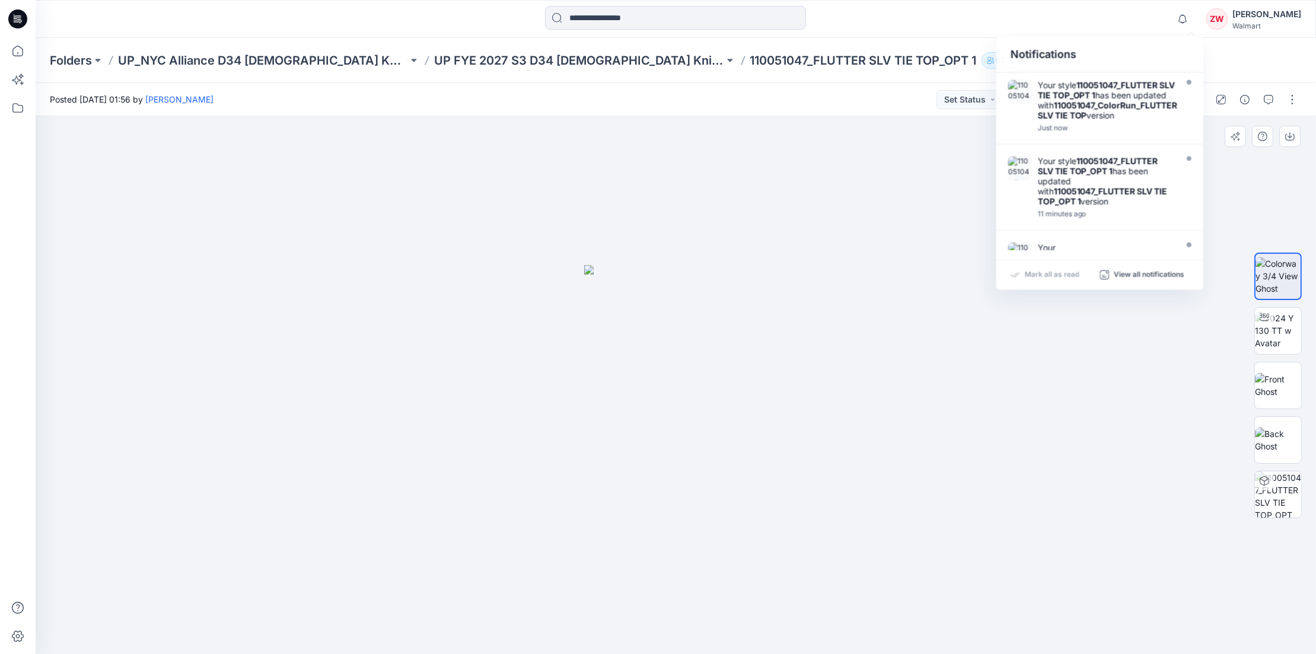
click at [986, 331] on div at bounding box center [676, 385] width 1280 height 538
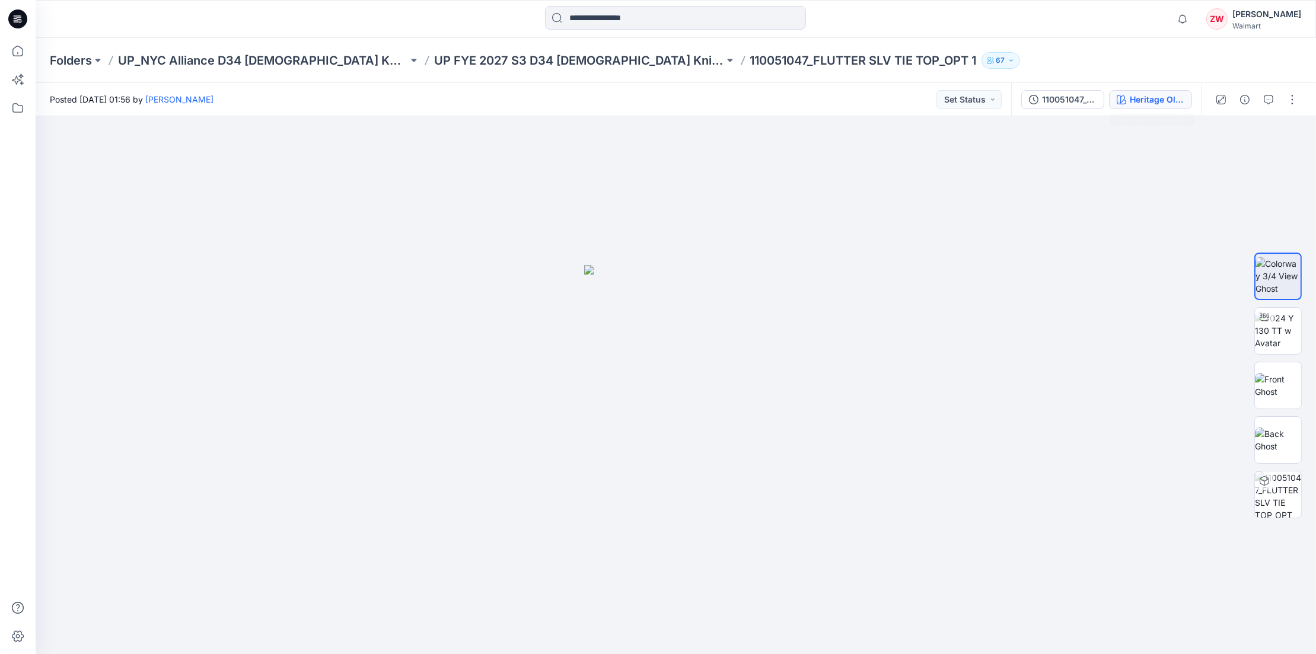
click at [1153, 103] on div "Heritage Olive" at bounding box center [1156, 99] width 55 height 13
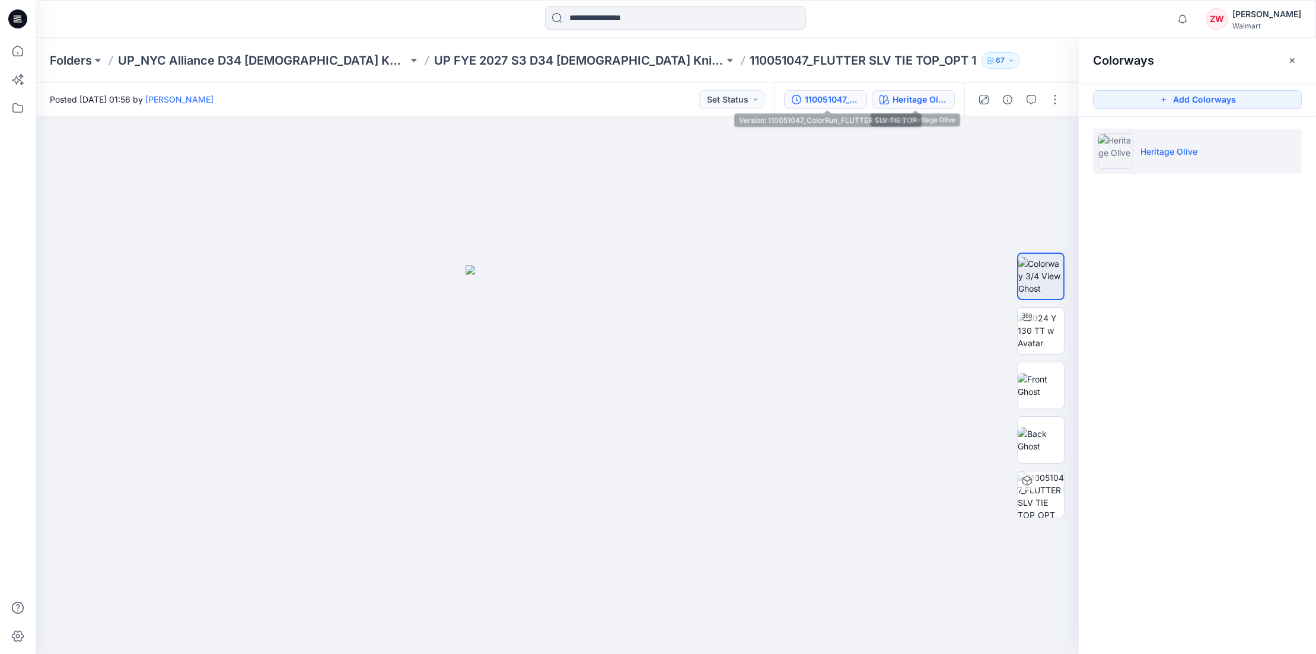
click at [812, 94] on div "110051047_ColorRun_FLUTTER SLV TIE TOP" at bounding box center [832, 99] width 55 height 13
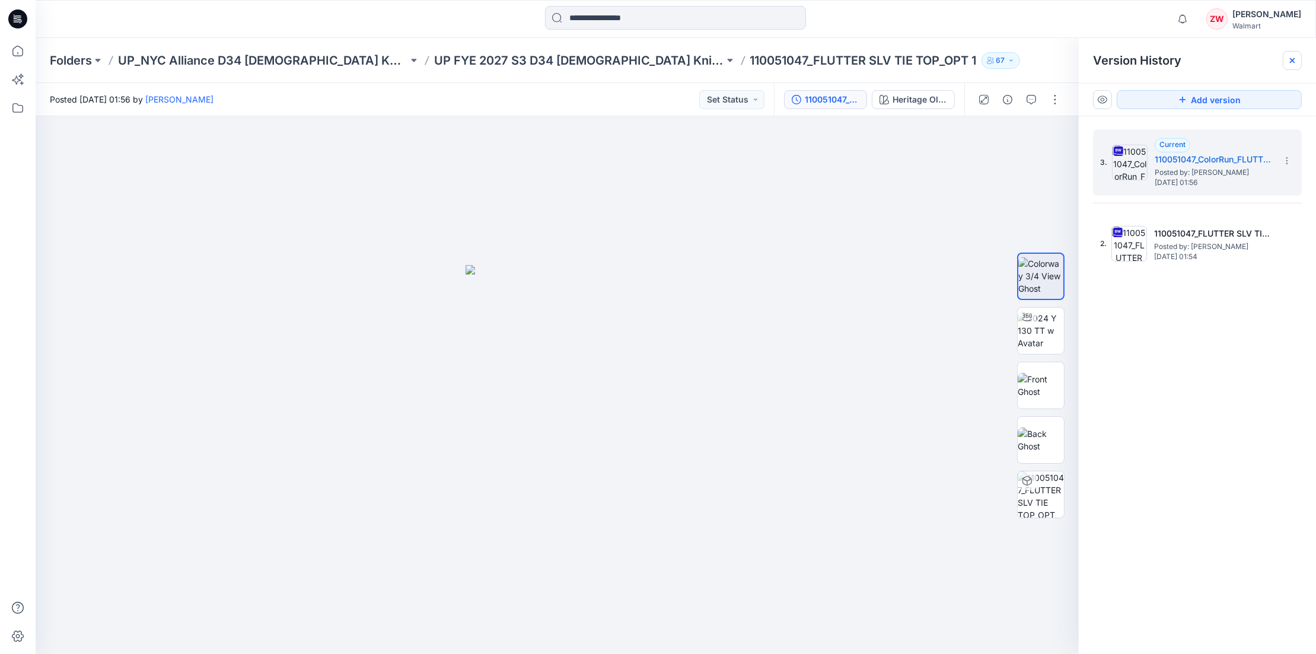
click at [1290, 60] on icon at bounding box center [1291, 60] width 9 height 9
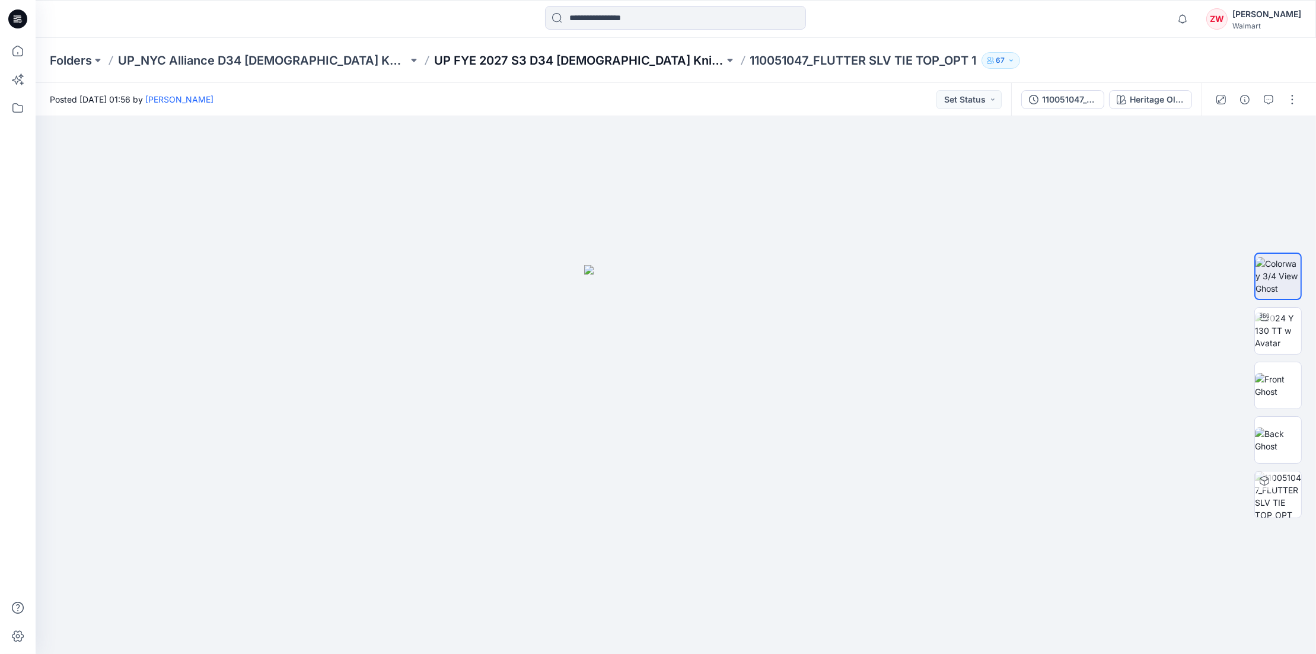
click at [522, 66] on p "UP FYE 2027 S3 D34 Ladies Knit Tops NYCA" at bounding box center [579, 60] width 290 height 17
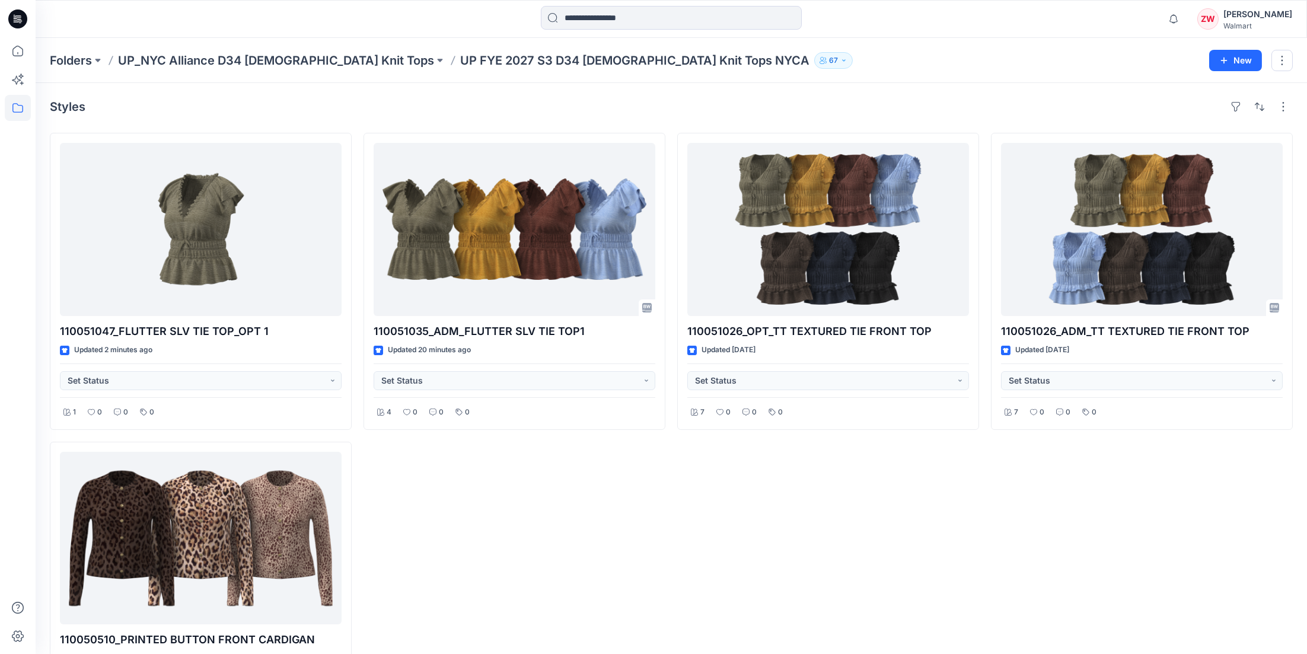
click at [915, 68] on div "Folders UP_NYC Alliance D34 Ladies Knit Tops UP FYE 2027 S3 D34 Ladies Knit Top…" at bounding box center [625, 60] width 1150 height 17
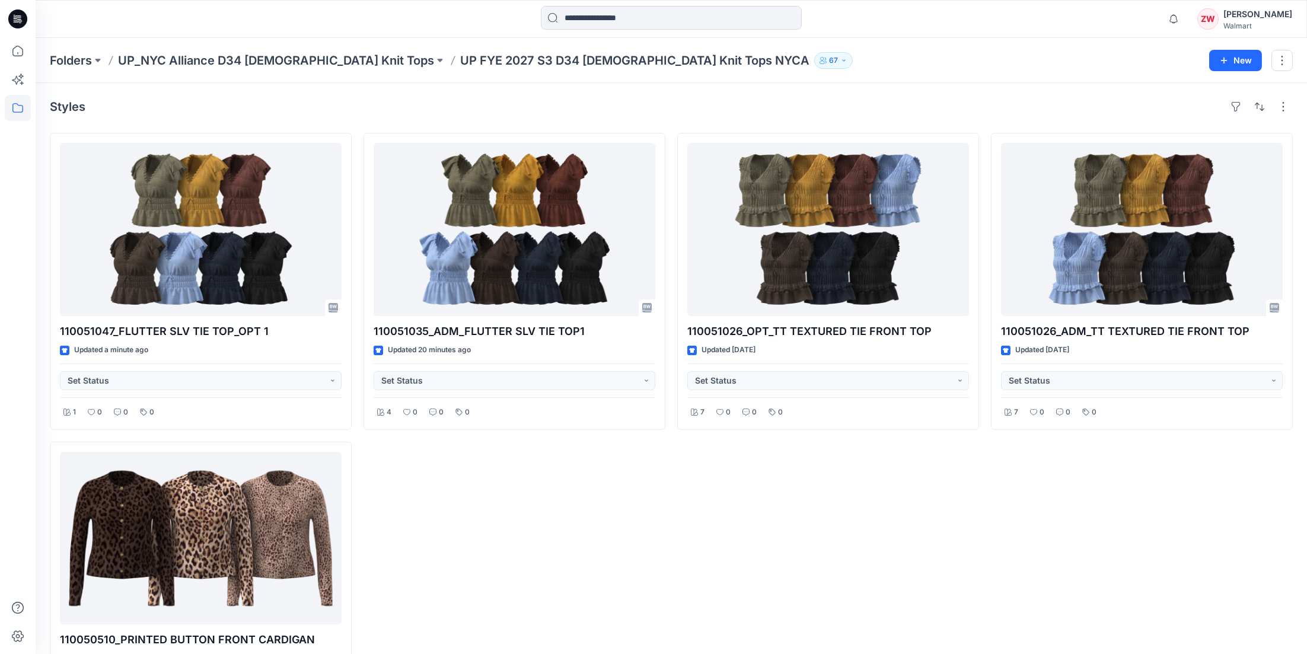
click at [949, 582] on div "110051026_OPT_TT TEXTURED TIE FRONT TOP Updated 14 days ago Set Status 7 0 0 0" at bounding box center [828, 435] width 302 height 605
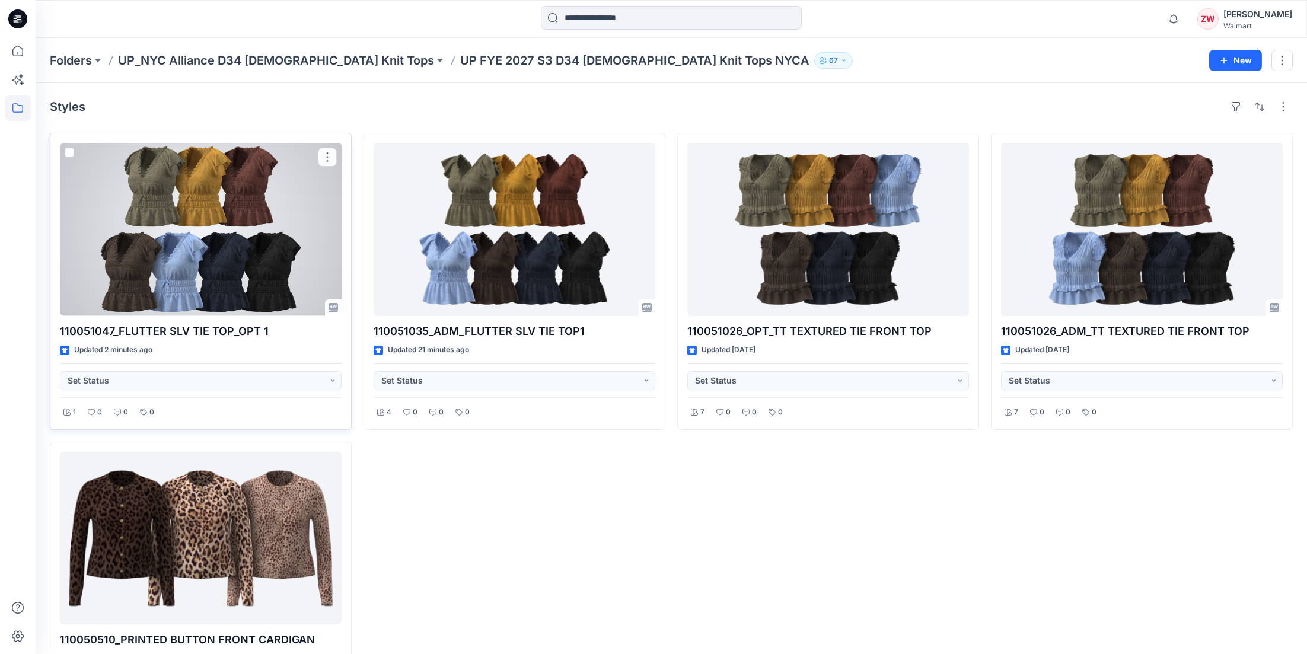
click at [194, 215] on div at bounding box center [201, 229] width 282 height 173
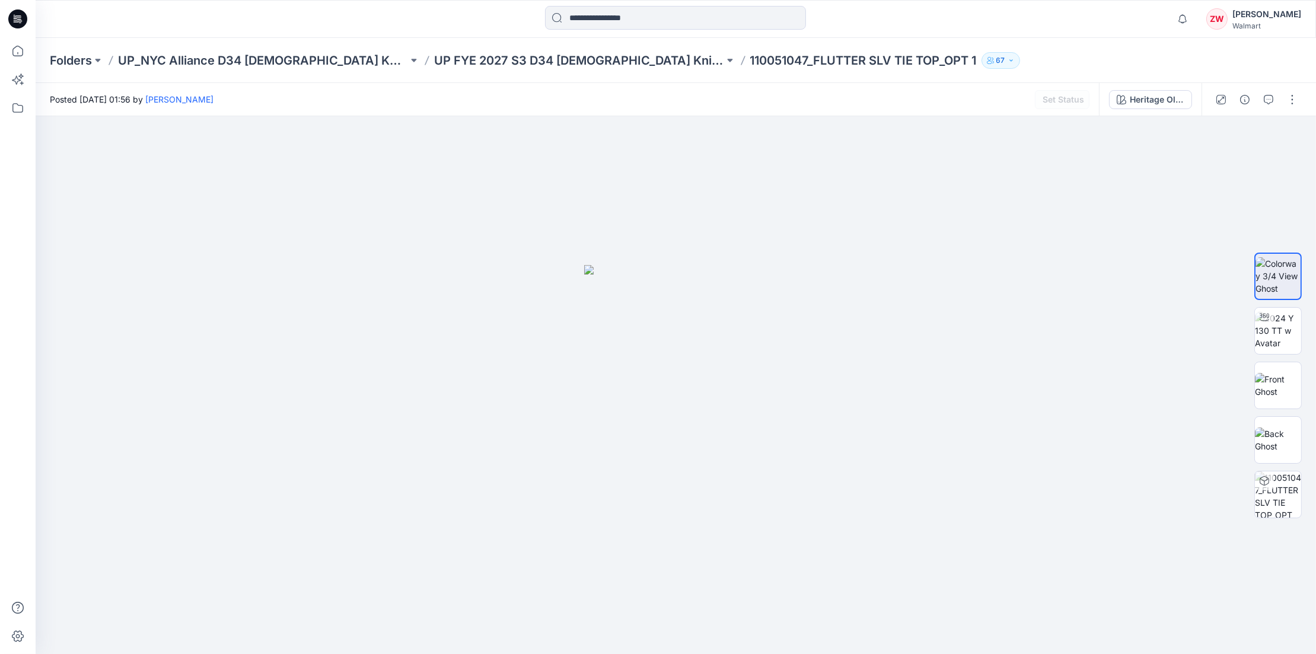
click at [1049, 47] on div "Folders UP_NYC Alliance D34 Ladies Knit Tops UP FYE 2027 S3 D34 Ladies Knit Top…" at bounding box center [676, 60] width 1280 height 45
click at [542, 62] on p "UP FYE 2027 S3 D34 Ladies Knit Tops NYCA" at bounding box center [579, 60] width 290 height 17
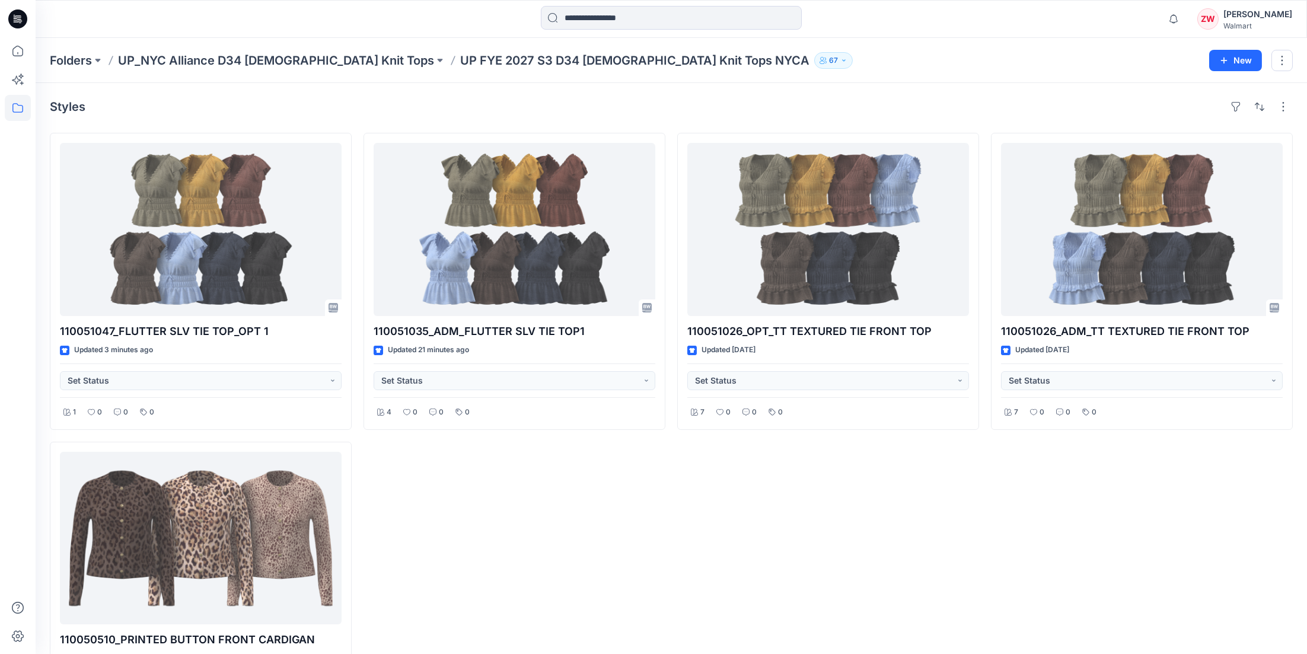
click at [1051, 36] on div "Notifications Your style 110051047_FLUTTER SLV TIE TOP_OPT 1 has been updated w…" at bounding box center [671, 19] width 1271 height 38
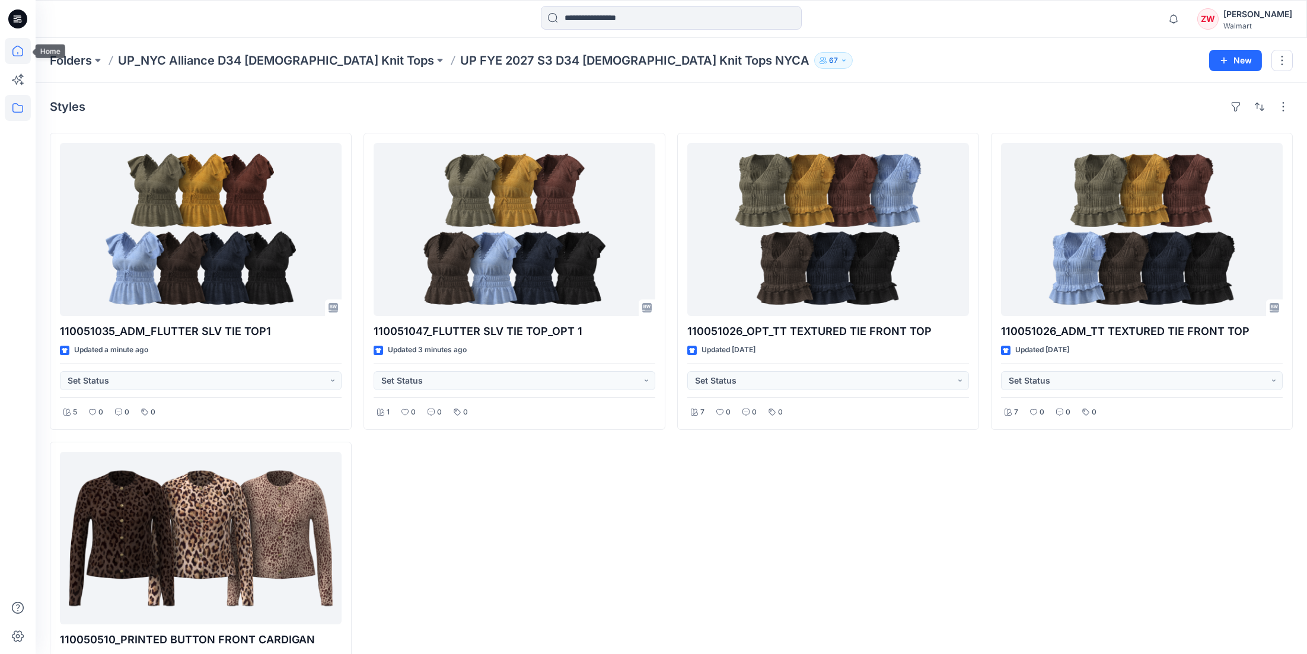
click at [22, 52] on icon at bounding box center [17, 51] width 11 height 11
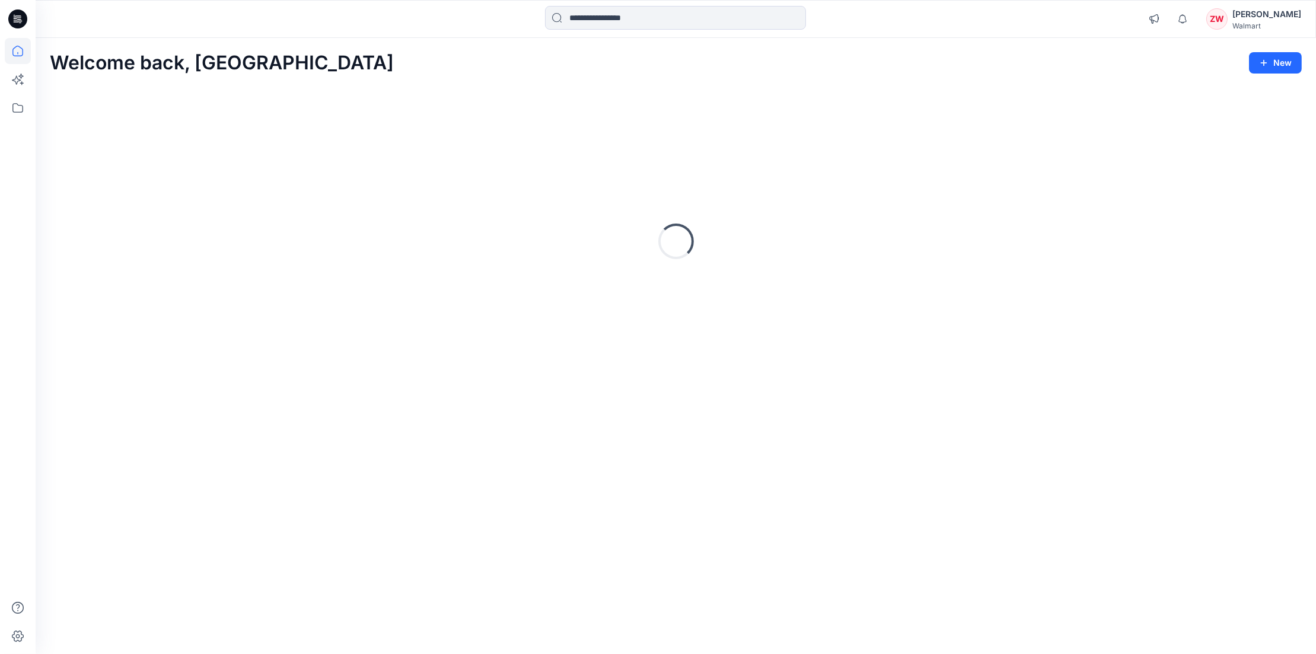
click at [1004, 25] on div "Notifications Your style 110051047_FLUTTER SLV TIE TOP_OPT 1 has been updated w…" at bounding box center [675, 19] width 1279 height 26
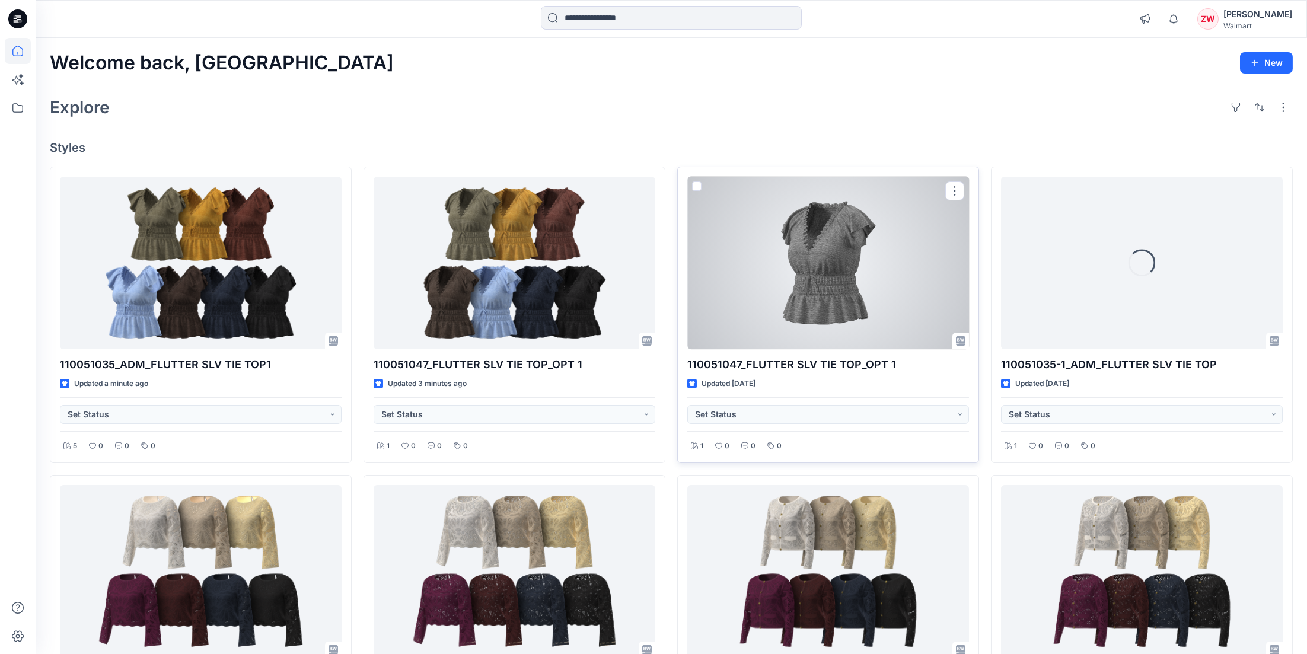
click at [855, 280] on div at bounding box center [828, 263] width 282 height 173
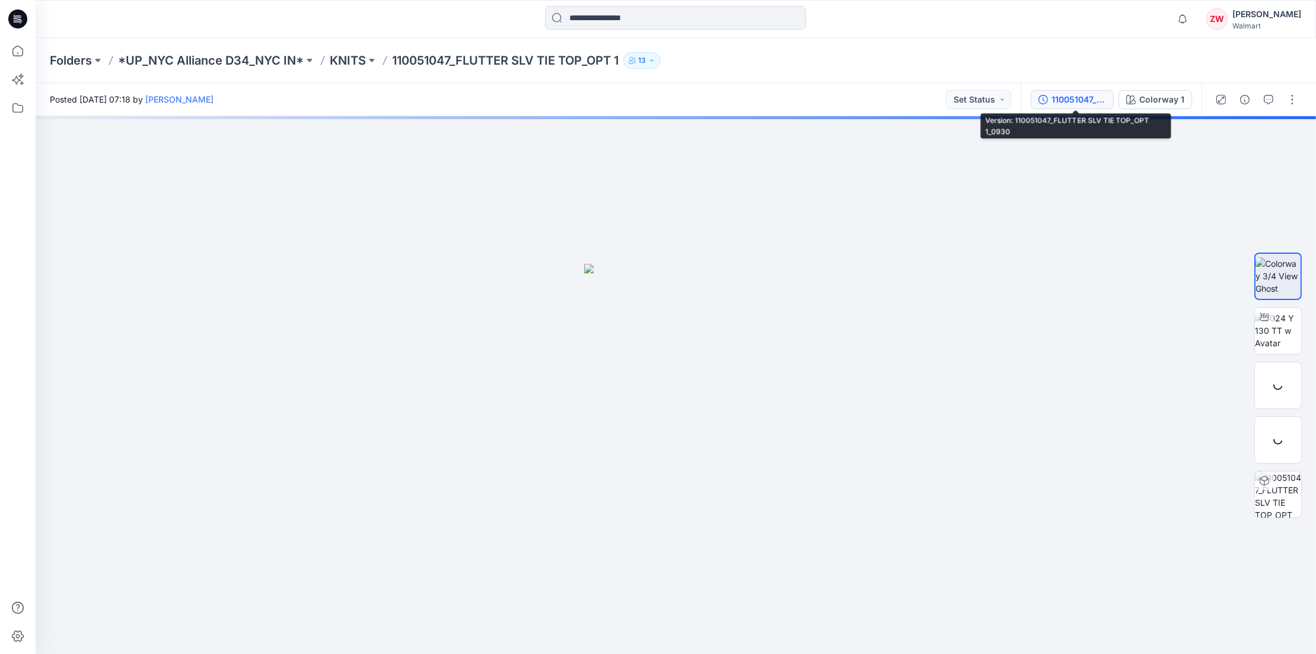
click at [1086, 100] on div "110051047_FLUTTER SLV TIE TOP_OPT 1_0930" at bounding box center [1078, 99] width 55 height 13
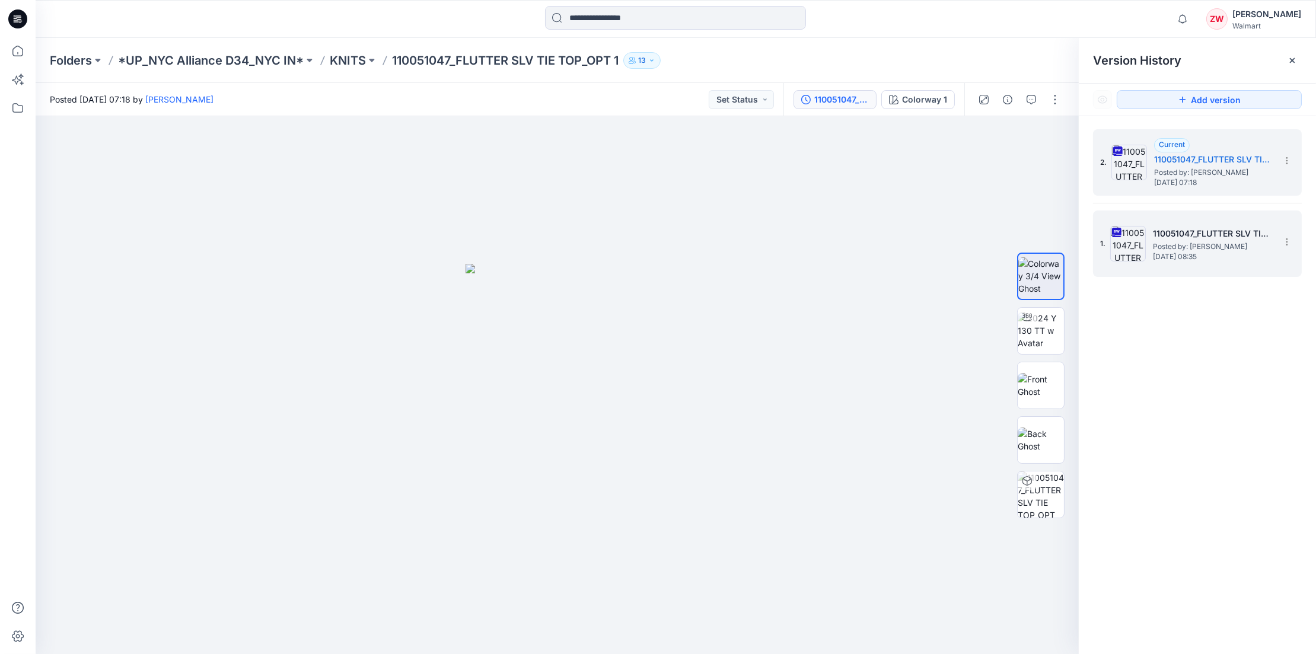
click at [1182, 234] on h5 "110051047_FLUTTER SLV TIE TOP_OPT 1" at bounding box center [1212, 233] width 119 height 14
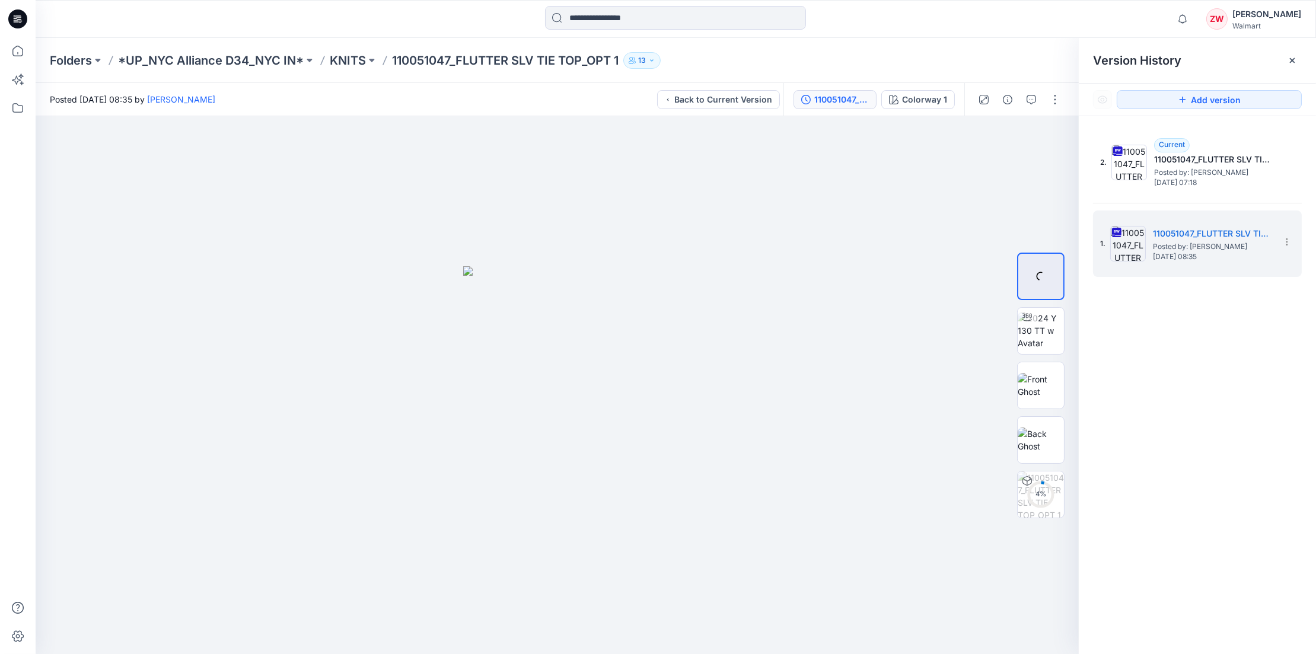
click at [518, 59] on p "110051047_FLUTTER SLV TIE TOP_OPT 1" at bounding box center [505, 60] width 226 height 17
click at [1065, 106] on div at bounding box center [1019, 99] width 110 height 33
click at [1049, 104] on button "button" at bounding box center [1054, 99] width 19 height 19
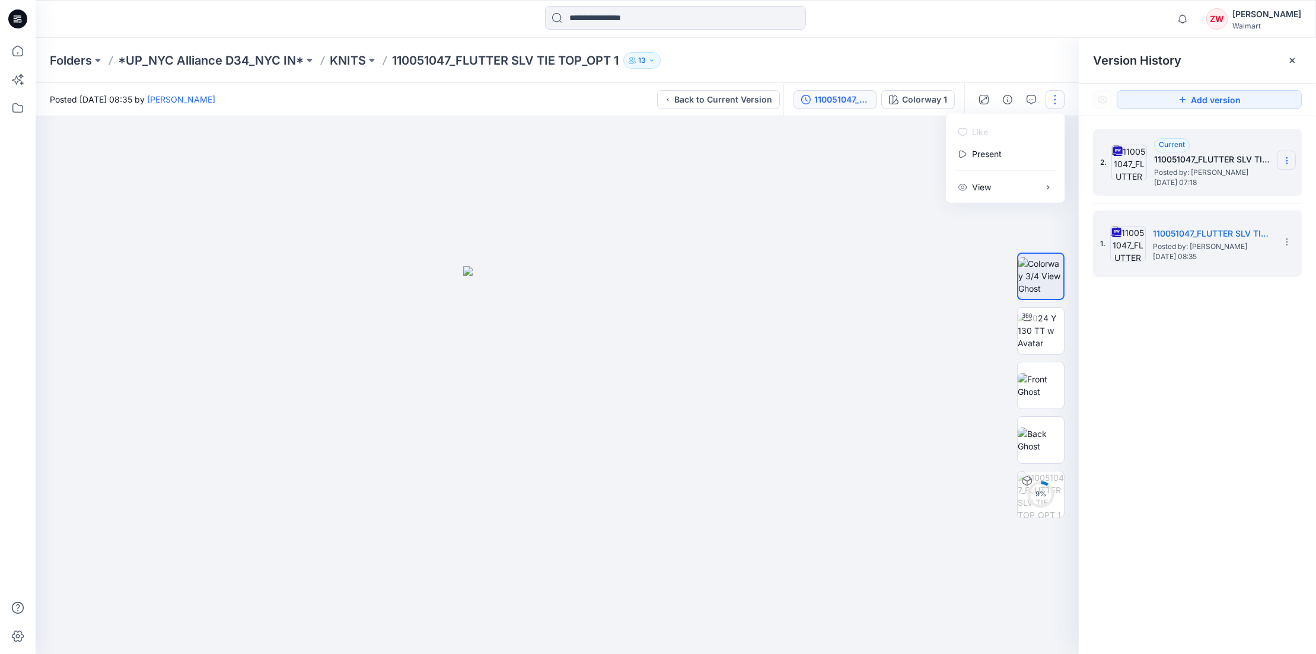
click at [1289, 157] on icon at bounding box center [1286, 160] width 9 height 9
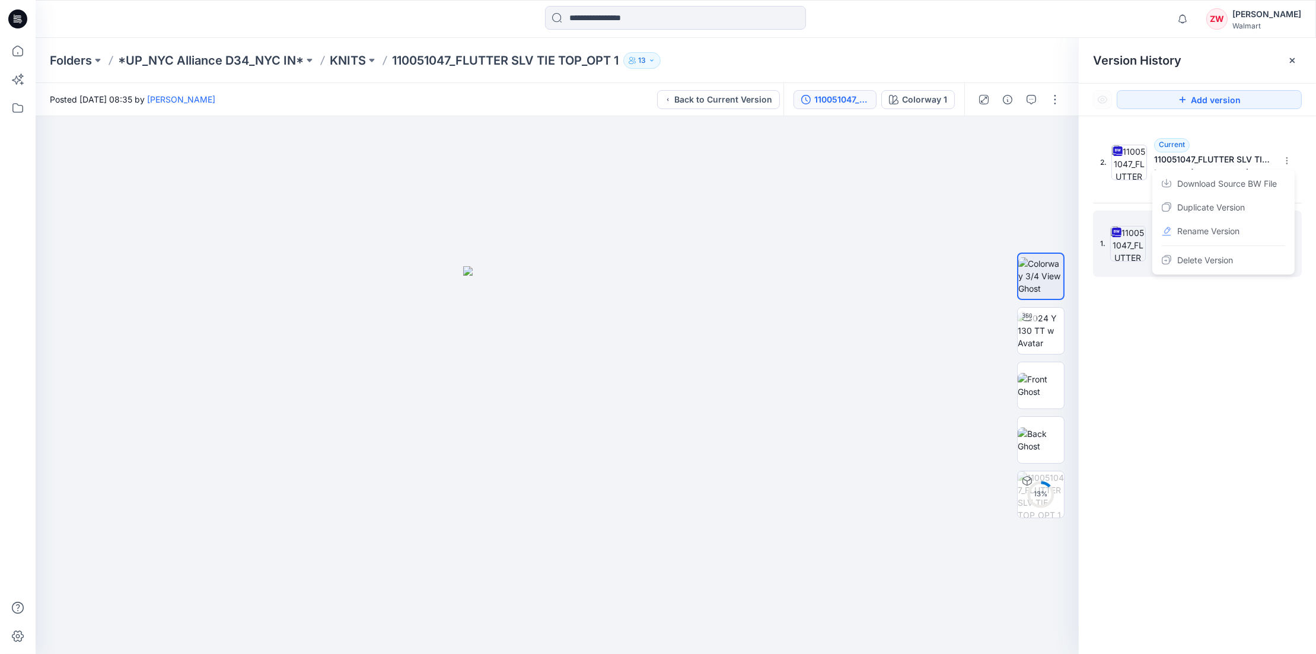
click at [1214, 335] on div "2. Current 110051047_FLUTTER SLV TIE TOP_OPT 1_0930 Posted by: Winnie Liu Tuesd…" at bounding box center [1196, 393] width 237 height 555
click at [343, 64] on p "KNITS" at bounding box center [348, 60] width 36 height 17
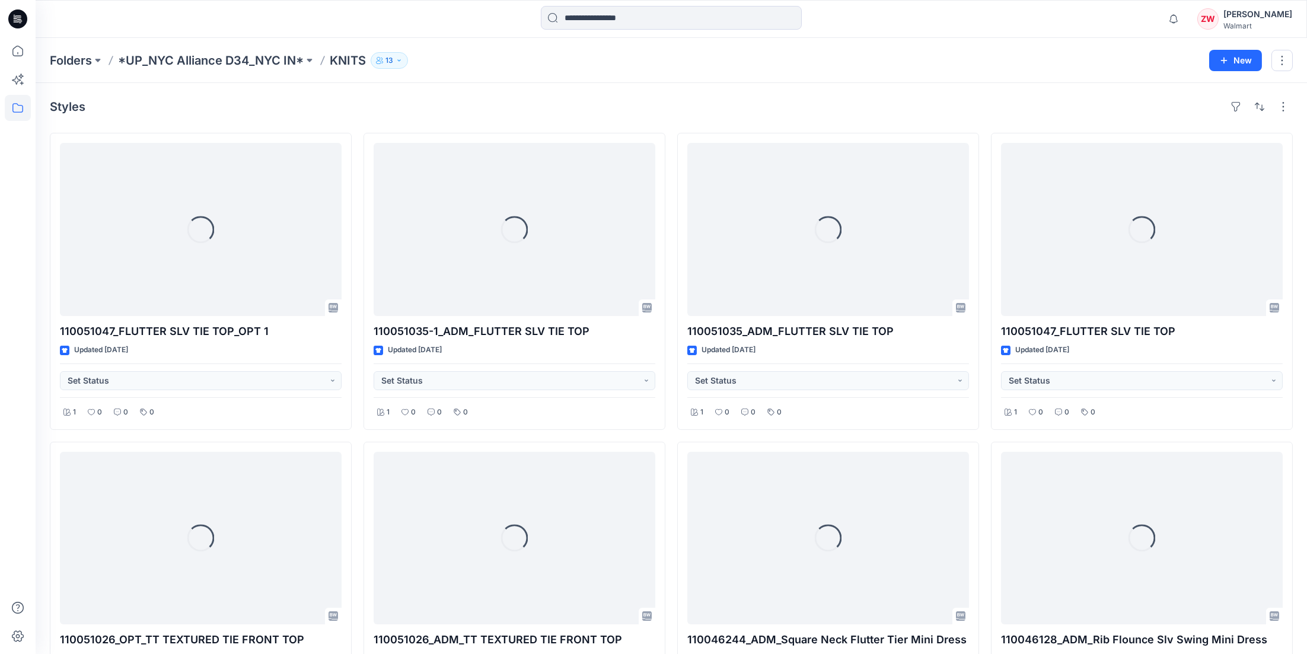
click at [529, 55] on div "Folders *UP_NYC Alliance D34_NYC IN* KNITS 13" at bounding box center [625, 60] width 1150 height 17
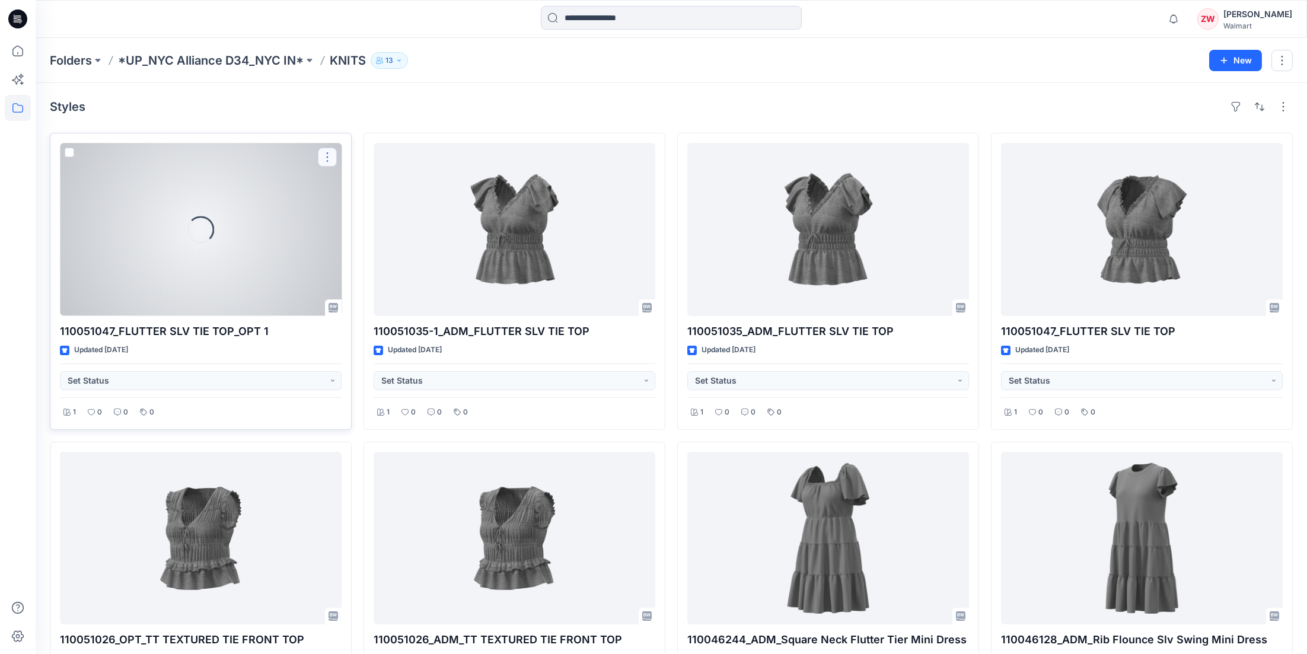
click at [326, 153] on button "button" at bounding box center [327, 157] width 19 height 19
click at [354, 229] on p "Duplicate to..." at bounding box center [368, 228] width 54 height 12
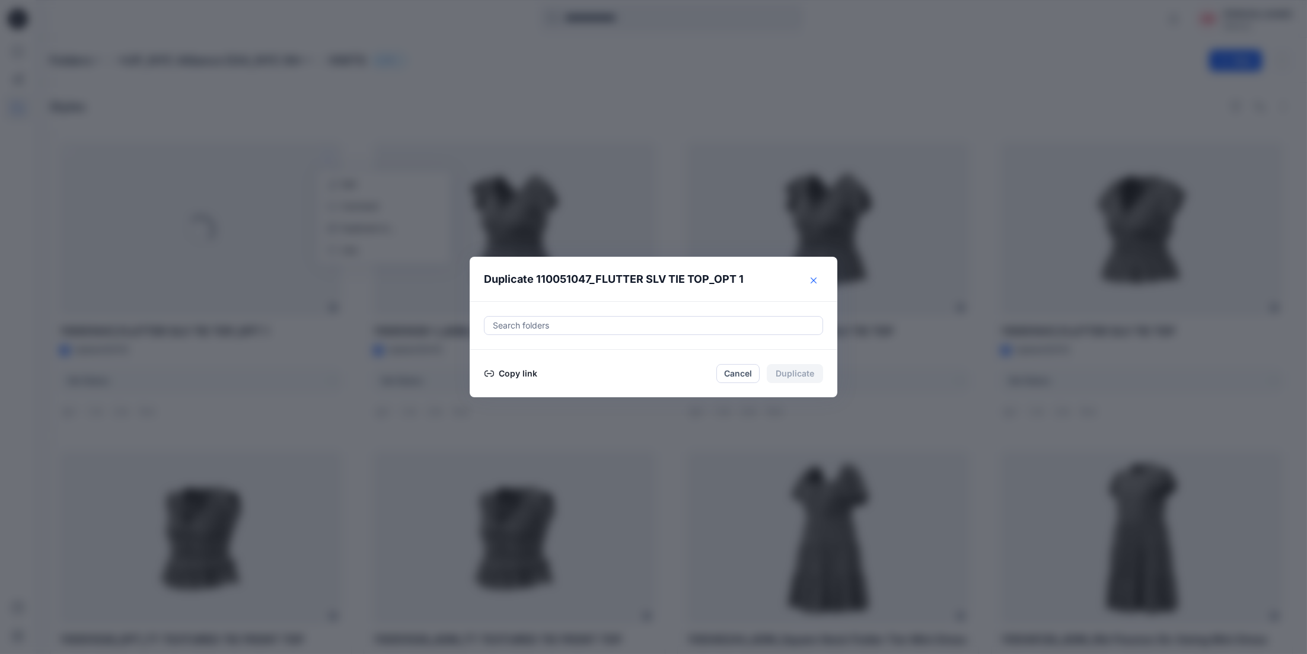
click at [823, 278] on button "Close" at bounding box center [813, 280] width 19 height 19
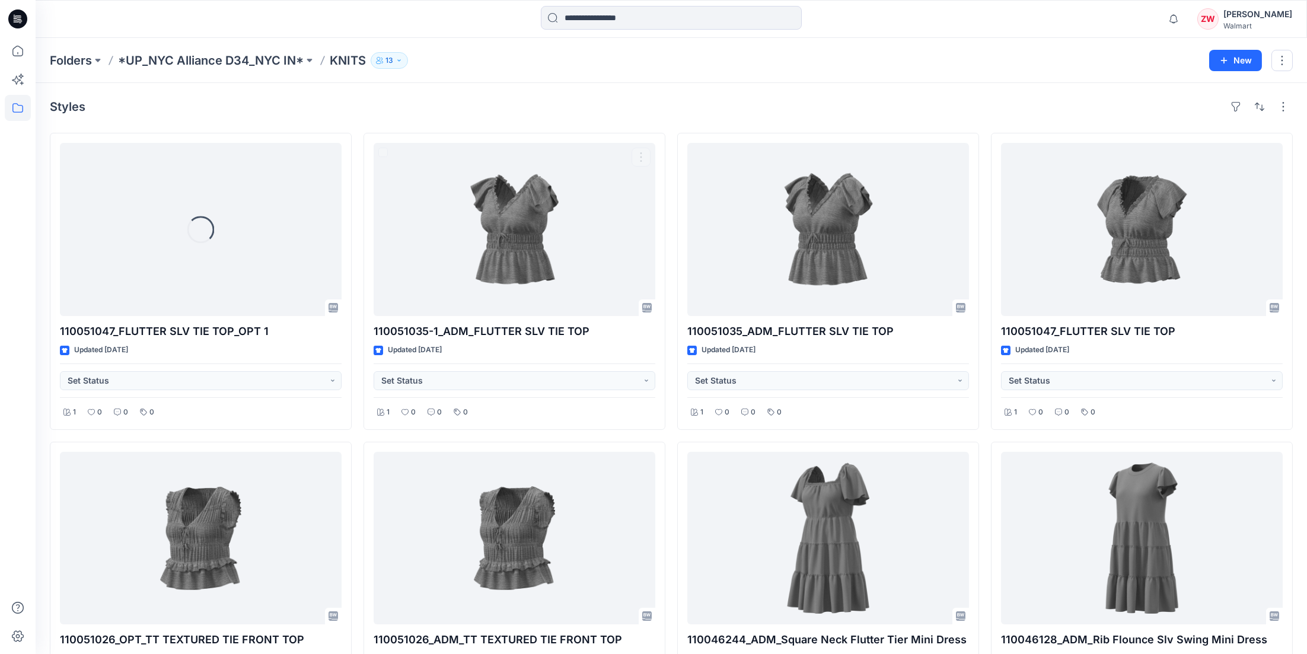
click at [445, 100] on div "Styles" at bounding box center [671, 106] width 1243 height 19
click at [15, 52] on icon at bounding box center [18, 51] width 26 height 26
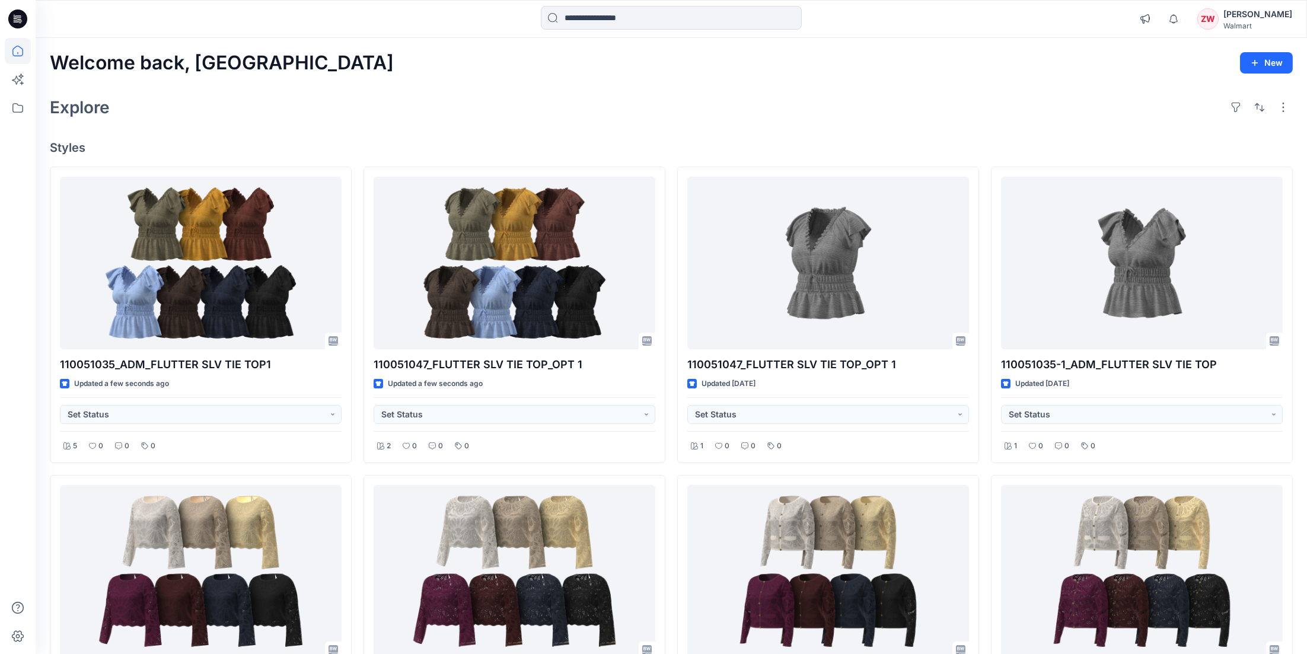
click at [537, 52] on div "Welcome back, Zhonglin New" at bounding box center [671, 63] width 1243 height 22
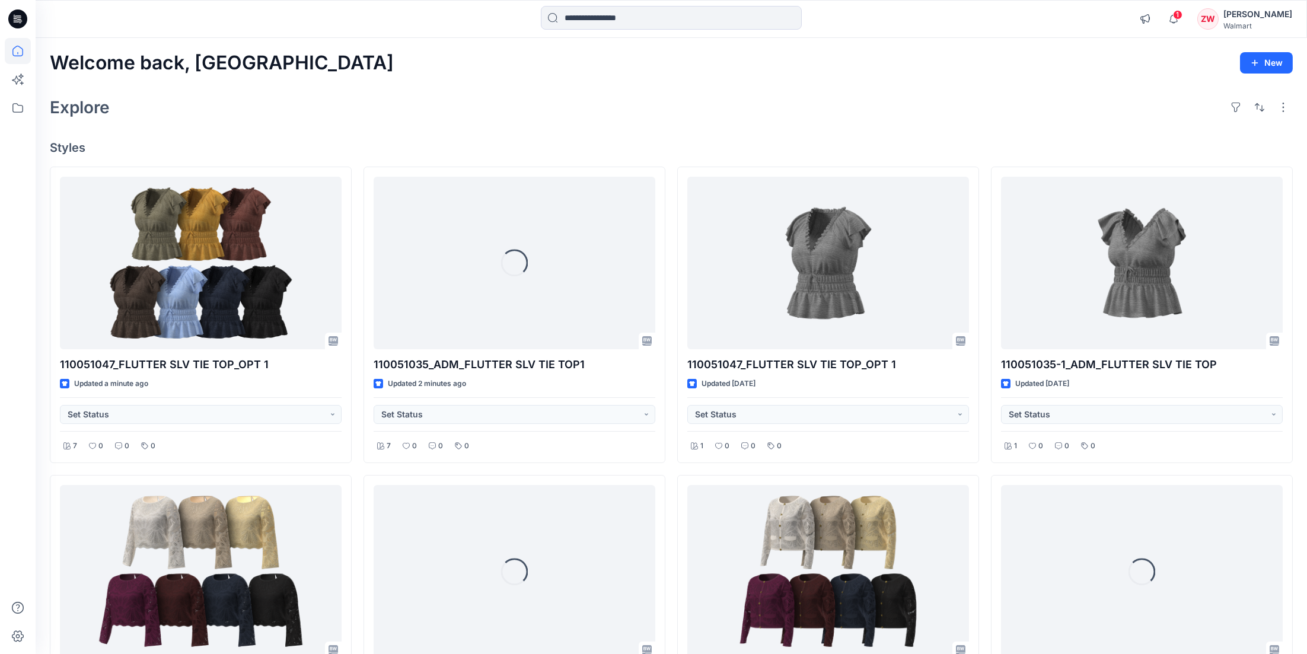
click at [471, 74] on div "Welcome back, Zhonglin New Explore Styles 110051047_FLUTTER SLV TIE TOP_OPT 1 U…" at bounding box center [671, 587] width 1271 height 1099
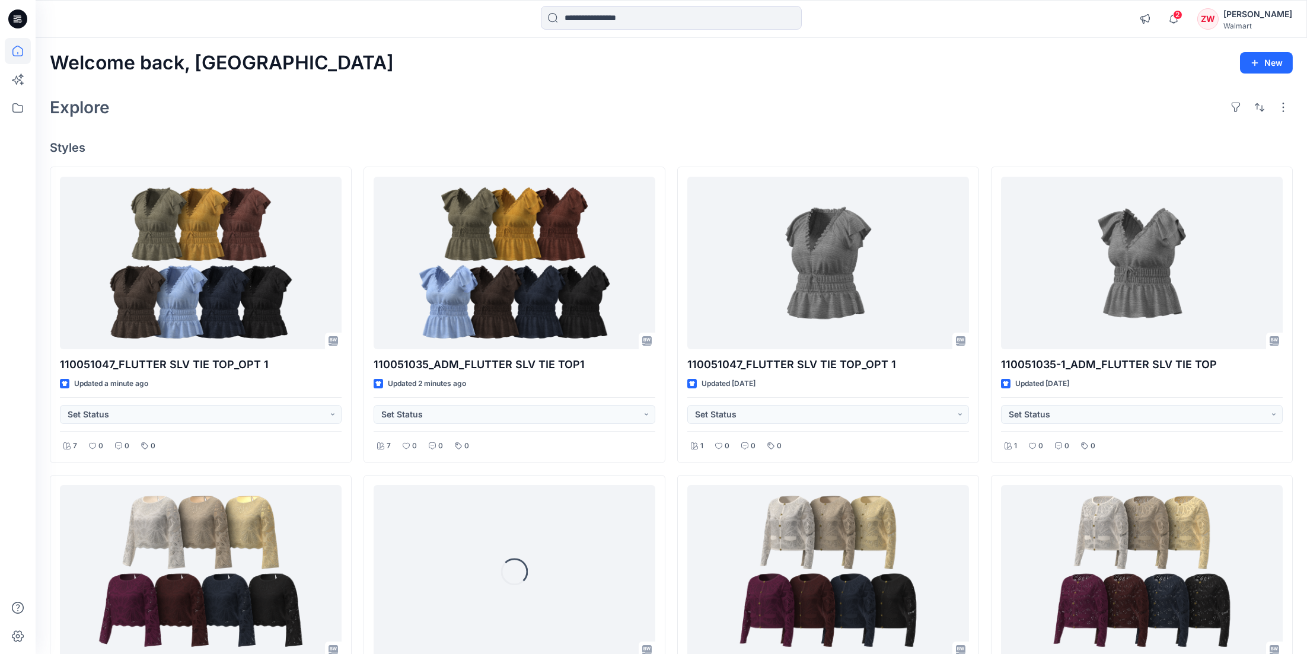
click at [515, 98] on div "Explore" at bounding box center [671, 107] width 1243 height 28
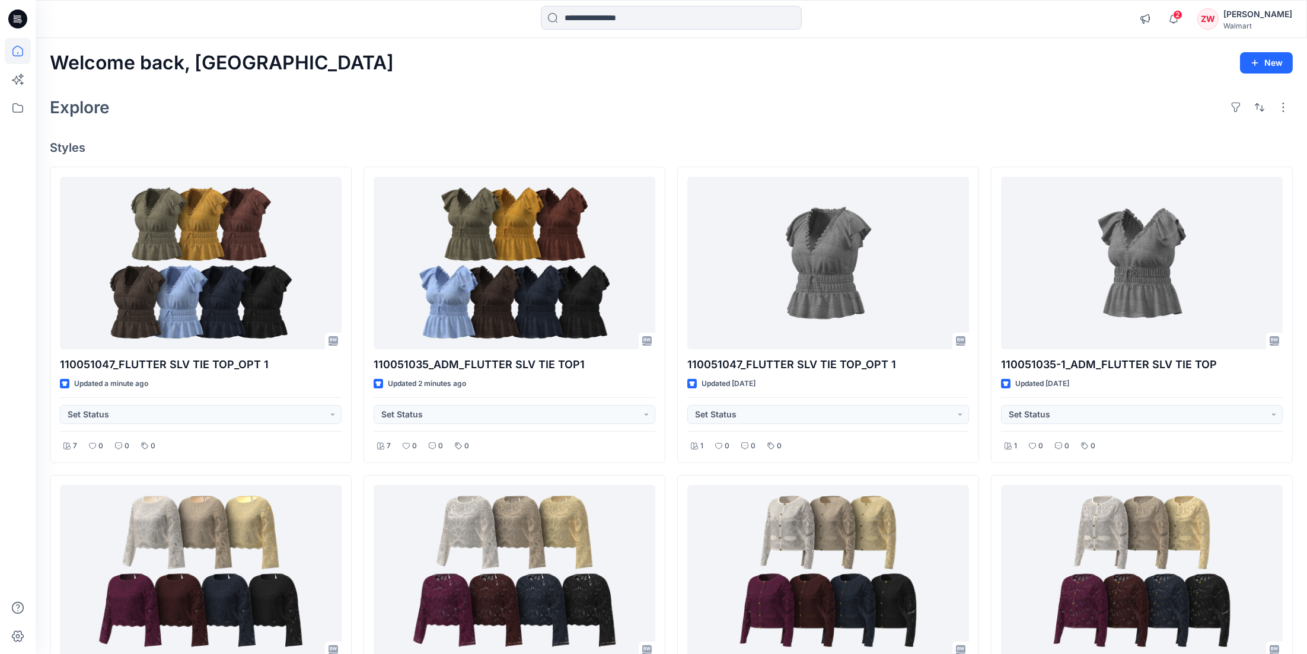
click at [301, 54] on div "Welcome back, Zhonglin New" at bounding box center [671, 63] width 1243 height 22
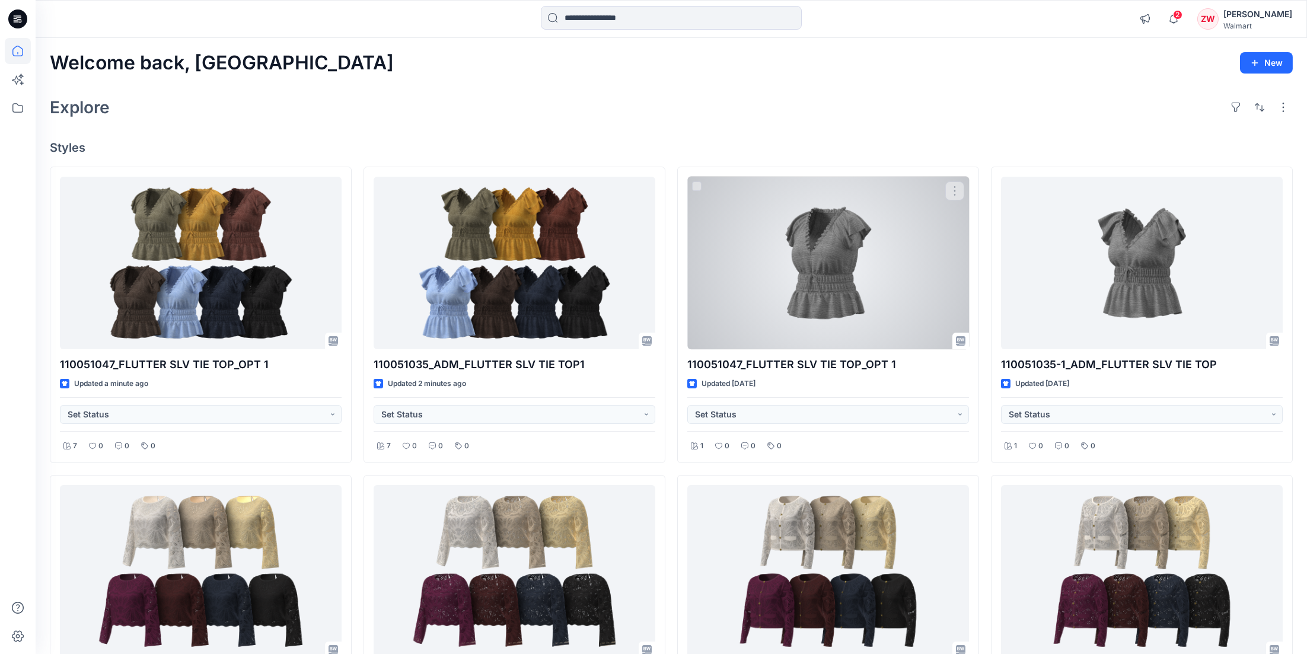
click at [357, 74] on div "Welcome back, Zhonglin New Explore Styles 110051047_FLUTTER SLV TIE TOP_OPT 1 U…" at bounding box center [671, 587] width 1271 height 1099
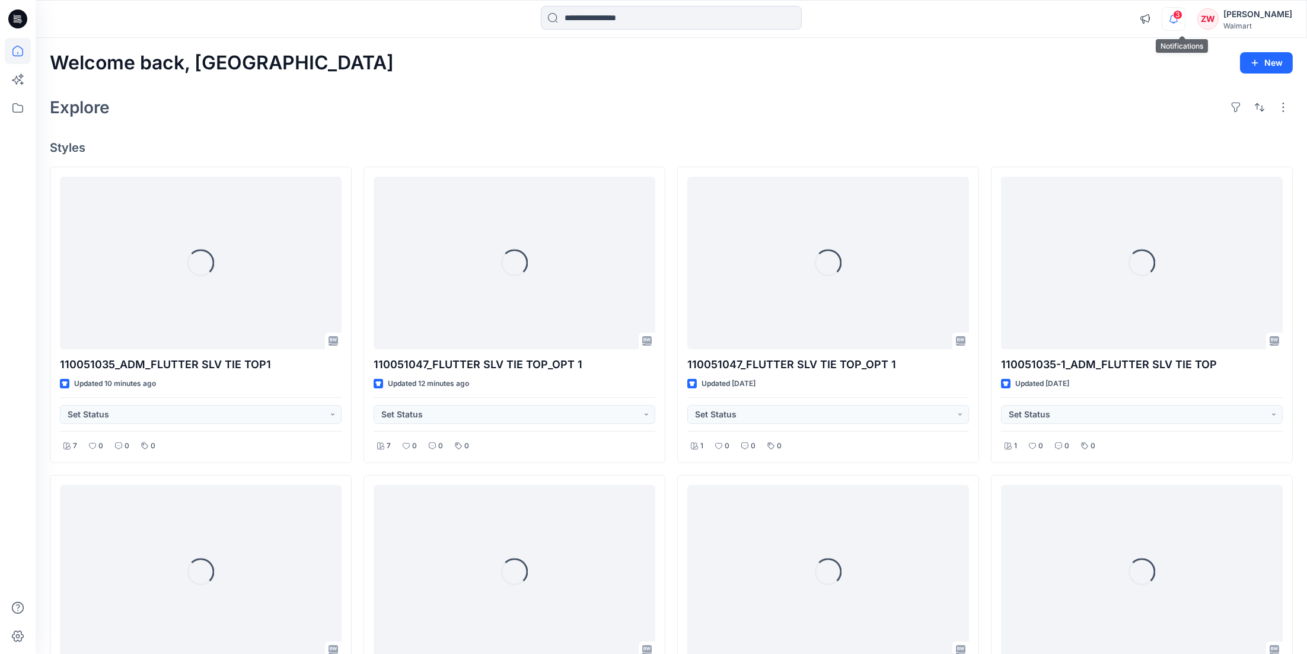
click at [1185, 20] on icon "button" at bounding box center [1173, 19] width 23 height 24
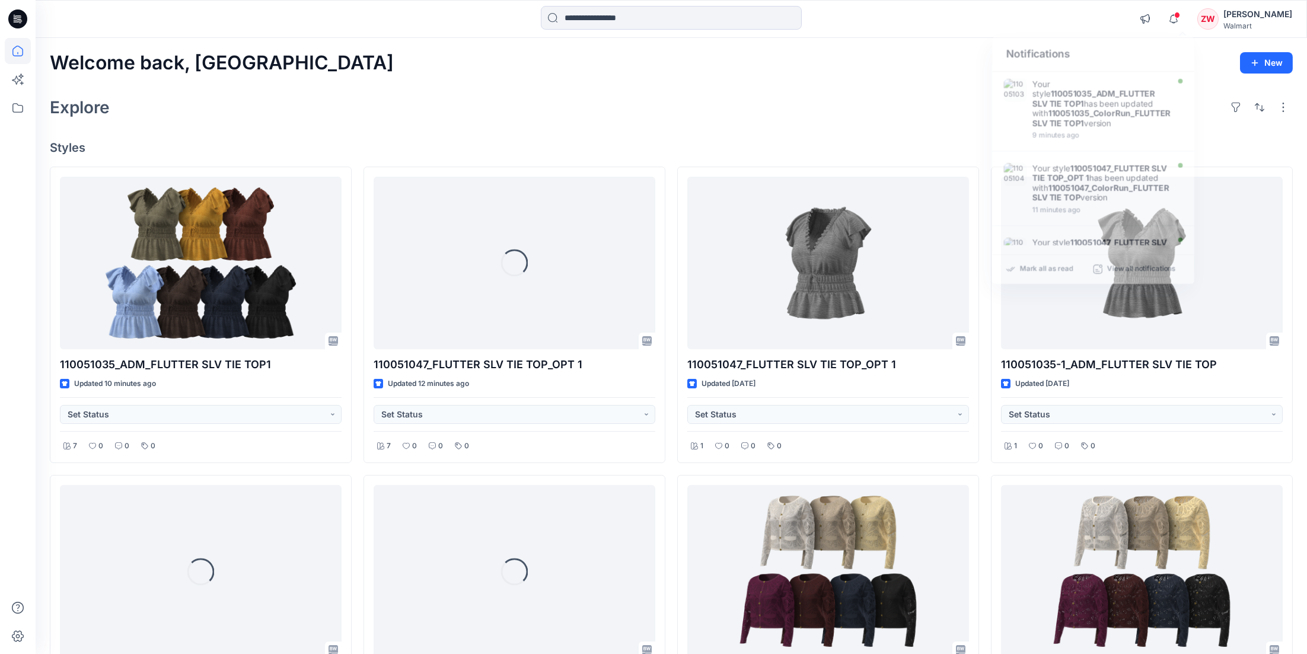
click at [850, 70] on div "Welcome back, Zhonglin New" at bounding box center [671, 63] width 1243 height 22
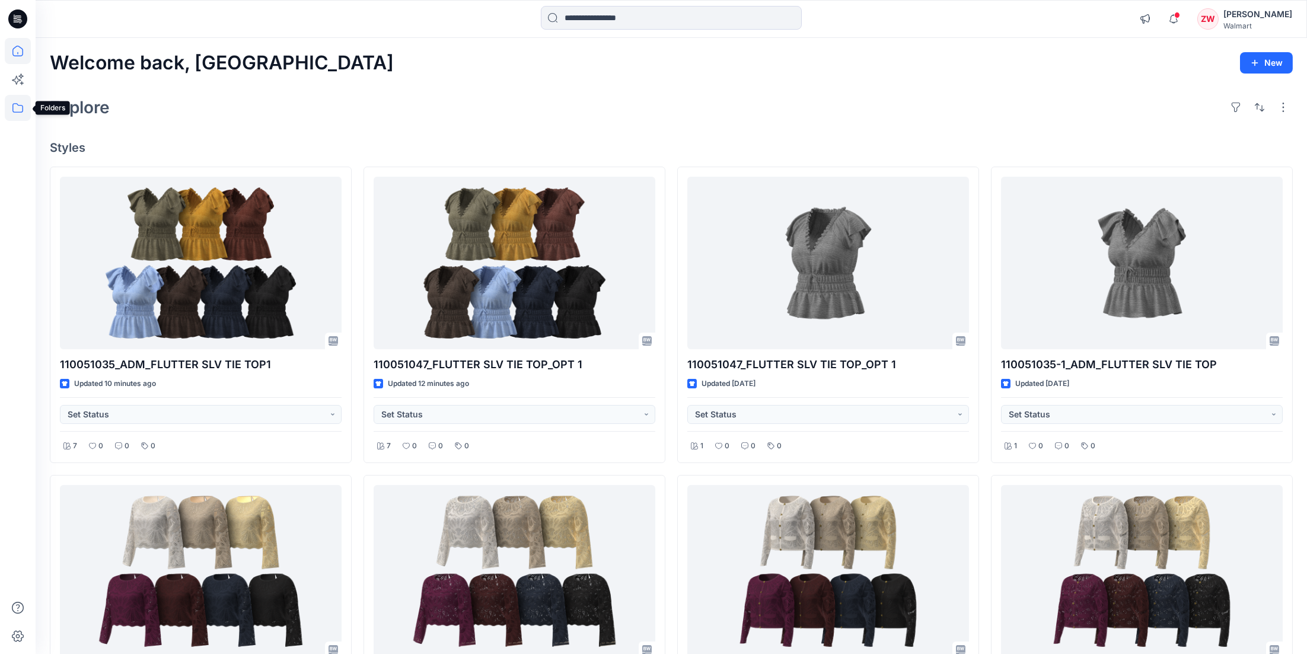
click at [12, 110] on icon at bounding box center [18, 108] width 26 height 26
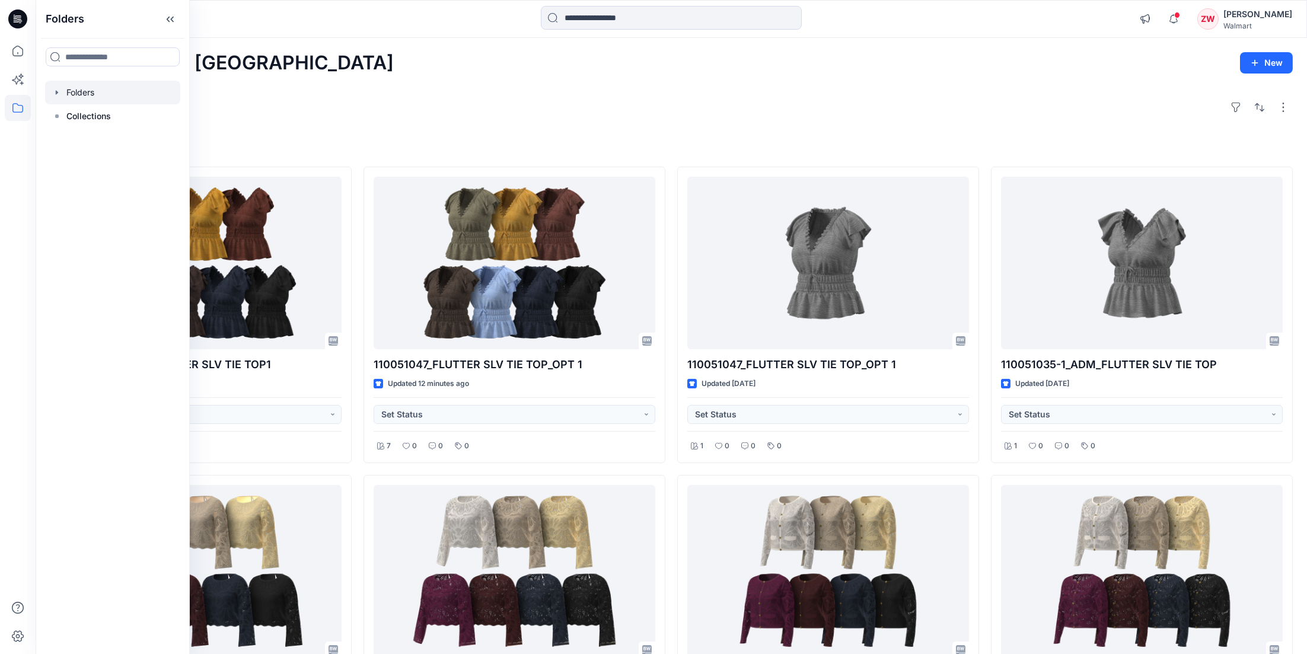
click at [105, 96] on div at bounding box center [112, 93] width 135 height 24
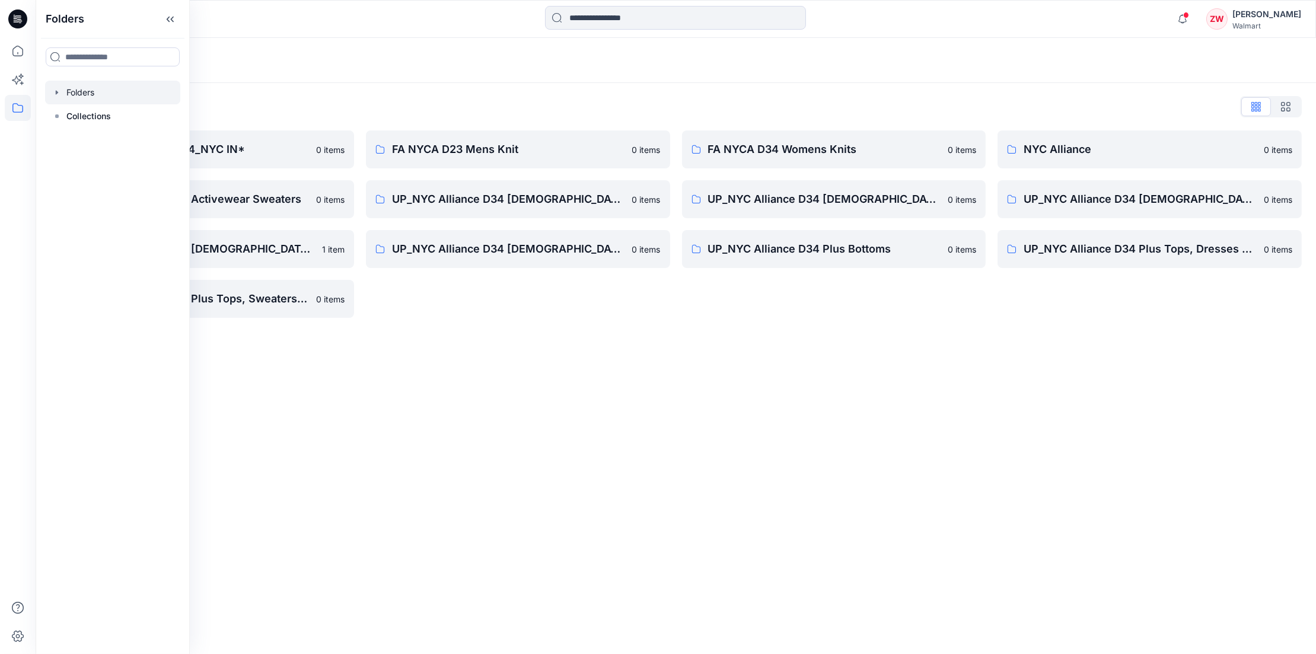
click at [475, 126] on div "Folders List *UP_NYC Alliance D34_NYC IN* 0 items UP_NYC Alliance D34 Activewea…" at bounding box center [676, 207] width 1280 height 249
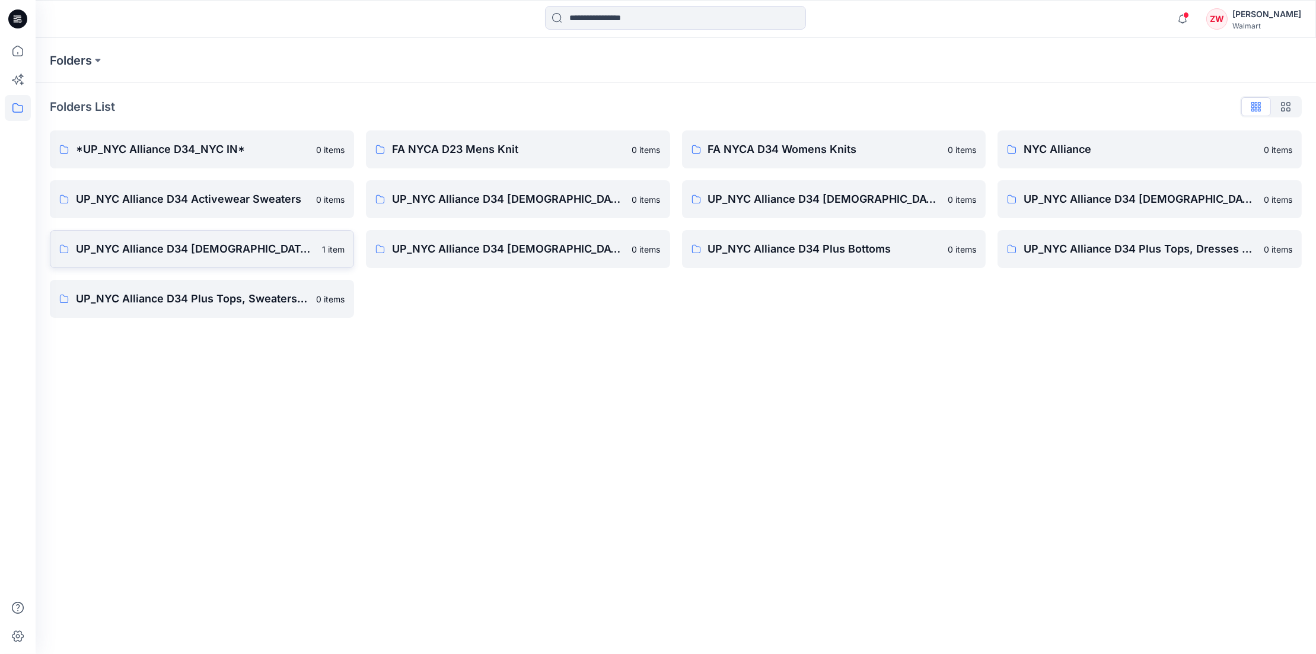
click at [212, 252] on p "UP_NYC Alliance D34 [DEMOGRAPHIC_DATA] Knit Tops" at bounding box center [195, 249] width 239 height 17
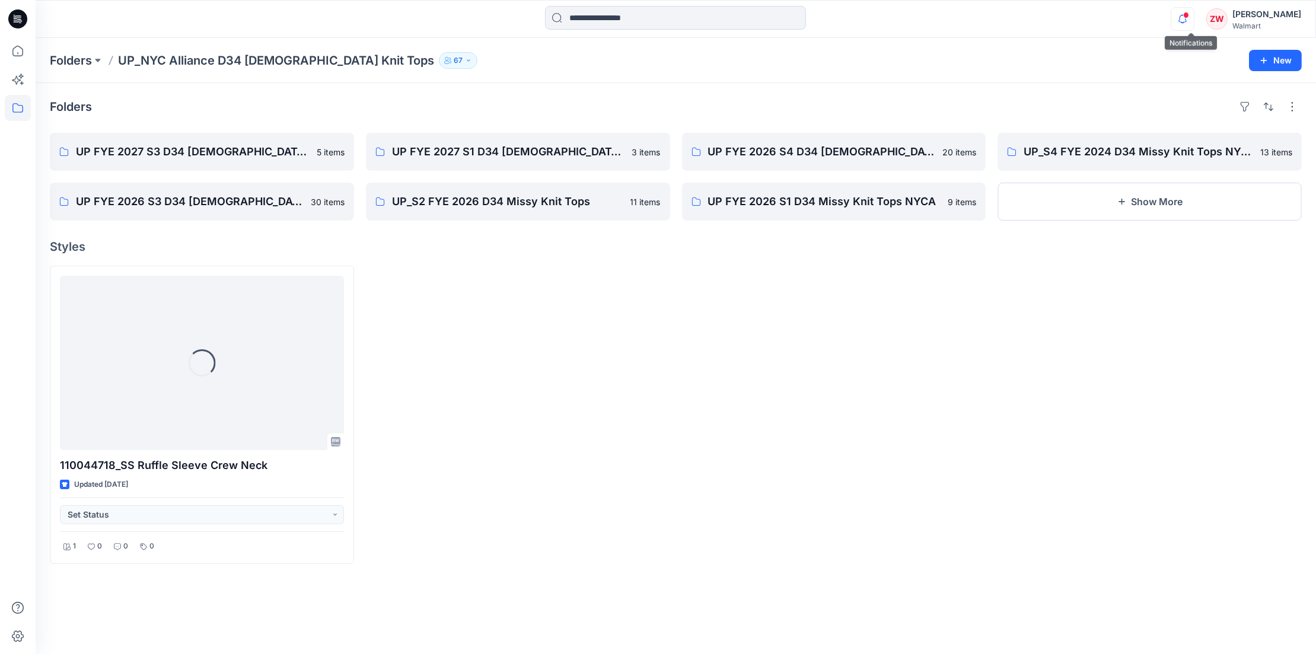
click at [1193, 17] on icon "button" at bounding box center [1182, 19] width 23 height 24
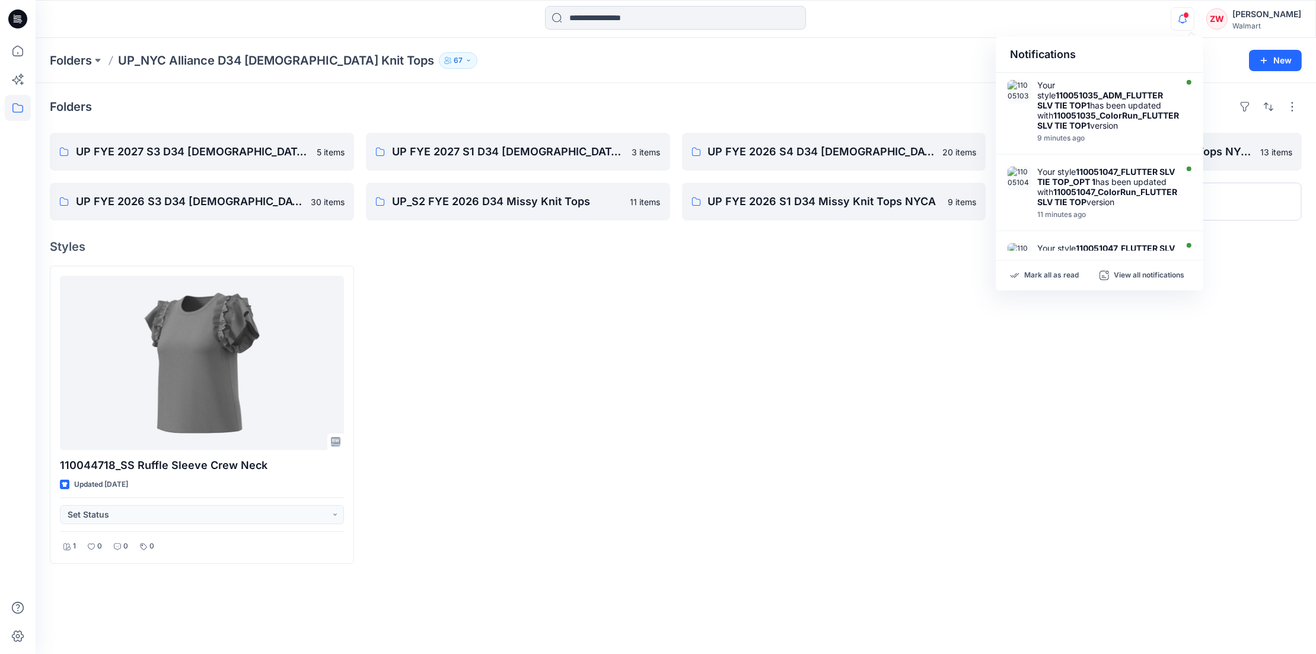
click at [879, 49] on div "Folders UP_NYC Alliance D34 Ladies Knit Tops 67 New" at bounding box center [676, 60] width 1280 height 45
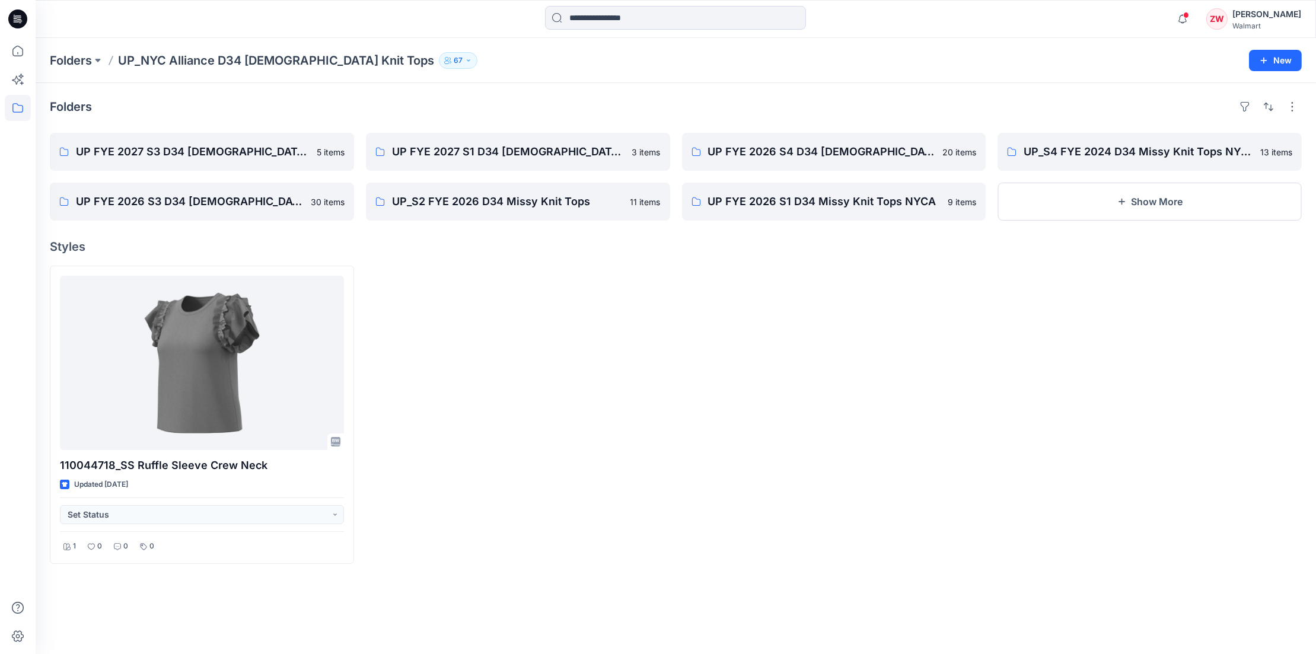
click at [717, 409] on div at bounding box center [834, 415] width 304 height 298
click at [400, 308] on div at bounding box center [518, 415] width 304 height 298
click at [525, 318] on div at bounding box center [518, 415] width 304 height 298
click at [17, 52] on icon at bounding box center [18, 51] width 26 height 26
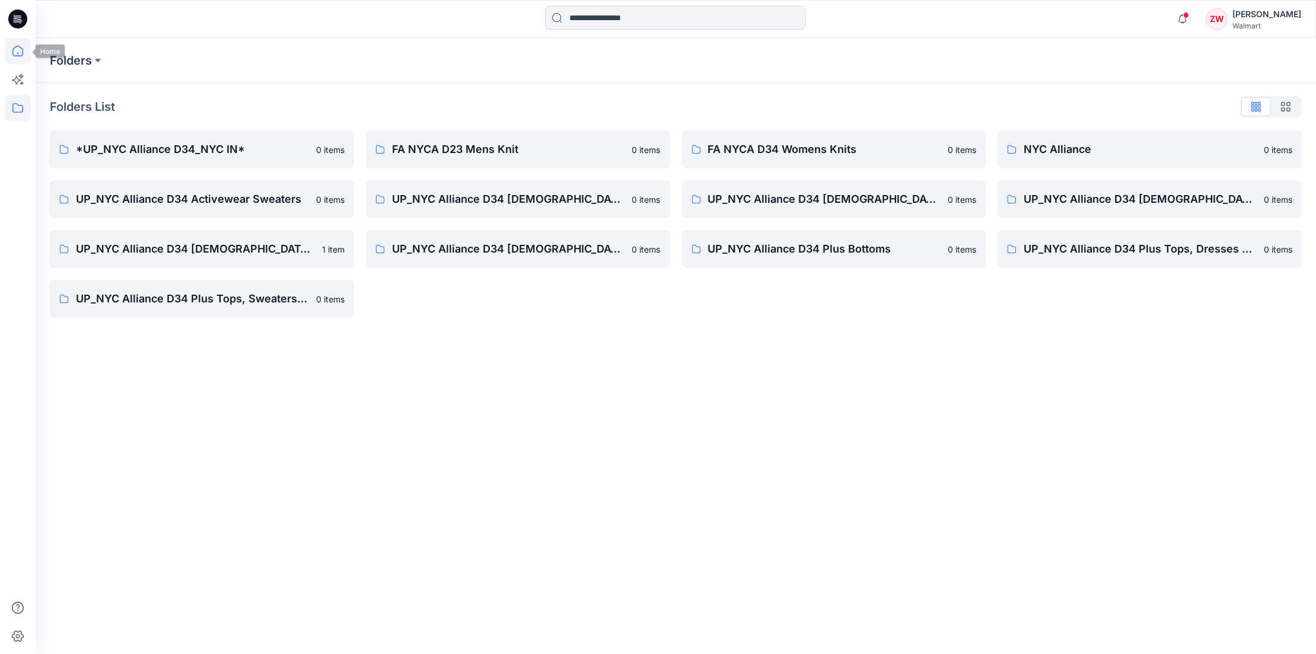
click at [20, 49] on icon at bounding box center [18, 51] width 26 height 26
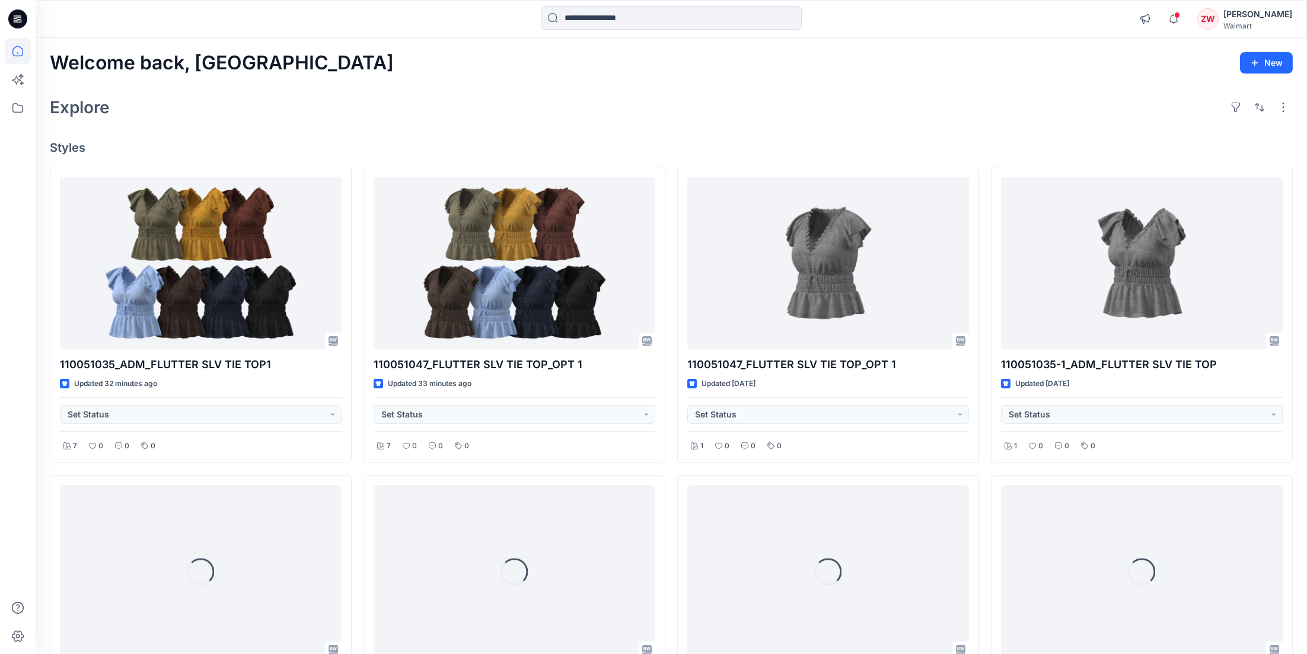
click at [393, 72] on div "Welcome back, Zhonglin New" at bounding box center [671, 63] width 1243 height 22
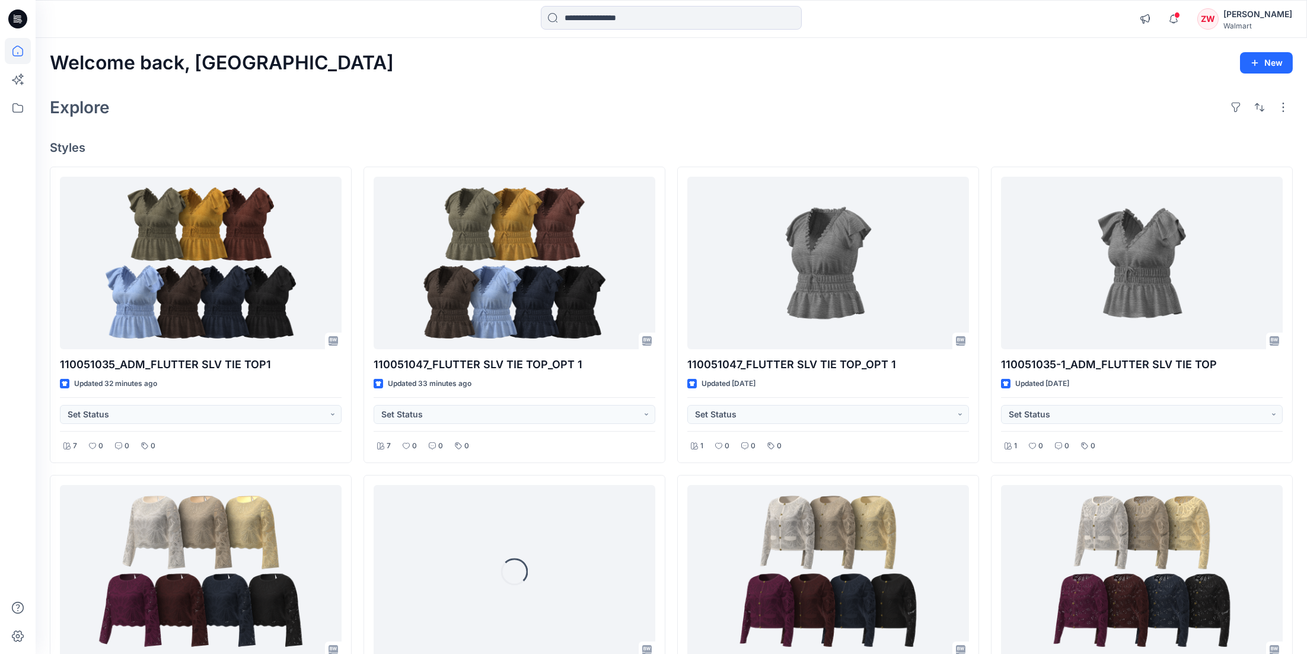
click at [909, 84] on div "Welcome back, Zhonglin New Explore Styles 110051035_ADM_FLUTTER SLV TIE TOP1 Up…" at bounding box center [671, 587] width 1271 height 1099
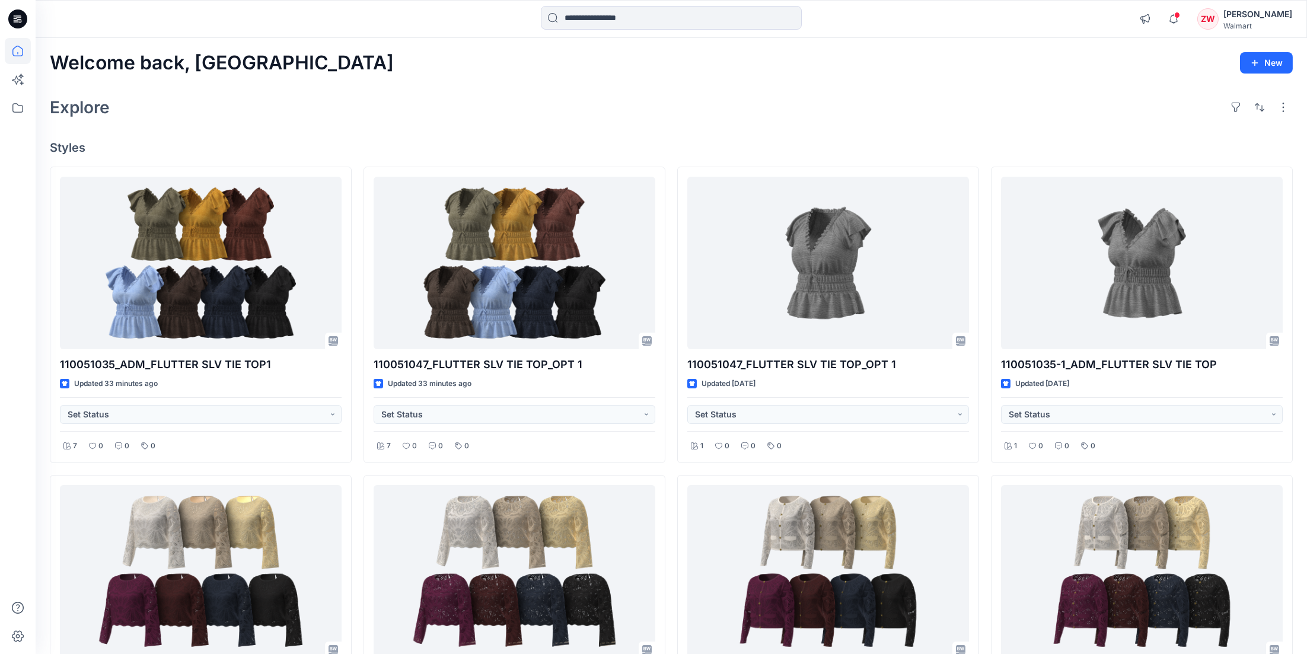
click at [18, 52] on icon at bounding box center [18, 51] width 26 height 26
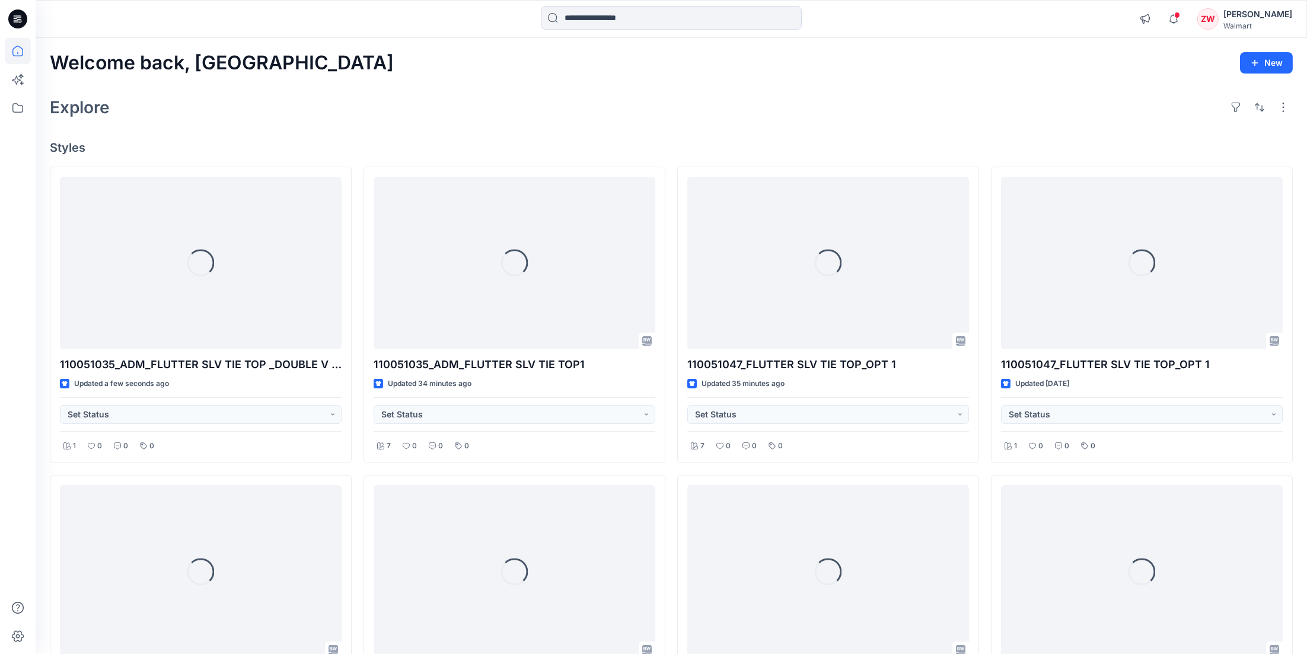
click at [997, 76] on div "Welcome back, [PERSON_NAME] New Explore Styles Loading... 110051035_ADM_FLUTTER…" at bounding box center [671, 587] width 1271 height 1099
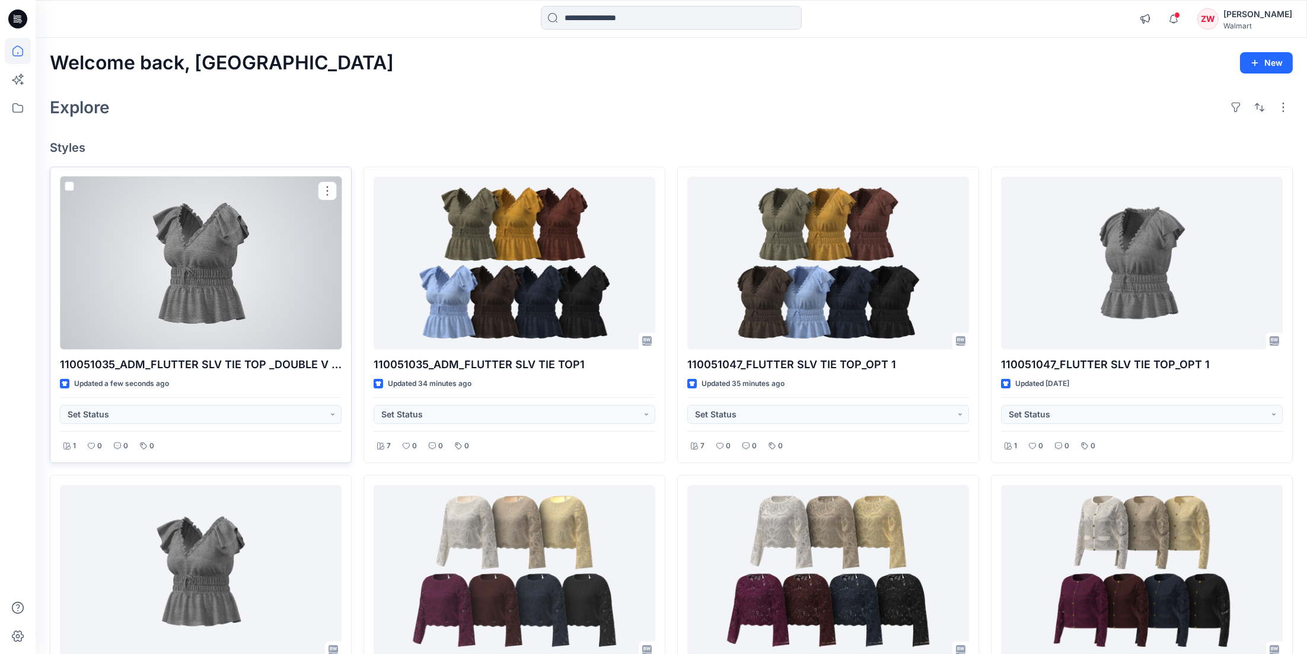
click at [173, 270] on div at bounding box center [201, 263] width 282 height 173
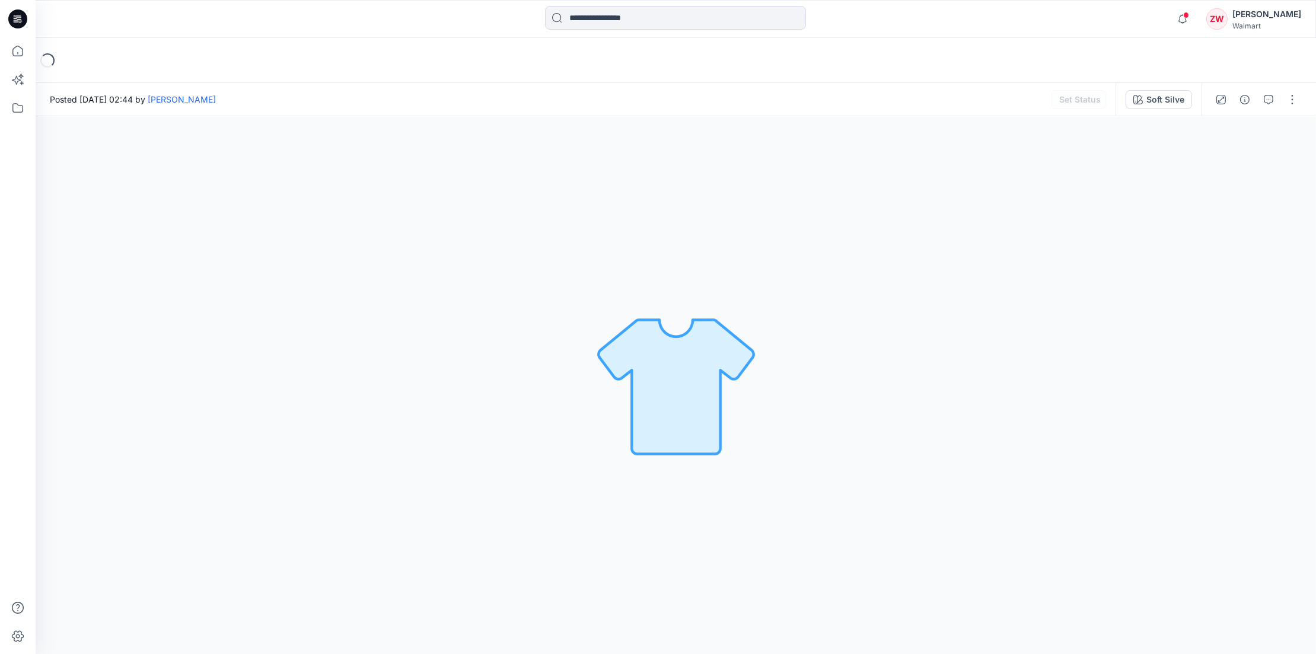
click at [1048, 23] on div "Notifications Your style 110051035_ADM_FLUTTER SLV TIE TOP1 has been updated wi…" at bounding box center [675, 19] width 1279 height 26
click at [1008, 59] on div "Loading..." at bounding box center [676, 60] width 1280 height 45
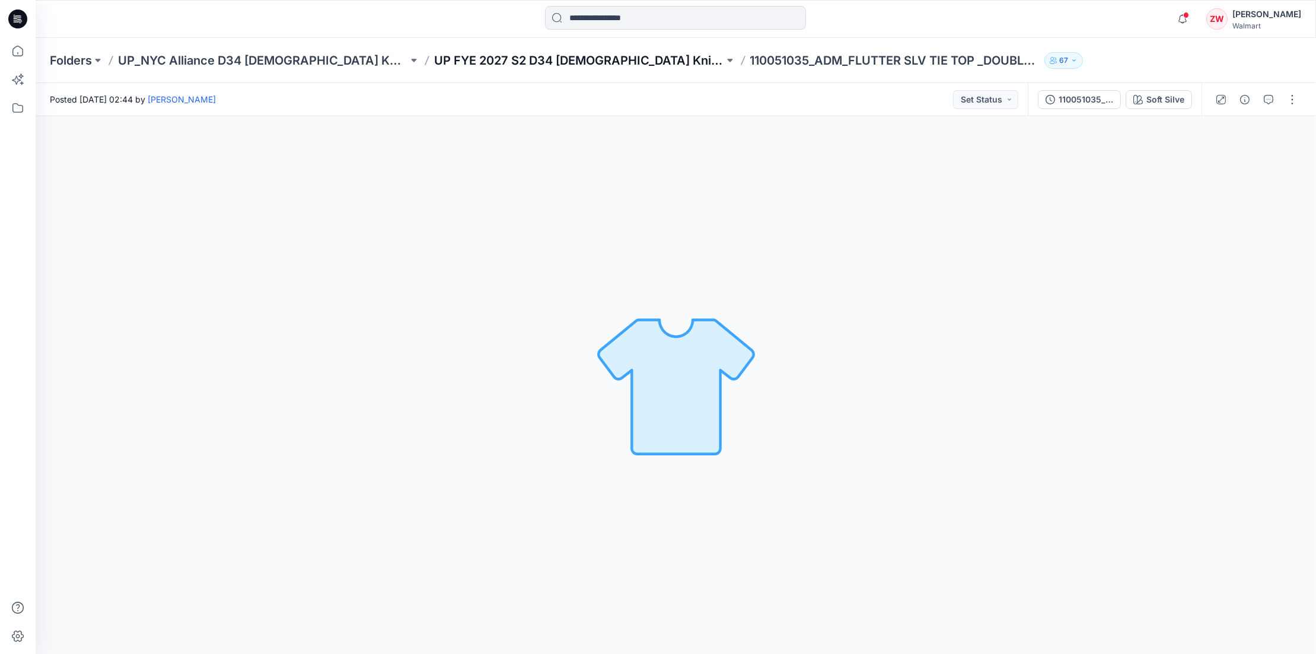
click at [563, 59] on p "UP FYE 2027 S2 D34 [DEMOGRAPHIC_DATA] Knit Tops NYCA" at bounding box center [579, 60] width 290 height 17
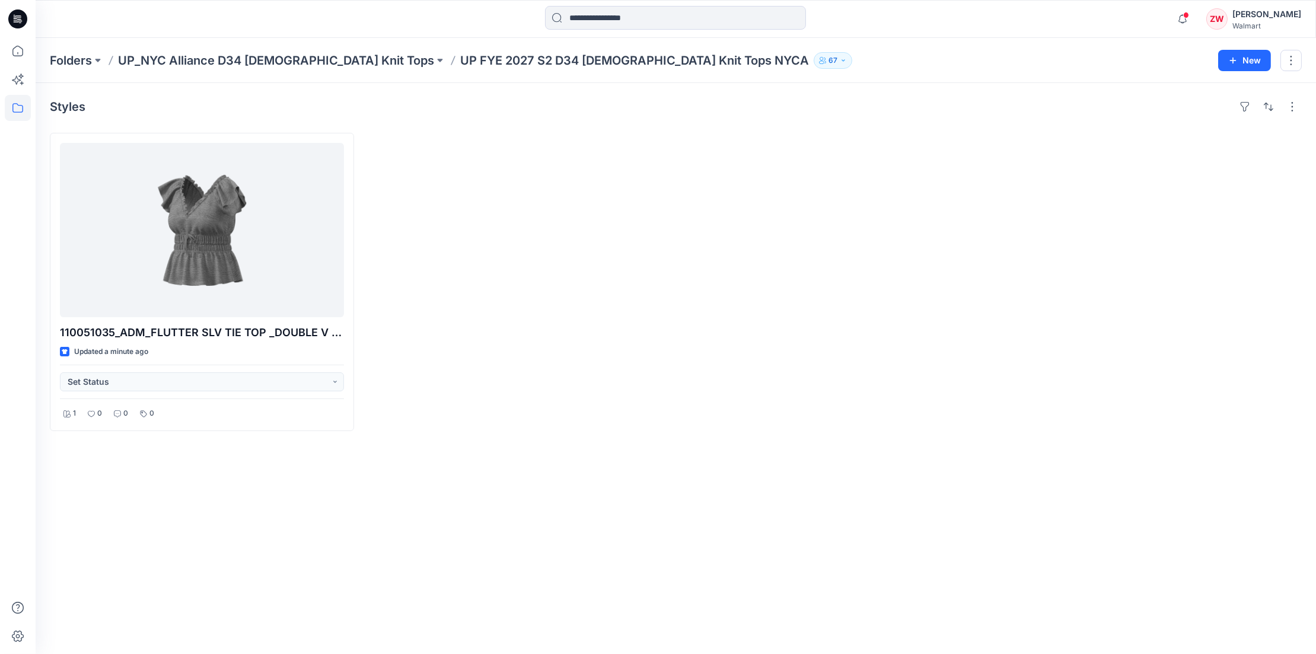
drag, startPoint x: 583, startPoint y: 327, endPoint x: 587, endPoint y: 320, distance: 7.7
click at [584, 323] on div at bounding box center [518, 282] width 304 height 298
click at [17, 52] on icon at bounding box center [18, 51] width 26 height 26
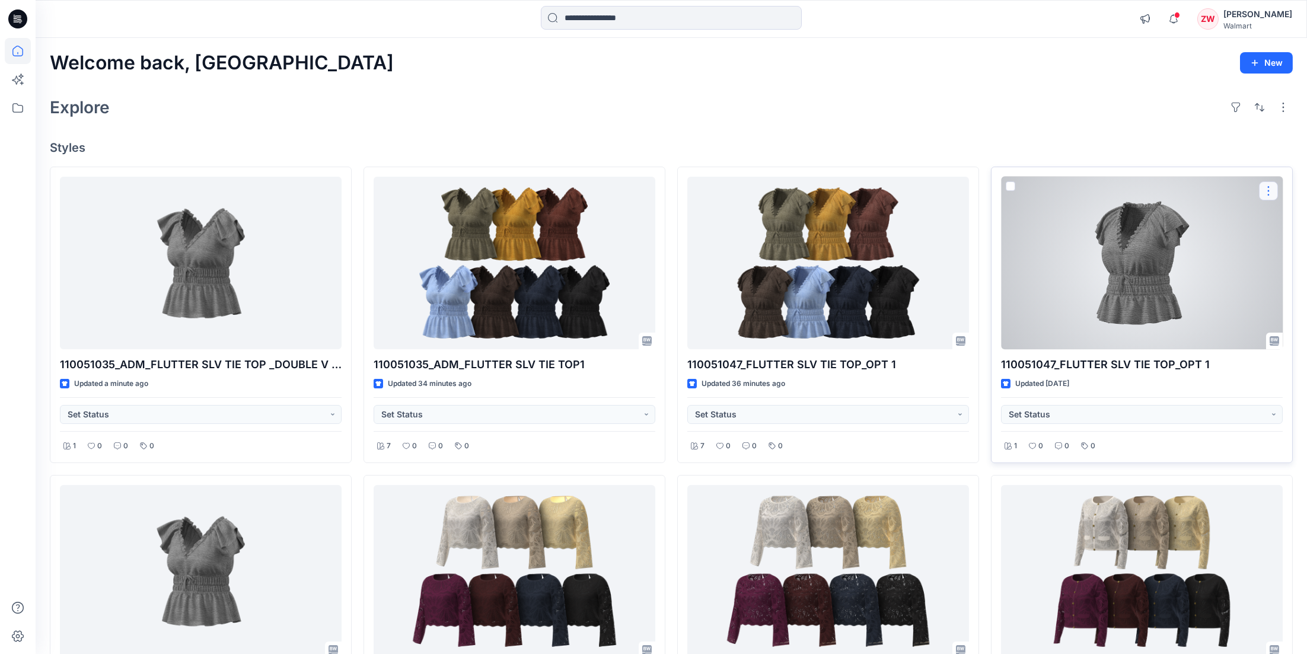
click at [1268, 187] on button "button" at bounding box center [1268, 190] width 19 height 19
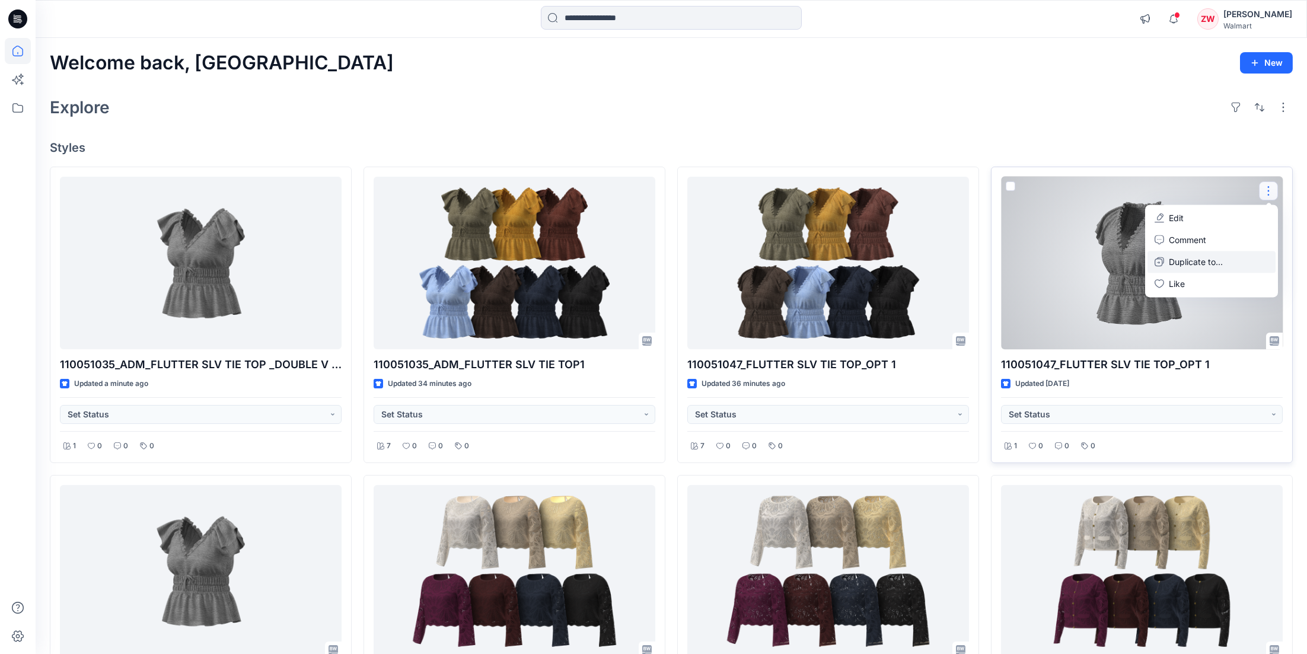
click at [1188, 260] on p "Duplicate to..." at bounding box center [1196, 262] width 54 height 12
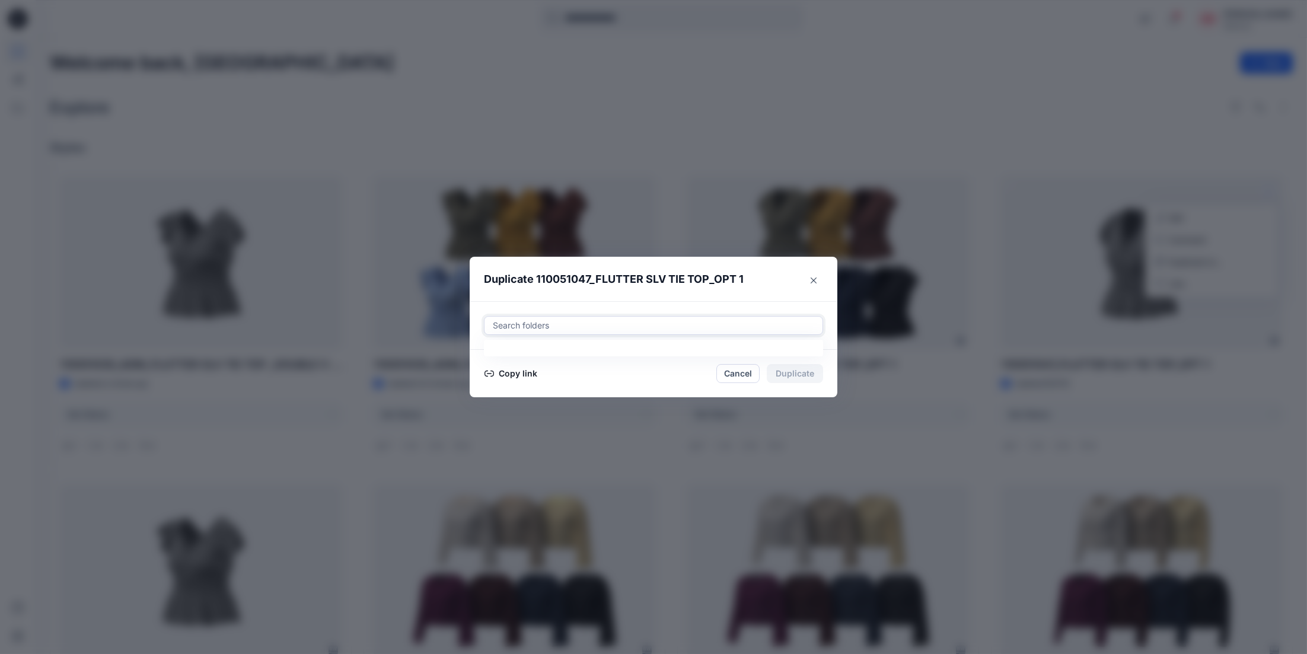
click at [570, 332] on div at bounding box center [653, 325] width 324 height 14
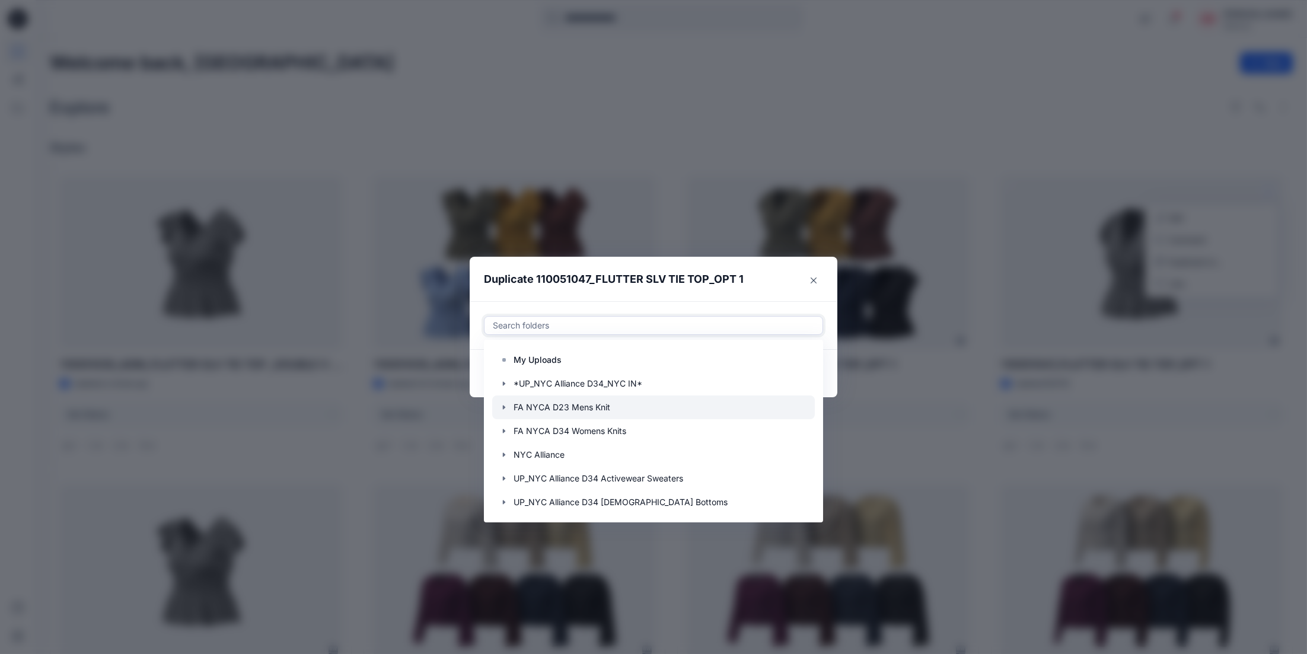
scroll to position [166, 0]
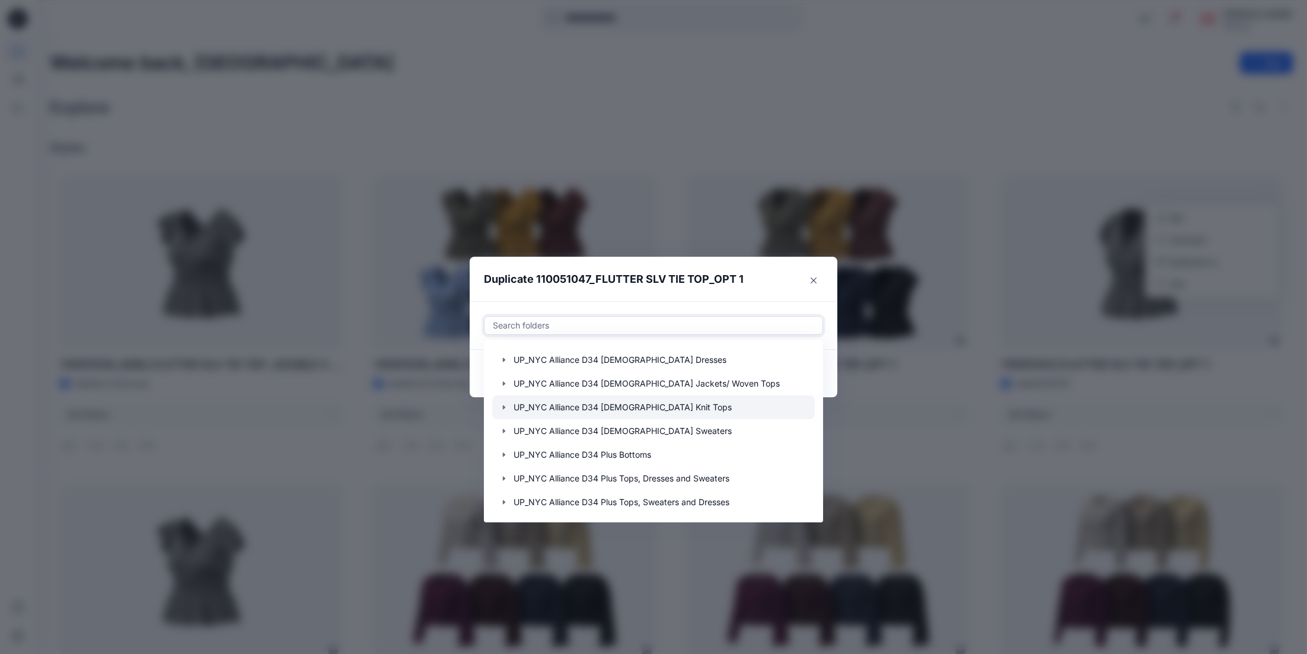
click at [509, 407] on icon "button" at bounding box center [503, 407] width 9 height 9
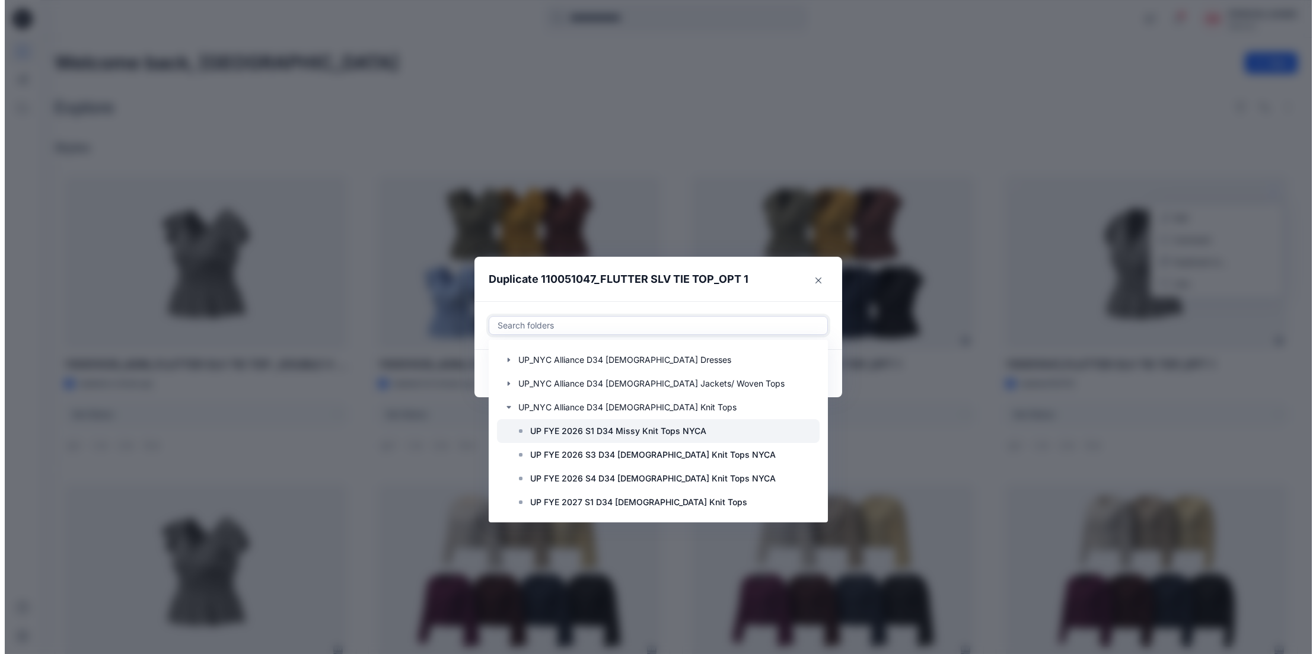
scroll to position [225, 0]
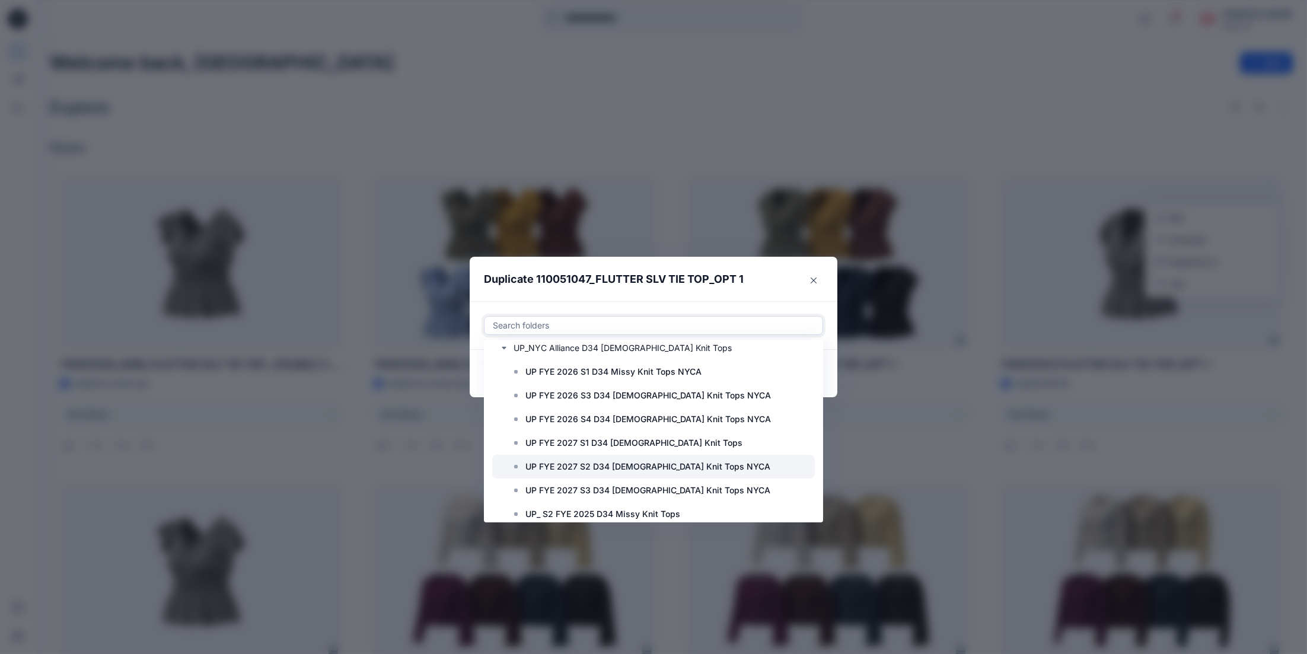
click at [637, 461] on p "UP FYE 2027 S2 D34 [DEMOGRAPHIC_DATA] Knit Tops NYCA" at bounding box center [647, 466] width 245 height 14
click at [730, 264] on header "Duplicate 110051047_FLUTTER SLV TIE TOP_OPT 1" at bounding box center [642, 279] width 344 height 45
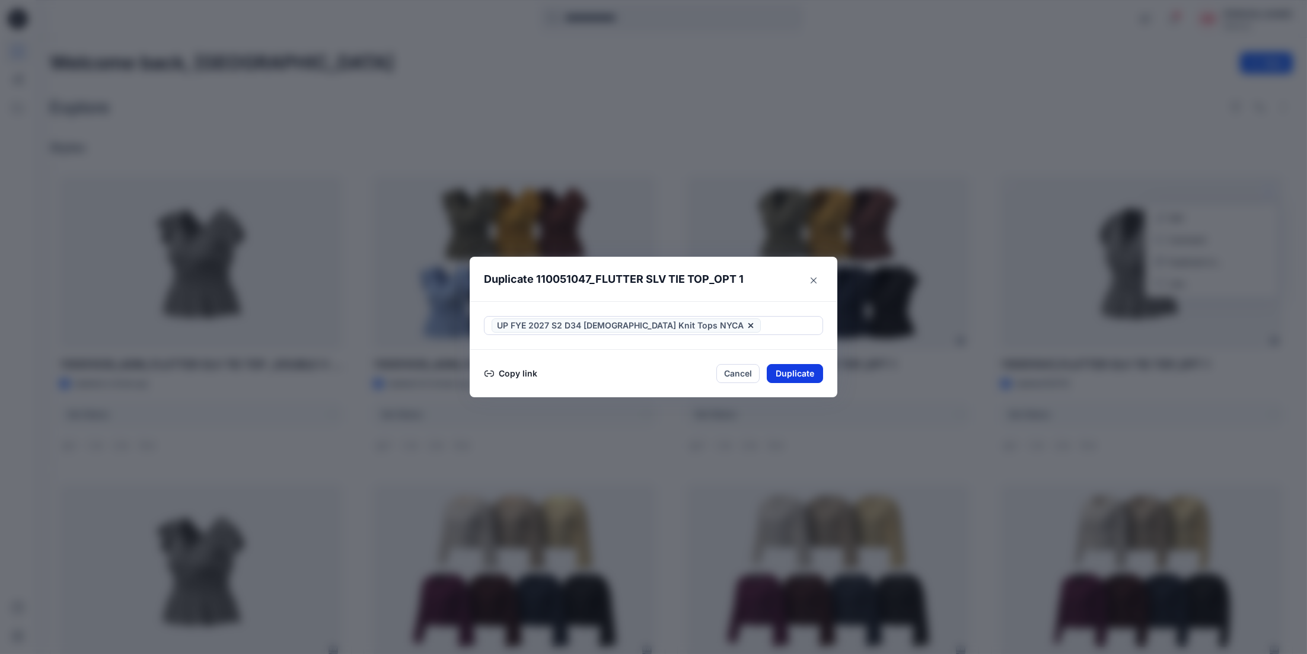
click at [799, 371] on button "Duplicate" at bounding box center [795, 373] width 56 height 19
click at [794, 119] on div "Duplicate 110051047_FLUTTER SLV TIE TOP_OPT 1 Your styles were duplicated succe…" at bounding box center [653, 327] width 1307 height 654
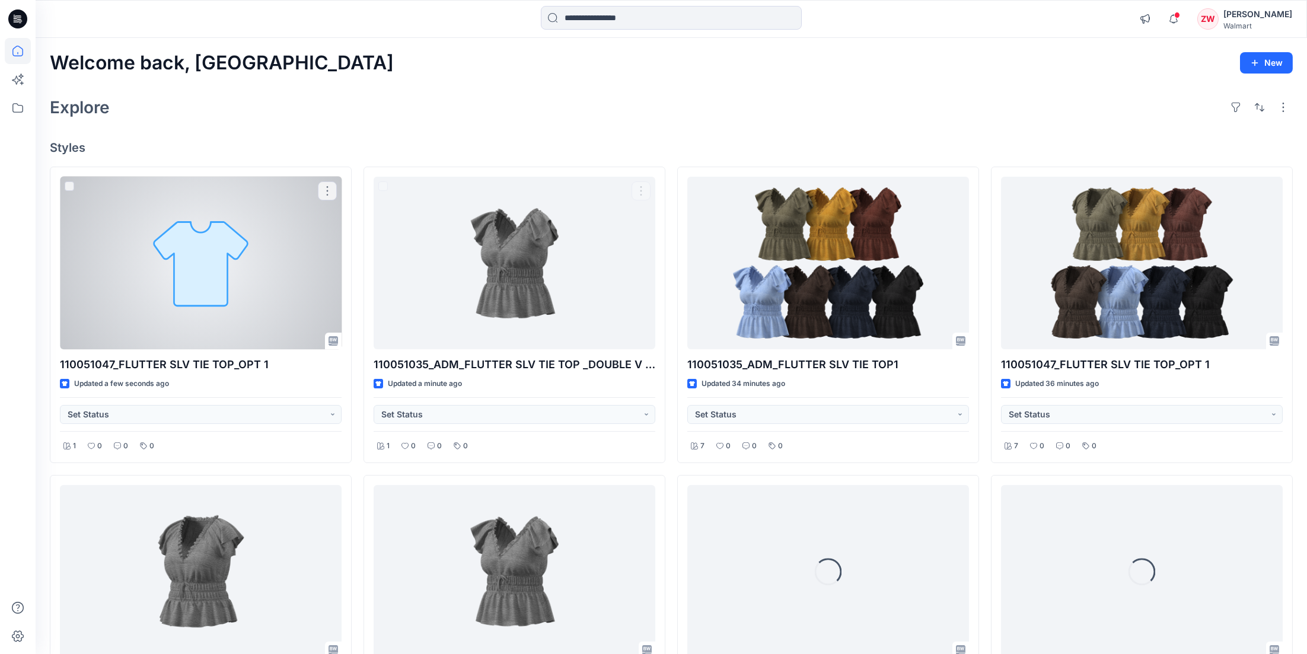
click at [222, 265] on div at bounding box center [201, 263] width 282 height 173
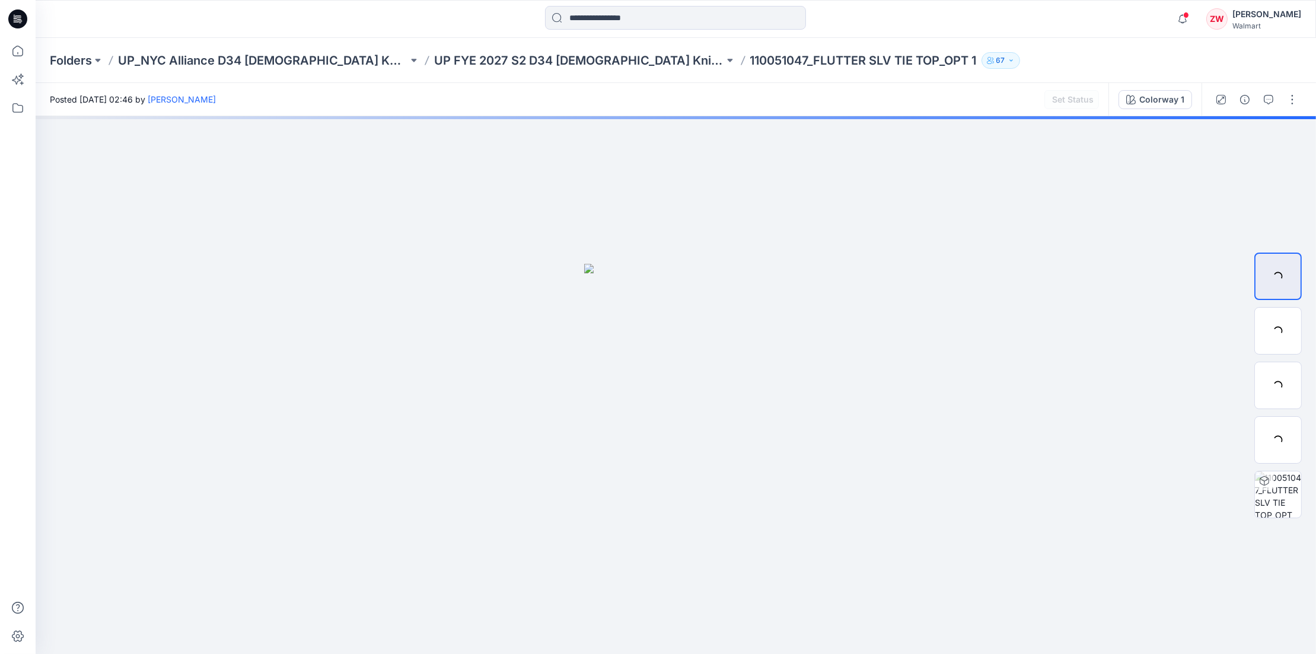
click at [1026, 18] on div "Notifications Your style 110051035_ADM_FLUTTER SLV TIE TOP1 has been updated wi…" at bounding box center [675, 19] width 1279 height 26
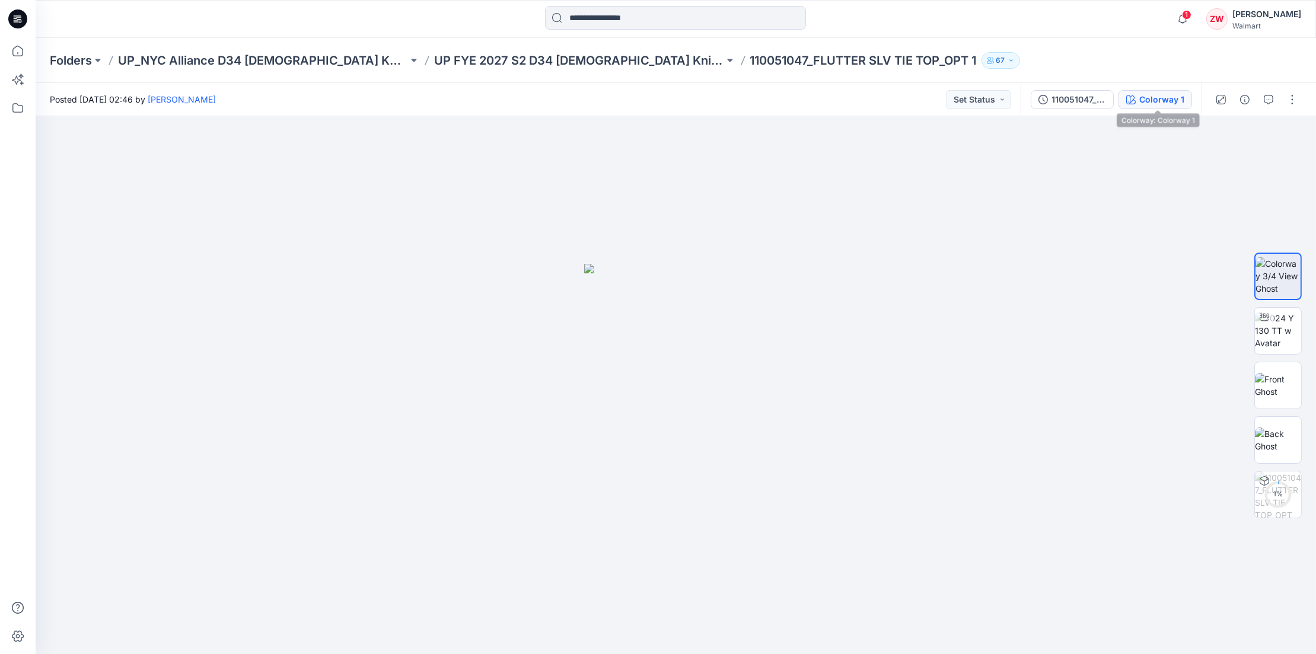
click at [1145, 100] on div "Colorway 1" at bounding box center [1161, 99] width 45 height 13
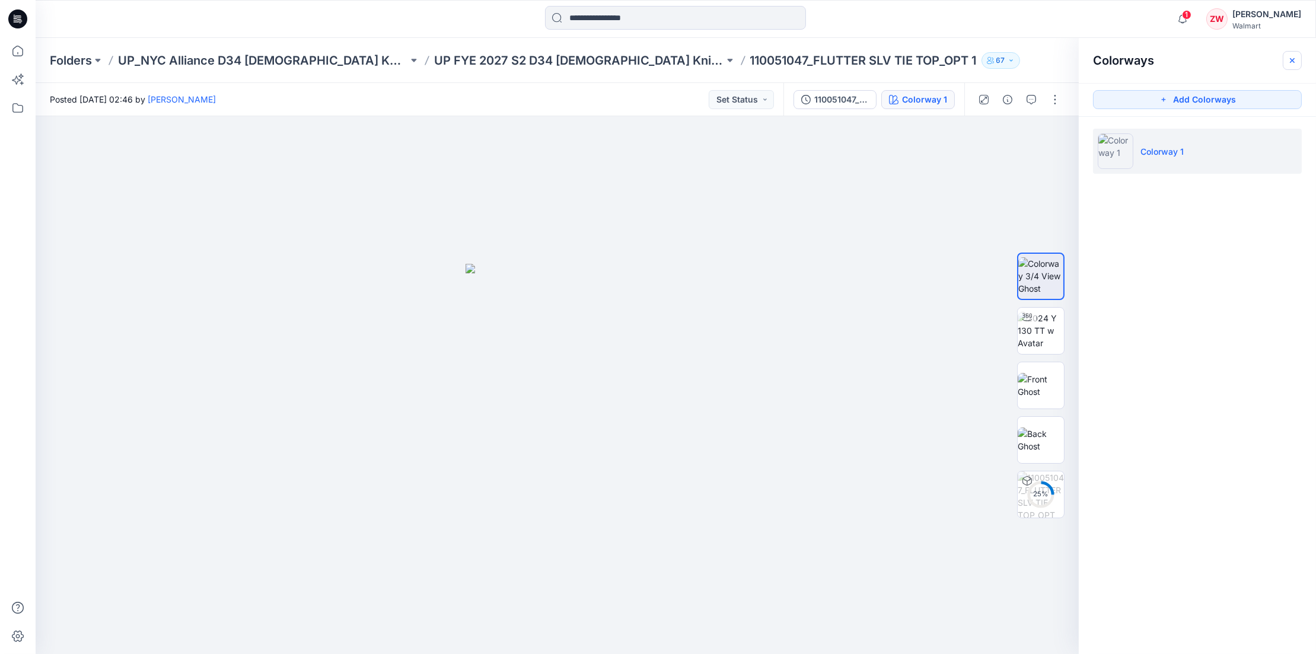
click at [1294, 56] on icon "button" at bounding box center [1291, 60] width 9 height 9
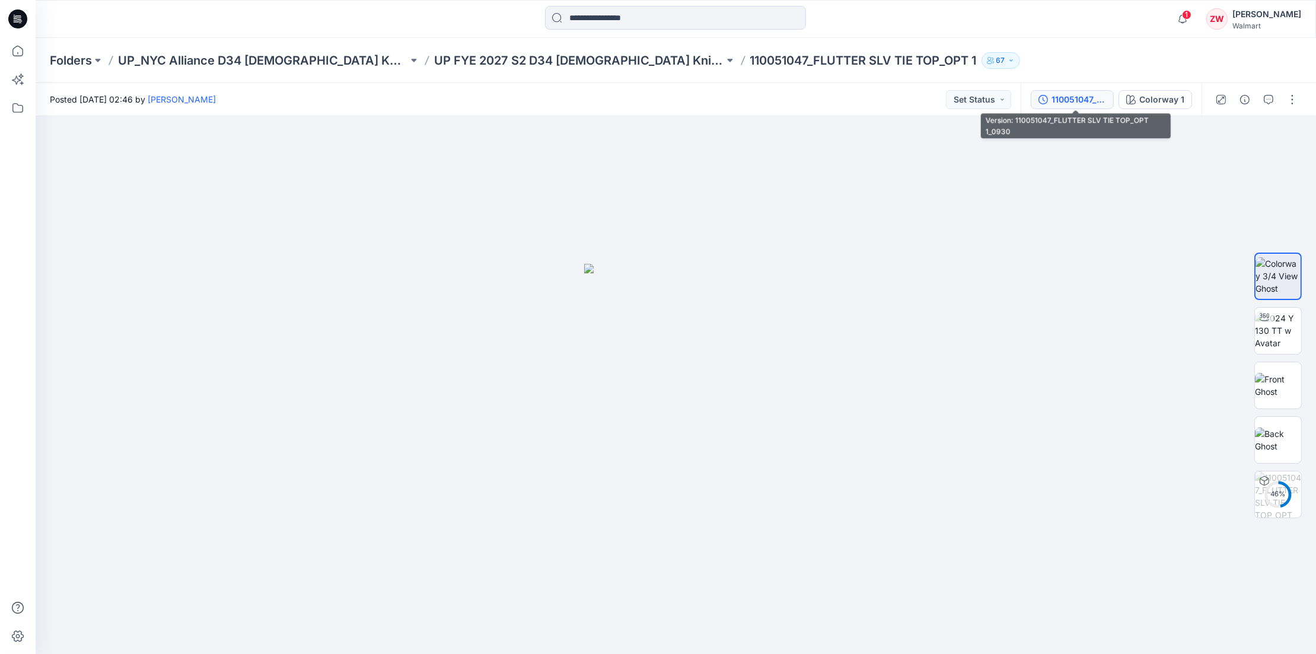
click at [1063, 95] on div "110051047_FLUTTER SLV TIE TOP_OPT 1_0930" at bounding box center [1078, 99] width 55 height 13
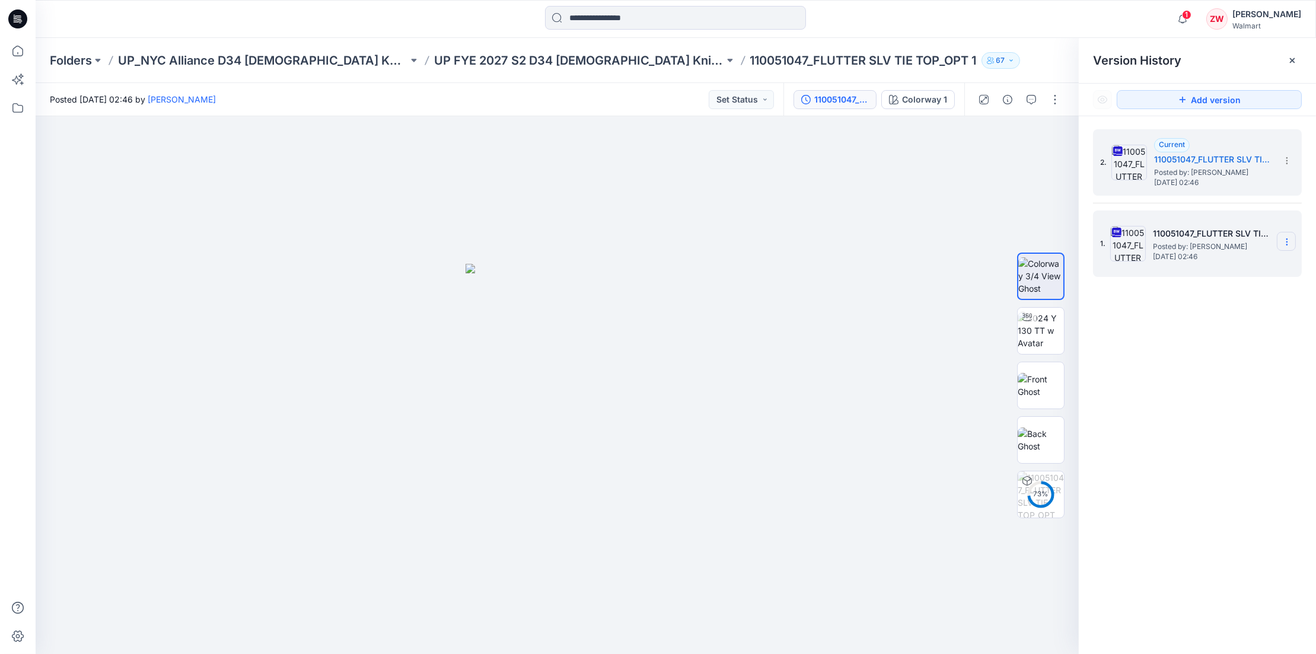
click at [1288, 243] on icon at bounding box center [1286, 241] width 9 height 9
click at [1203, 338] on span "Hide Version" at bounding box center [1201, 335] width 49 height 14
click at [1228, 314] on div "2. Current 110051047_FLUTTER SLV TIE TOP_OPT 1_0930 Posted by: Zhonglin Wang Tu…" at bounding box center [1196, 393] width 237 height 555
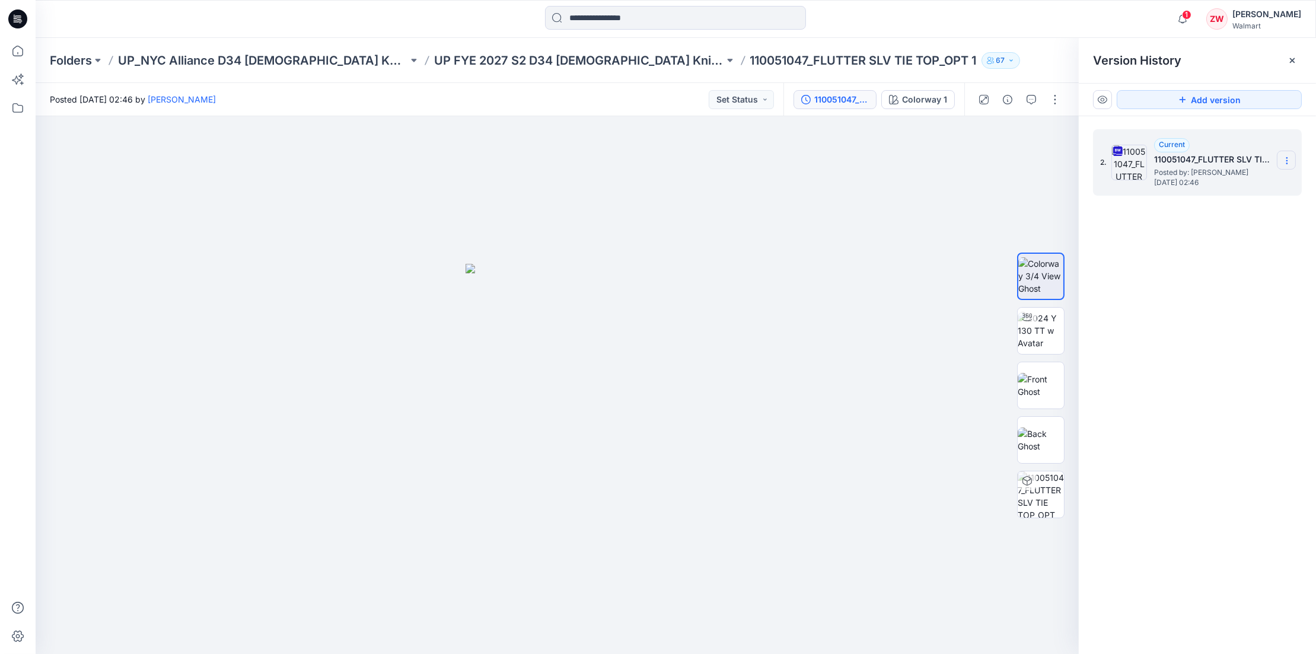
click at [1285, 158] on icon at bounding box center [1286, 160] width 9 height 9
click at [1195, 231] on span "Rename Version" at bounding box center [1208, 231] width 62 height 14
click at [1247, 153] on input "**********" at bounding box center [1228, 158] width 130 height 19
drag, startPoint x: 1266, startPoint y: 156, endPoint x: 1317, endPoint y: 159, distance: 50.5
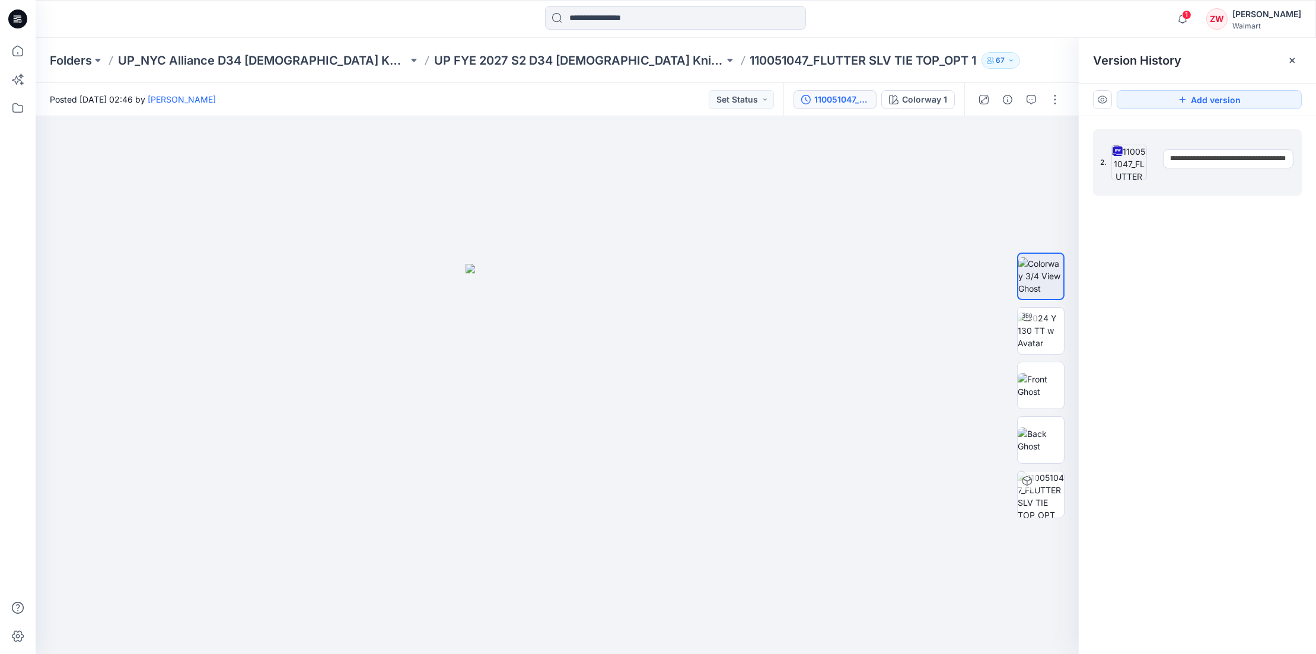
click at [1315, 159] on html "1 Notifications Your style 110051035_ADM_FLUTTER SLV TIE TOP1 has been updated …" at bounding box center [658, 327] width 1316 height 654
type input "**********"
drag, startPoint x: 1244, startPoint y: 327, endPoint x: 1228, endPoint y: 330, distance: 16.4
click at [1244, 325] on div "2. Current 110051047_FLUTTER SLV TIE TOP_OPT 1_0930 Posted by: Zhonglin Wang Tu…" at bounding box center [1196, 393] width 237 height 555
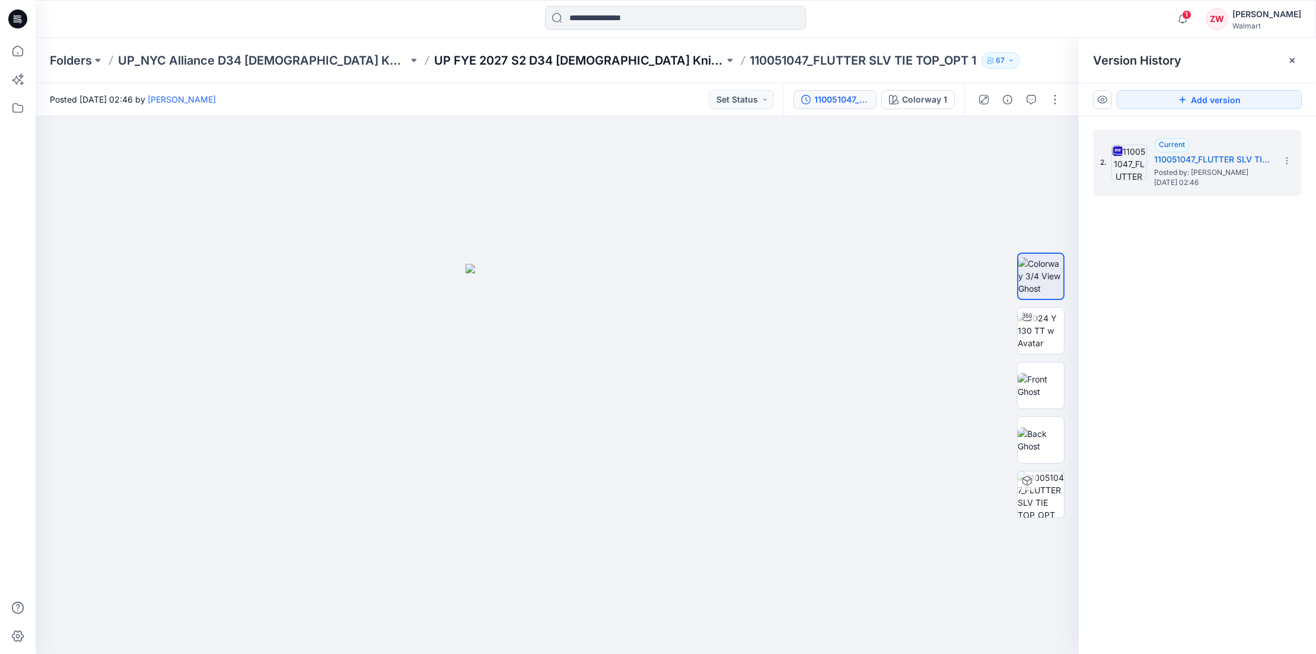
click at [555, 59] on p "UP FYE 2027 S2 D34 [DEMOGRAPHIC_DATA] Knit Tops NYCA" at bounding box center [579, 60] width 290 height 17
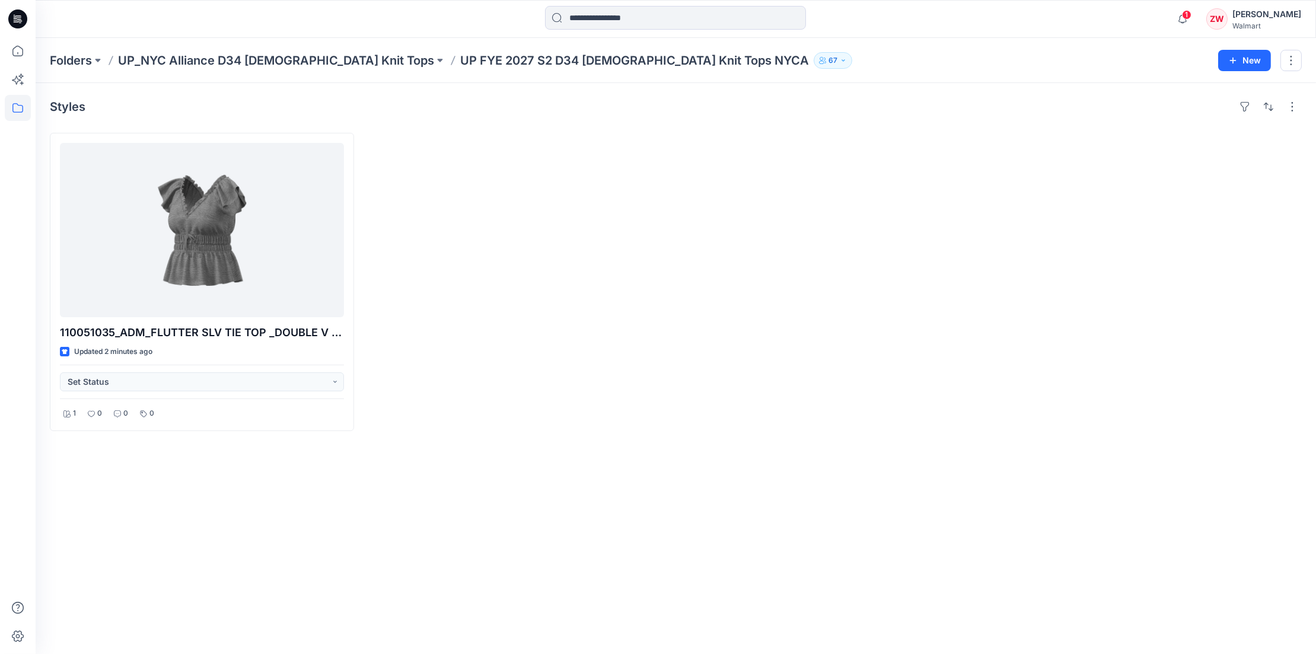
click at [824, 44] on div "Folders UP_NYC Alliance D34 Ladies Knit Tops UP FYE 2027 S2 D34 Ladies Knit Top…" at bounding box center [676, 60] width 1280 height 45
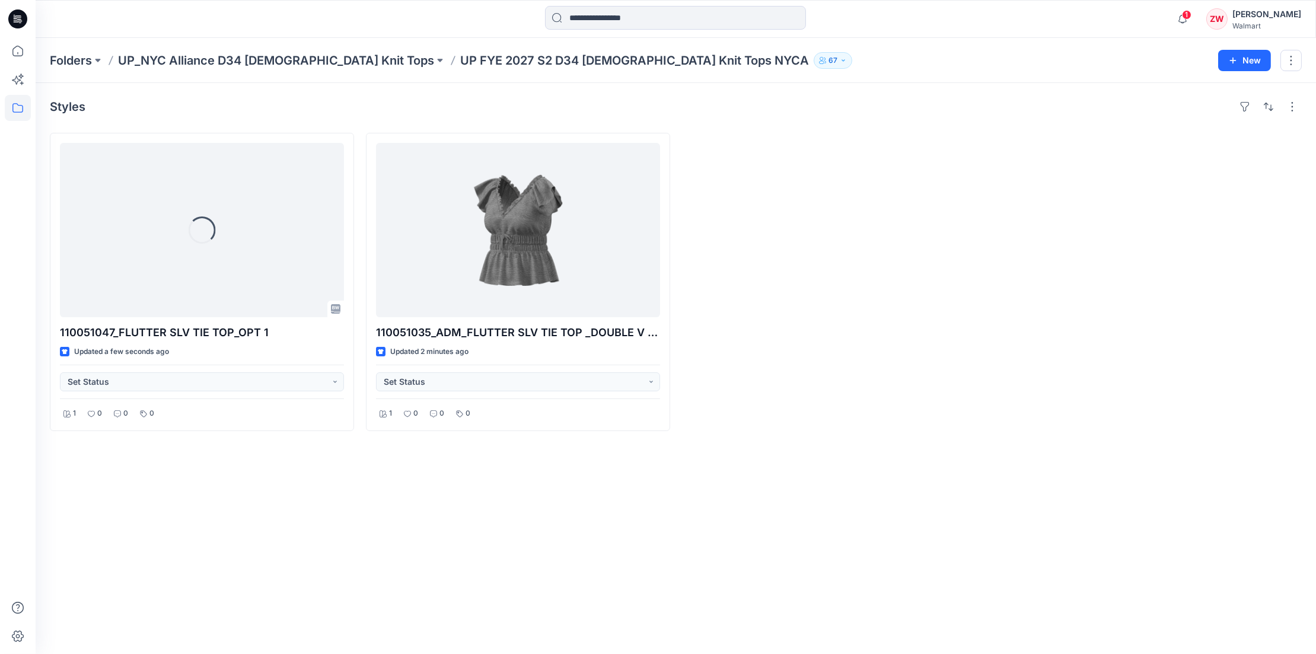
drag, startPoint x: 270, startPoint y: 511, endPoint x: 296, endPoint y: 650, distance: 141.9
click at [270, 510] on div "Styles Loading... 110051047_FLUTTER SLV TIE TOP_OPT 1 Updated a few seconds ago…" at bounding box center [676, 368] width 1280 height 571
click at [249, 478] on div "Styles 110051047_FLUTTER SLV TIE TOP_OPT 1 Updated a few seconds ago Set Status…" at bounding box center [676, 368] width 1280 height 571
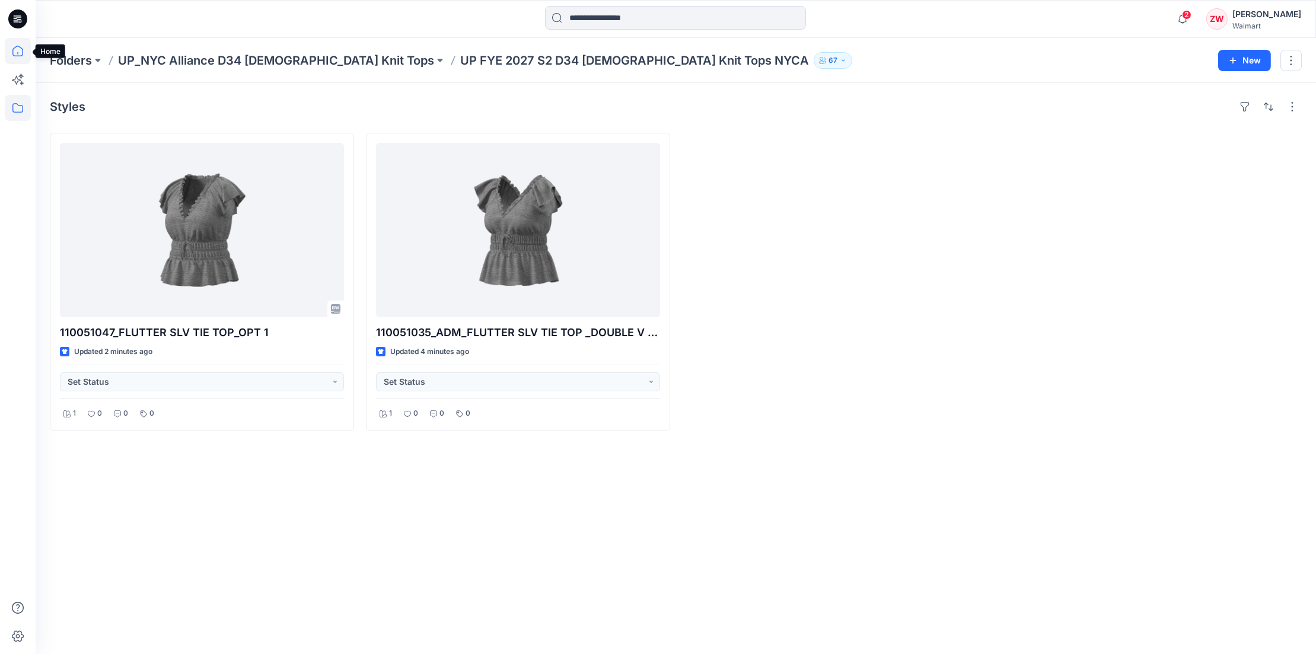
click at [17, 47] on icon at bounding box center [18, 51] width 26 height 26
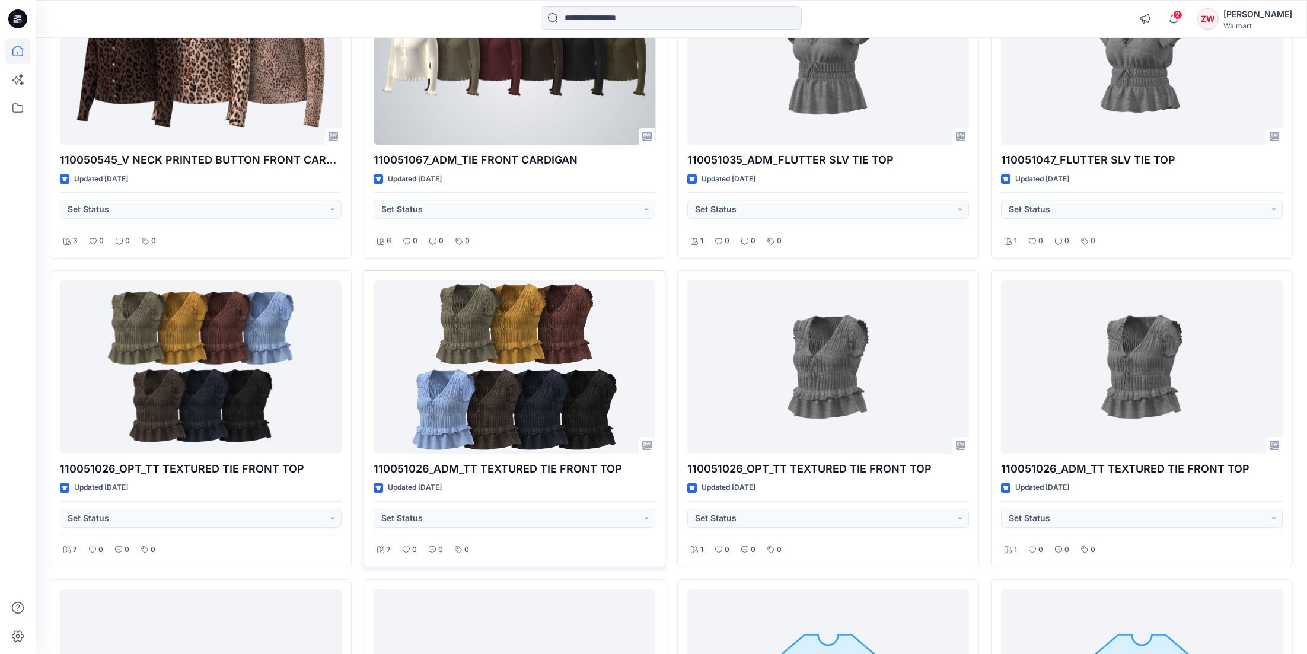
scroll to position [1192, 0]
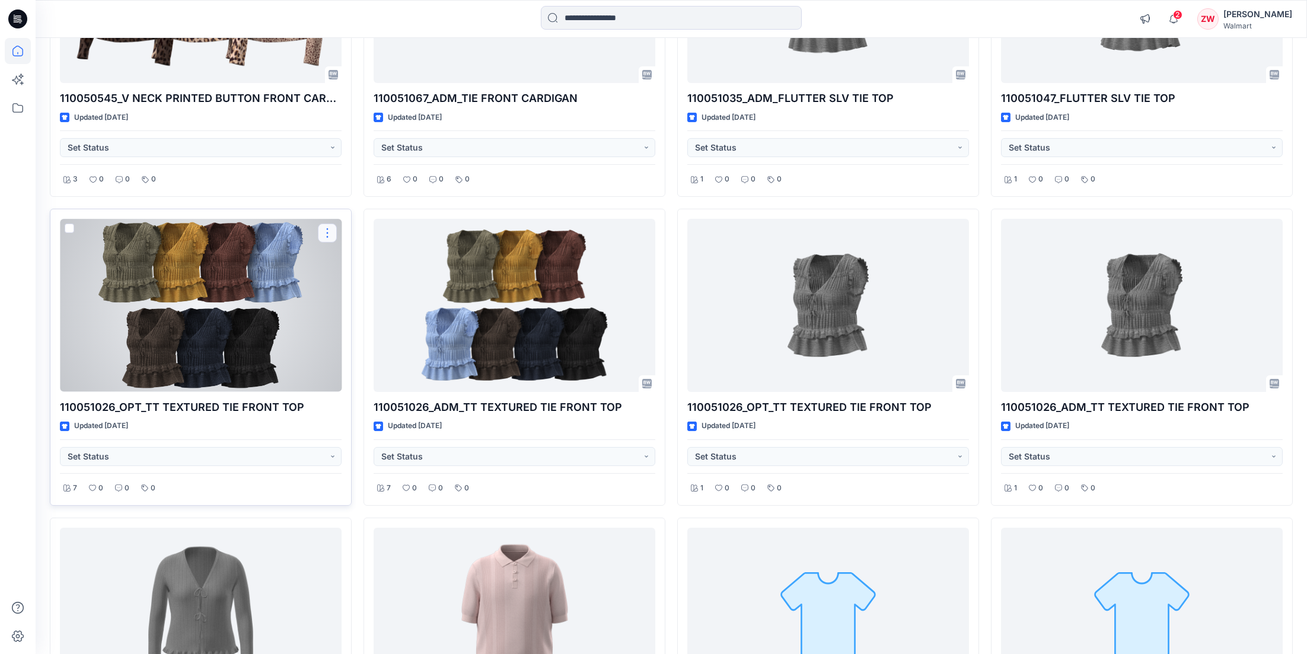
click at [328, 228] on button "button" at bounding box center [327, 233] width 19 height 19
click at [359, 303] on p "Duplicate to..." at bounding box center [368, 304] width 54 height 12
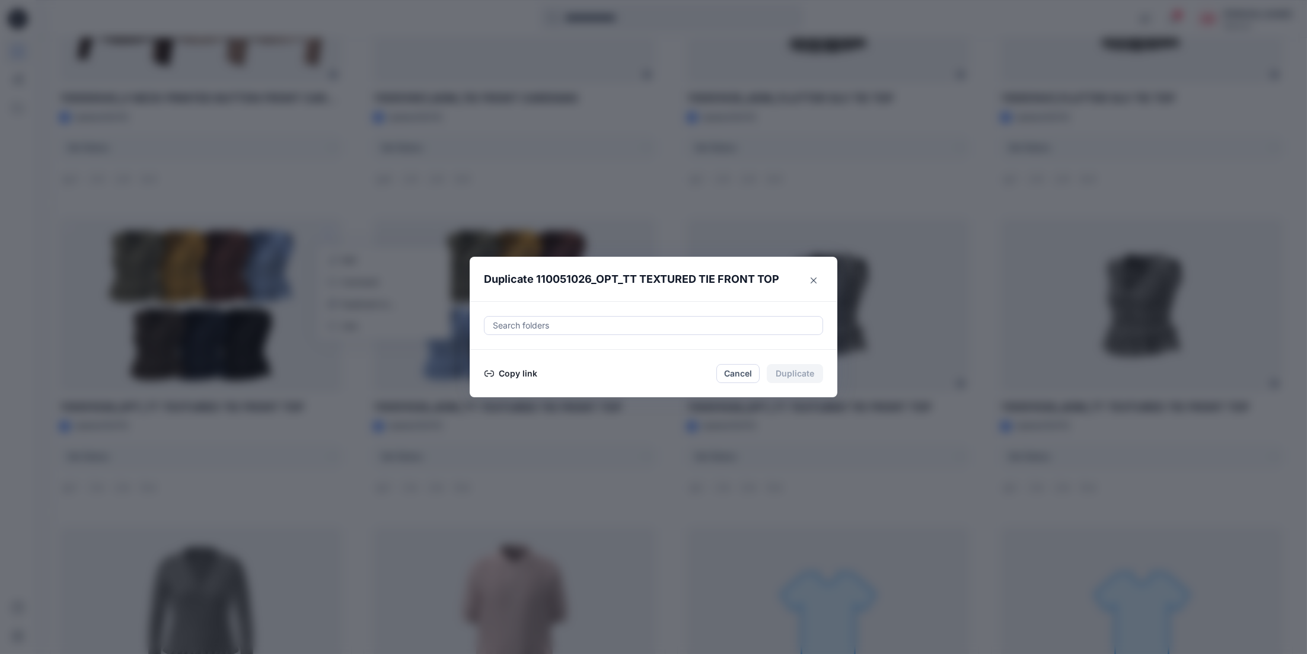
click at [534, 325] on div at bounding box center [653, 325] width 324 height 14
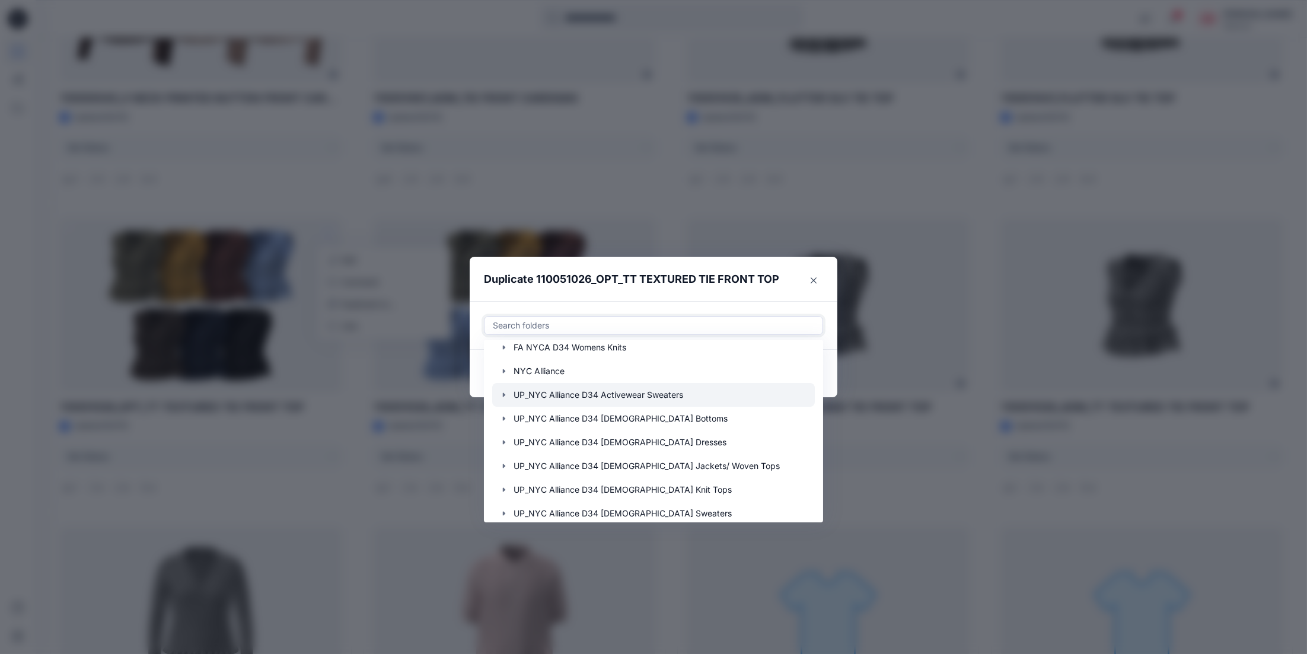
scroll to position [119, 0]
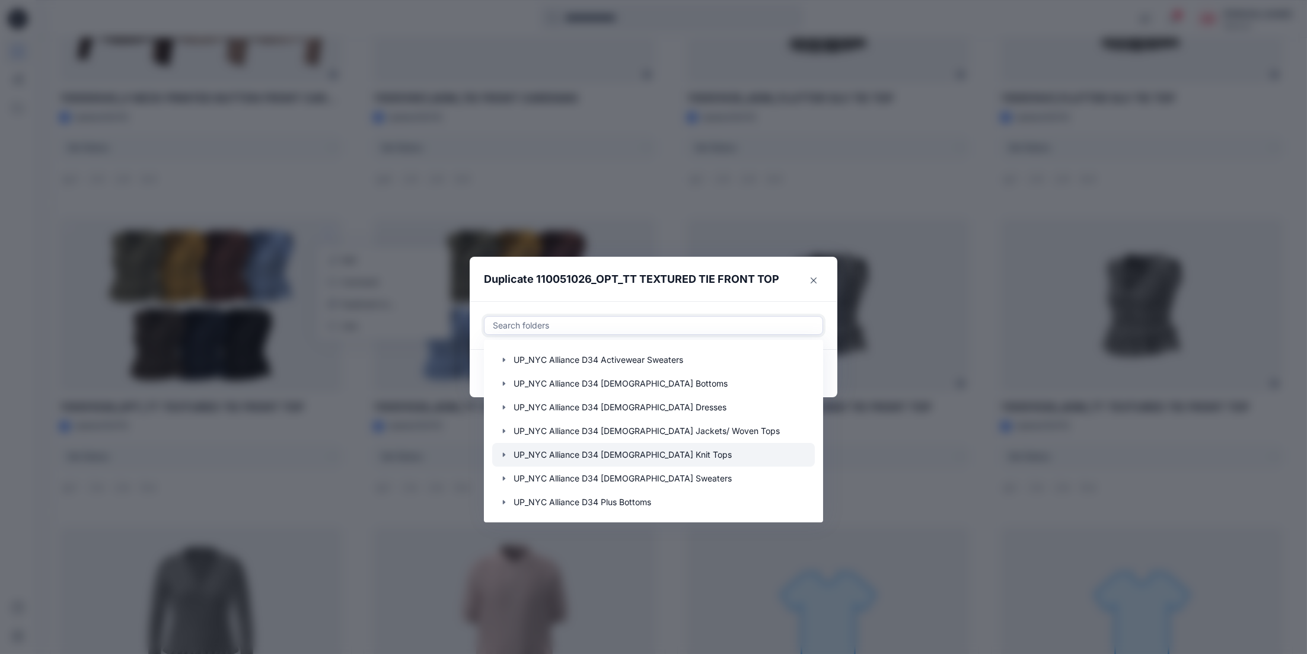
click at [506, 457] on icon "button" at bounding box center [503, 454] width 9 height 9
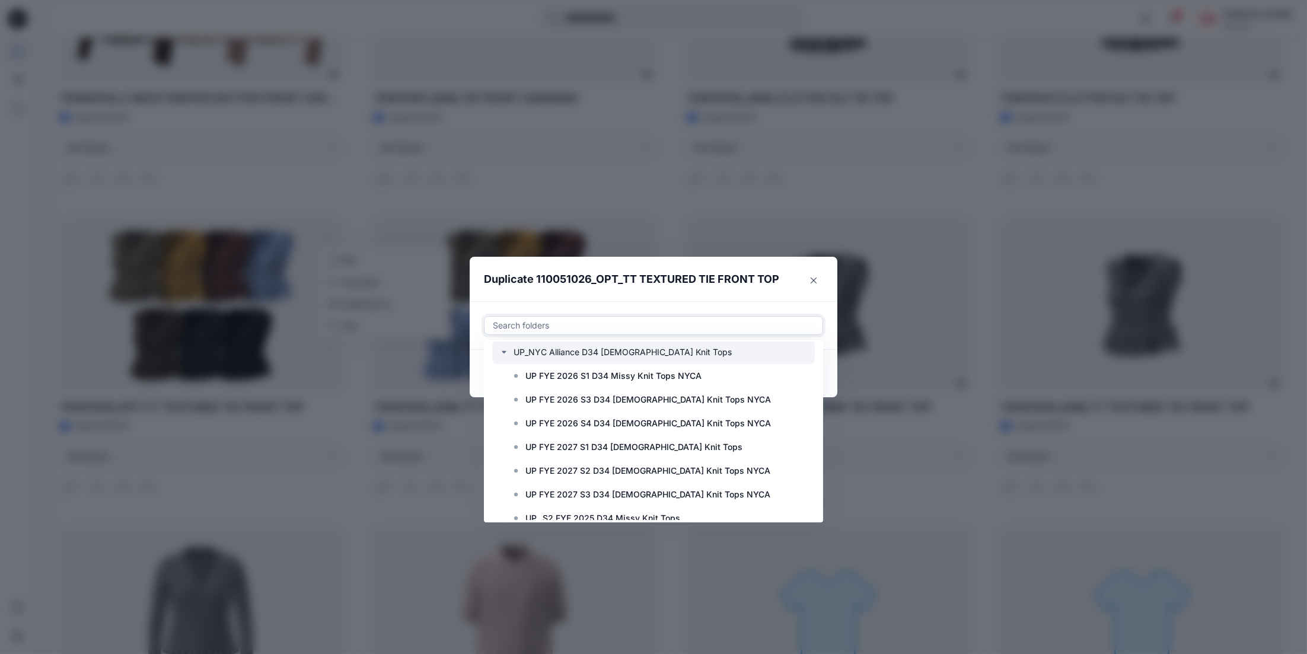
scroll to position [237, 0]
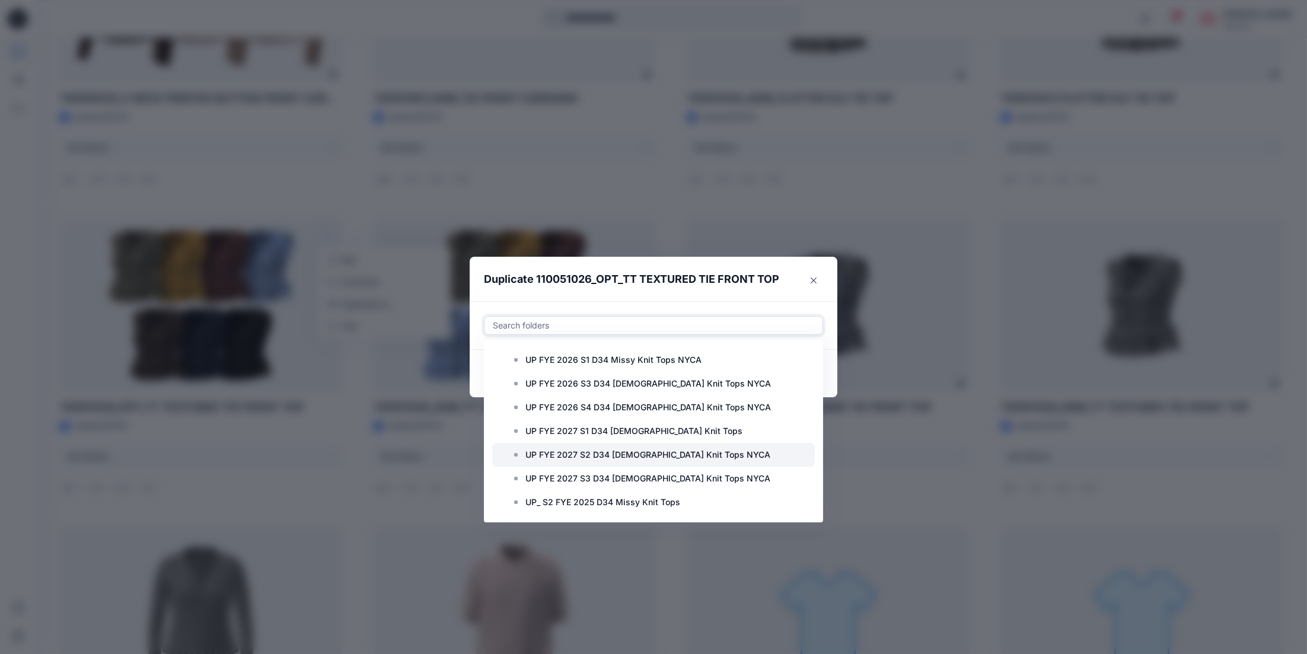
click at [545, 458] on p "UP FYE 2027 S2 D34 [DEMOGRAPHIC_DATA] Knit Tops NYCA" at bounding box center [647, 455] width 245 height 14
click at [785, 302] on div "Use Up and Down to choose options, press Enter to select the currently focused …" at bounding box center [654, 325] width 368 height 49
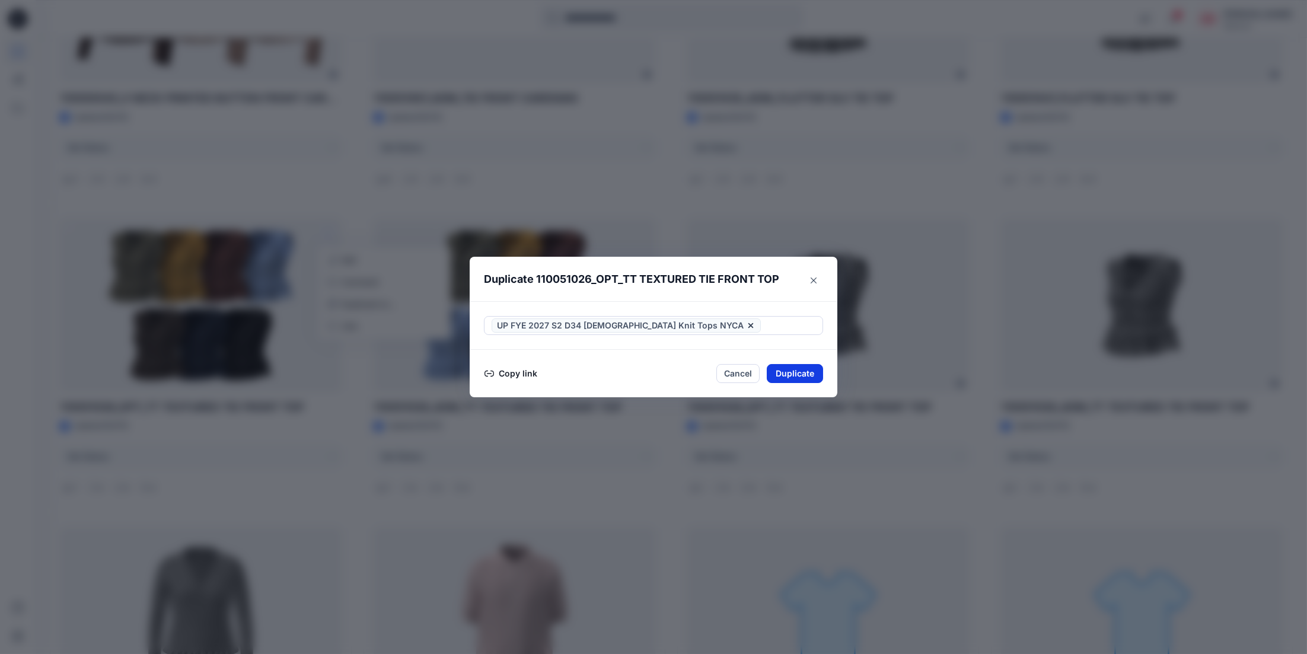
click at [813, 371] on button "Duplicate" at bounding box center [795, 373] width 56 height 19
click at [813, 372] on button "Close" at bounding box center [803, 374] width 39 height 19
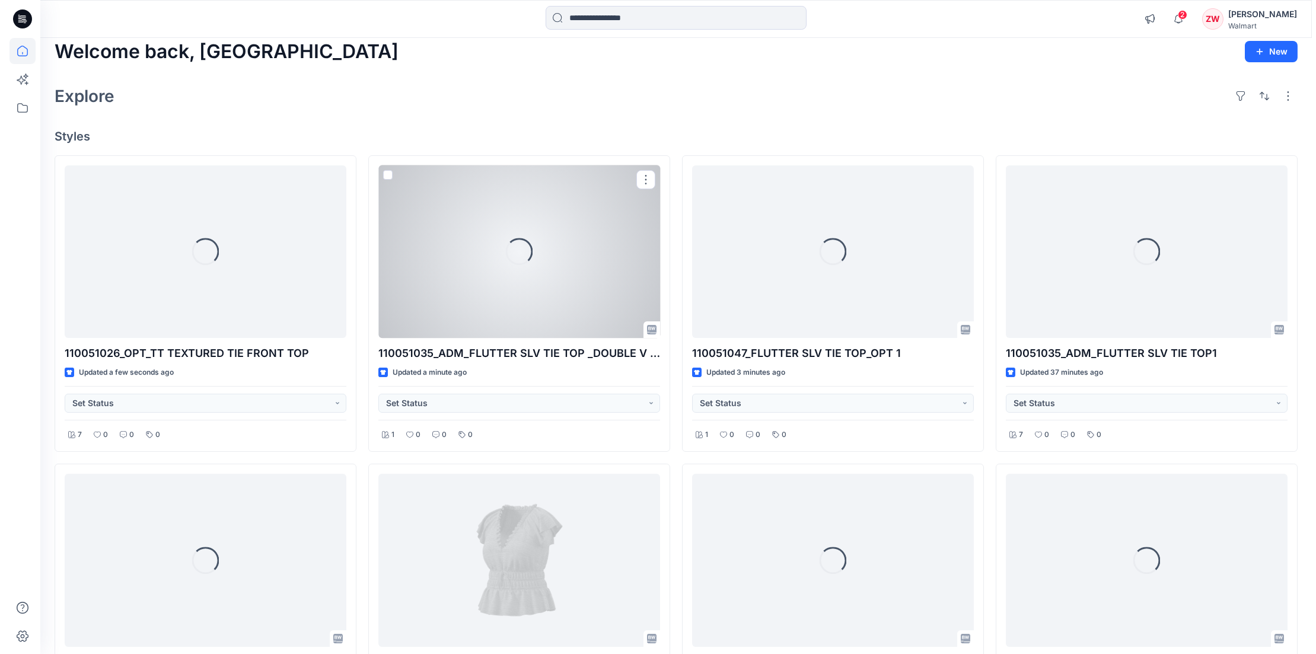
scroll to position [0, 0]
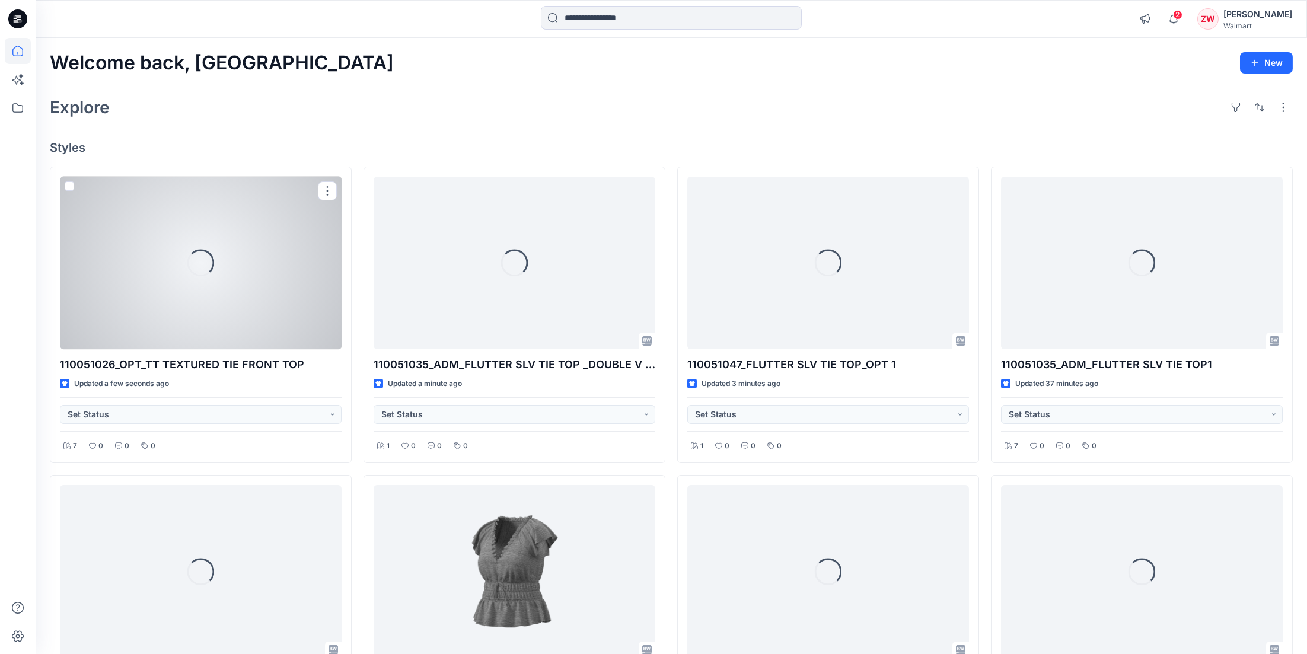
click at [197, 228] on div "Loading..." at bounding box center [201, 263] width 282 height 173
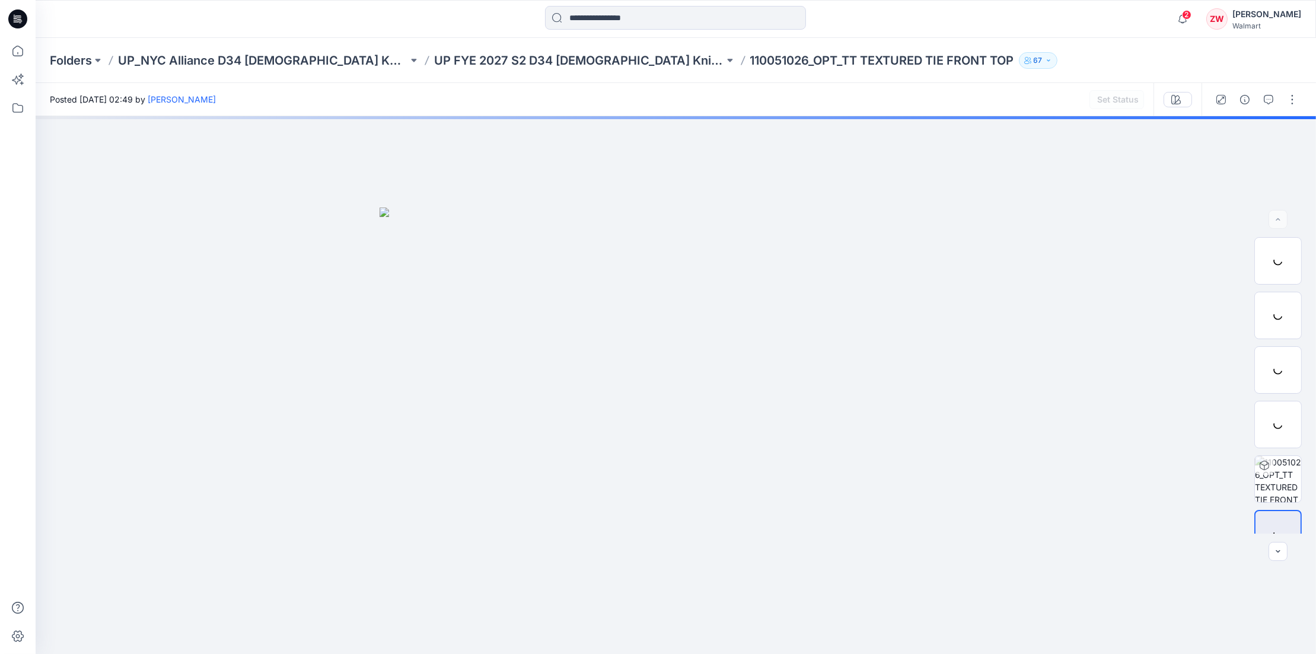
click at [1040, 26] on div "2 Notifications Your style 110051035_ADM_FLUTTER SLV TIE TOP1 has been updated …" at bounding box center [675, 19] width 1279 height 26
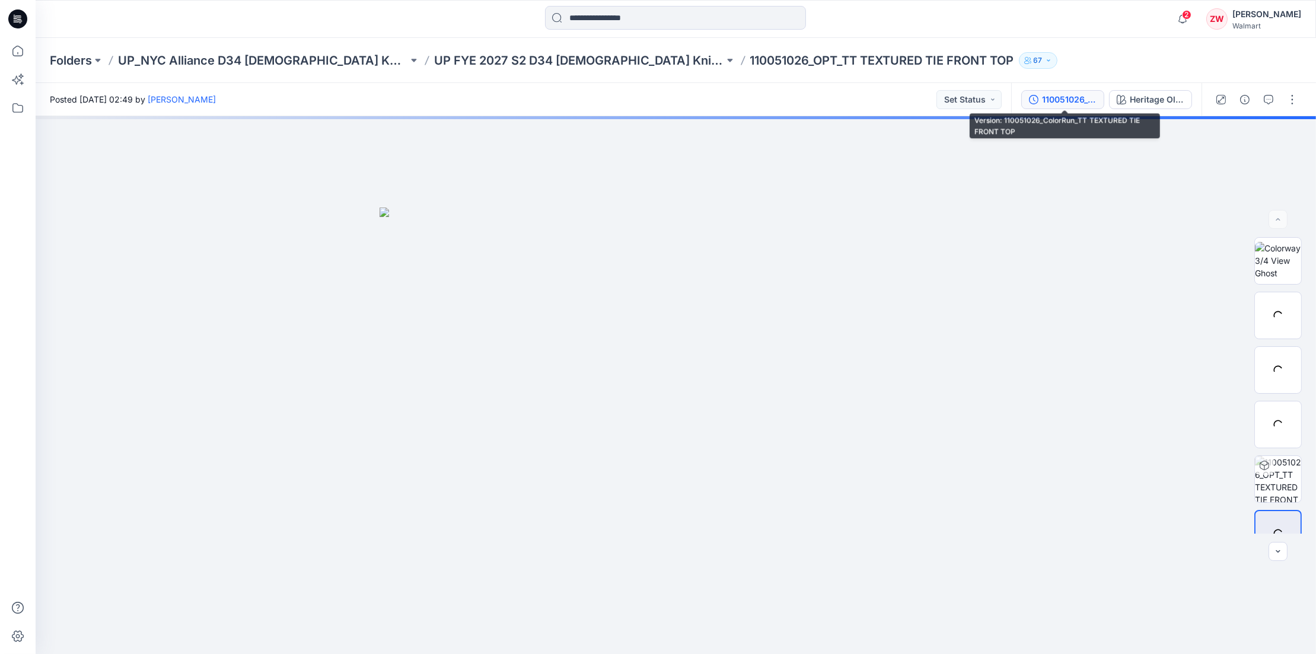
click at [1062, 98] on div "110051026_ColorRun_TT TEXTURED TIE FRONT TOP" at bounding box center [1069, 99] width 55 height 13
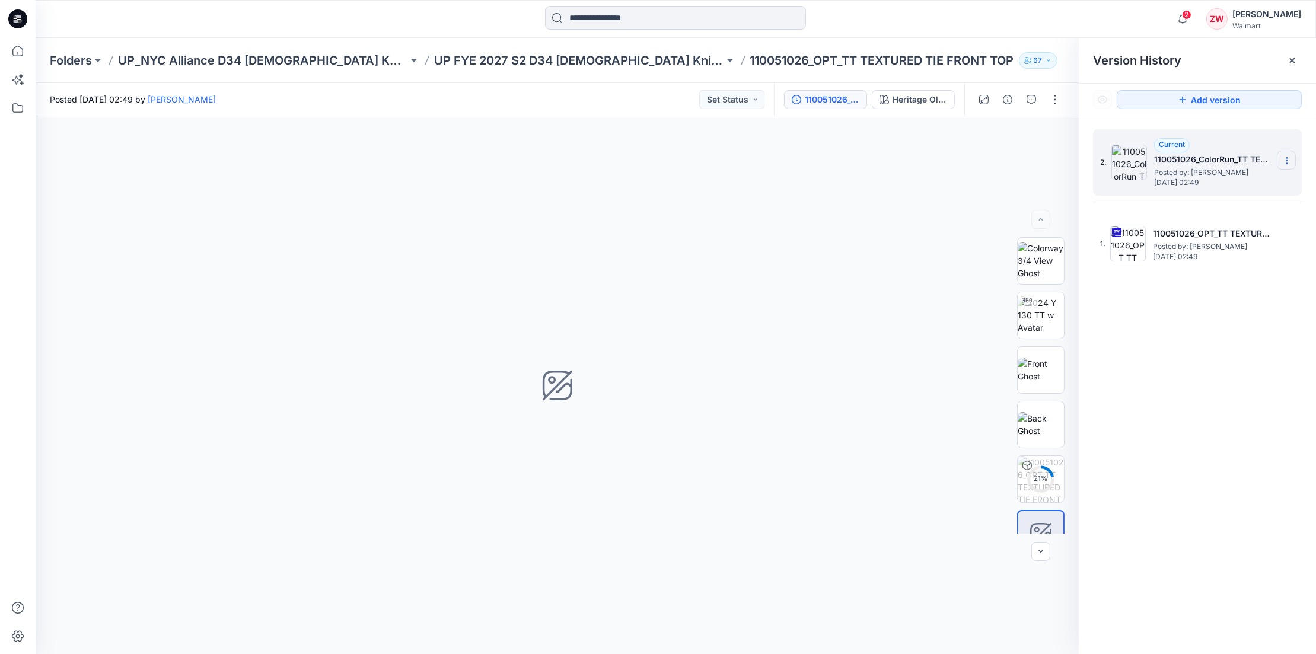
click at [1282, 163] on icon at bounding box center [1286, 160] width 9 height 9
click at [1212, 237] on span "Delete Version" at bounding box center [1205, 236] width 56 height 14
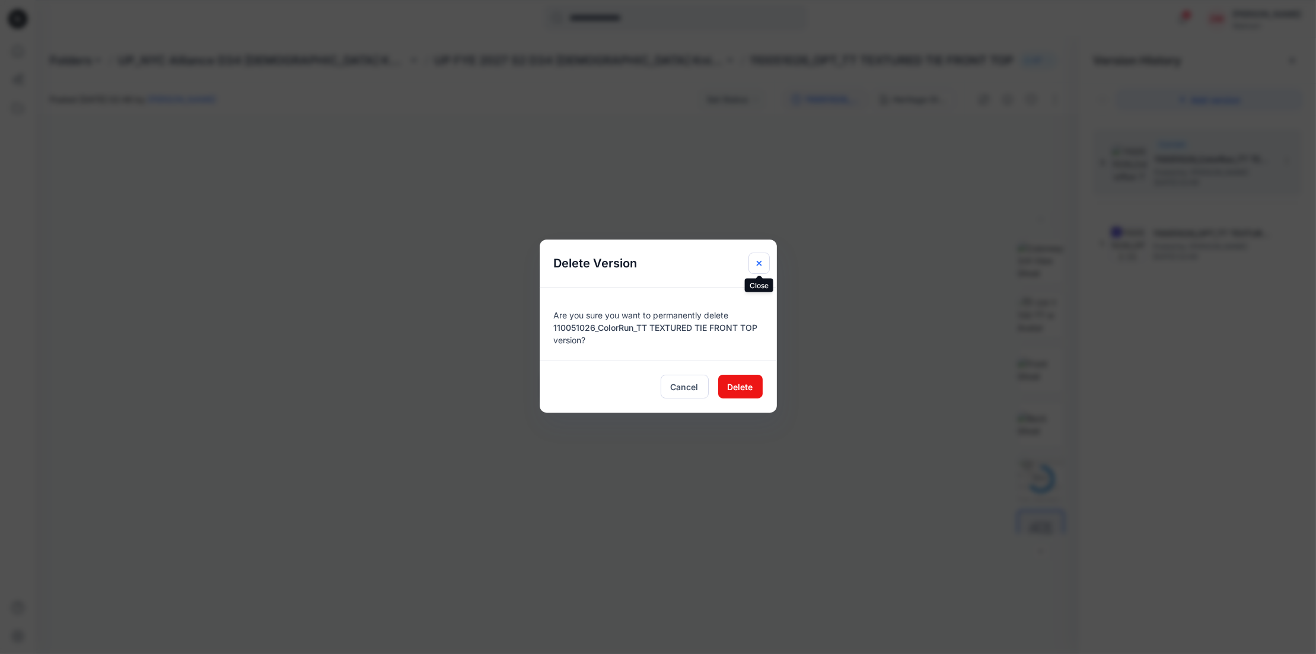
click at [762, 261] on icon "Close" at bounding box center [758, 262] width 9 height 9
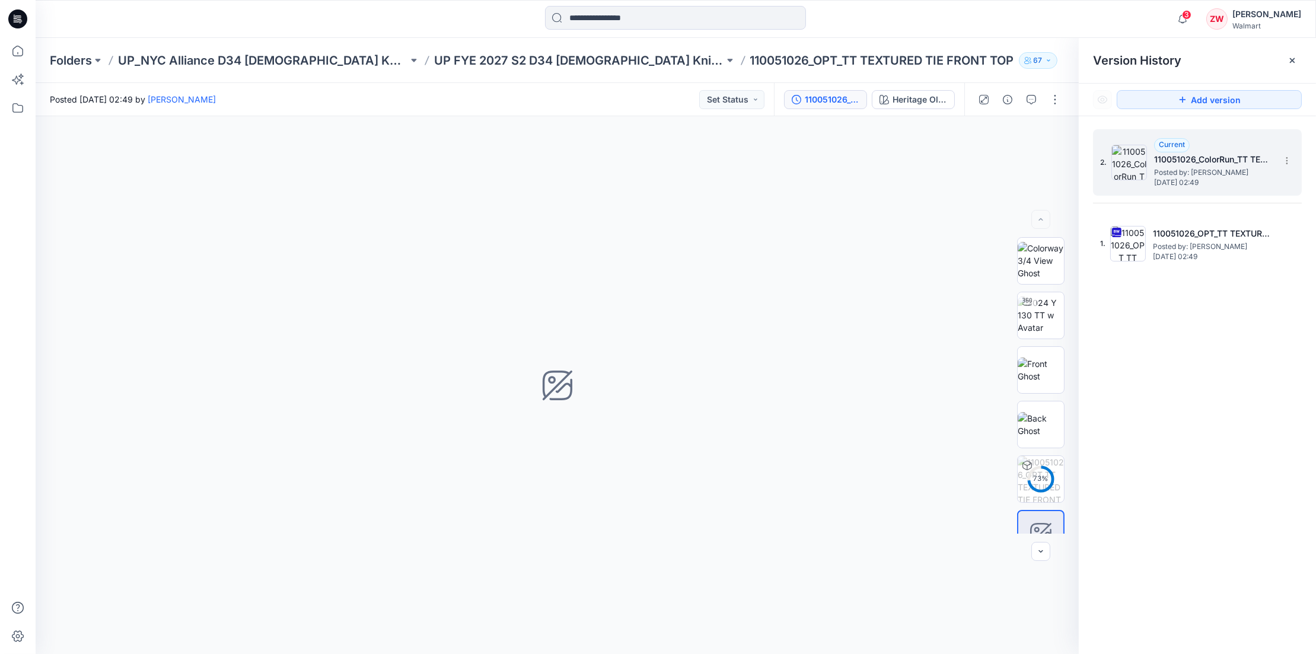
click at [1298, 155] on div "2. Current 110051026_ColorRun_TT TEXTURED TIE FRONT TOP Posted by: Zhonglin Wan…" at bounding box center [1197, 162] width 209 height 66
click at [1288, 154] on section at bounding box center [1285, 160] width 19 height 19
click at [1195, 234] on span "Delete Version" at bounding box center [1205, 236] width 56 height 14
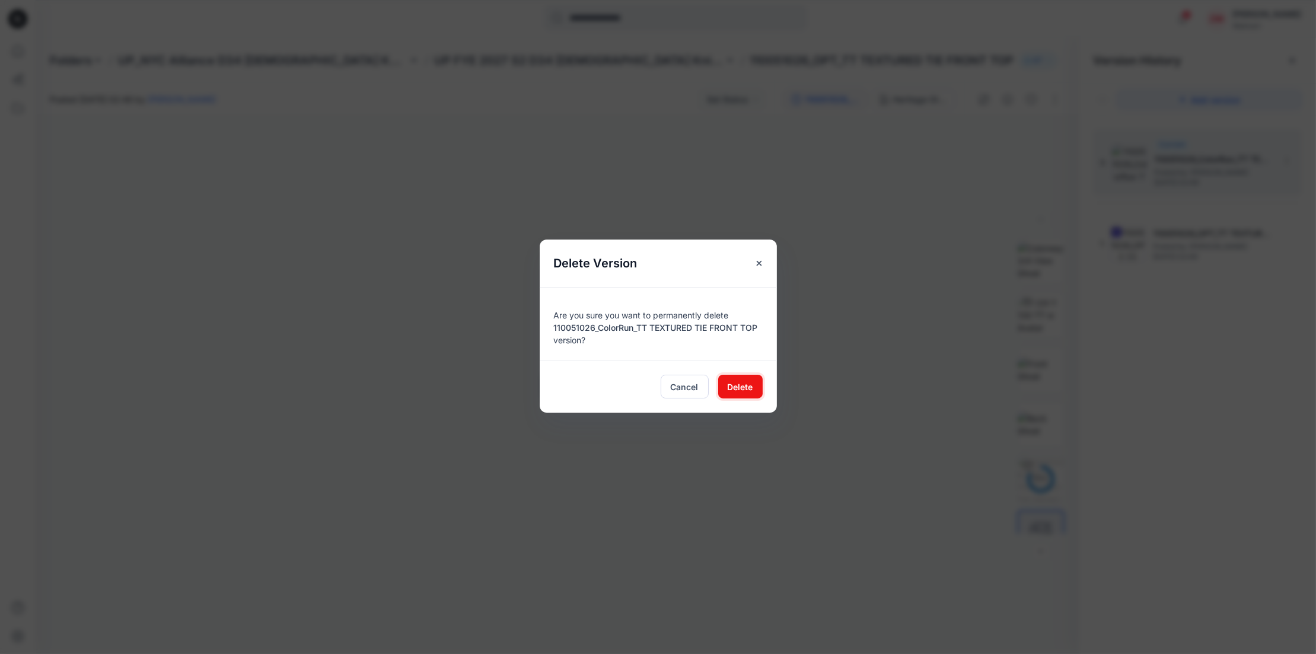
drag, startPoint x: 750, startPoint y: 385, endPoint x: 972, endPoint y: 339, distance: 226.5
click at [752, 385] on button "Delete" at bounding box center [740, 387] width 44 height 24
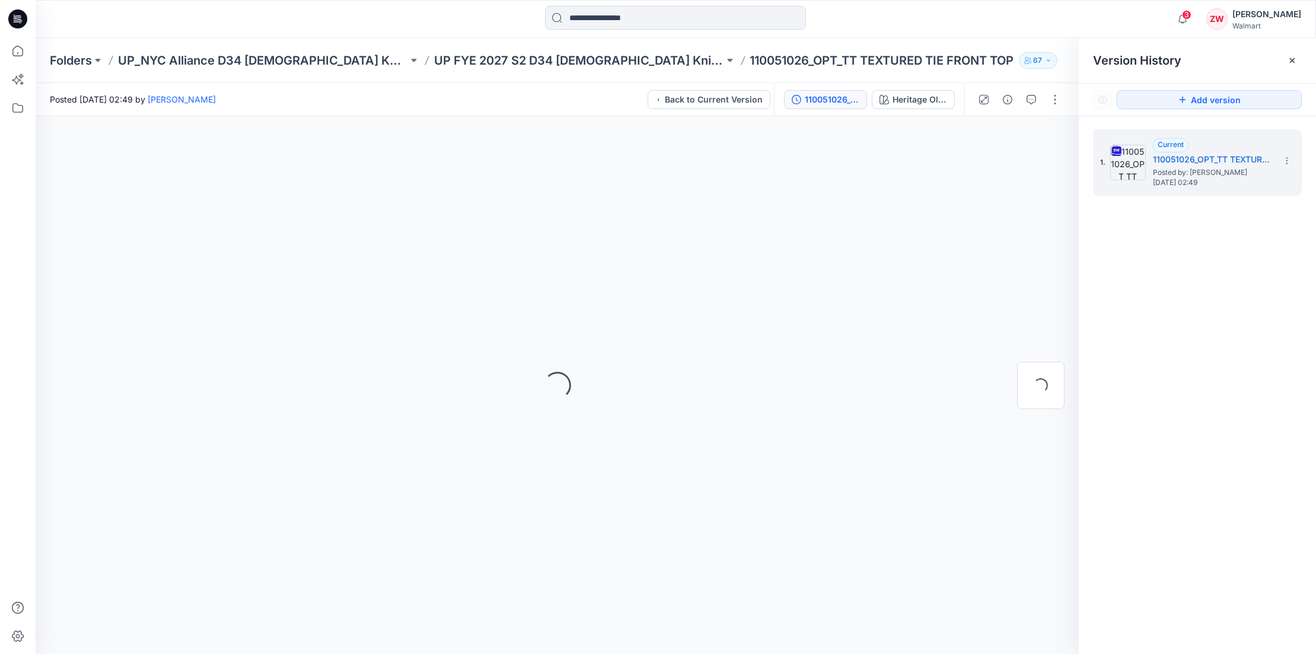
click at [1199, 207] on div "1. Current 110051026_OPT_TT TEXTURED TIE FRONT TOP Posted by: Zhonglin Wang Tue…" at bounding box center [1196, 393] width 237 height 555
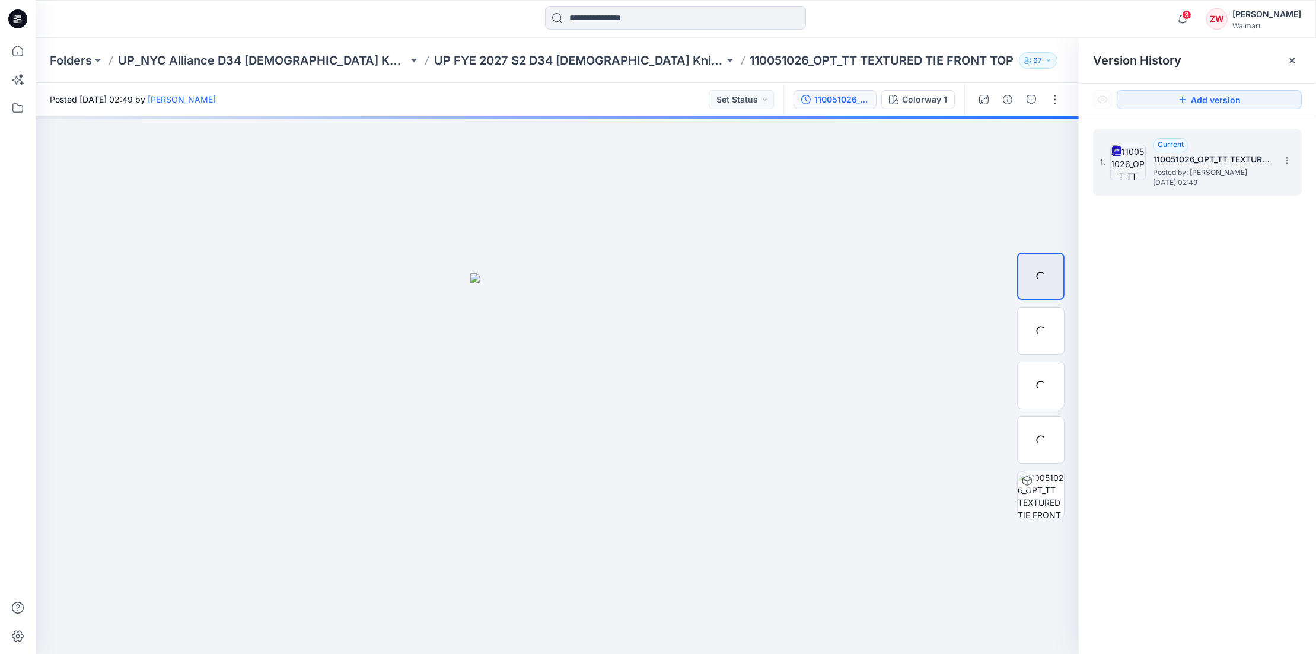
click at [1201, 170] on span "Posted by: [PERSON_NAME]" at bounding box center [1212, 173] width 119 height 12
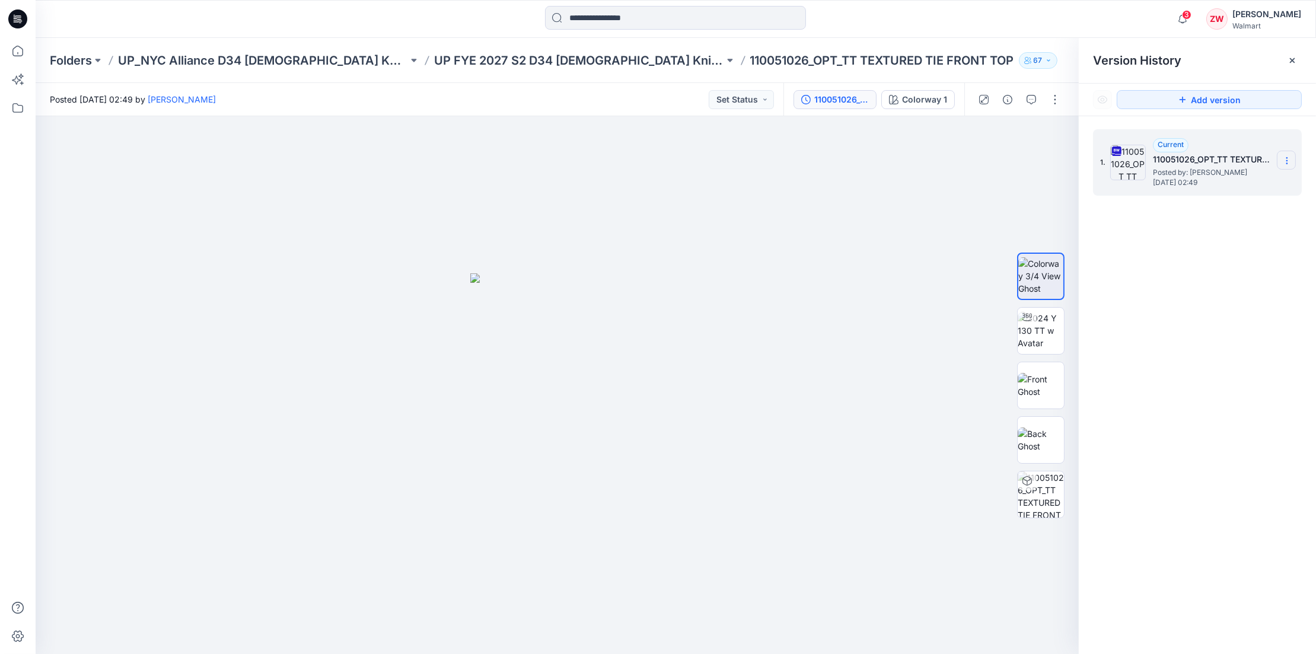
click at [1284, 156] on icon at bounding box center [1286, 160] width 9 height 9
click at [1190, 231] on span "Rename Version" at bounding box center [1208, 231] width 62 height 14
click at [1259, 159] on input "**********" at bounding box center [1228, 158] width 130 height 19
drag, startPoint x: 1265, startPoint y: 157, endPoint x: 1317, endPoint y: 157, distance: 52.2
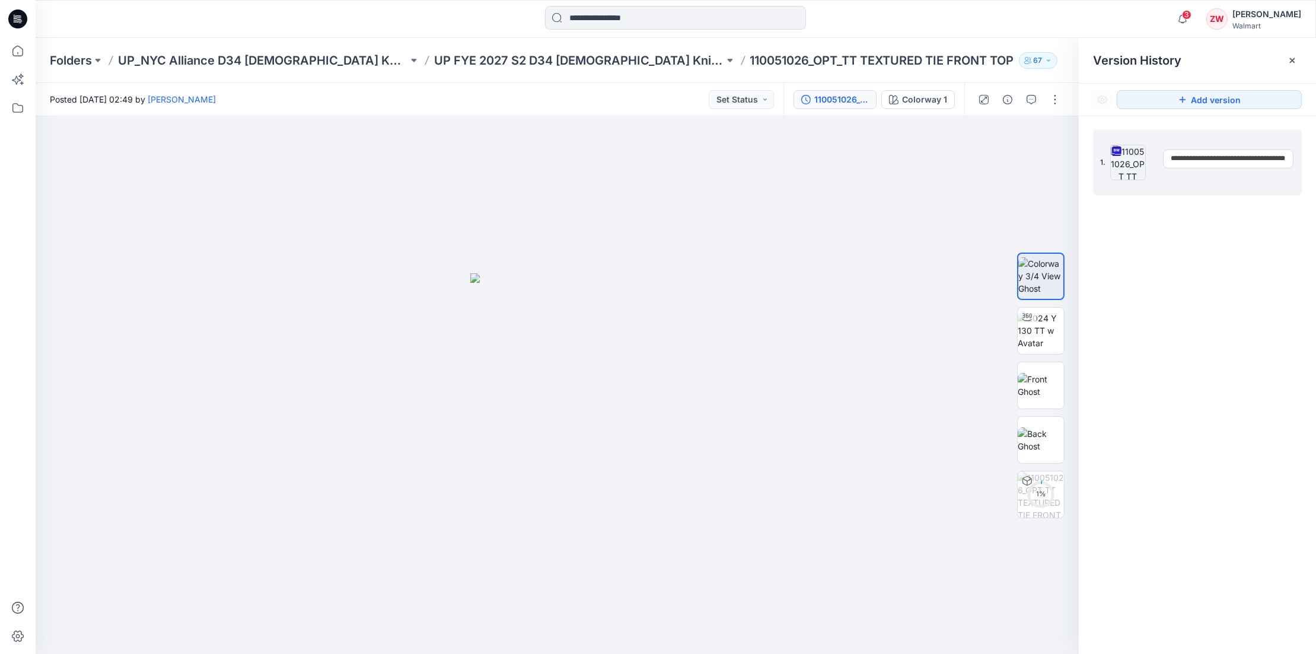
click at [1315, 157] on html "3 Notifications Your style 110051035_ADM_FLUTTER SLV TIE TOP1 has been updated …" at bounding box center [658, 327] width 1316 height 654
drag, startPoint x: 1206, startPoint y: 155, endPoint x: 1089, endPoint y: 157, distance: 117.4
click at [1089, 157] on div "**********" at bounding box center [1196, 393] width 237 height 555
click at [1215, 158] on input "**********" at bounding box center [1228, 158] width 130 height 19
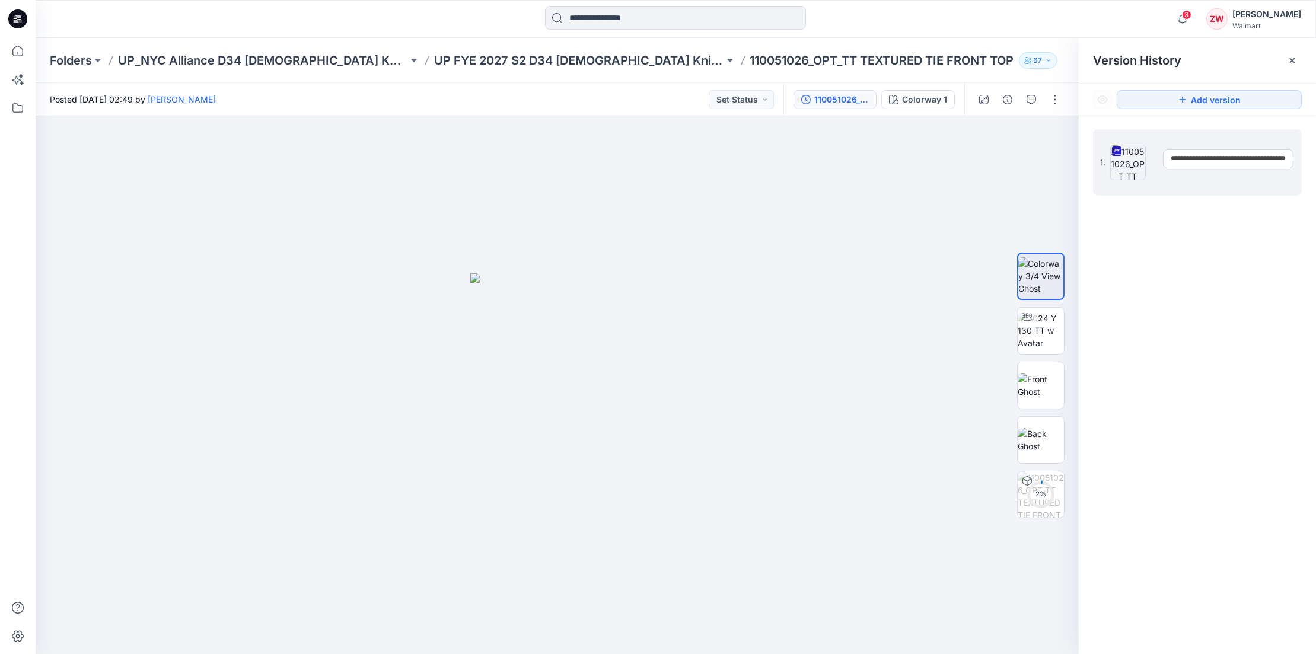
drag, startPoint x: 1217, startPoint y: 155, endPoint x: 1209, endPoint y: 156, distance: 8.3
click at [1209, 156] on input "**********" at bounding box center [1228, 158] width 130 height 19
drag, startPoint x: 1248, startPoint y: 158, endPoint x: 1317, endPoint y: 159, distance: 68.8
click at [1315, 159] on html "3 Notifications Your style 110051035_ADM_FLUTTER SLV TIE TOP1 has been updated …" at bounding box center [658, 327] width 1316 height 654
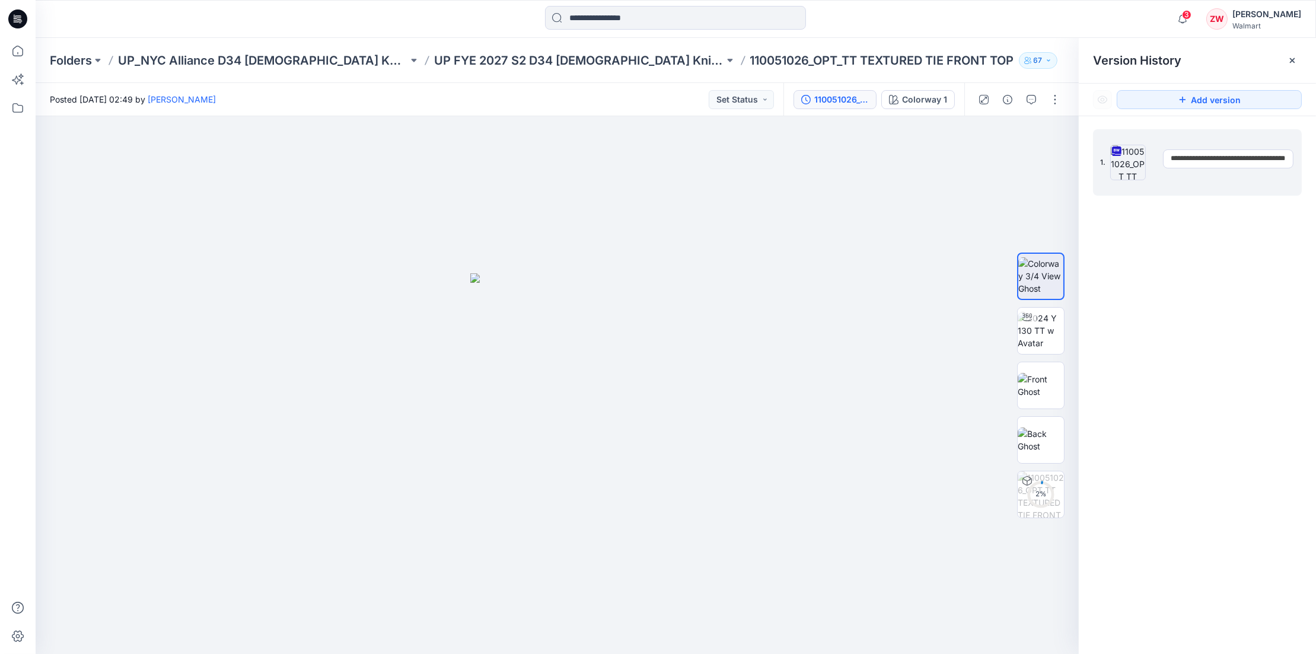
click at [1288, 159] on input "**********" at bounding box center [1228, 158] width 130 height 19
type input "**********"
click at [750, 60] on p "110051026_OPT_TT TEXTURED TIE FRONT TOP" at bounding box center [882, 60] width 264 height 17
click at [1286, 161] on icon at bounding box center [1286, 160] width 9 height 9
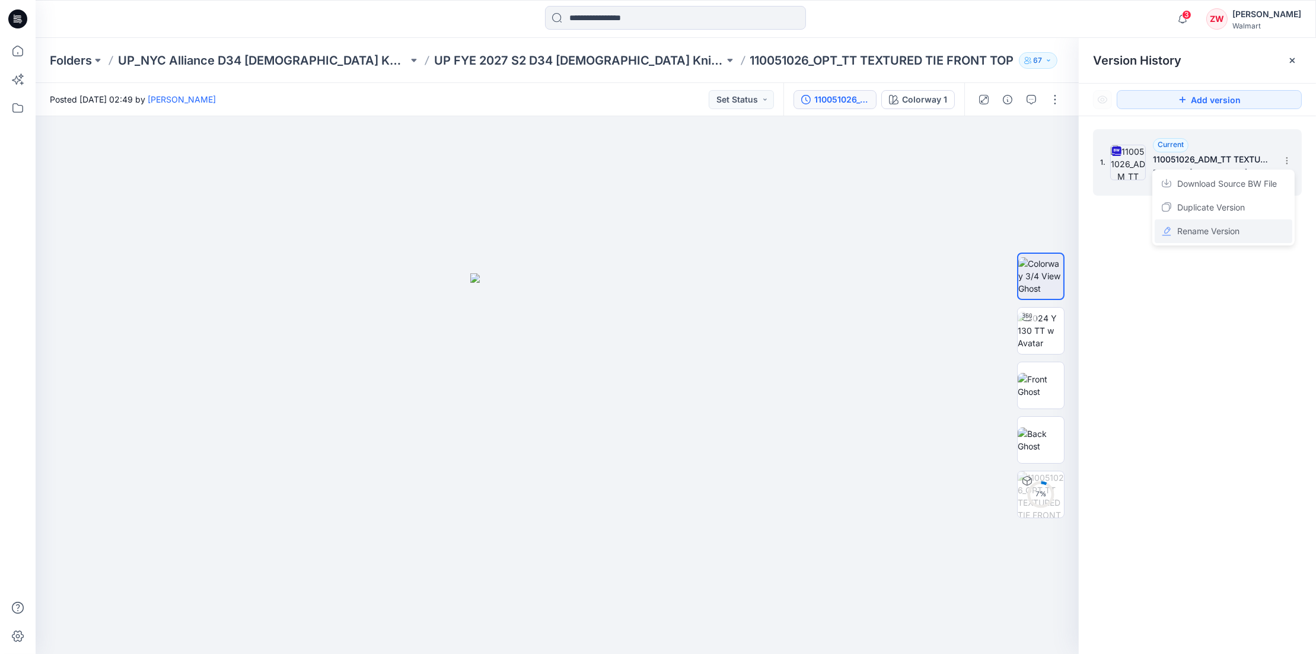
click at [1199, 233] on span "Rename Version" at bounding box center [1208, 231] width 62 height 14
click at [1226, 317] on div "**********" at bounding box center [1196, 393] width 237 height 555
click at [819, 56] on p "110051026_OPT_TT TEXTURED TIE FRONT TOP" at bounding box center [882, 60] width 264 height 17
click at [1053, 103] on button "button" at bounding box center [1054, 99] width 19 height 19
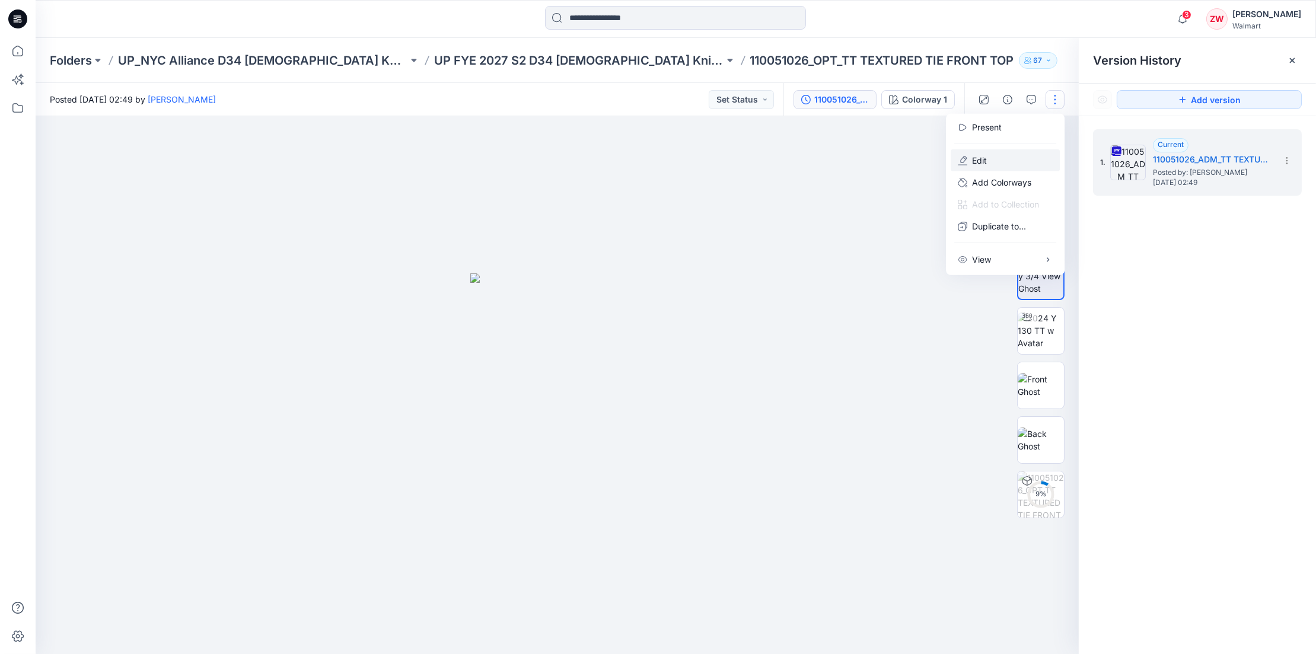
click at [991, 164] on button "Edit" at bounding box center [1004, 160] width 109 height 22
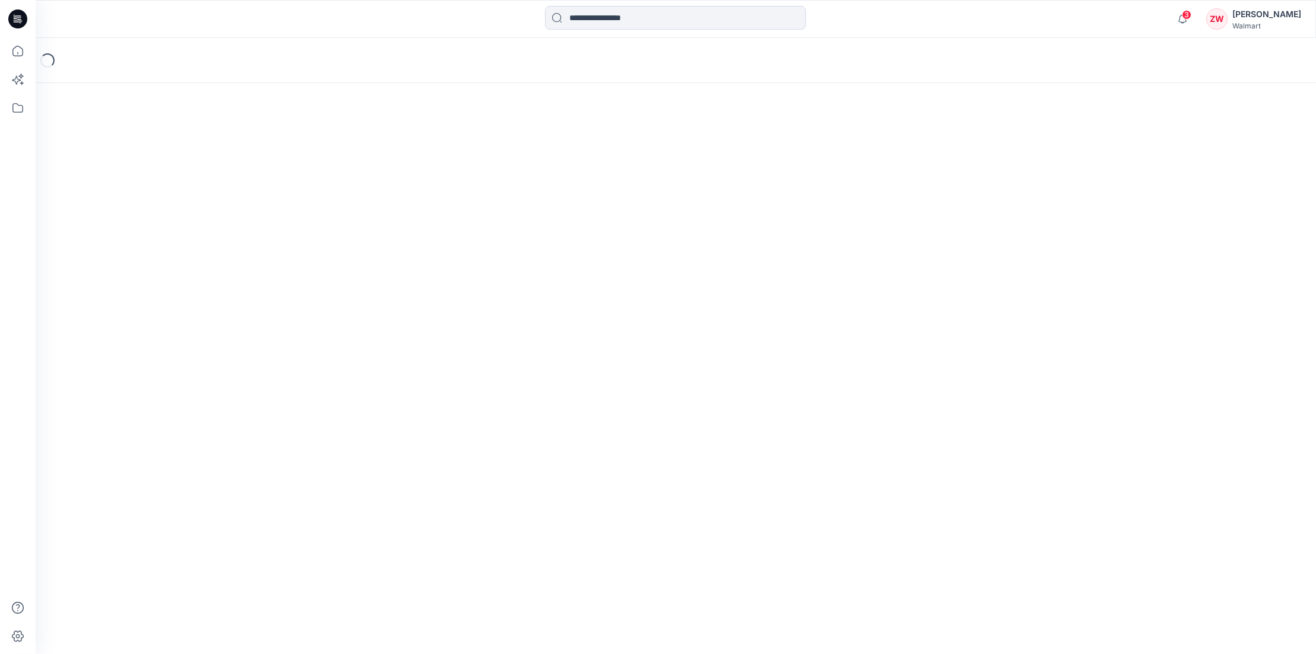
click at [951, 28] on div at bounding box center [676, 19] width 640 height 26
click at [1183, 18] on icon "button" at bounding box center [1182, 19] width 23 height 24
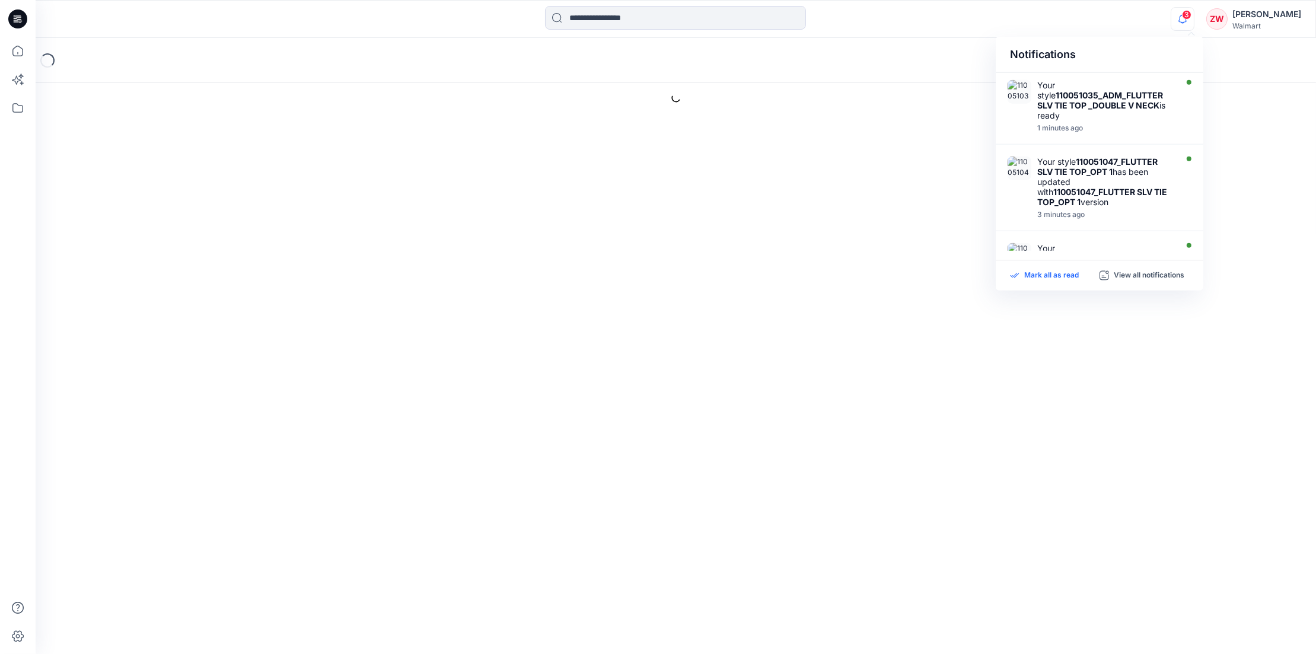
click at [1051, 280] on p "Mark all as read" at bounding box center [1051, 275] width 55 height 11
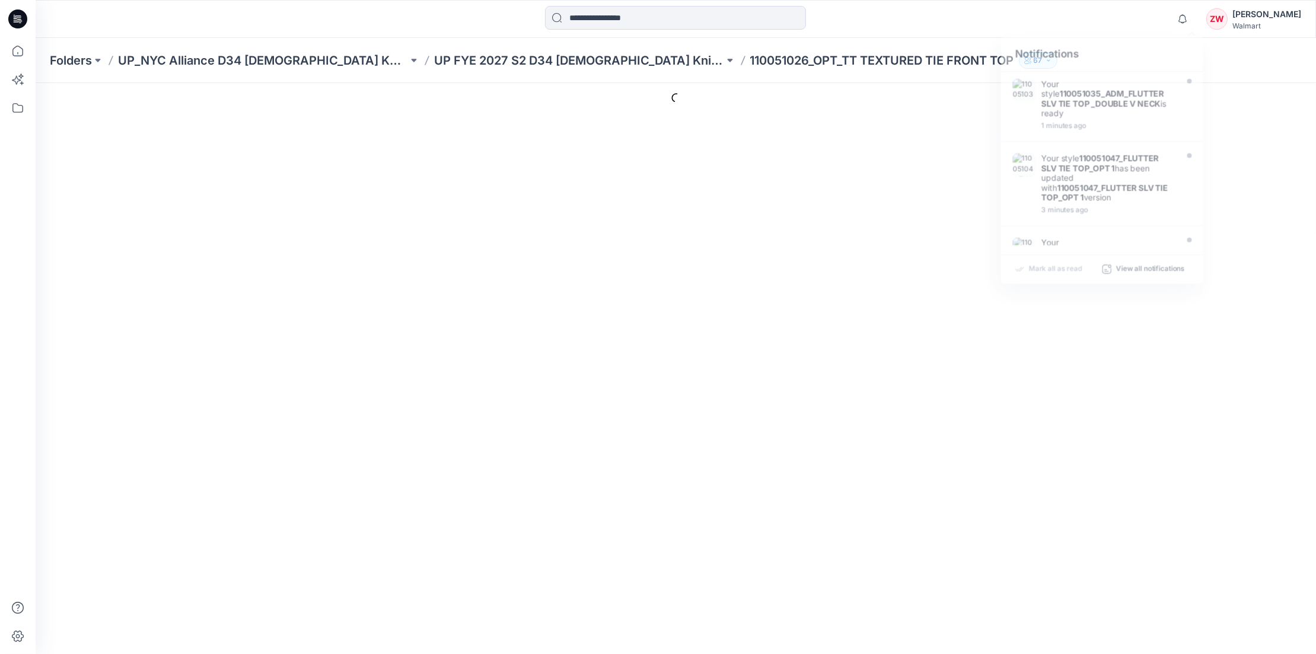
click at [963, 35] on div "Notifications Your style 110051035_ADM_FLUTTER SLV TIE TOP _DOUBLE V NECK is re…" at bounding box center [676, 19] width 1280 height 38
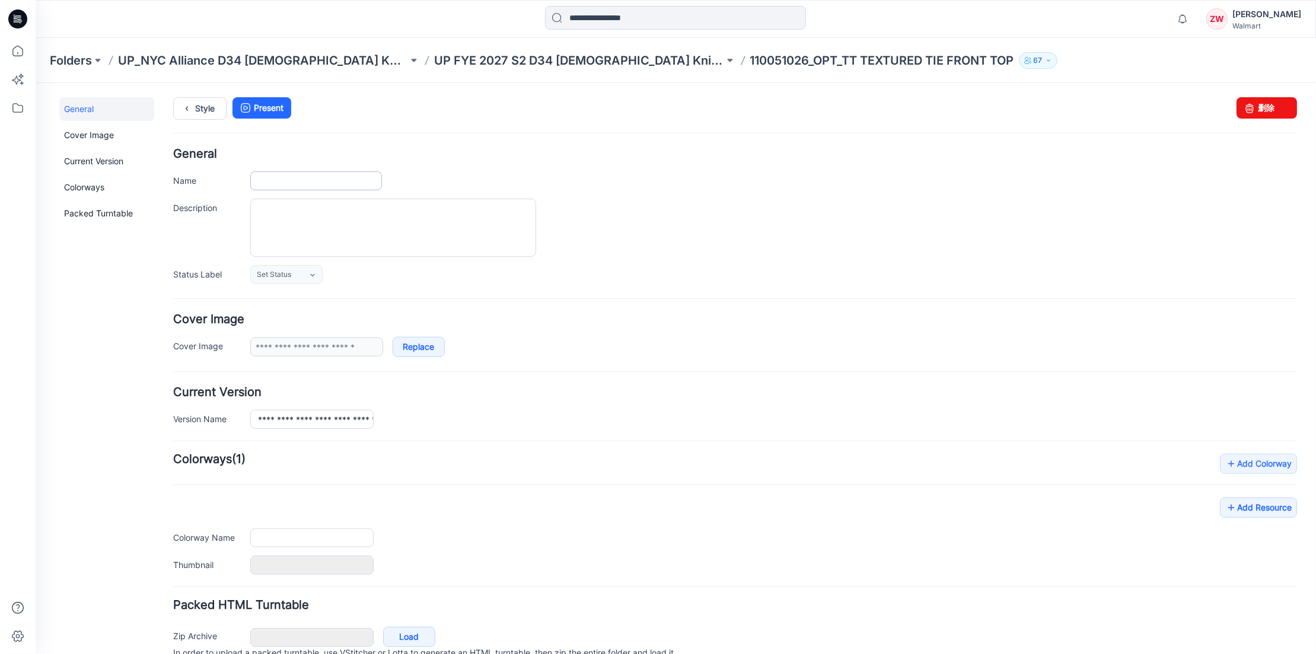
type input "**********"
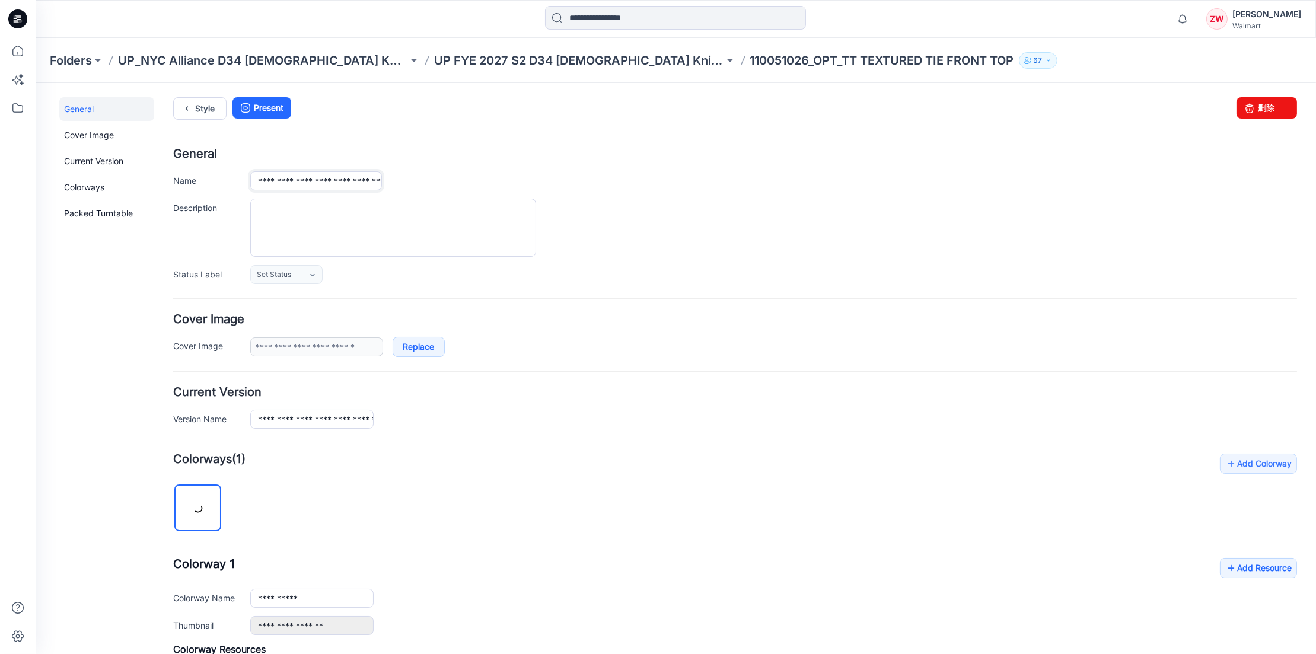
click at [272, 178] on input "**********" at bounding box center [316, 180] width 132 height 19
drag, startPoint x: 304, startPoint y: 177, endPoint x: 318, endPoint y: 177, distance: 14.2
click at [318, 177] on input "**********" at bounding box center [316, 180] width 132 height 19
drag, startPoint x: 257, startPoint y: 176, endPoint x: 580, endPoint y: 164, distance: 322.7
click at [580, 164] on div "**********" at bounding box center [734, 215] width 1123 height 135
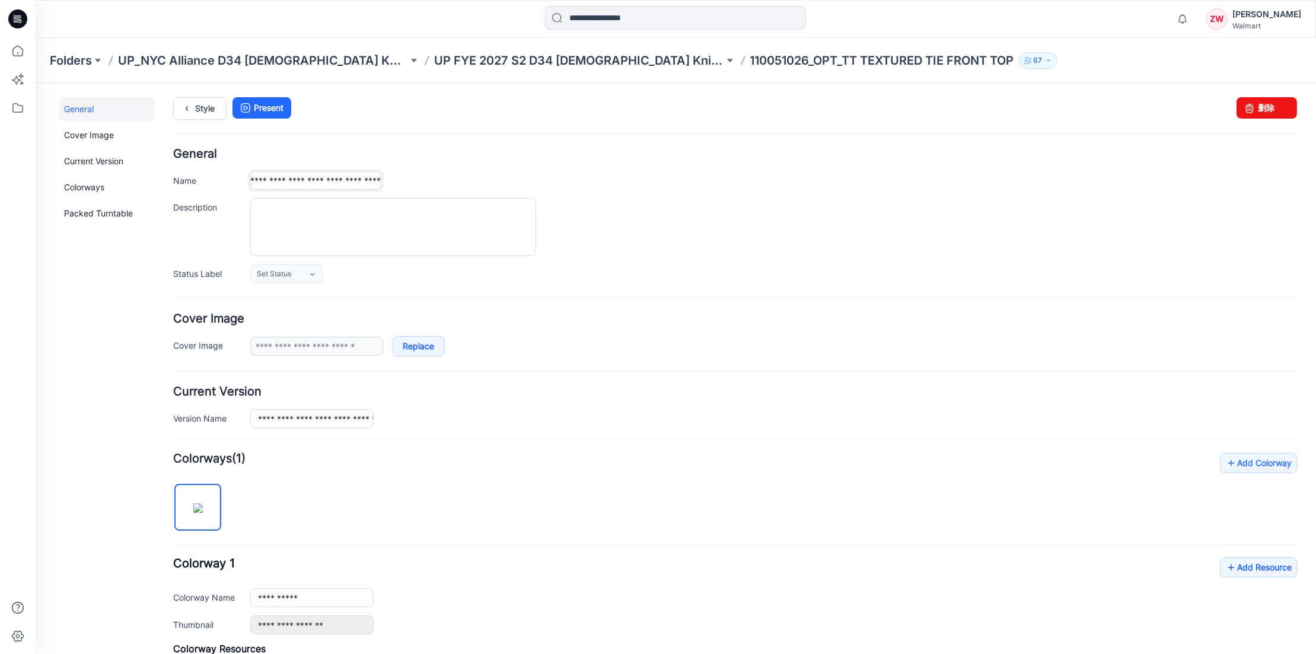
paste input "**********"
type input "**********"
click at [561, 166] on div "**********" at bounding box center [734, 215] width 1123 height 135
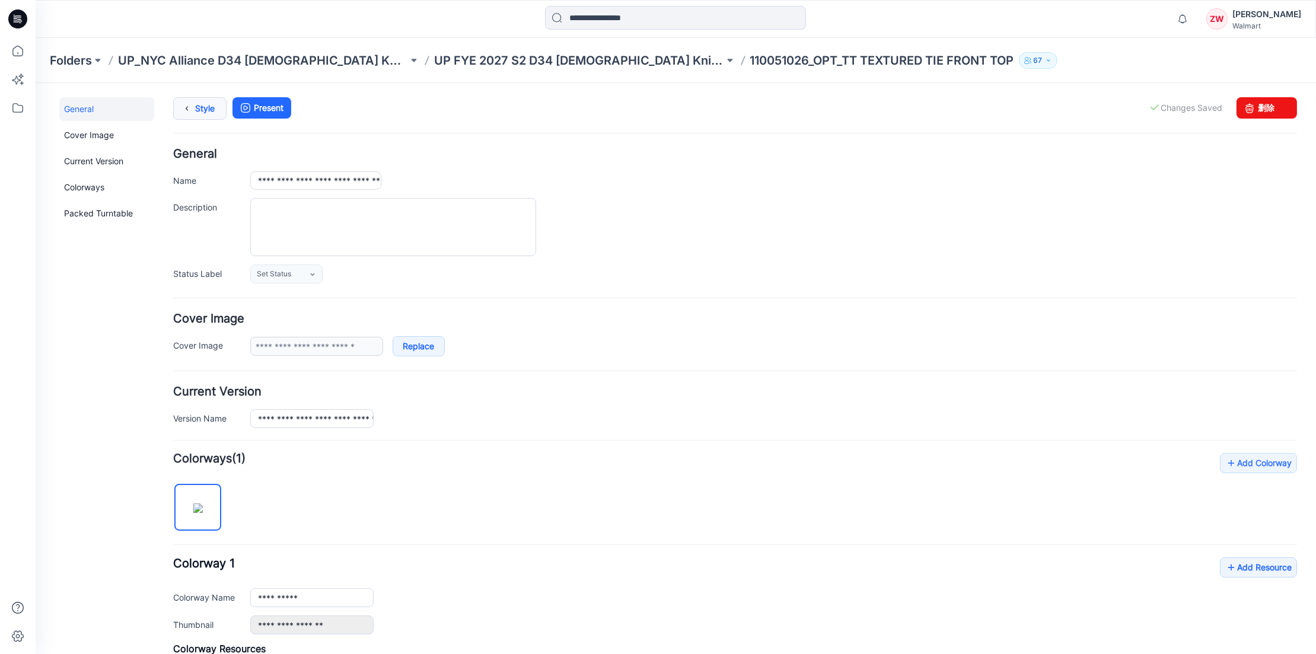
click at [189, 103] on icon at bounding box center [186, 107] width 17 height 21
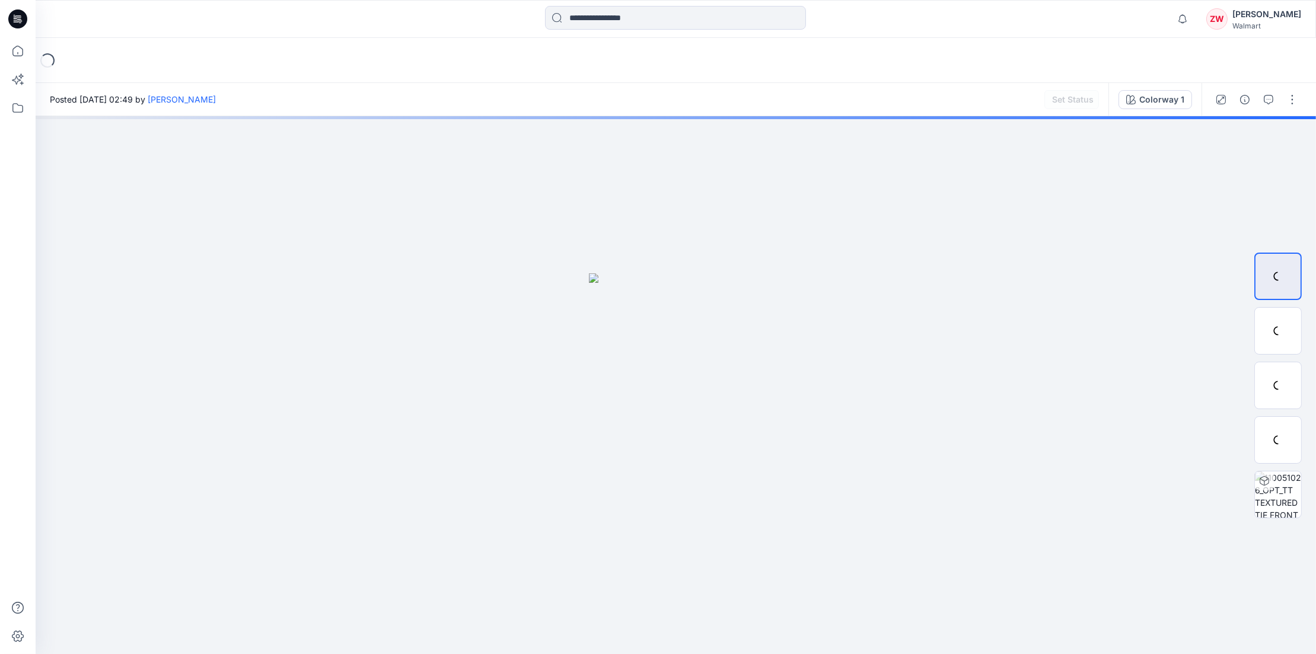
click at [1095, 34] on div "Notifications Your style 110051035_ADM_FLUTTER SLV TIE TOP _DOUBLE V NECK is re…" at bounding box center [676, 19] width 1280 height 38
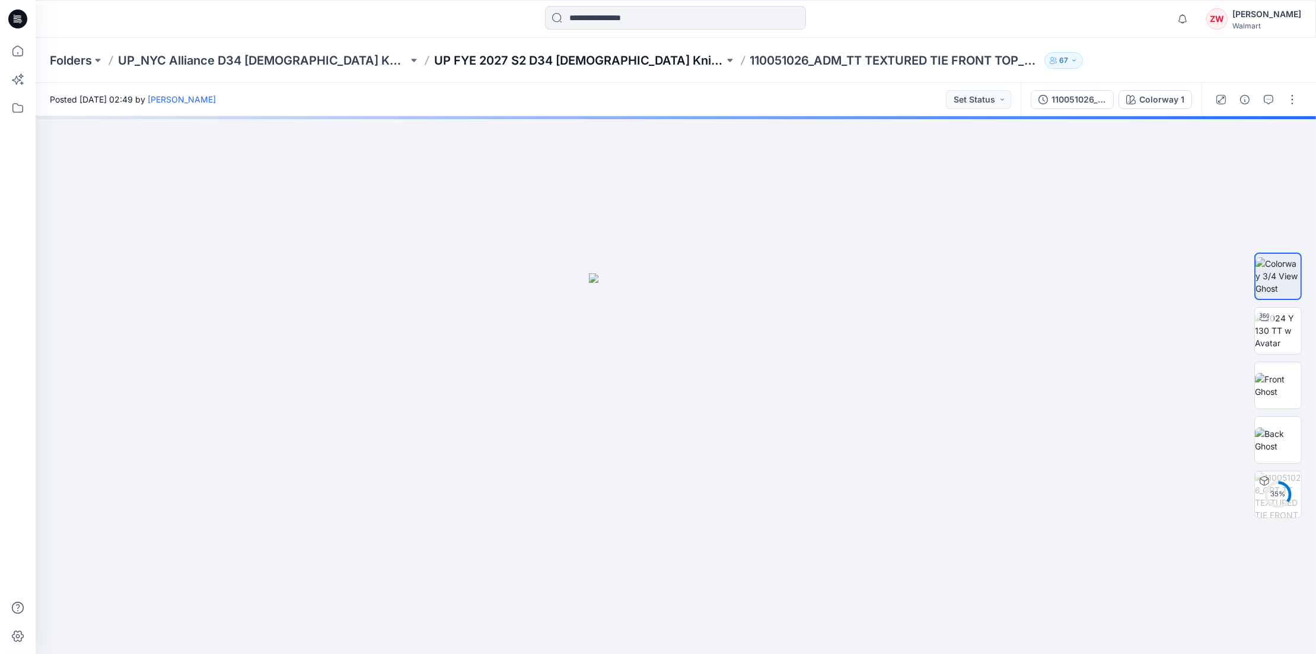
click at [493, 52] on p "UP FYE 2027 S2 D34 [DEMOGRAPHIC_DATA] Knit Tops NYCA" at bounding box center [579, 60] width 290 height 17
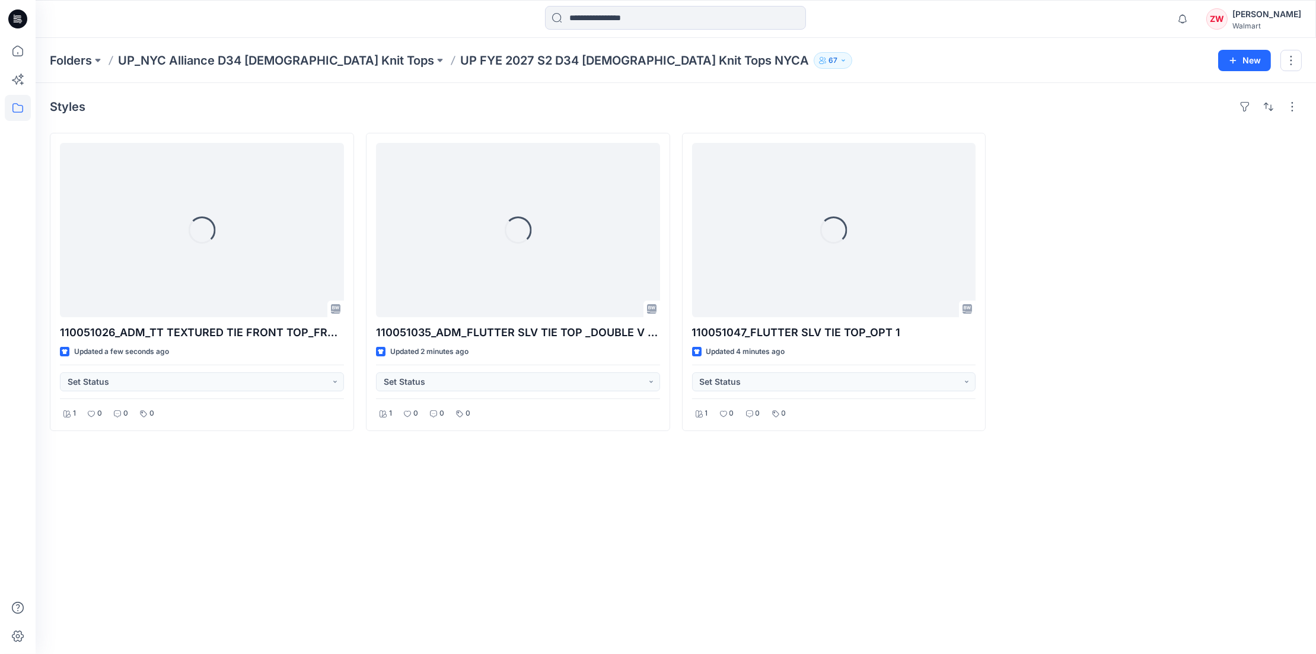
click at [813, 59] on div "Folders UP_NYC Alliance D34 [DEMOGRAPHIC_DATA] Knit Tops UP FYE 2027 S2 D34 [DE…" at bounding box center [629, 60] width 1159 height 17
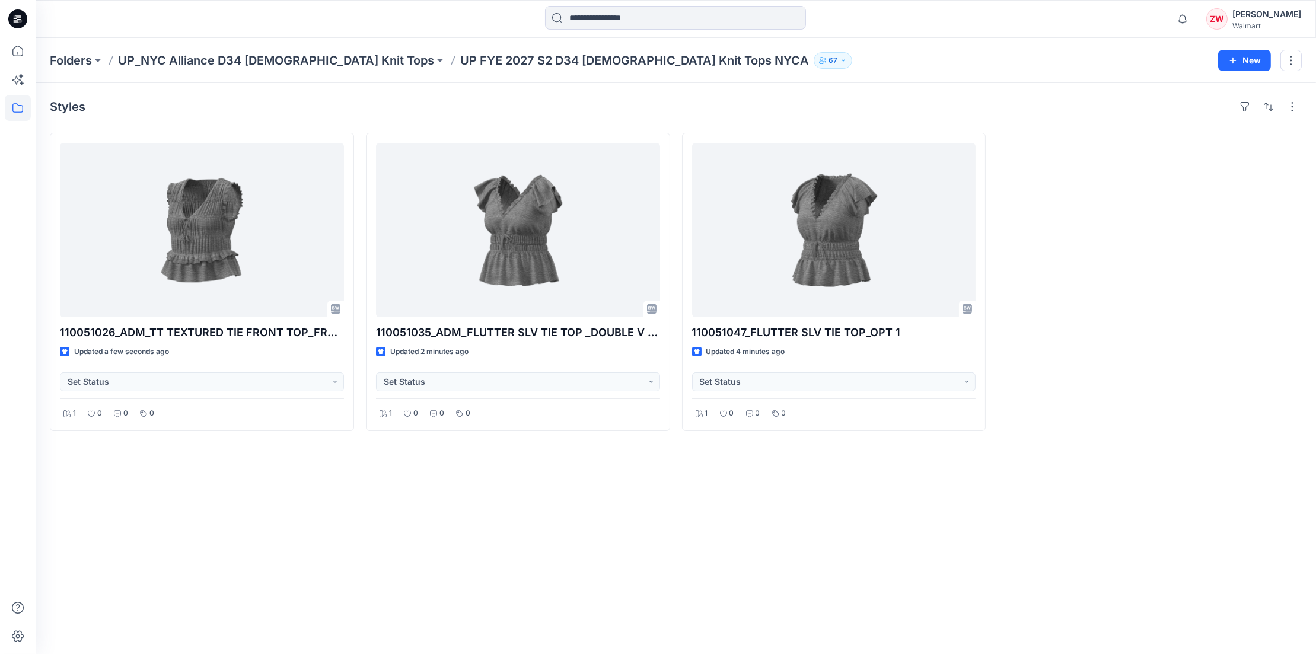
click at [150, 511] on div "Styles 110051026_ADM_TT TEXTURED TIE FRONT TOP_FRENCH BINDIND Updated a few sec…" at bounding box center [676, 368] width 1280 height 571
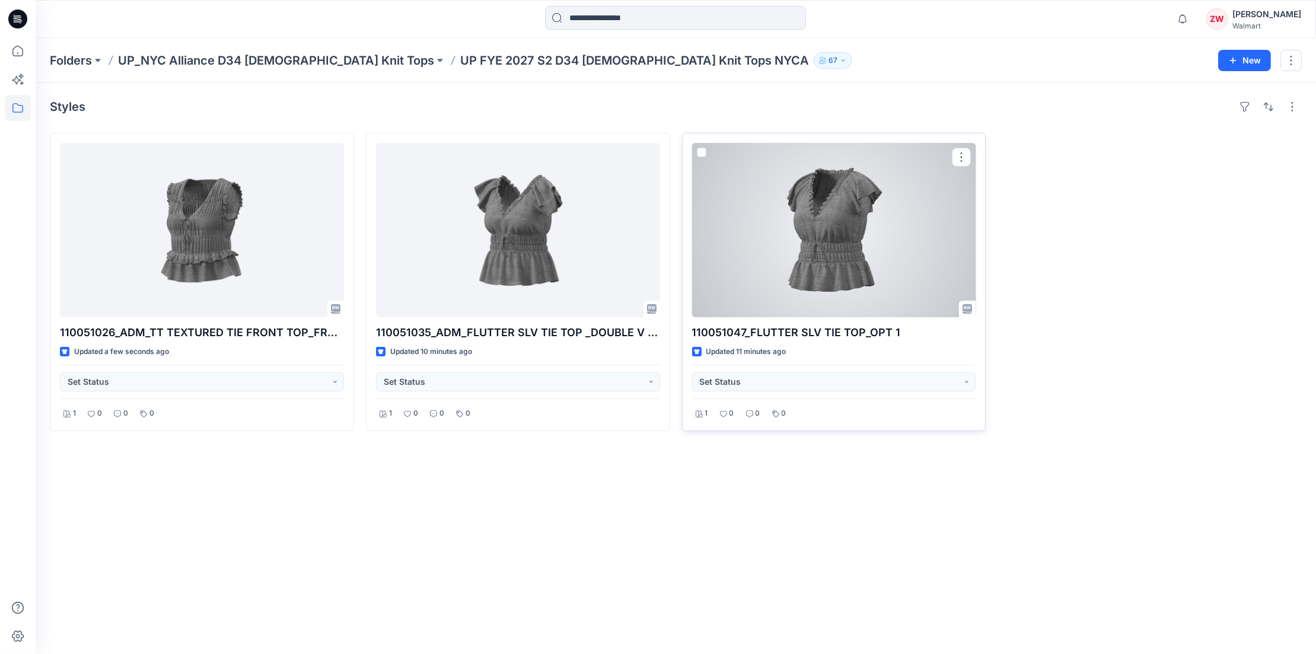
click at [820, 225] on div at bounding box center [834, 230] width 284 height 174
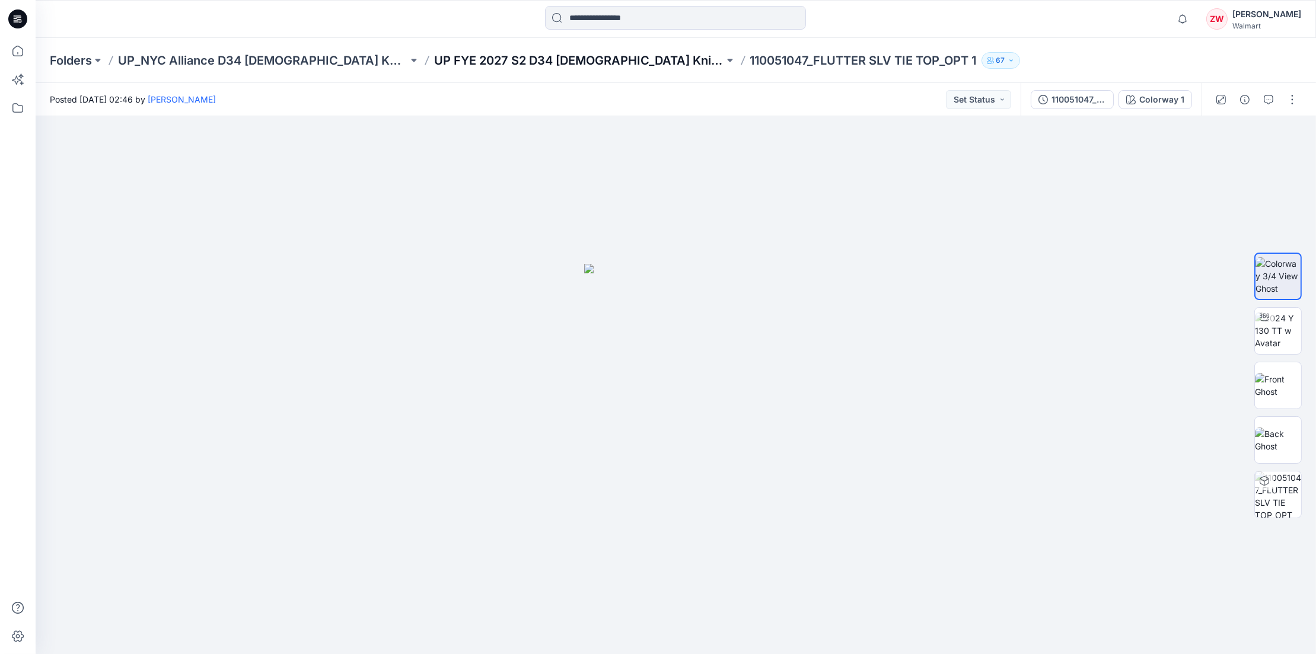
click at [485, 62] on p "UP FYE 2027 S2 D34 [DEMOGRAPHIC_DATA] Knit Tops NYCA" at bounding box center [579, 60] width 290 height 17
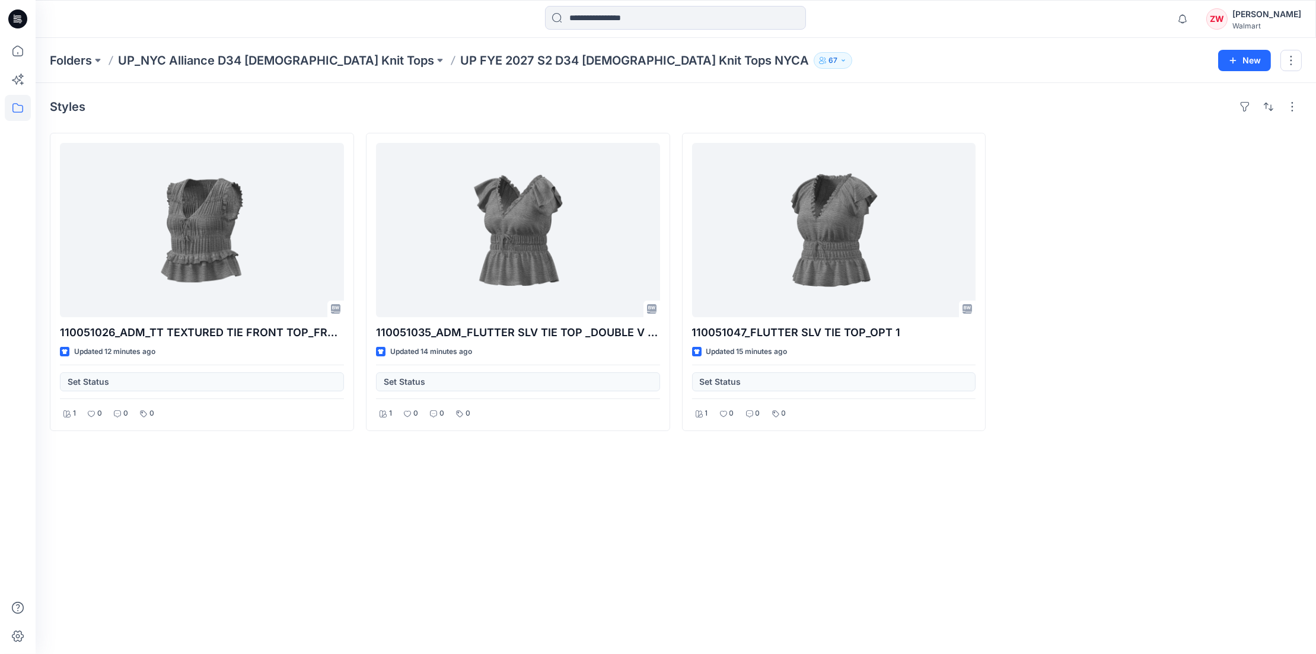
click at [852, 65] on div "Folders UP_NYC Alliance D34 [DEMOGRAPHIC_DATA] Knit Tops UP FYE 2027 S2 D34 [DE…" at bounding box center [629, 60] width 1159 height 17
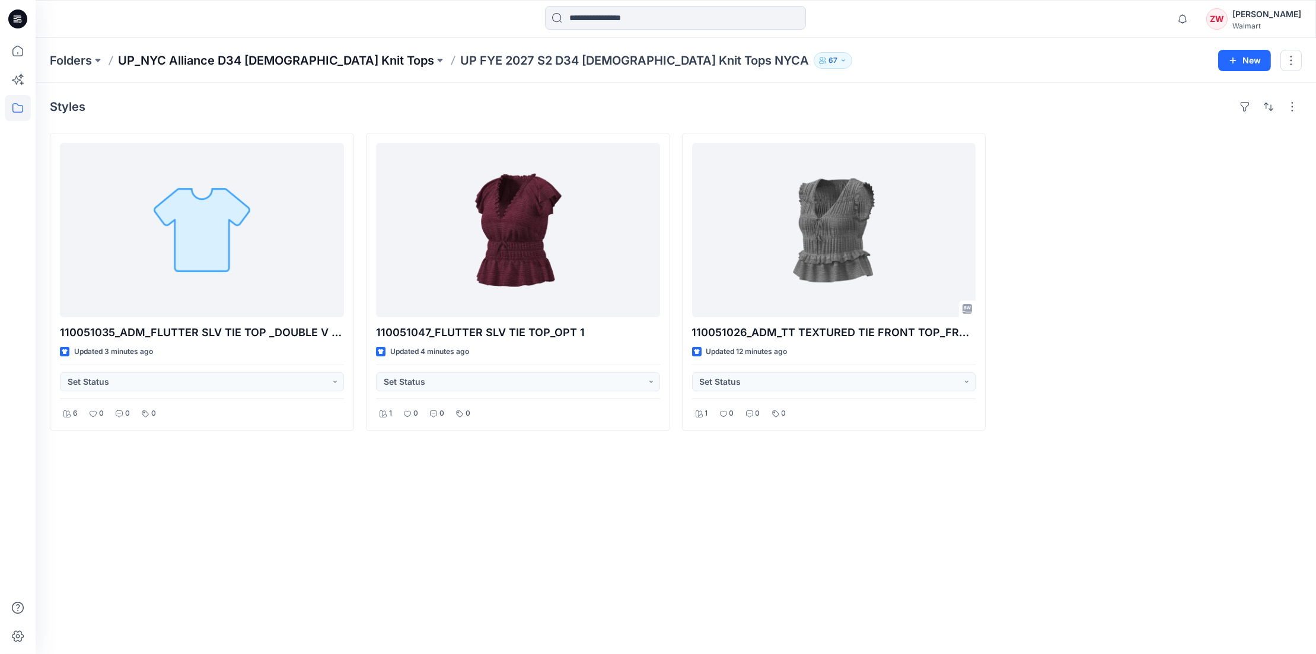
click at [304, 62] on p "UP_NYC Alliance D34 [DEMOGRAPHIC_DATA] Knit Tops" at bounding box center [276, 60] width 316 height 17
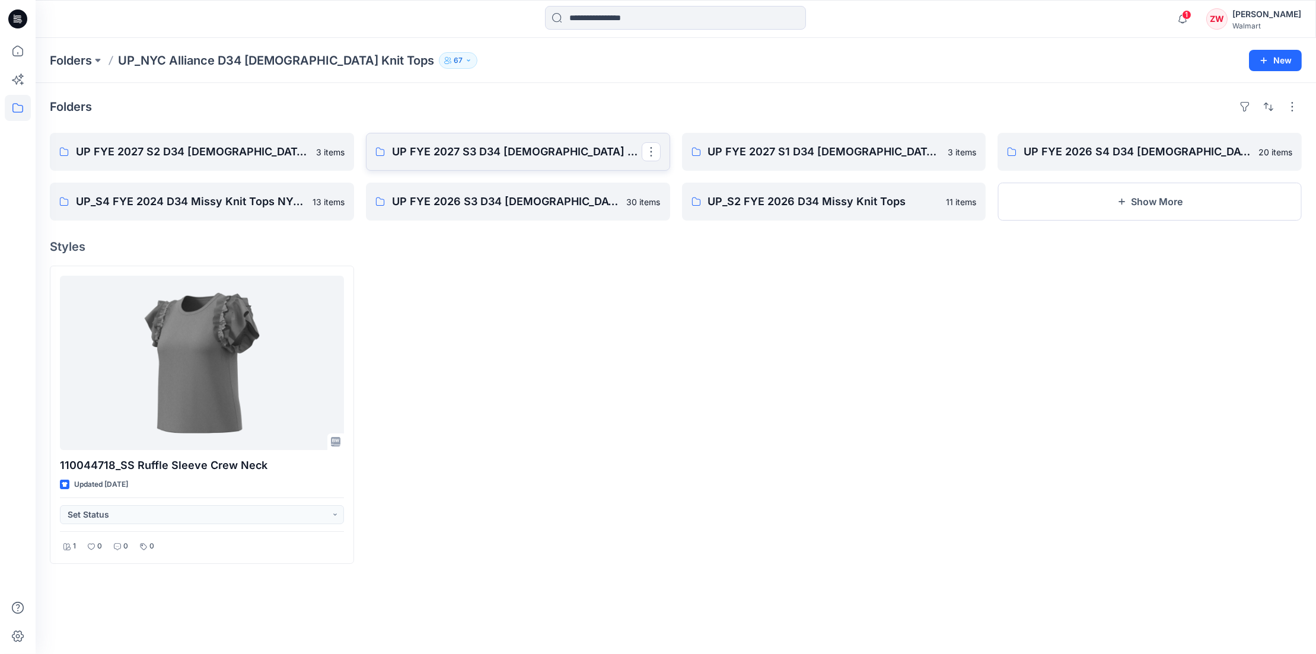
click at [492, 145] on p "UP FYE 2027 S3 D34 [DEMOGRAPHIC_DATA] Knit Tops NYCA" at bounding box center [517, 151] width 250 height 17
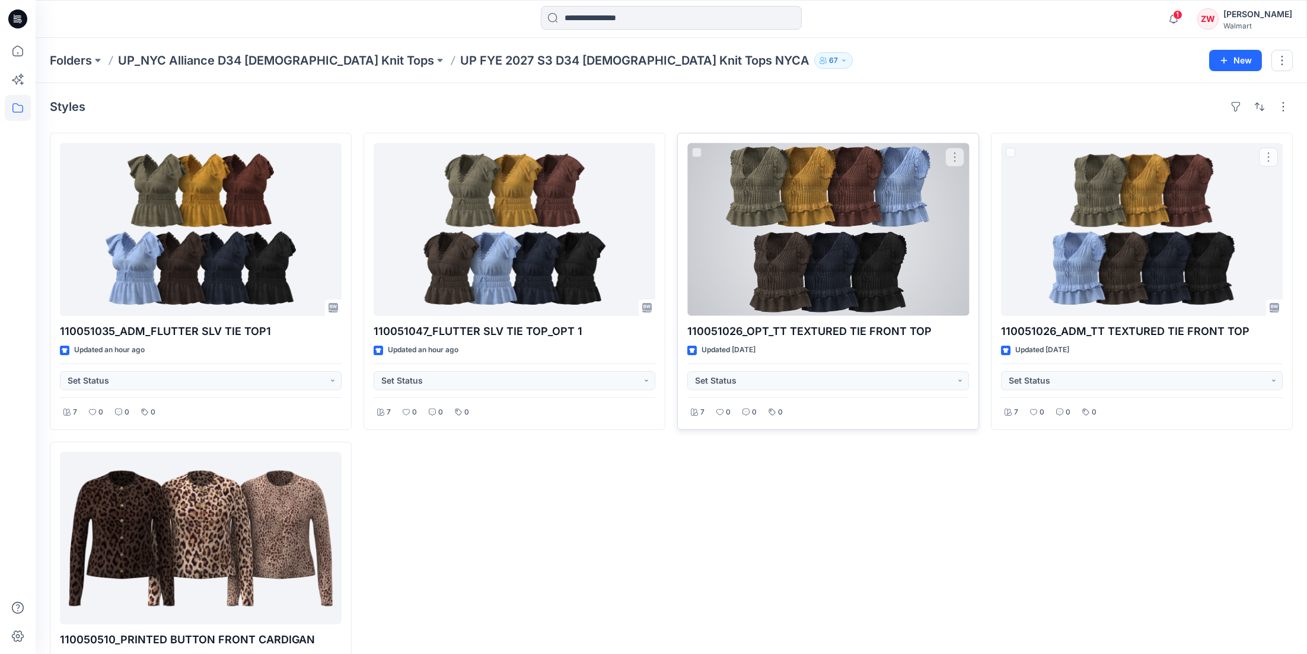
click at [947, 250] on div at bounding box center [828, 229] width 282 height 173
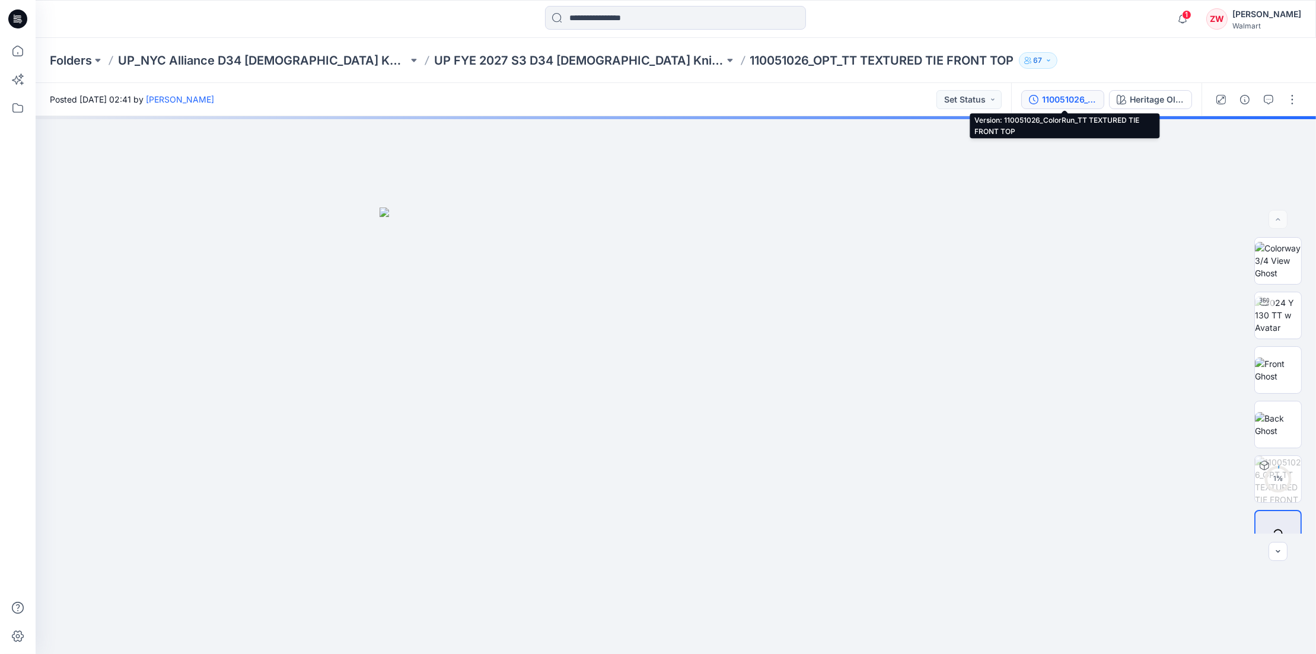
click at [1087, 96] on div "110051026_ColorRun_TT TEXTURED TIE FRONT TOP" at bounding box center [1069, 99] width 55 height 13
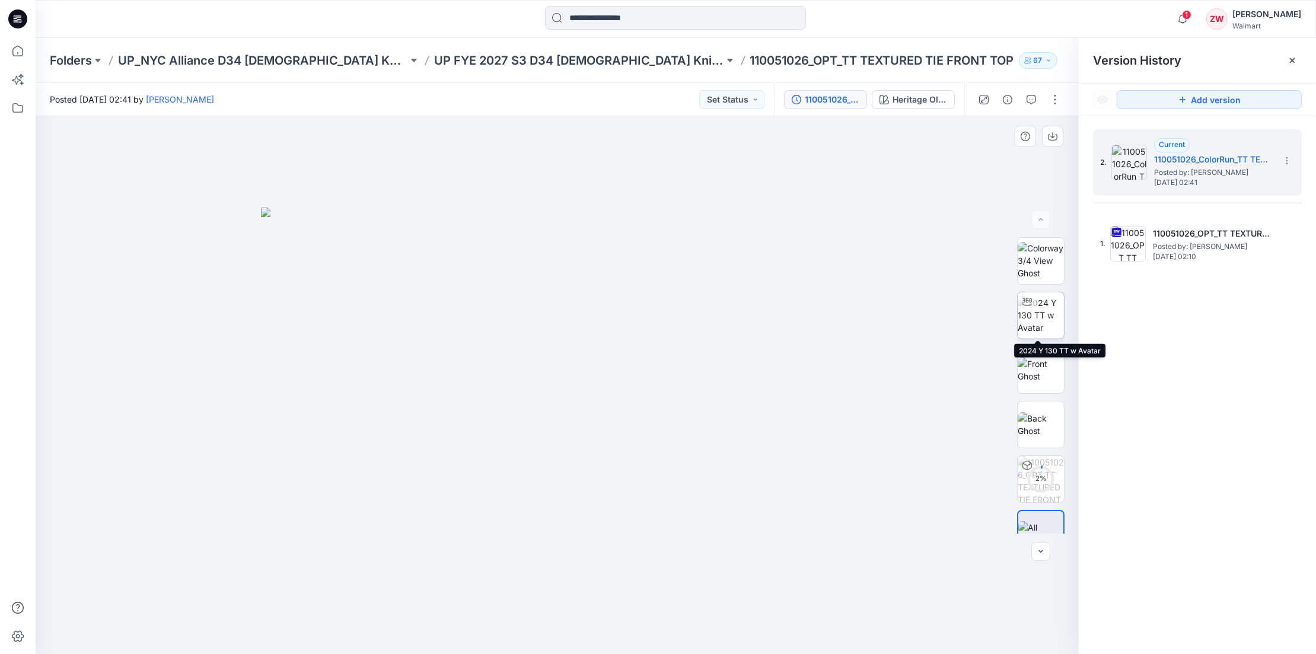
click at [1038, 324] on img at bounding box center [1040, 314] width 46 height 37
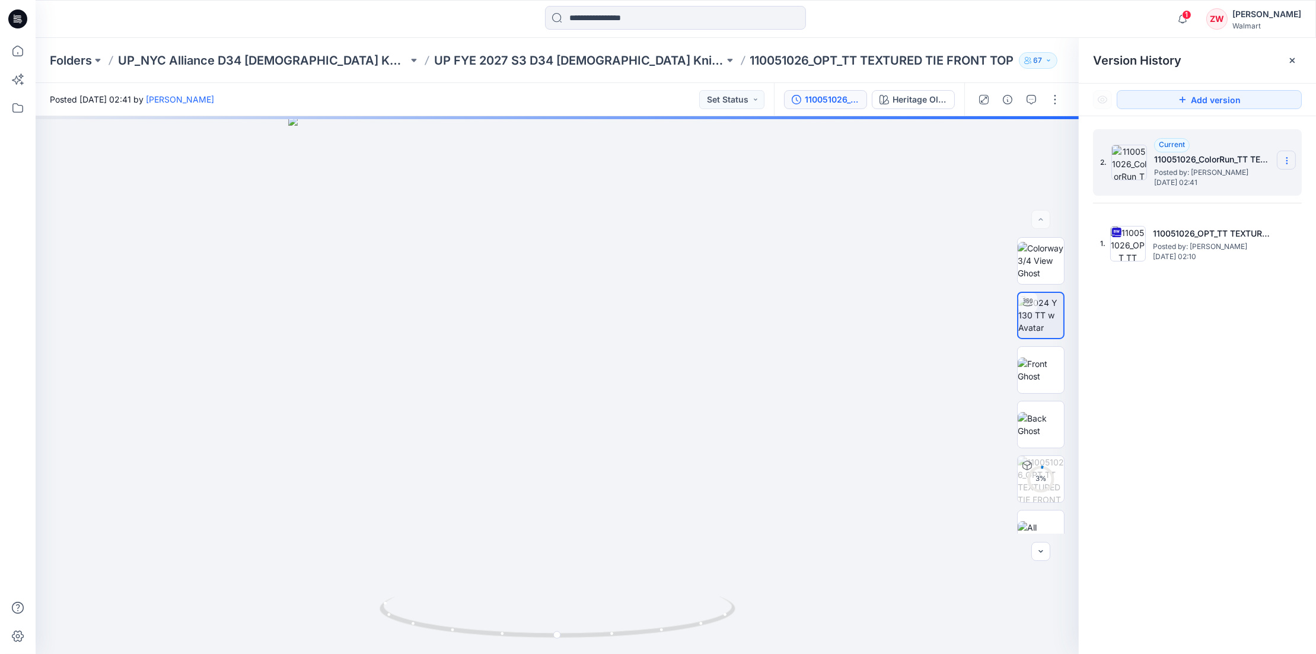
click at [1284, 157] on icon at bounding box center [1286, 160] width 9 height 9
click at [1048, 94] on button "button" at bounding box center [1054, 99] width 19 height 19
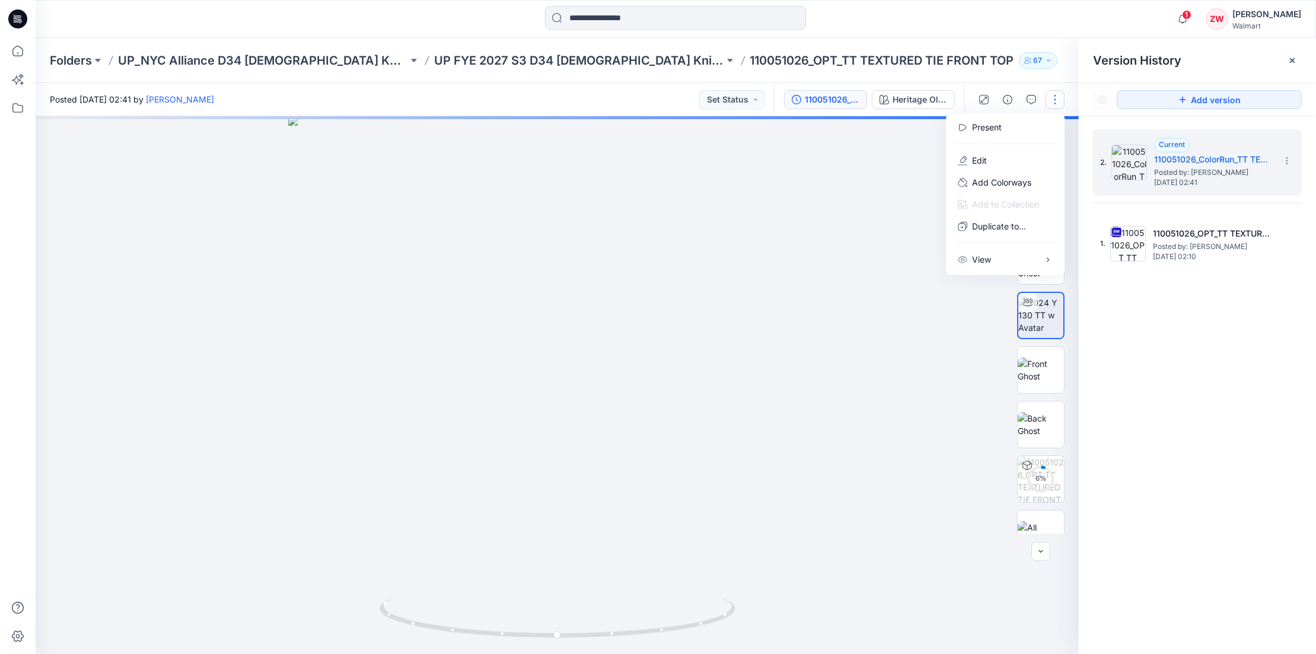
click at [1037, 59] on div "Folders UP_NYC Alliance D34 [DEMOGRAPHIC_DATA] Knit Tops UP FYE 2027 S3 D34 [DE…" at bounding box center [629, 60] width 1159 height 17
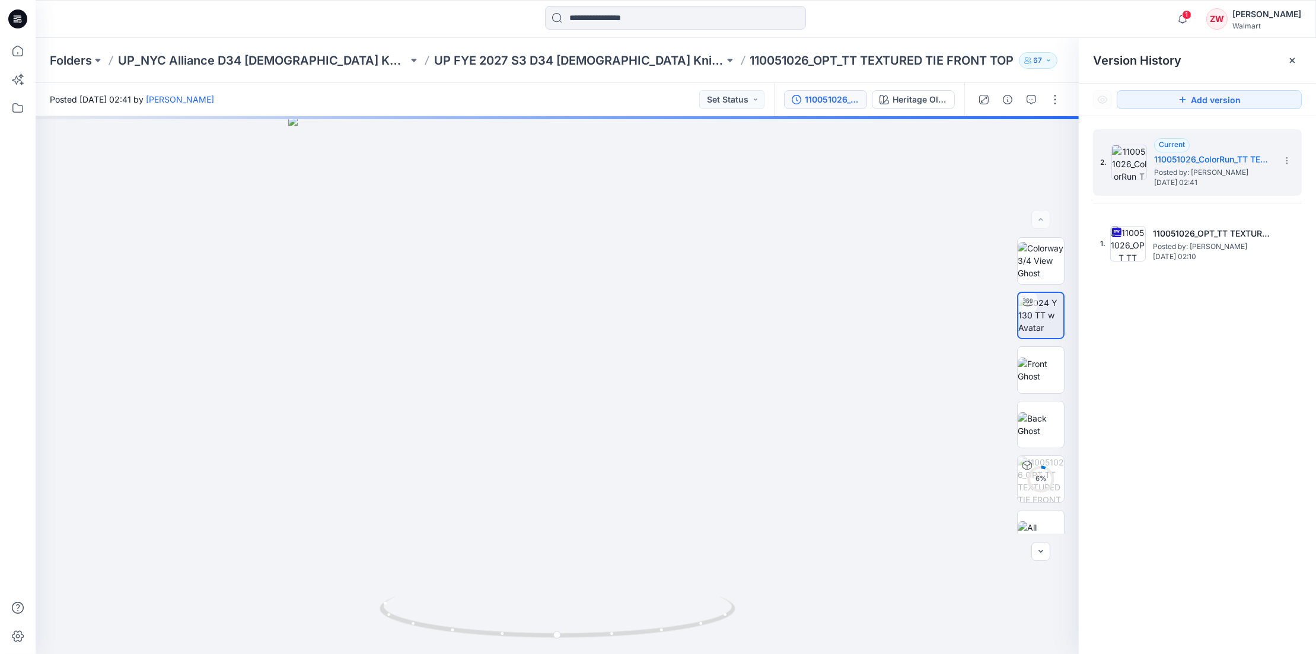
click at [823, 67] on p "110051026_OPT_TT TEXTURED TIE FRONT TOP" at bounding box center [882, 60] width 264 height 17
click at [1288, 66] on div at bounding box center [1291, 60] width 19 height 19
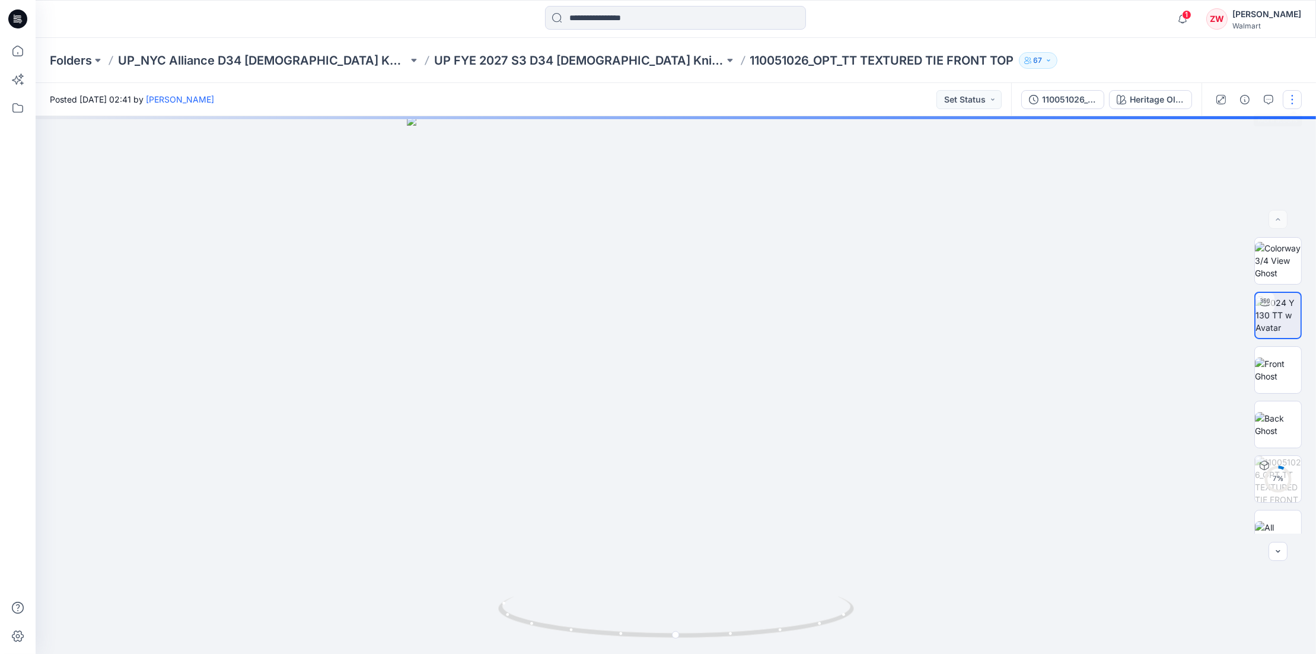
click at [1288, 100] on button "button" at bounding box center [1291, 99] width 19 height 19
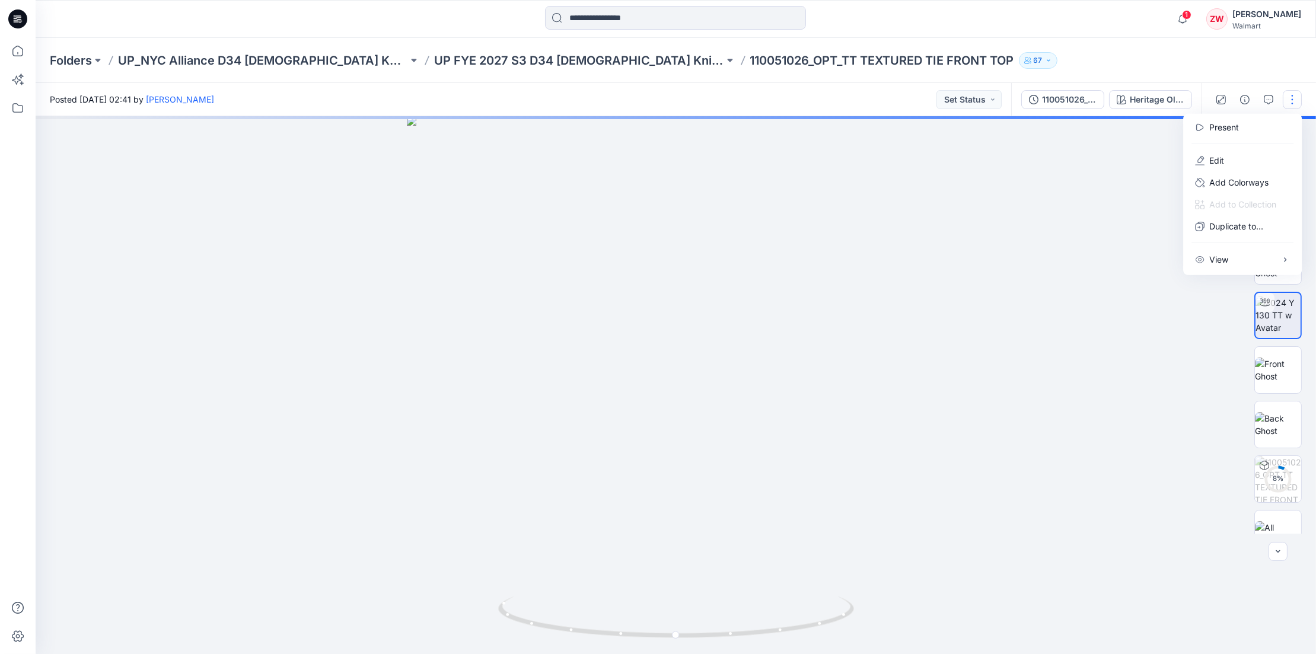
drag, startPoint x: 1270, startPoint y: 41, endPoint x: 1072, endPoint y: 47, distance: 197.5
click at [1267, 41] on div "Folders UP_NYC Alliance D34 [DEMOGRAPHIC_DATA] Knit Tops UP FYE 2027 S3 D34 [DE…" at bounding box center [676, 60] width 1280 height 45
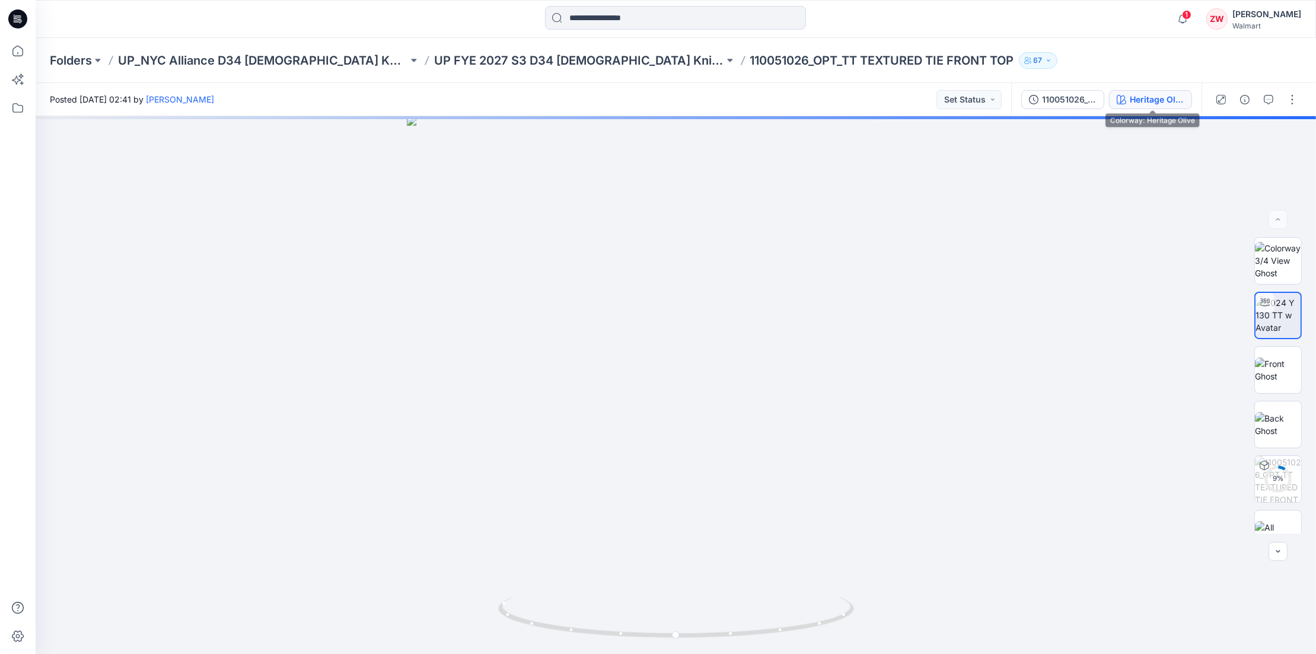
click at [1141, 103] on div "Heritage Olive" at bounding box center [1156, 99] width 55 height 13
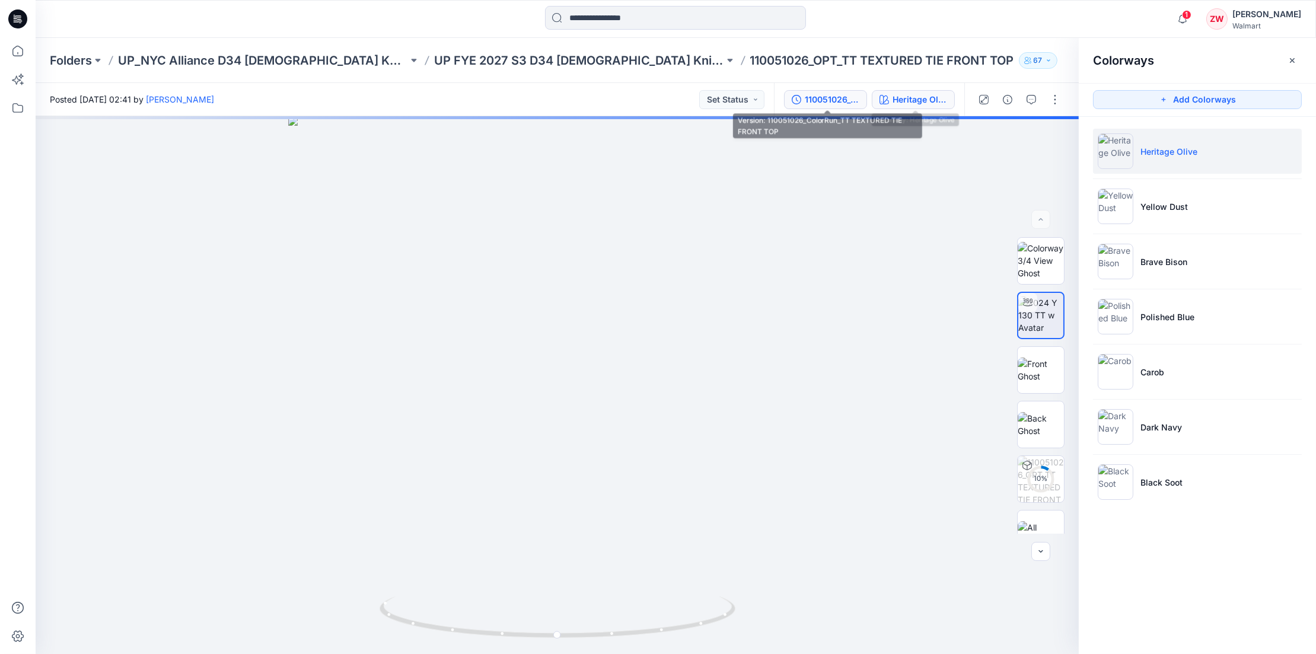
click at [823, 101] on div "110051026_ColorRun_TT TEXTURED TIE FRONT TOP" at bounding box center [832, 99] width 55 height 13
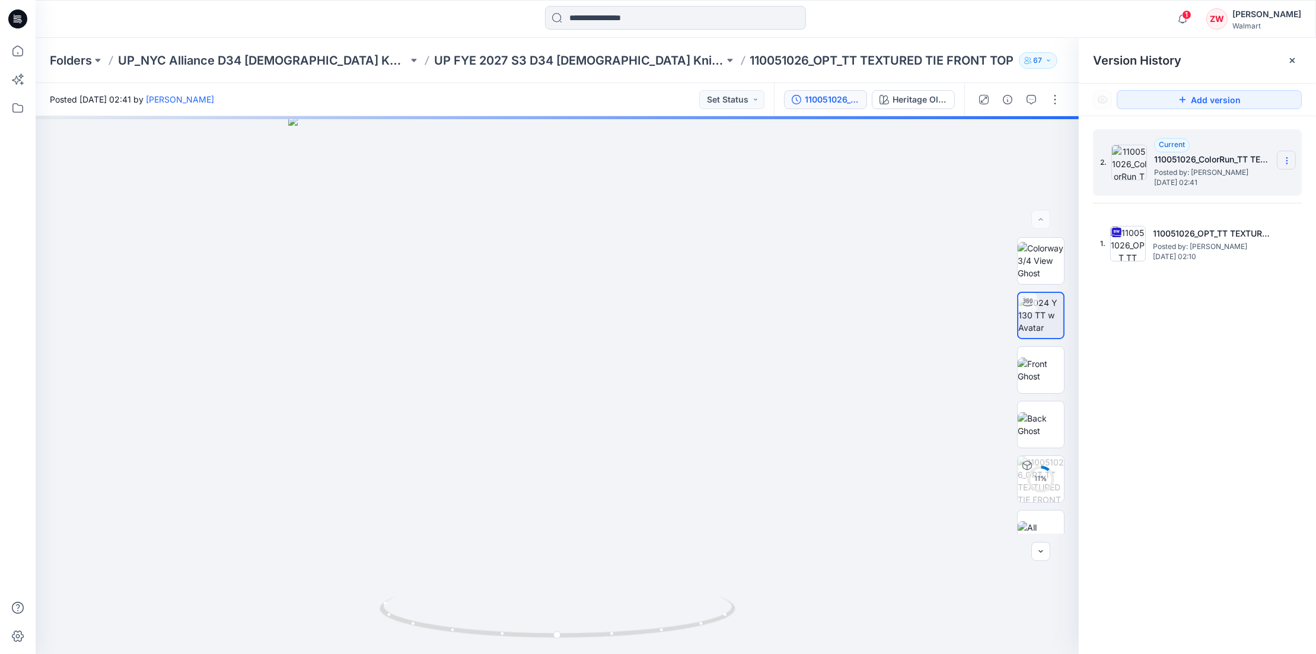
click at [1292, 153] on section at bounding box center [1285, 160] width 19 height 19
click at [1225, 353] on div "2. Current 110051026_ColorRun_TT TEXTURED TIE FRONT TOP Posted by: [PERSON_NAME…" at bounding box center [1196, 393] width 237 height 555
click at [1283, 236] on section at bounding box center [1285, 241] width 19 height 19
click at [563, 53] on p "UP FYE 2027 S3 D34 [DEMOGRAPHIC_DATA] Knit Tops NYCA" at bounding box center [579, 60] width 290 height 17
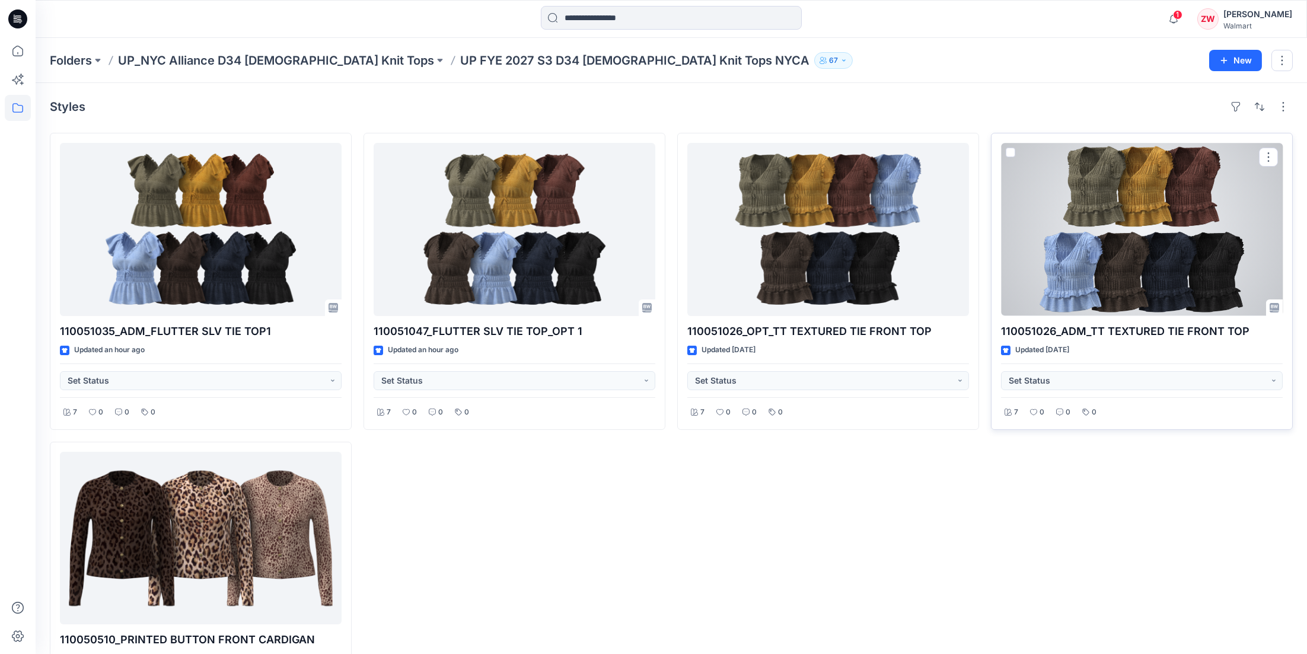
click at [1089, 217] on div at bounding box center [1142, 229] width 282 height 173
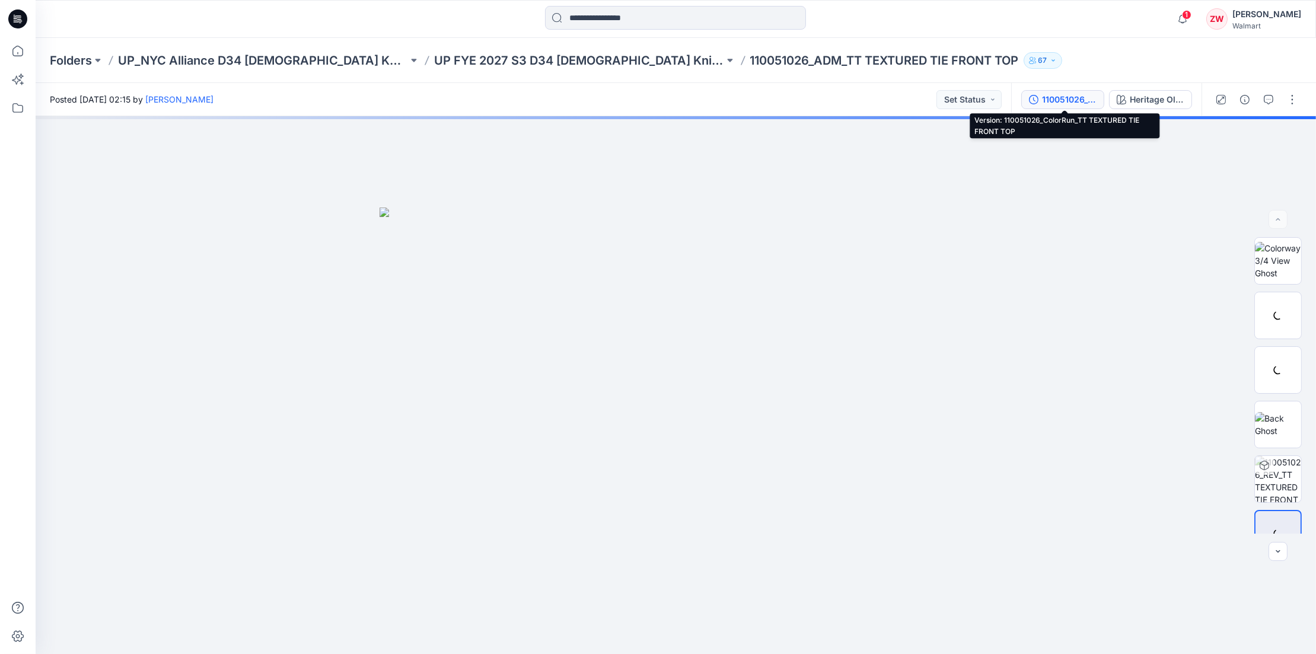
click at [1078, 99] on div "110051026_ColorRun_TT TEXTURED TIE FRONT TOP" at bounding box center [1069, 99] width 55 height 13
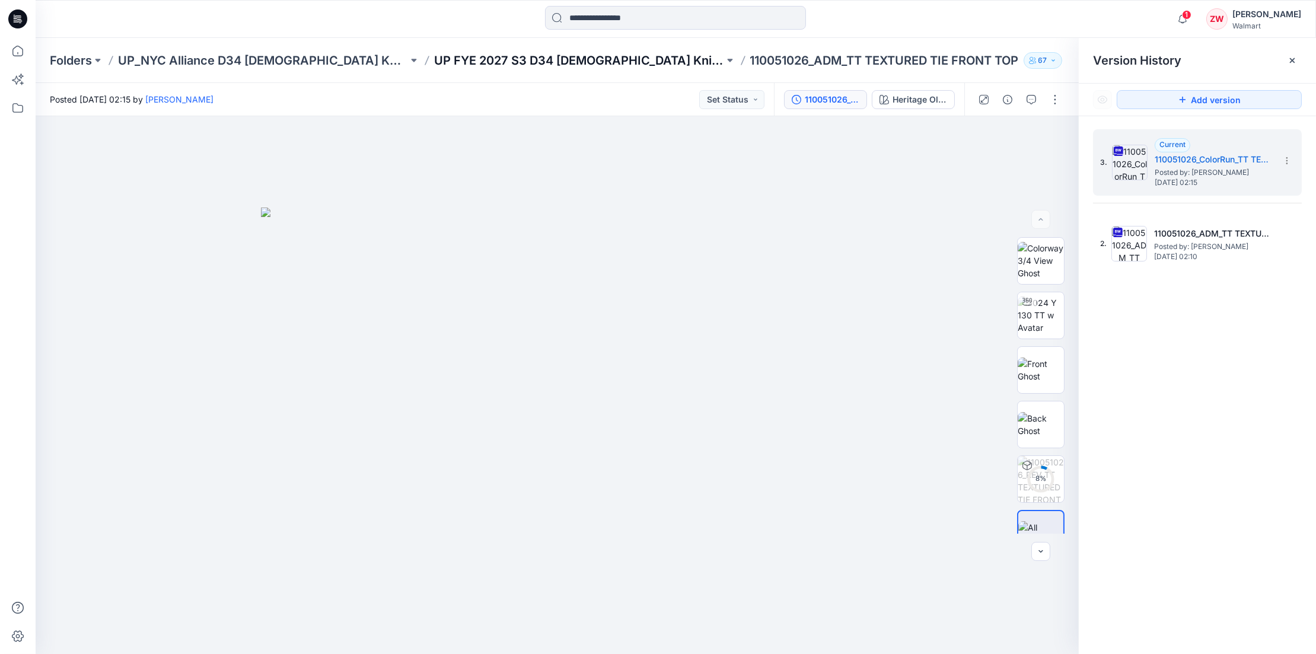
click at [515, 60] on p "UP FYE 2027 S3 D34 [DEMOGRAPHIC_DATA] Knit Tops NYCA" at bounding box center [579, 60] width 290 height 17
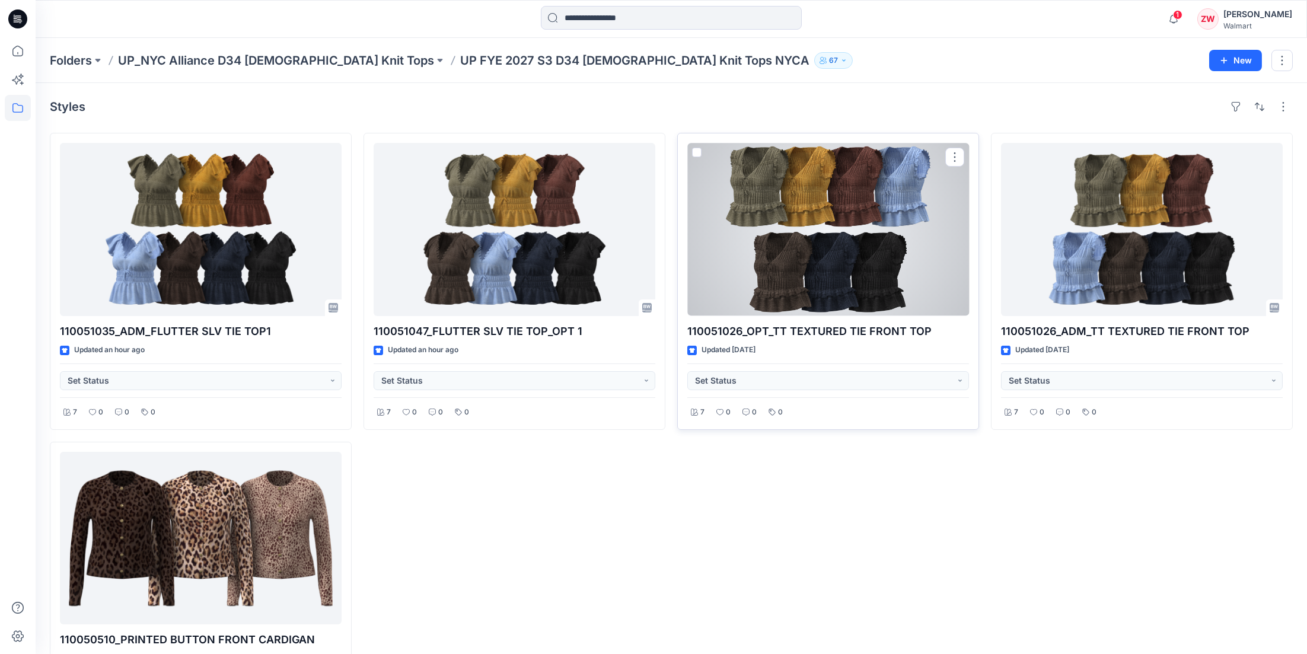
click at [824, 210] on div at bounding box center [828, 229] width 282 height 173
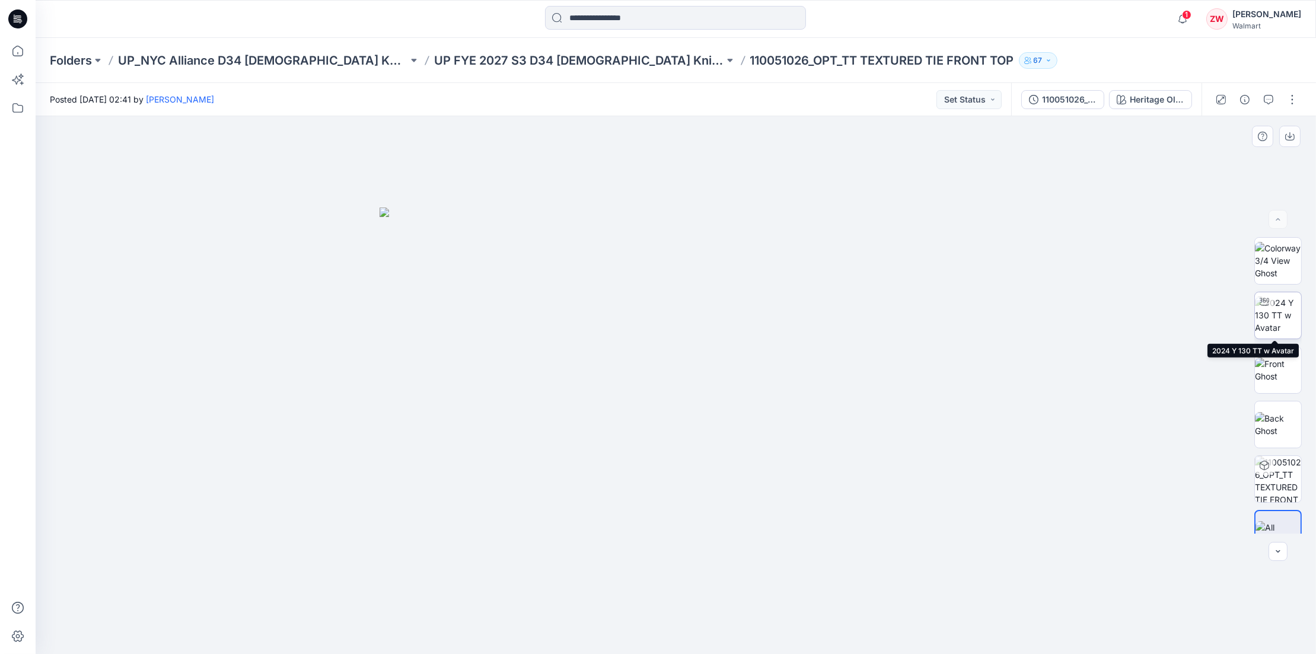
click at [1268, 322] on img at bounding box center [1278, 314] width 46 height 37
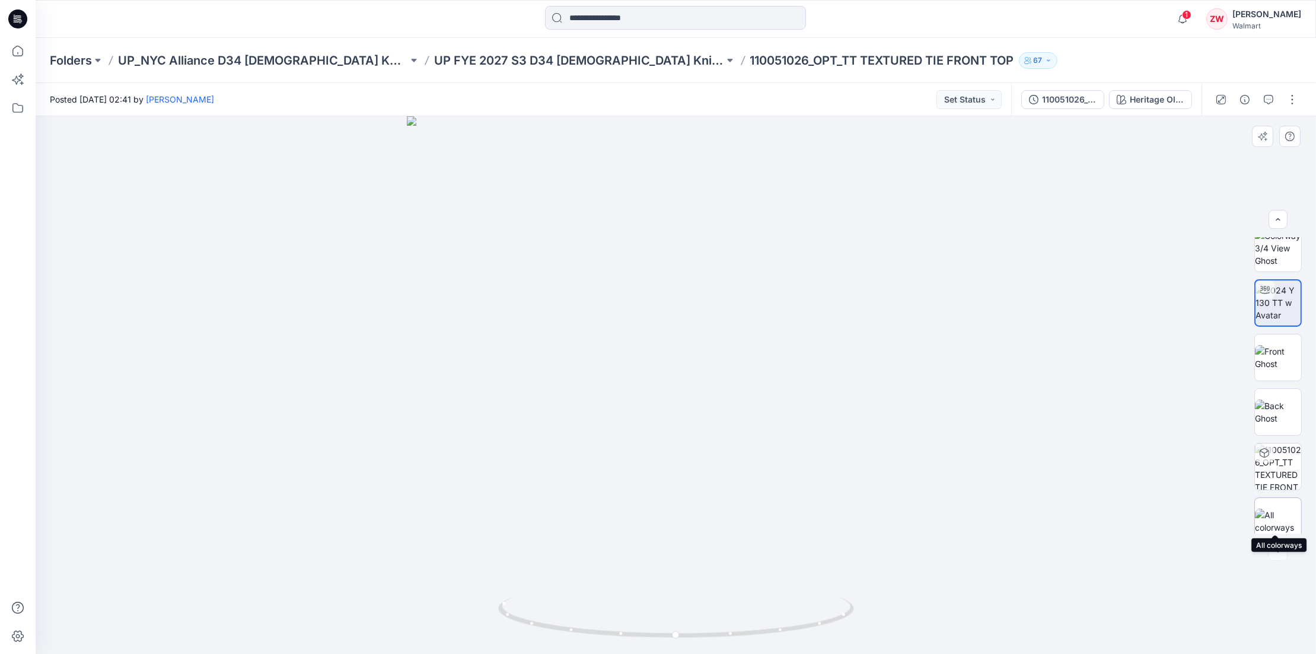
scroll to position [24, 0]
click at [1065, 104] on div "110051026_ColorRun_TT TEXTURED TIE FRONT TOP" at bounding box center [1069, 99] width 55 height 13
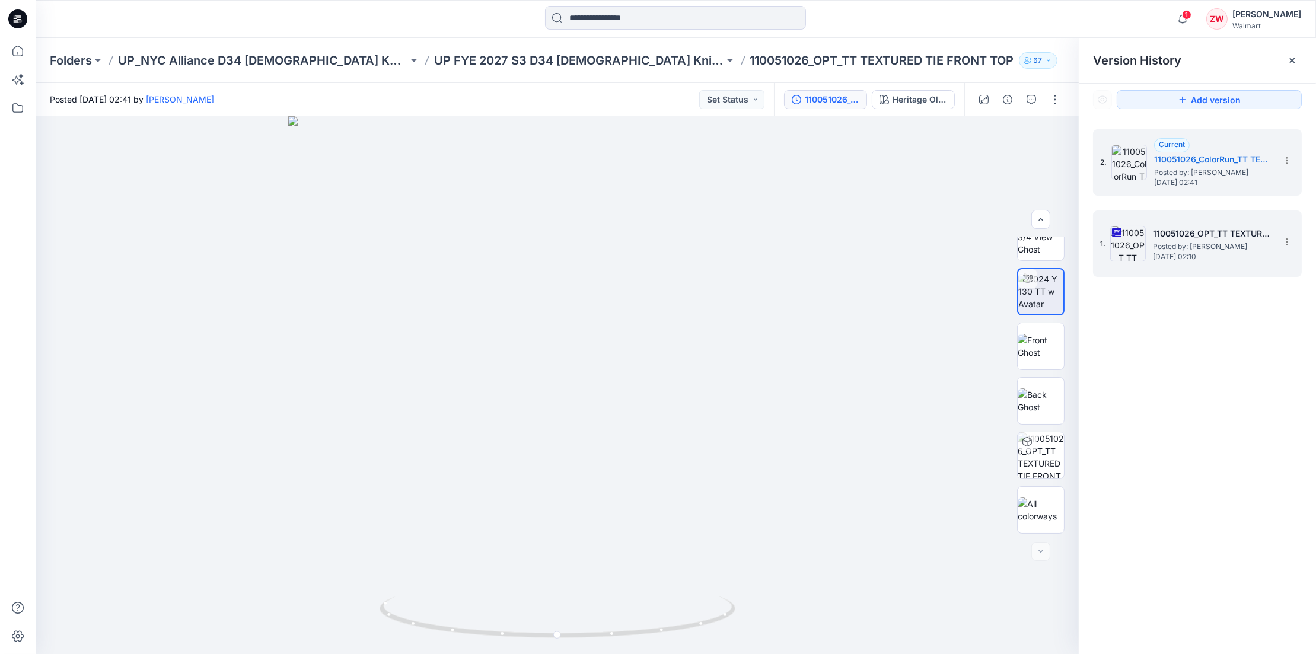
click at [1217, 247] on span "Posted by: [PERSON_NAME]" at bounding box center [1212, 247] width 119 height 12
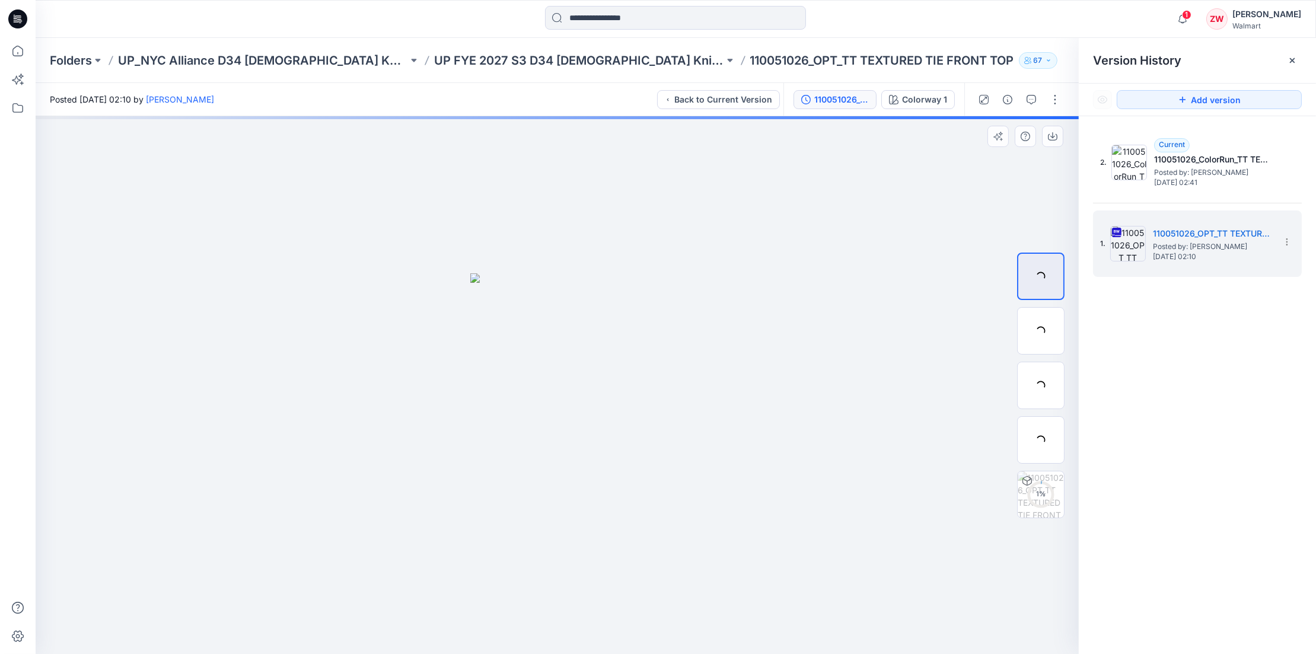
click at [547, 487] on img at bounding box center [557, 463] width 174 height 381
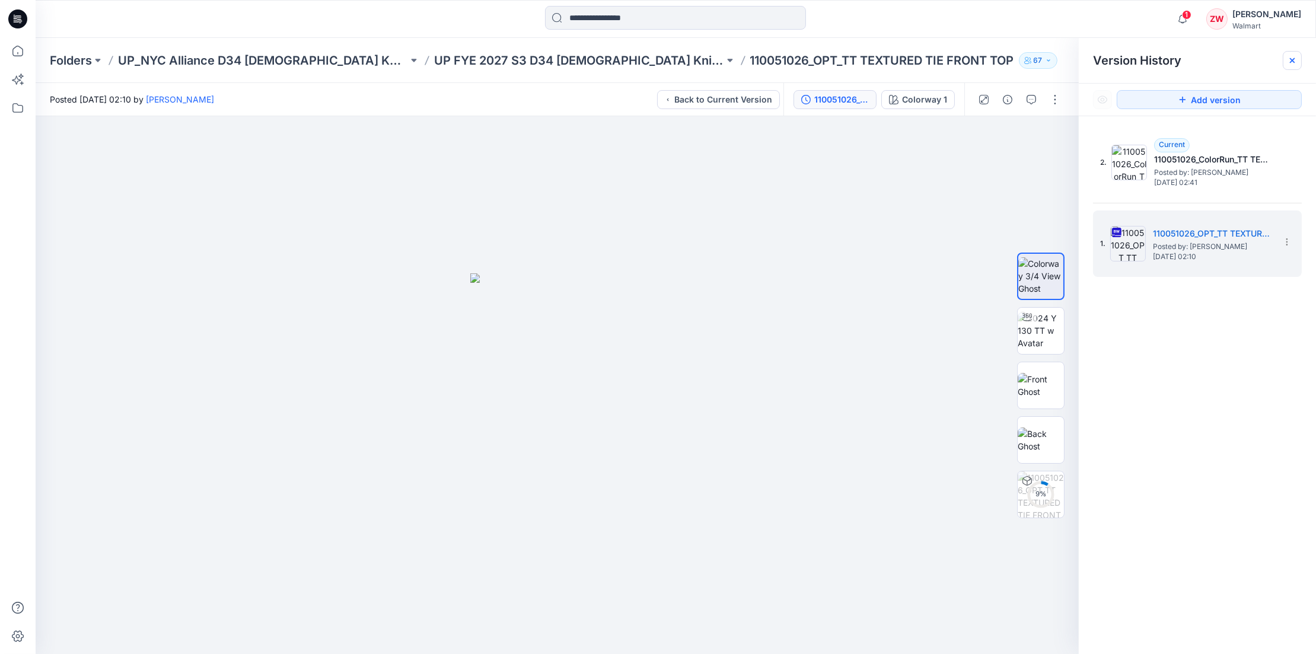
click at [1290, 56] on icon at bounding box center [1291, 60] width 9 height 9
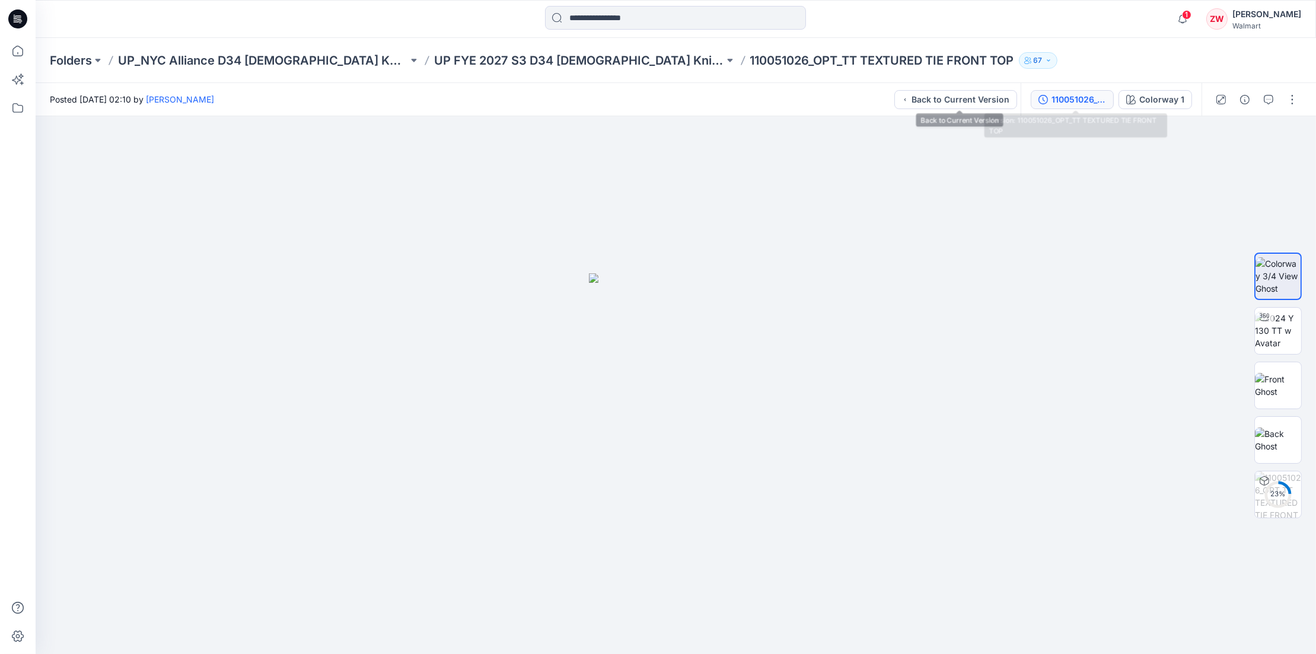
click at [1074, 98] on div "110051026_OPT_TT TEXTURED TIE FRONT TOP" at bounding box center [1078, 99] width 55 height 13
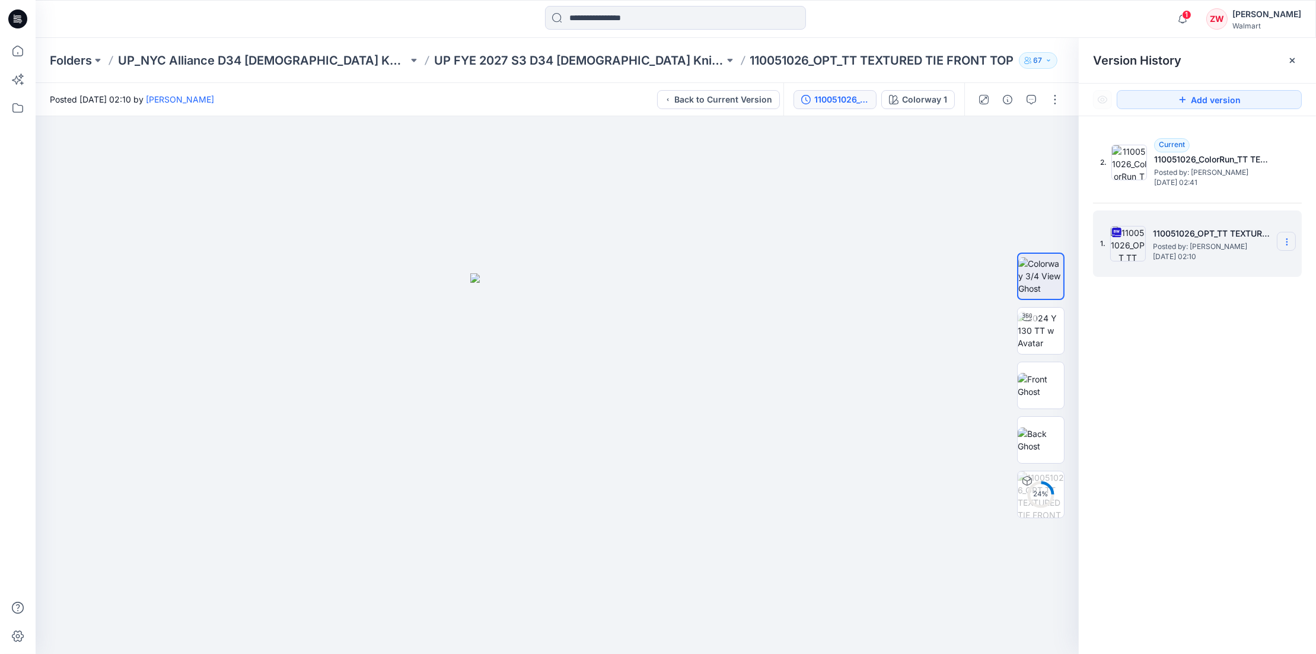
click at [1288, 237] on icon at bounding box center [1286, 241] width 9 height 9
click at [1220, 260] on span "Download Source BW File" at bounding box center [1227, 264] width 100 height 14
click at [1190, 16] on span "1" at bounding box center [1186, 14] width 9 height 9
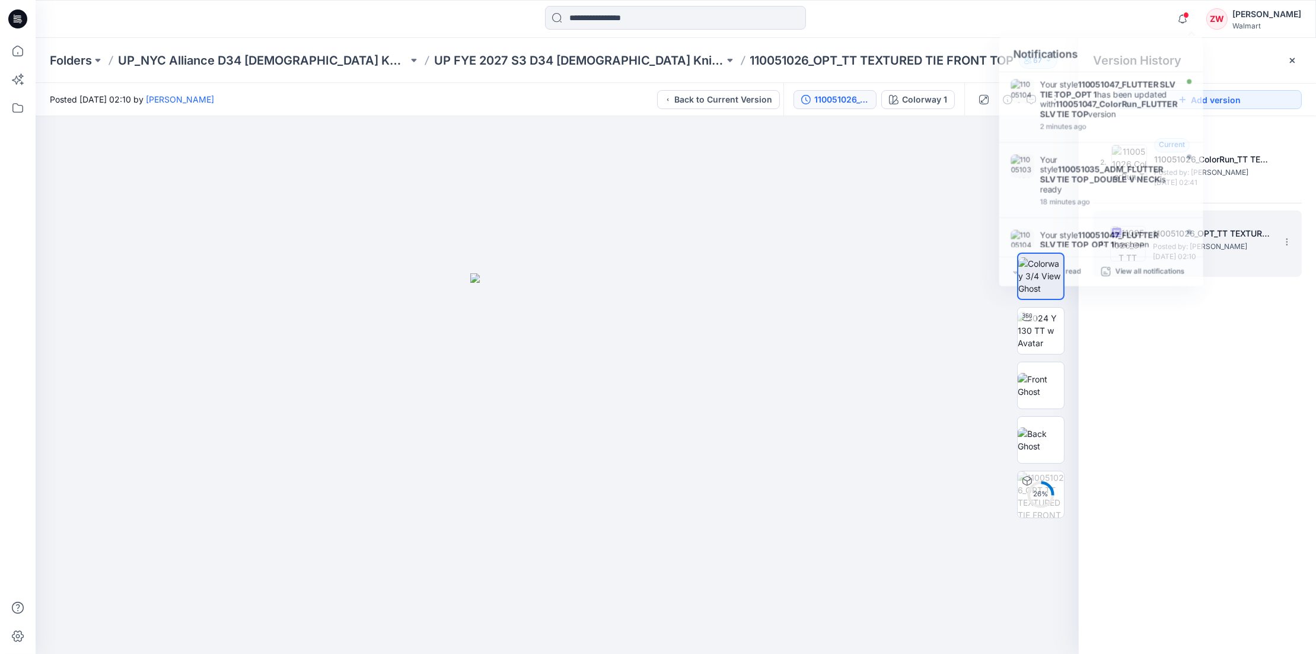
click at [1109, 16] on div "Notifications Your style 110051047_FLUTTER SLV TIE TOP_OPT 1 has been updated w…" at bounding box center [675, 19] width 1279 height 26
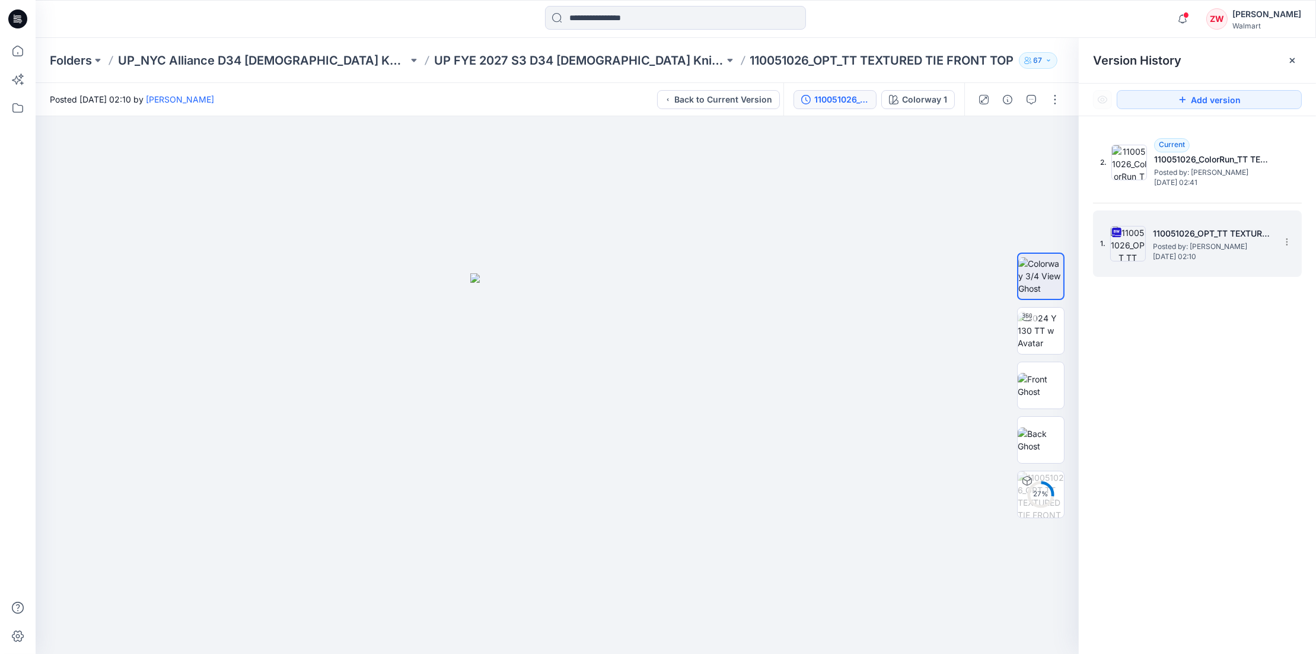
click at [1233, 414] on div "2. Current 110051026_ColorRun_TT TEXTURED TIE FRONT TOP Posted by: [PERSON_NAME…" at bounding box center [1196, 393] width 237 height 555
click at [552, 58] on p "UP FYE 2027 S3 D34 [DEMOGRAPHIC_DATA] Knit Tops NYCA" at bounding box center [579, 60] width 290 height 17
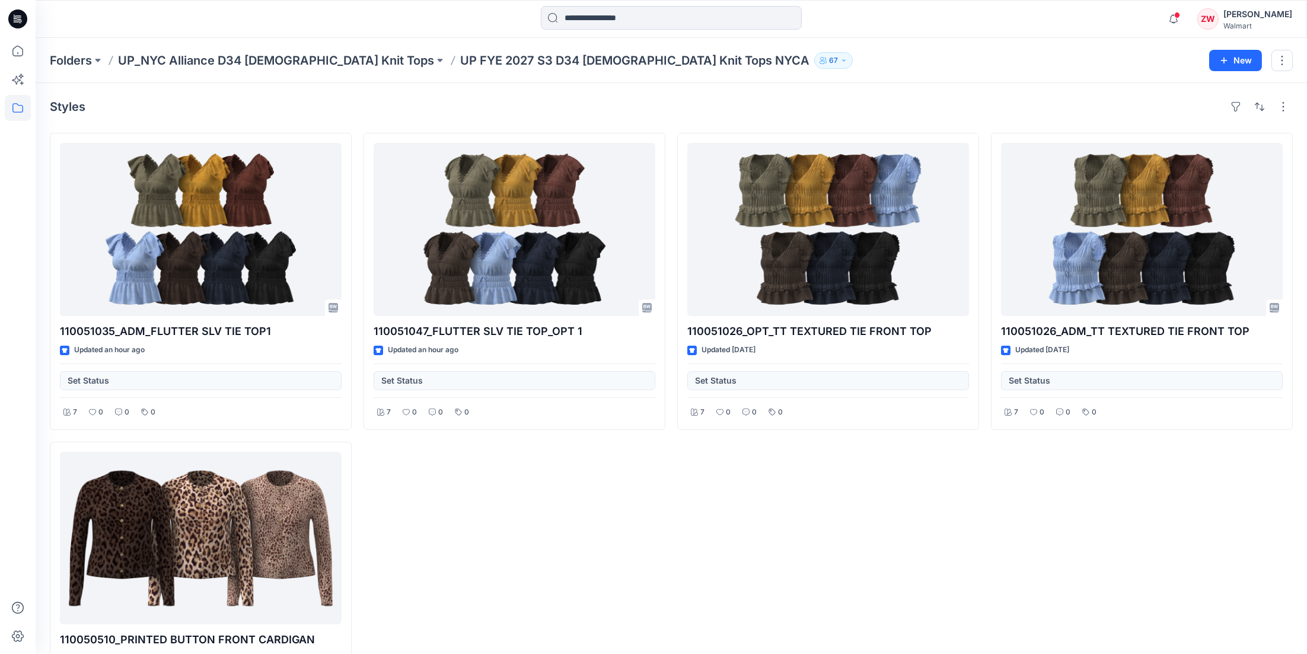
click at [899, 58] on div "Folders UP_NYC Alliance D34 [DEMOGRAPHIC_DATA] Knit Tops UP FYE 2027 S3 D34 [DE…" at bounding box center [625, 60] width 1150 height 17
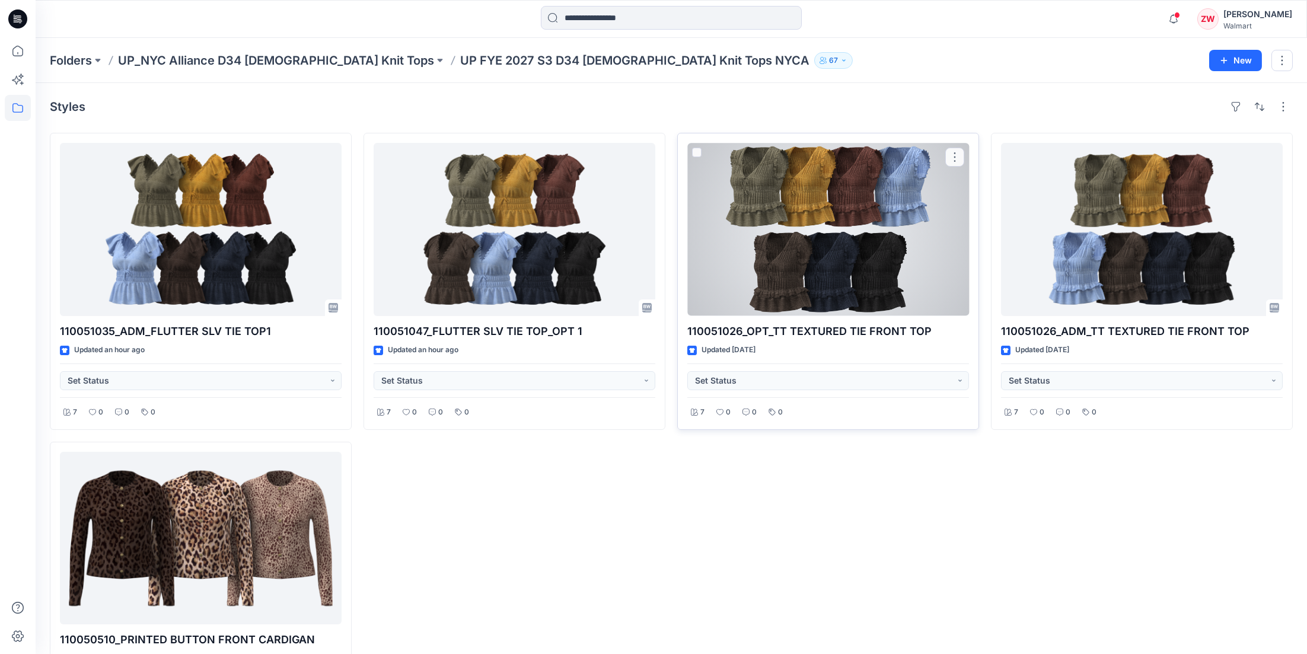
click at [864, 242] on div at bounding box center [828, 229] width 282 height 173
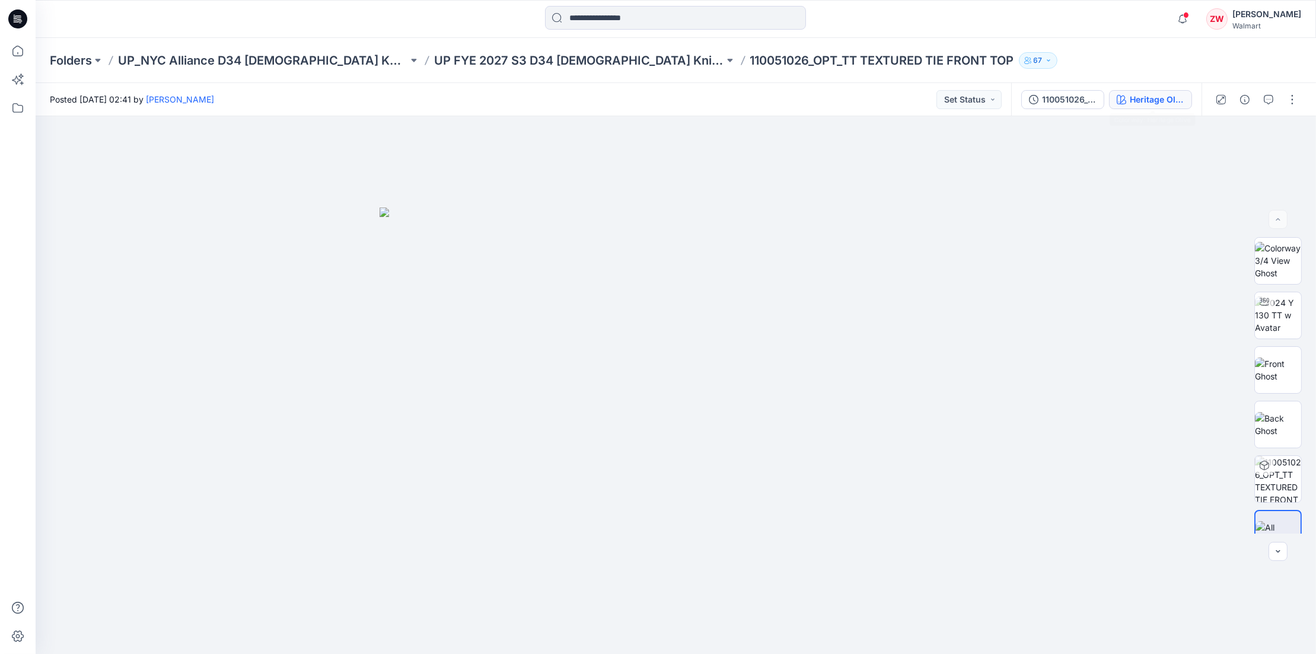
click at [1149, 102] on div "Heritage Olive" at bounding box center [1156, 99] width 55 height 13
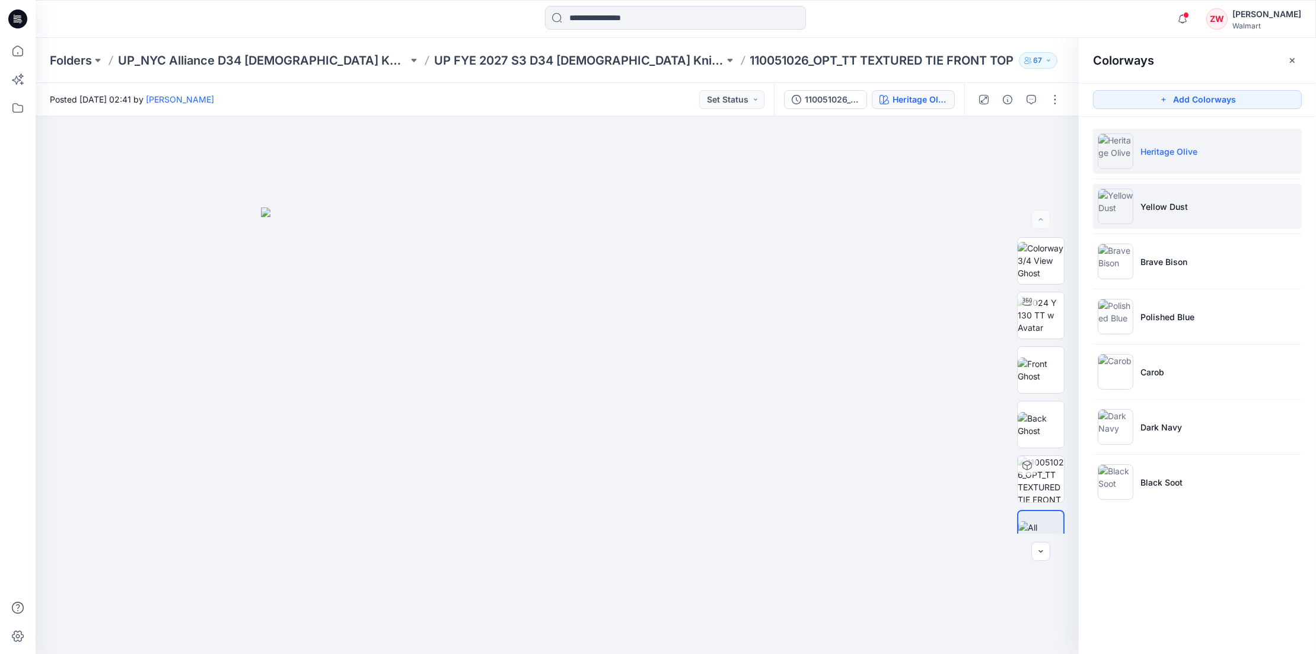
click at [1195, 205] on li "Yellow Dust" at bounding box center [1197, 206] width 209 height 45
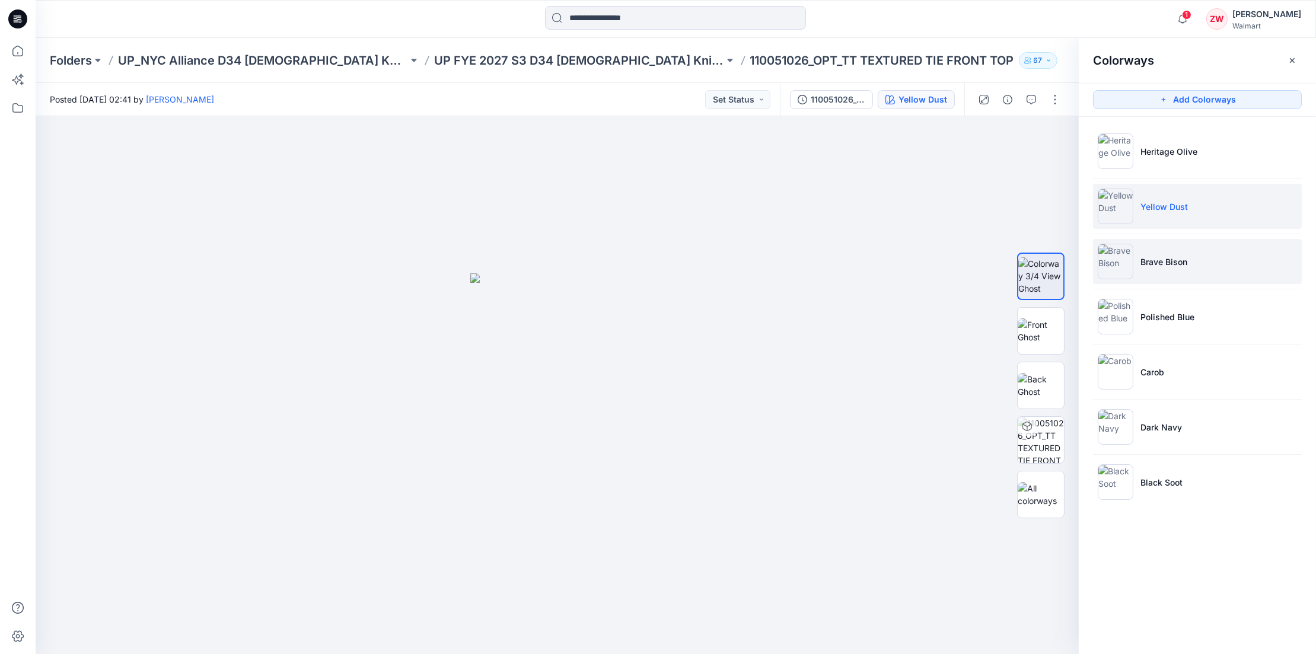
click at [1198, 264] on li "Brave Bison" at bounding box center [1197, 261] width 209 height 45
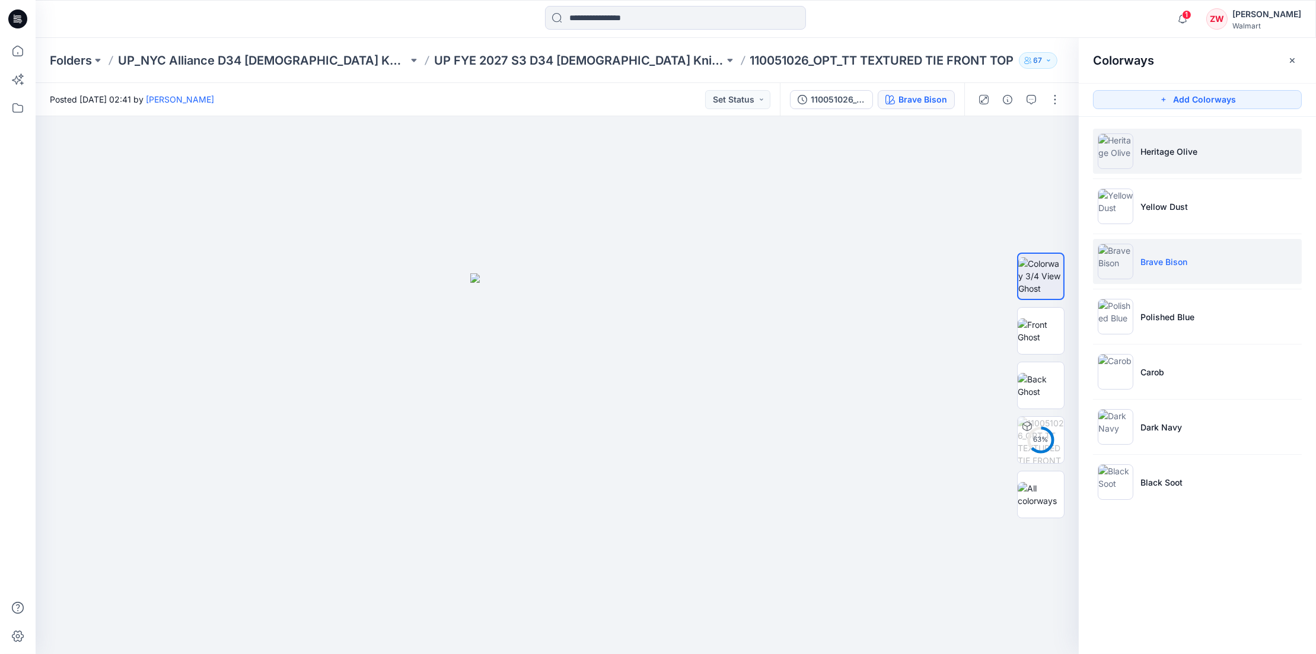
click at [1119, 145] on img at bounding box center [1115, 151] width 36 height 36
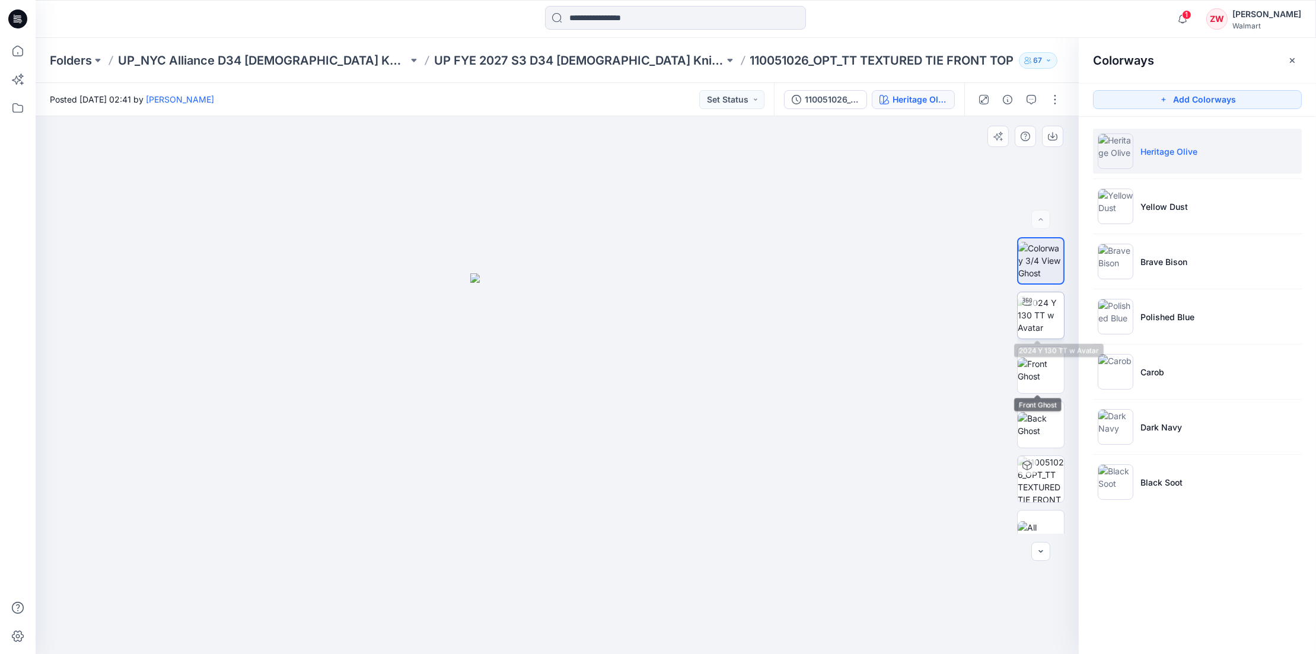
click at [1043, 318] on img at bounding box center [1040, 314] width 46 height 37
drag, startPoint x: 707, startPoint y: 629, endPoint x: 738, endPoint y: 627, distance: 31.5
click at [738, 627] on div at bounding box center [557, 385] width 1043 height 538
drag, startPoint x: 639, startPoint y: 312, endPoint x: 644, endPoint y: 390, distance: 77.8
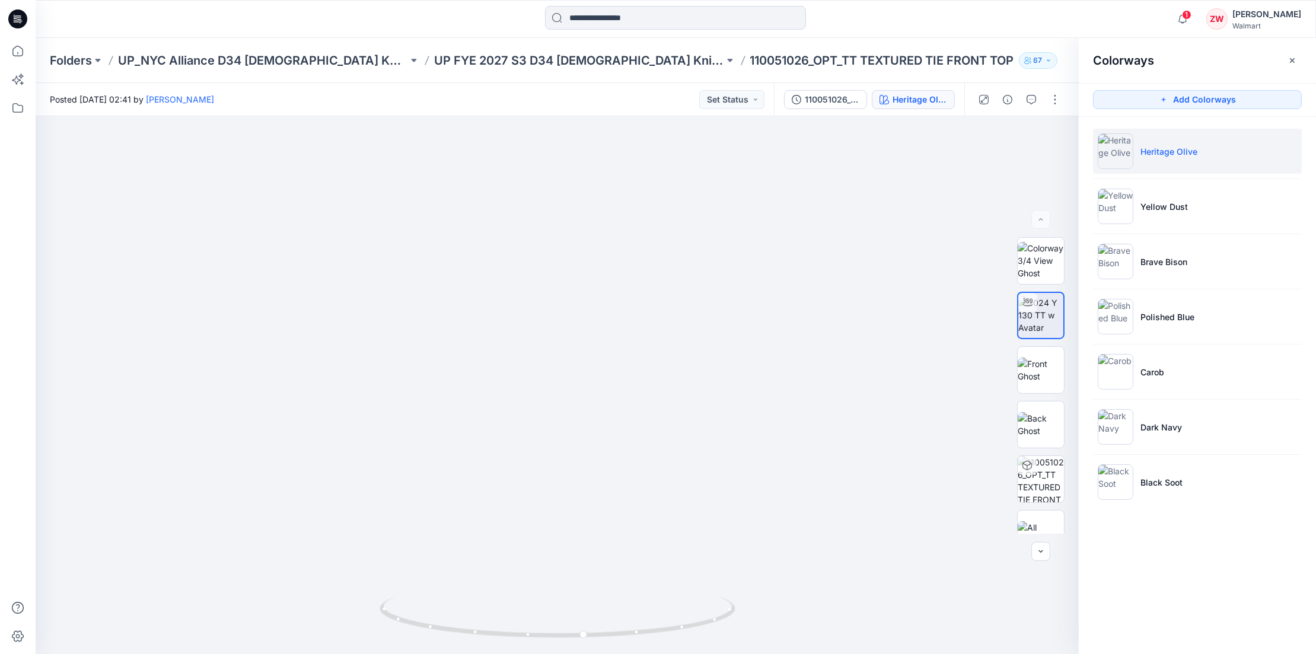
click at [750, 60] on p "110051026_OPT_TT TEXTURED TIE FRONT TOP" at bounding box center [882, 60] width 264 height 17
click at [994, 56] on div "Folders UP_NYC Alliance D34 [DEMOGRAPHIC_DATA] Knit Tops UP FYE 2027 S3 D34 [DE…" at bounding box center [629, 60] width 1159 height 17
click at [522, 50] on div "Folders UP_NYC Alliance D34 [DEMOGRAPHIC_DATA] Knit Tops UP FYE 2027 S3 D34 [DE…" at bounding box center [676, 60] width 1280 height 45
click at [525, 59] on p "UP FYE 2027 S3 D34 [DEMOGRAPHIC_DATA] Knit Tops NYCA" at bounding box center [579, 60] width 290 height 17
